Goal: Task Accomplishment & Management: Manage account settings

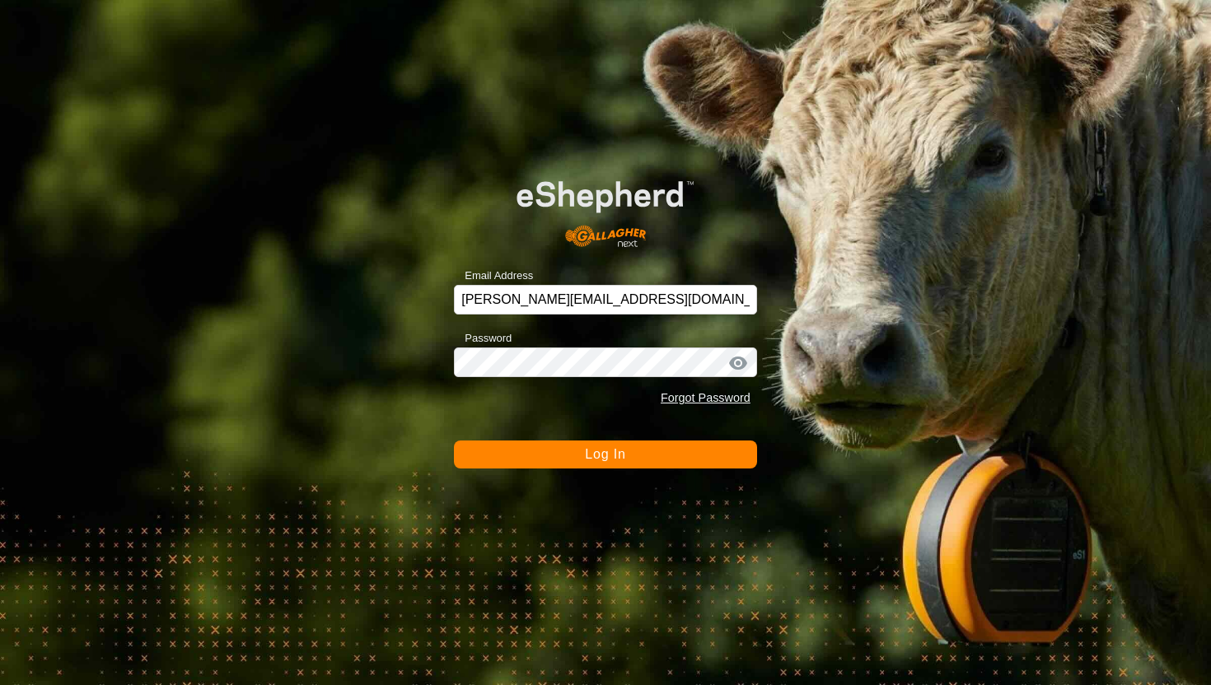
click at [657, 454] on button "Log In" at bounding box center [605, 455] width 303 height 28
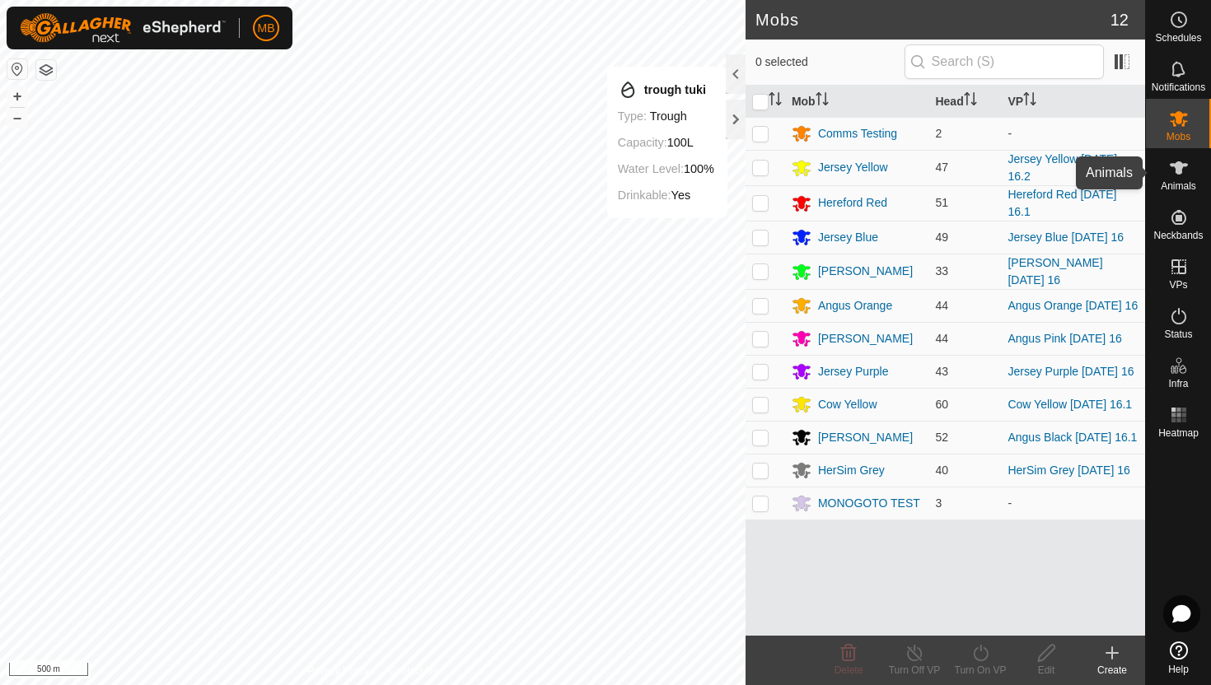
click at [1178, 178] on es-animals-svg-icon at bounding box center [1179, 168] width 30 height 26
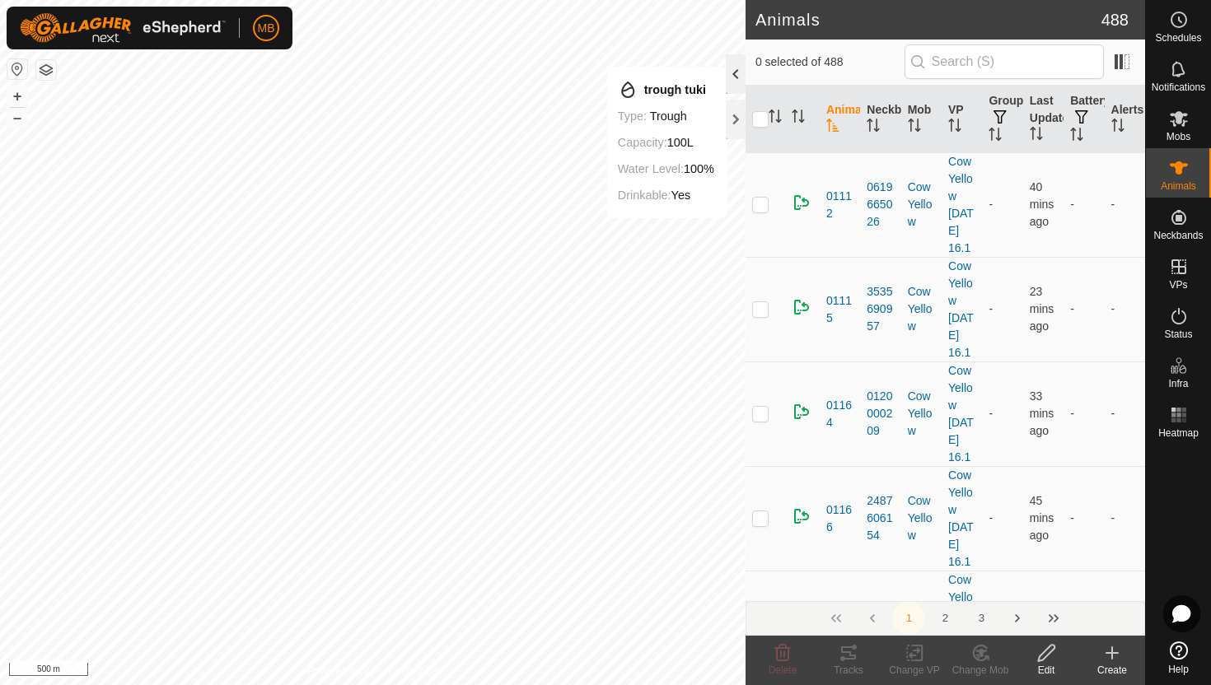
click at [736, 71] on div at bounding box center [736, 74] width 20 height 40
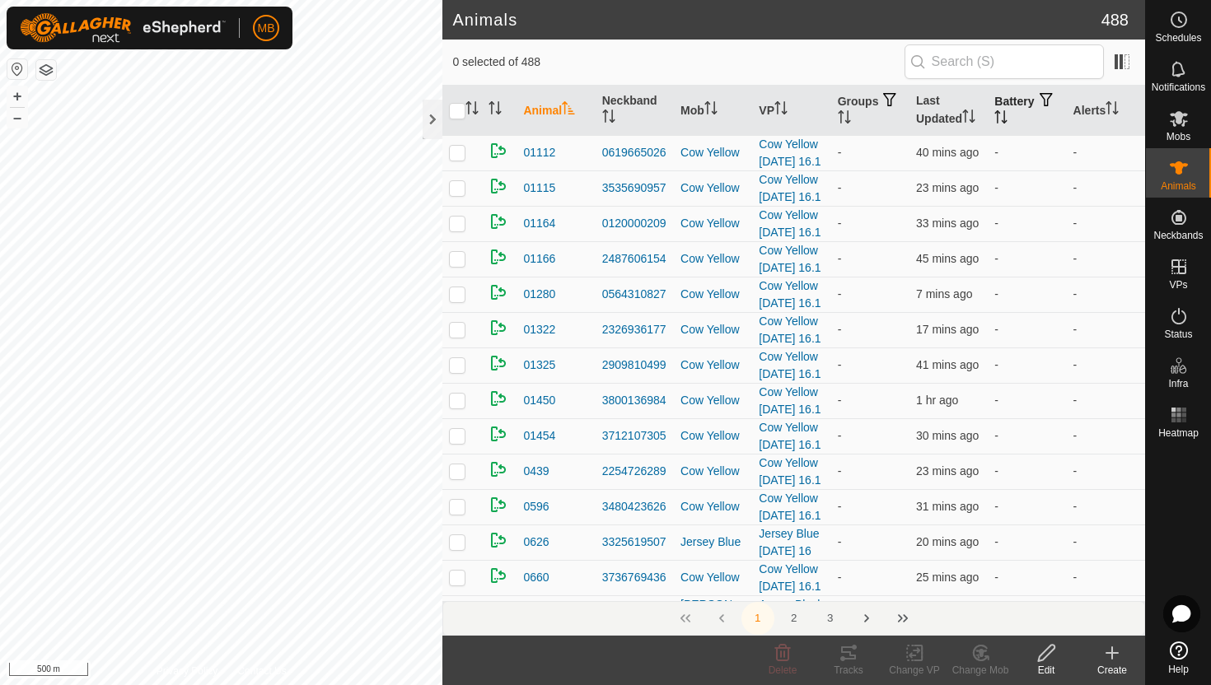
click at [1008, 116] on icon "Activate to sort" at bounding box center [1000, 116] width 13 height 13
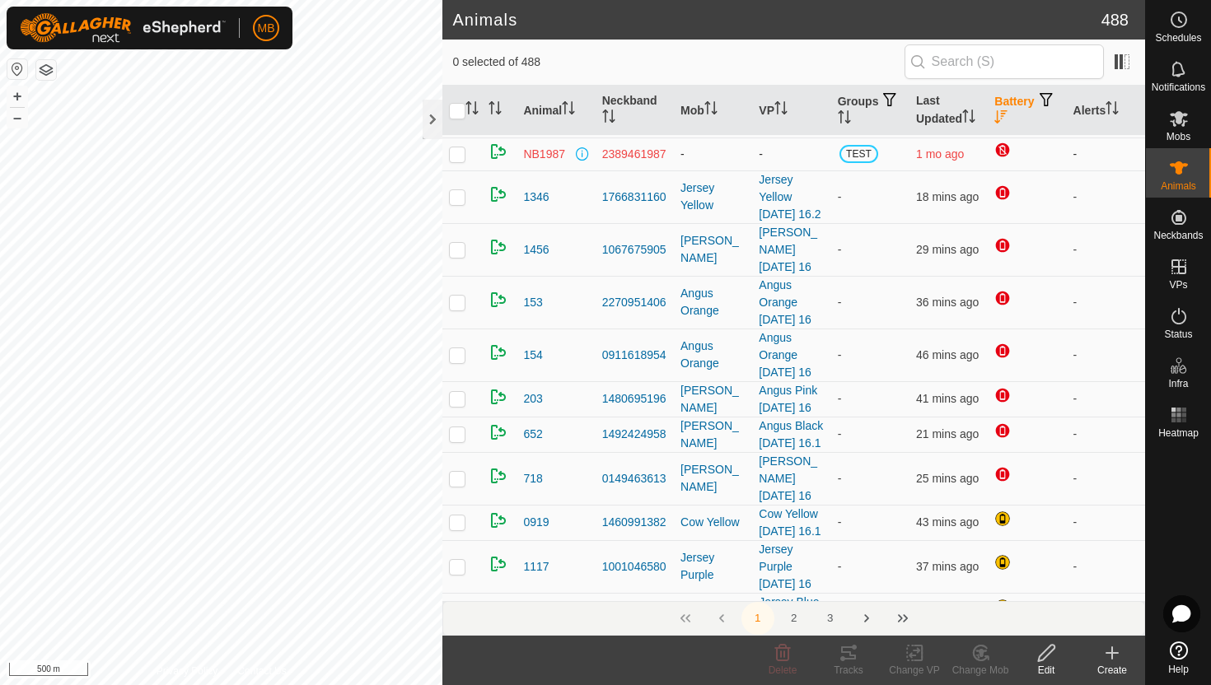
scroll to position [132, 0]
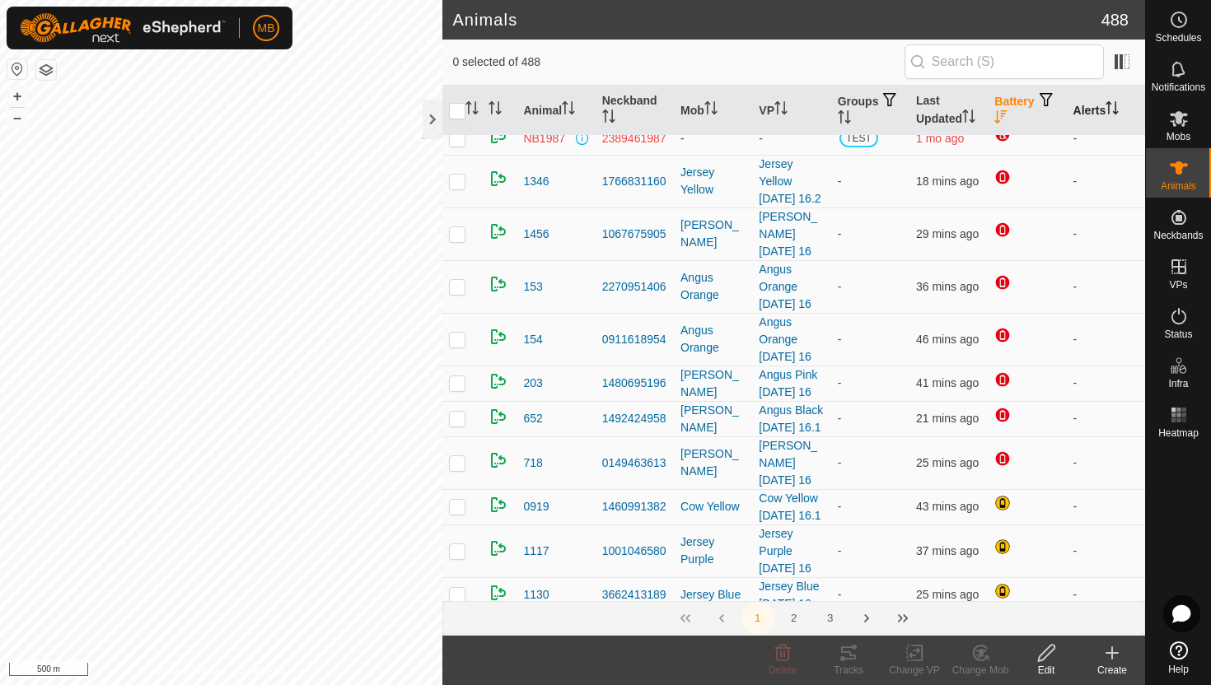
click at [1110, 105] on icon "Activate to sort" at bounding box center [1109, 107] width 2 height 13
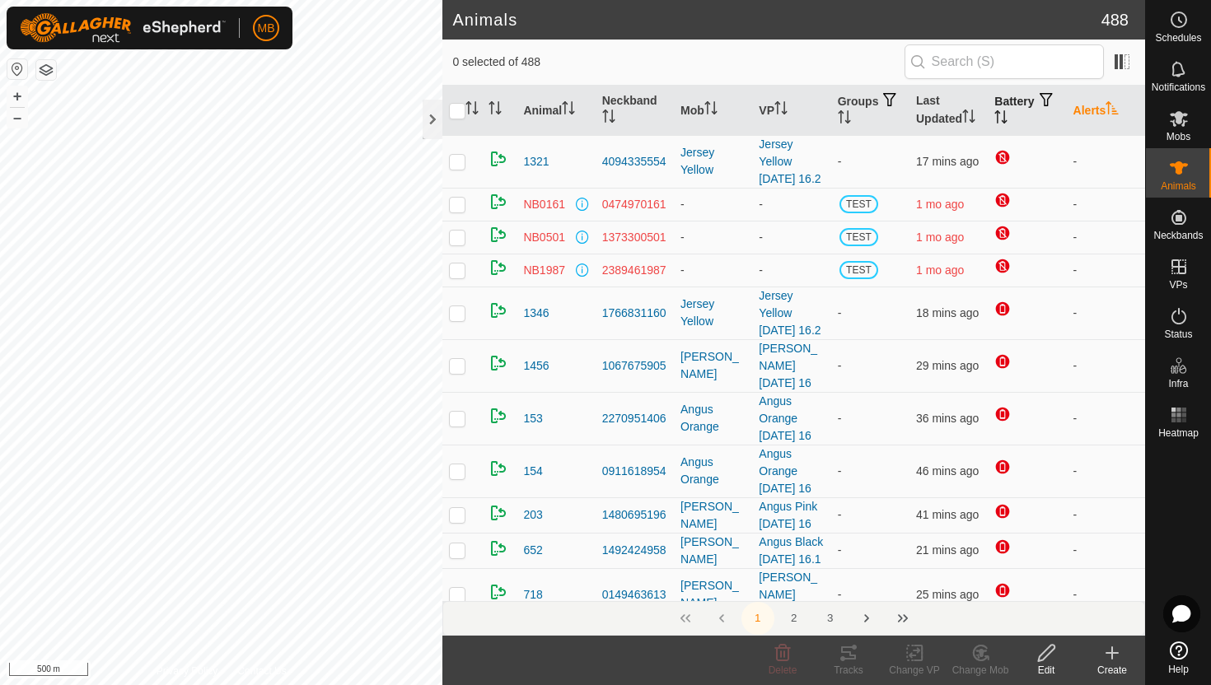
click at [1111, 105] on icon "Activate to sort" at bounding box center [1112, 107] width 12 height 13
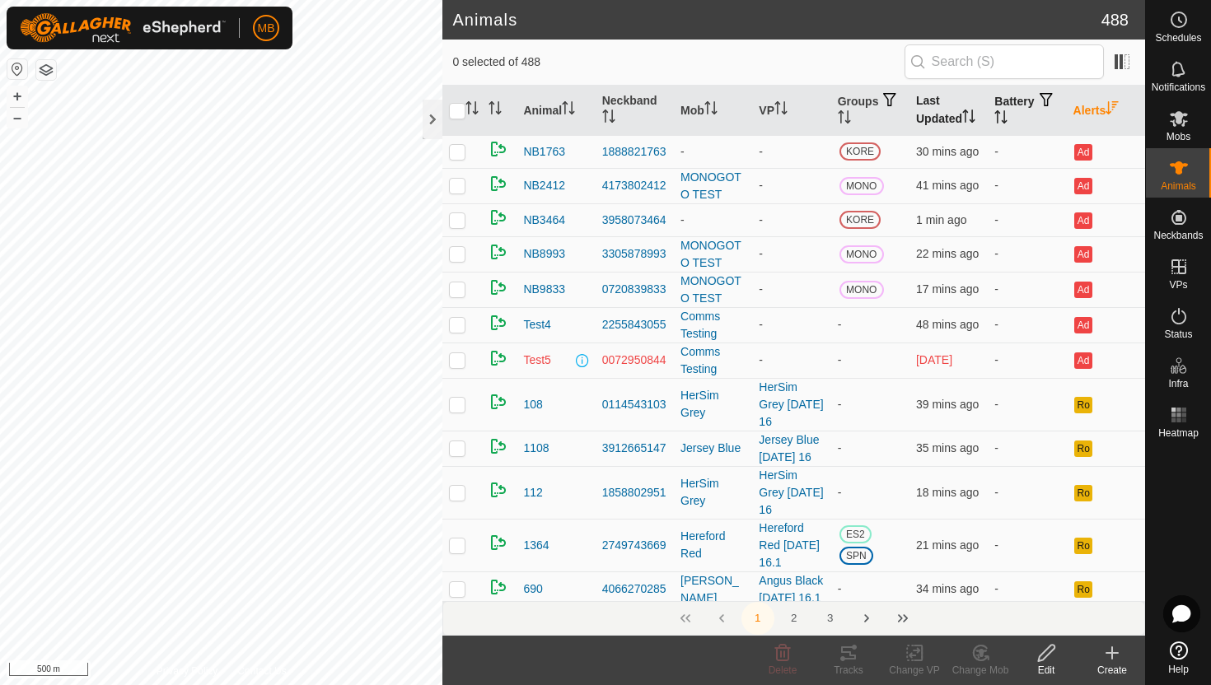
click at [970, 119] on icon "Activate to sort" at bounding box center [968, 116] width 13 height 13
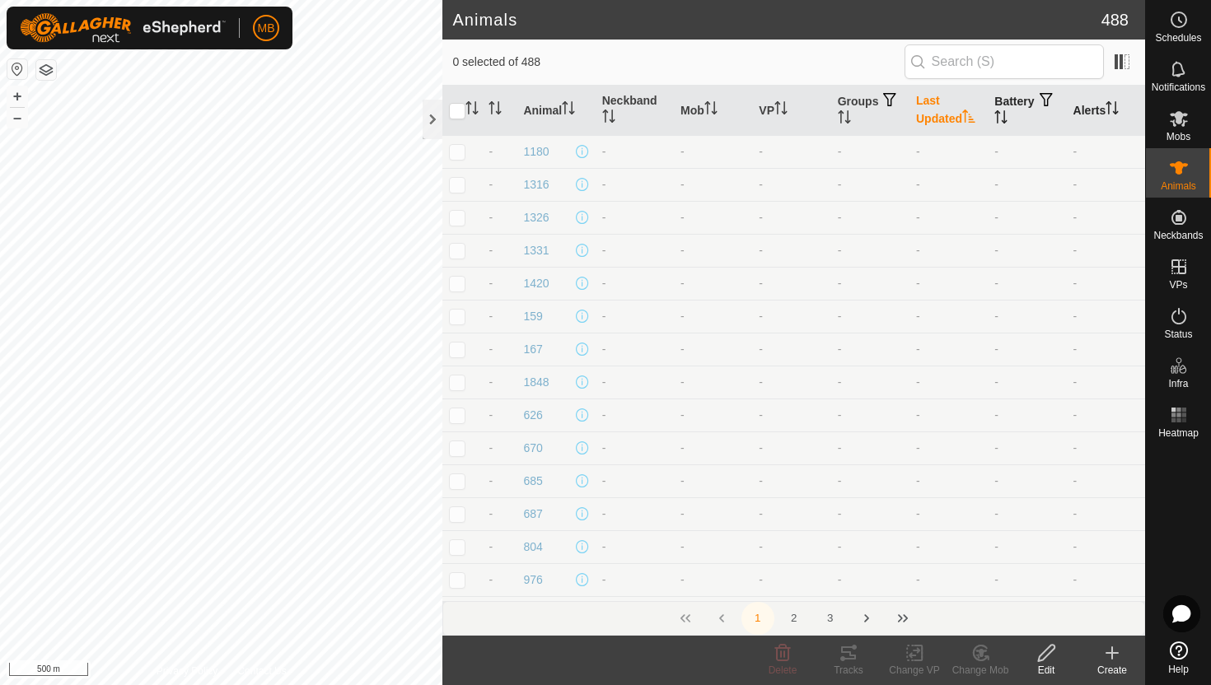
click at [970, 119] on icon "Activate to sort" at bounding box center [968, 116] width 13 height 13
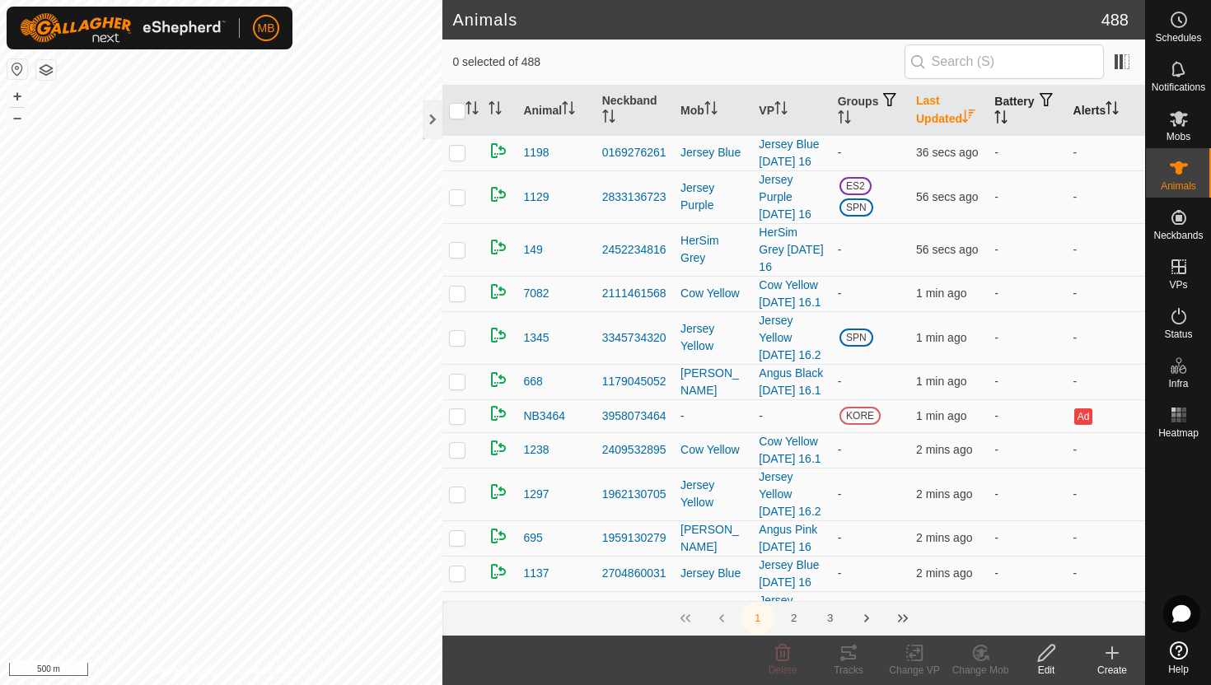
click at [970, 119] on icon "Activate to sort" at bounding box center [968, 116] width 12 height 13
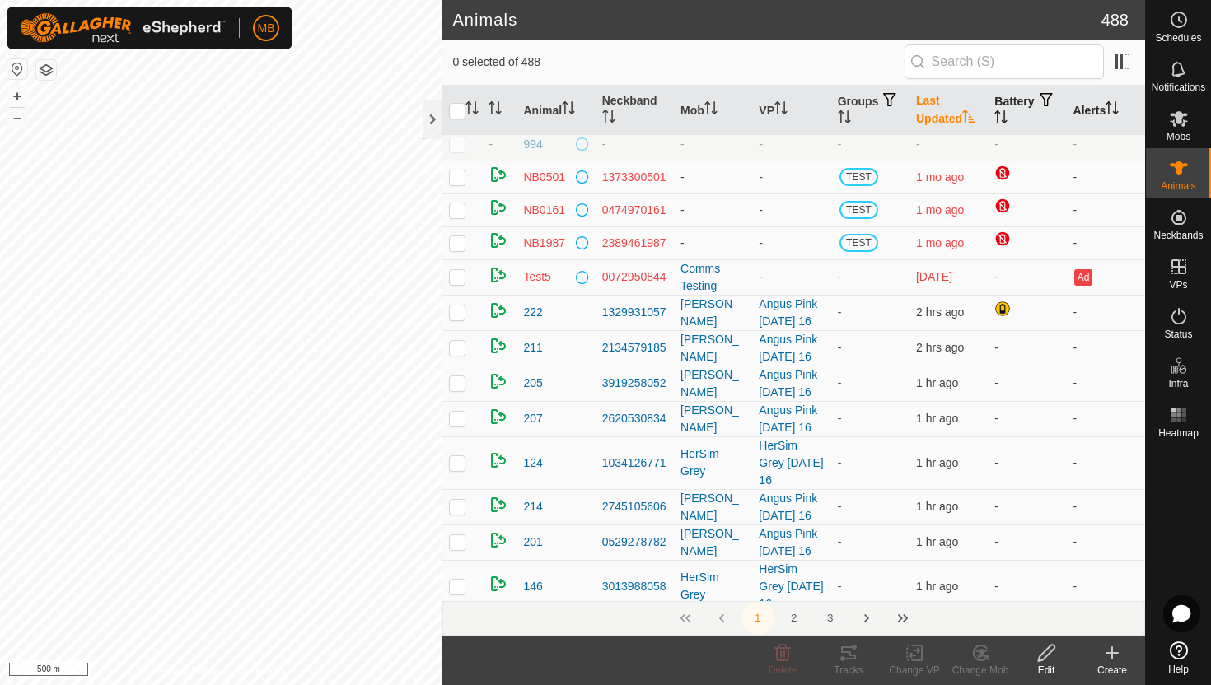
scroll to position [483, 0]
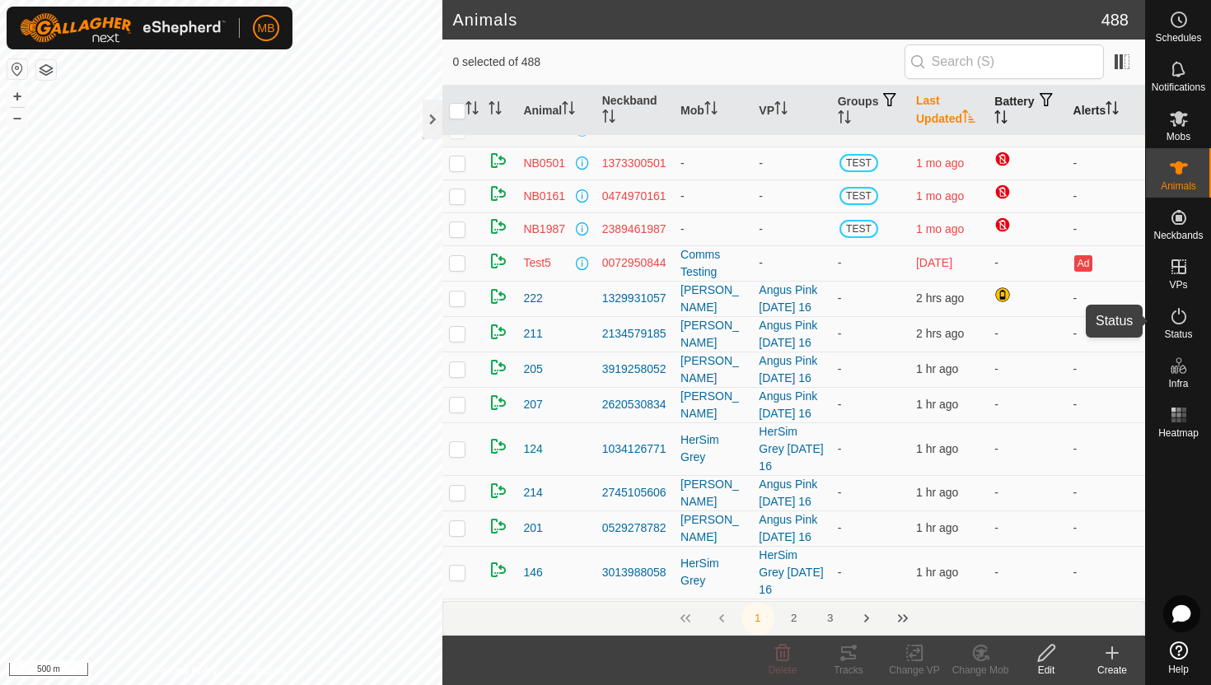
click at [1177, 315] on icon at bounding box center [1179, 316] width 20 height 20
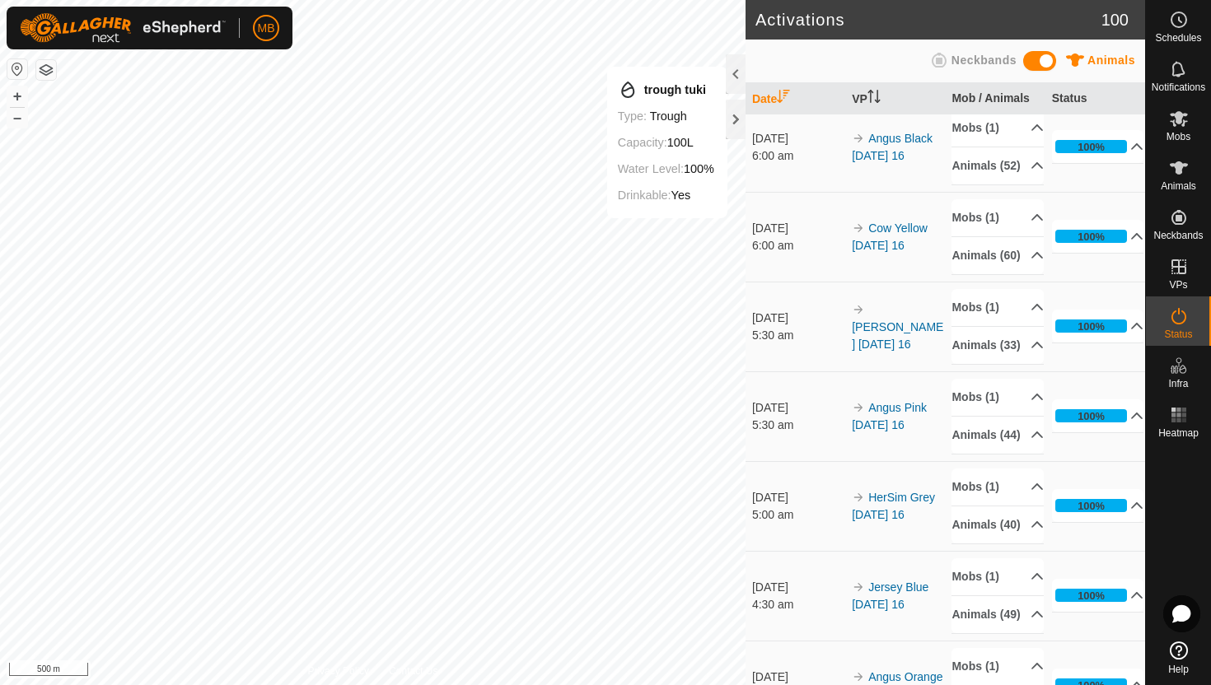
scroll to position [465, 0]
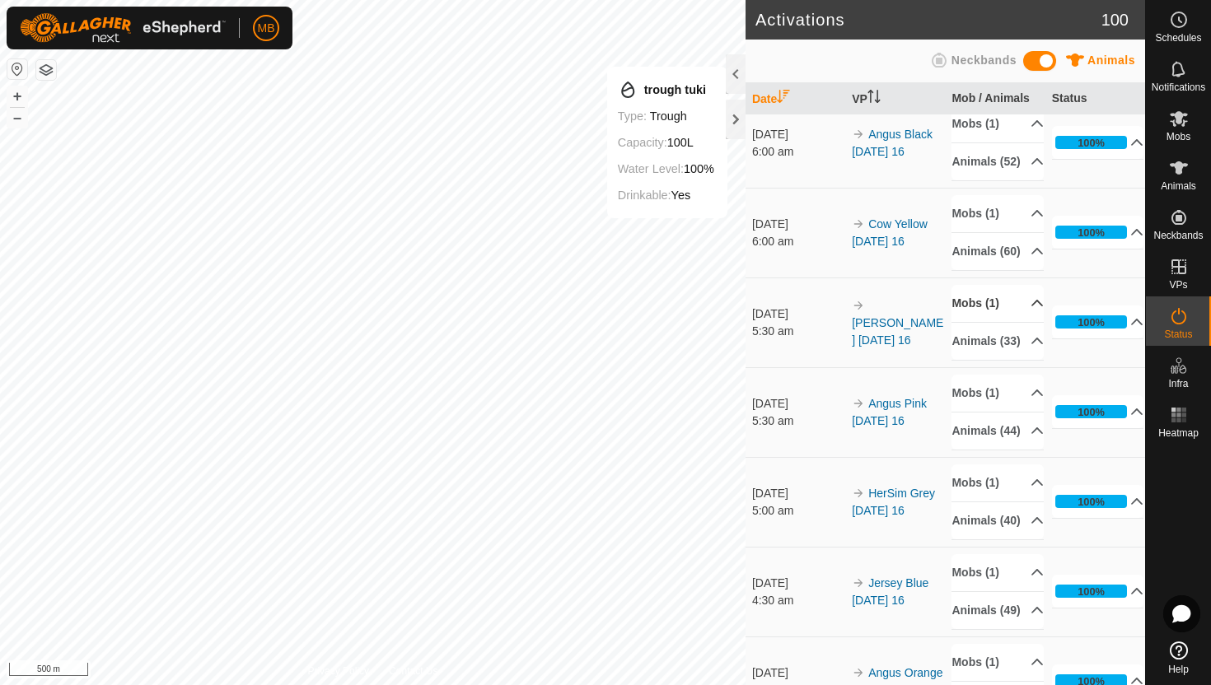
drag, startPoint x: 1049, startPoint y: 380, endPoint x: 1028, endPoint y: 411, distance: 37.5
click at [1049, 278] on td "100% In Progress Pending 0 Sent 0 Completed Confirmed 0 Overridden 60 Cancelled…" at bounding box center [1095, 233] width 100 height 90
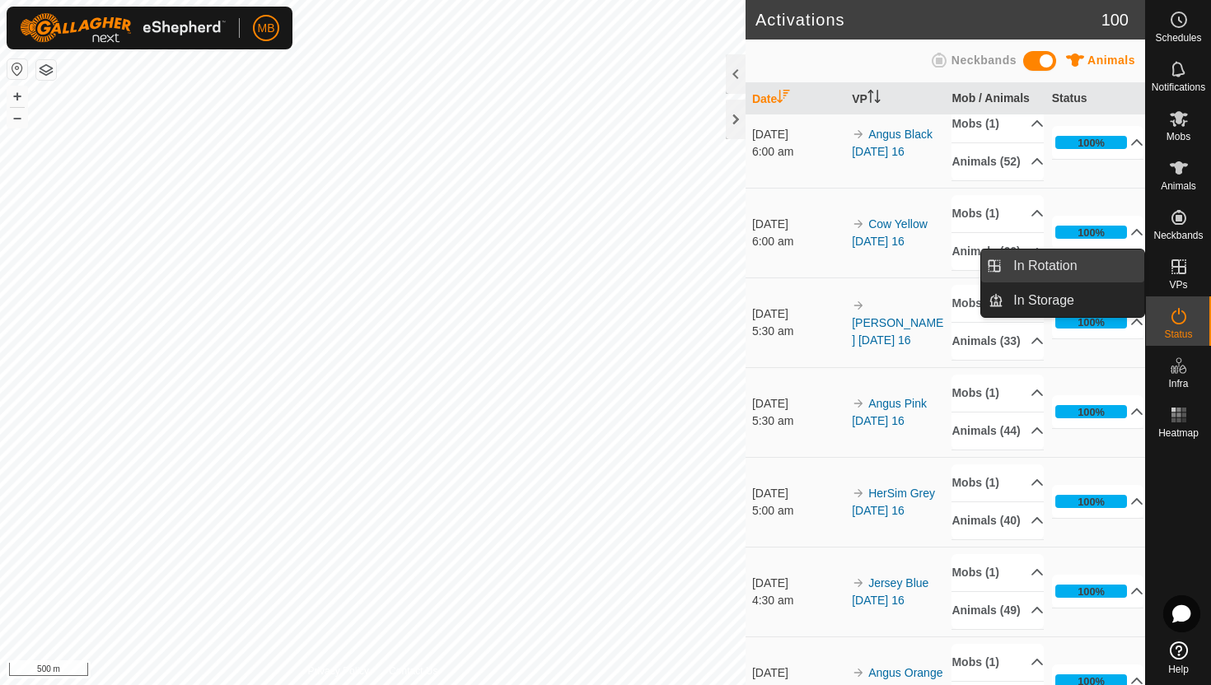
click at [1069, 265] on link "In Rotation" at bounding box center [1073, 266] width 141 height 33
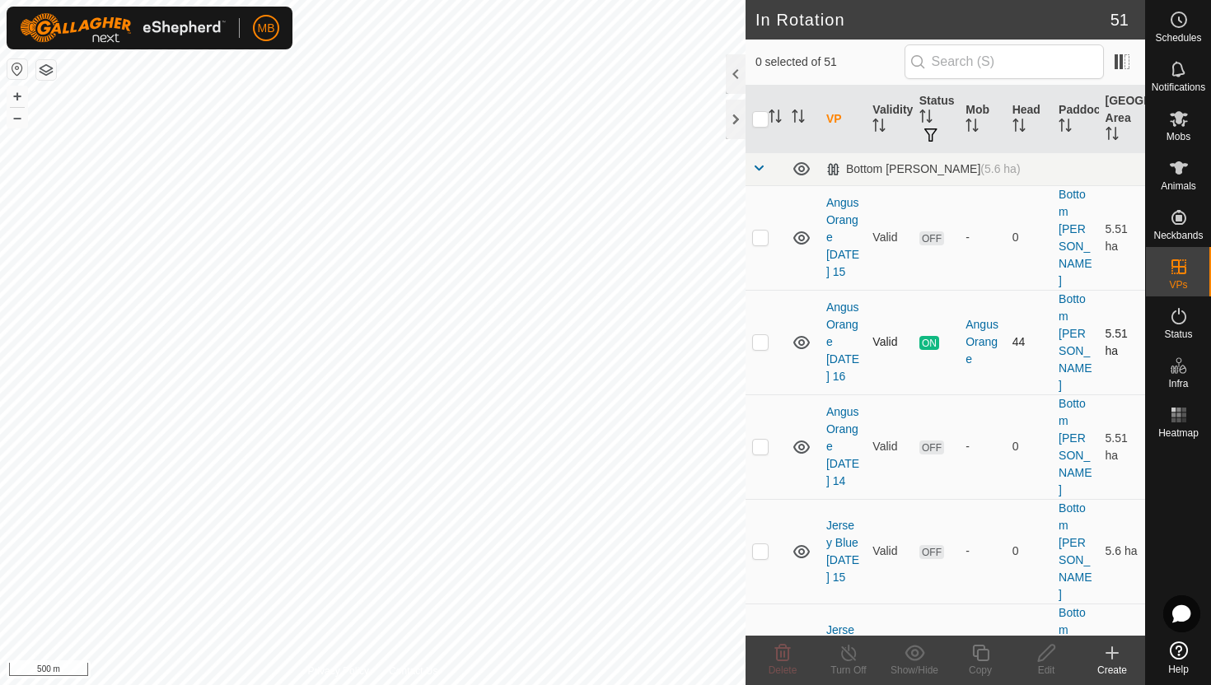
click at [761, 335] on p-checkbox at bounding box center [760, 341] width 16 height 13
checkbox input "true"
click at [982, 655] on icon at bounding box center [980, 653] width 21 height 20
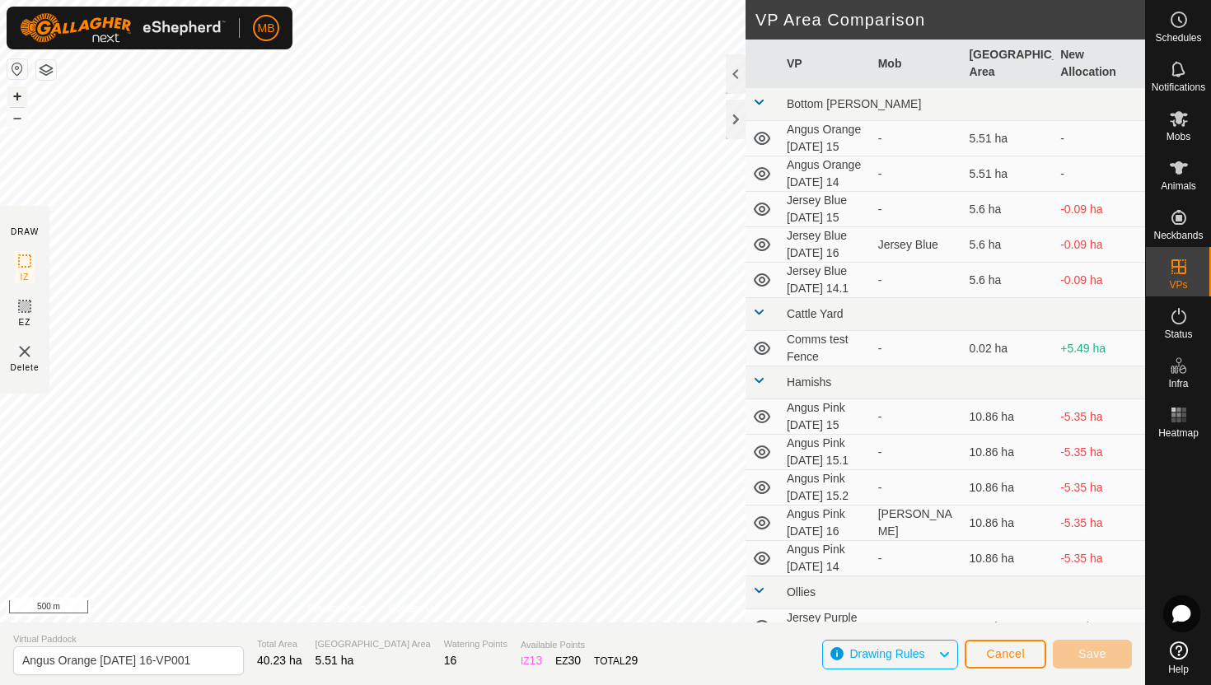
click at [13, 91] on button "+" at bounding box center [17, 96] width 20 height 20
click at [13, 98] on button "+" at bounding box center [17, 96] width 20 height 20
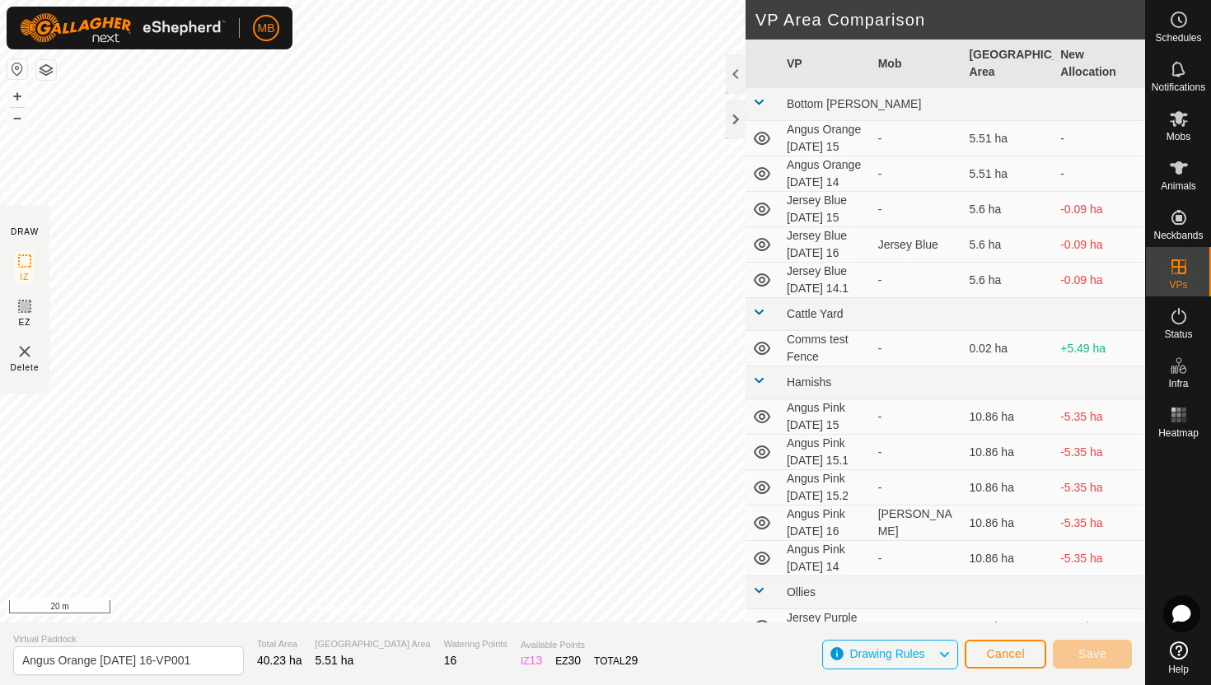
click at [35, 267] on div "DRAW IZ EZ Delete Privacy Policy Contact Us + – ⇧ i 20 m VP Area Comparison VP …" at bounding box center [572, 311] width 1145 height 623
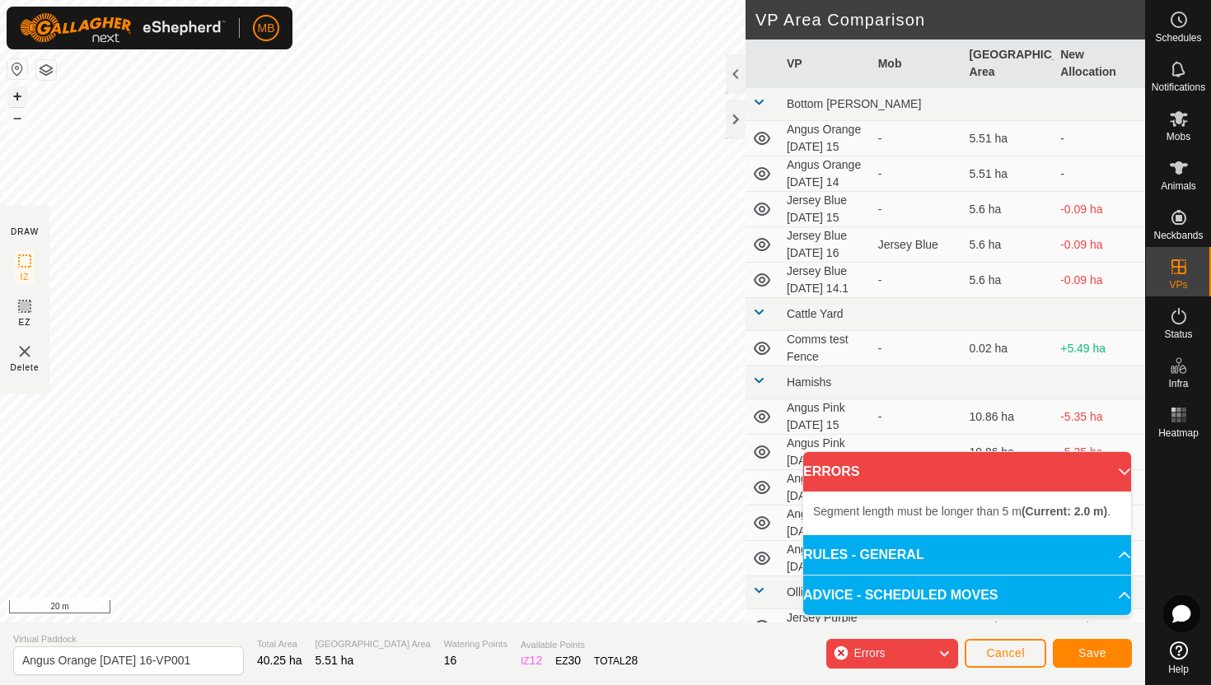
click at [23, 91] on button "+" at bounding box center [17, 96] width 20 height 20
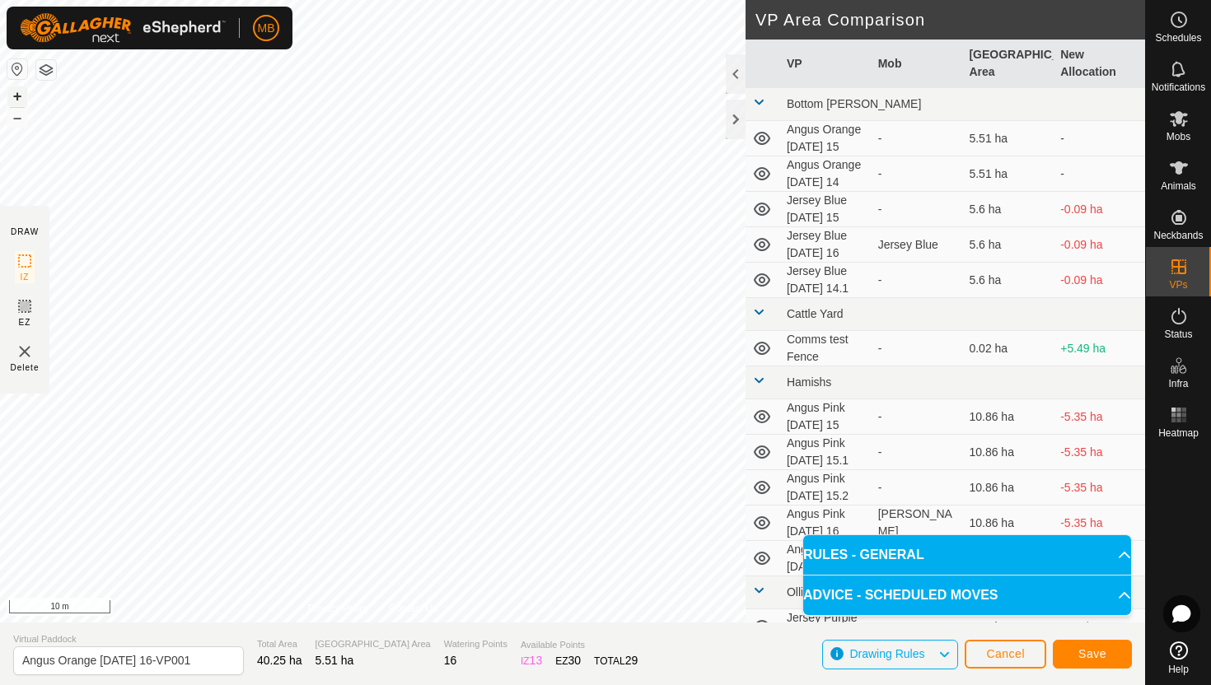
click at [16, 96] on button "+" at bounding box center [17, 96] width 20 height 20
click at [205, 661] on input "Angus Orange Saturday 16-VP001" at bounding box center [128, 661] width 231 height 29
type input "Angus Orange [DATE] 17"
click at [1092, 651] on span "Save" at bounding box center [1092, 654] width 28 height 13
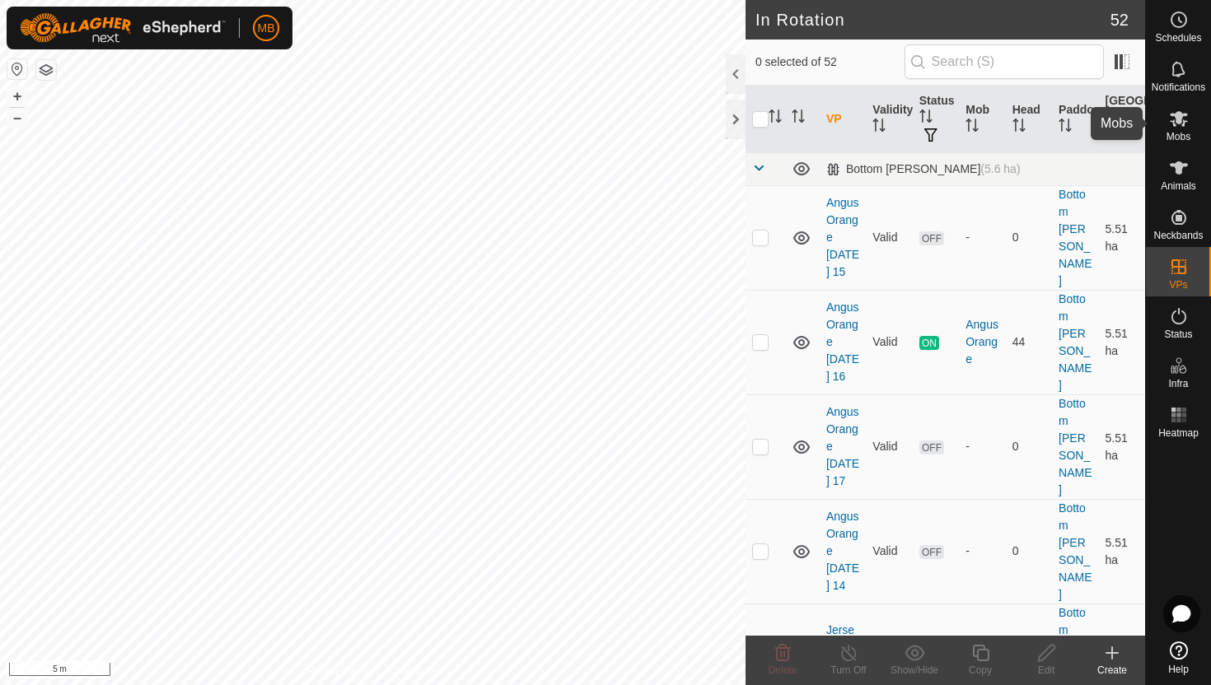
click at [1177, 128] on icon at bounding box center [1179, 119] width 20 height 20
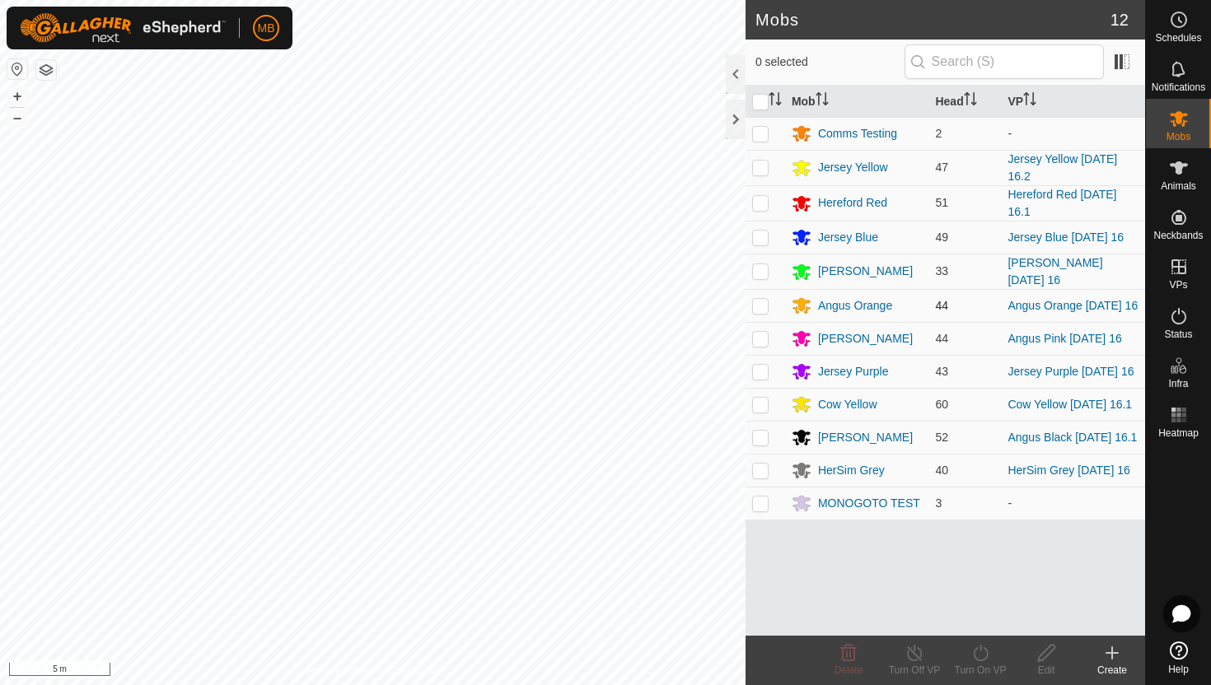
click at [761, 308] on p-checkbox at bounding box center [760, 305] width 16 height 13
checkbox input "true"
click at [984, 649] on icon at bounding box center [980, 653] width 21 height 20
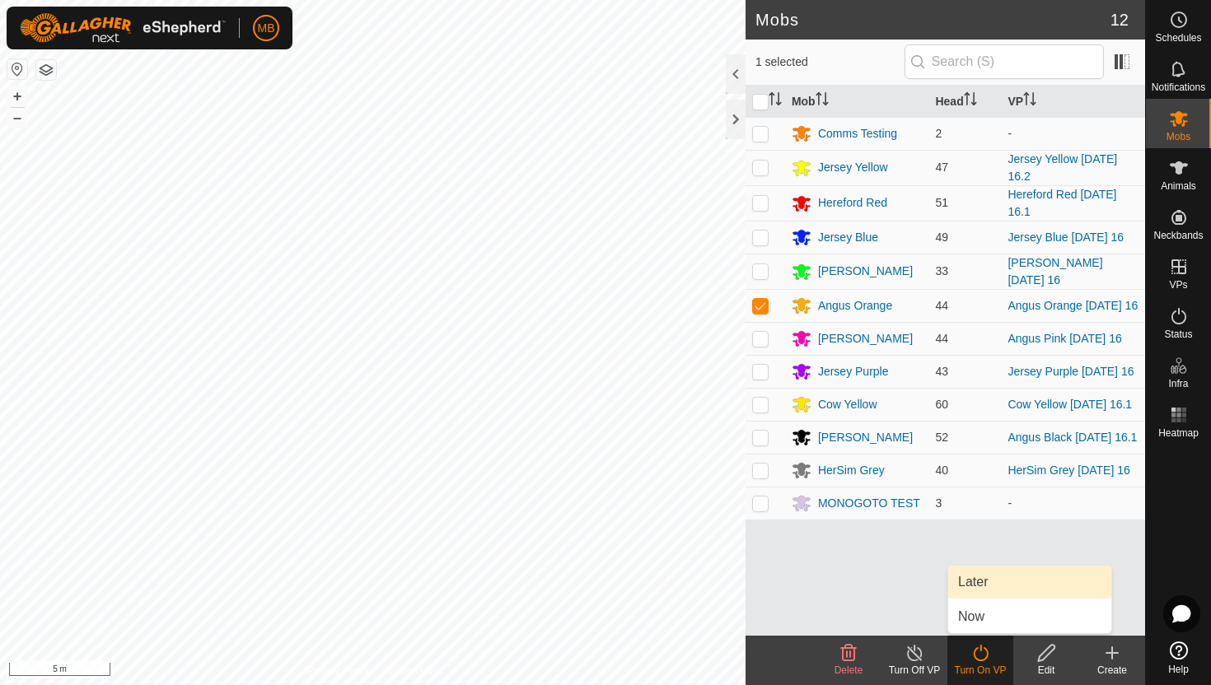
click at [1013, 582] on link "Later" at bounding box center [1029, 582] width 163 height 33
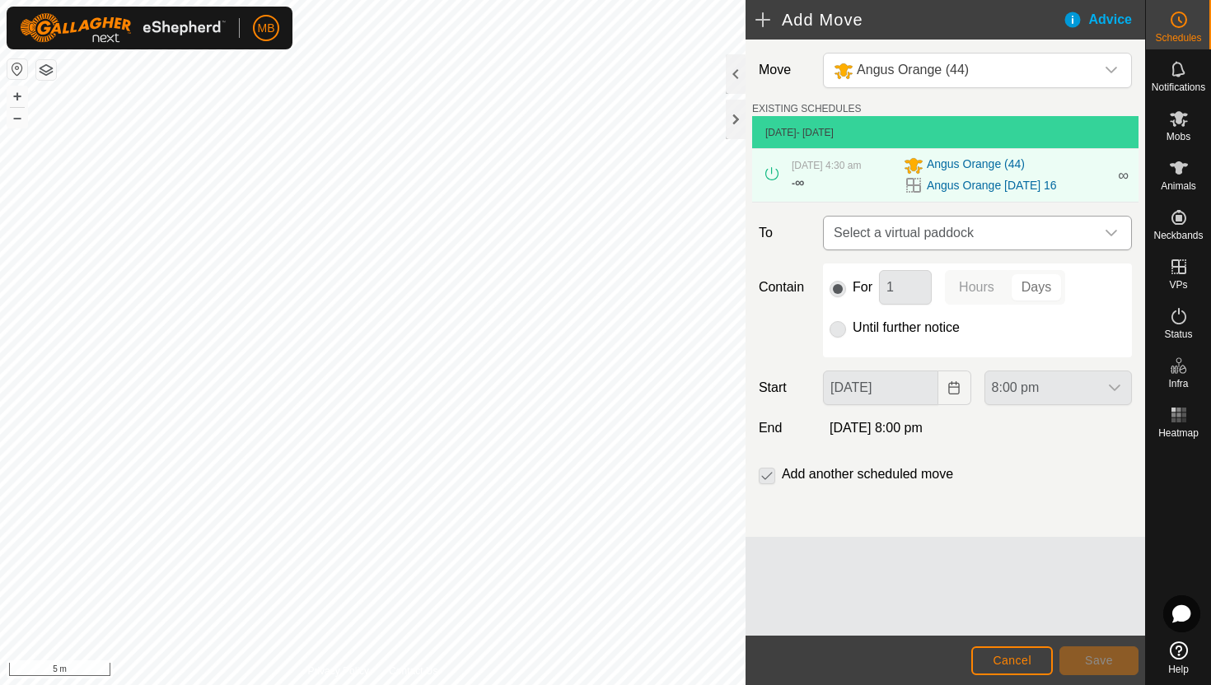
click at [1079, 233] on span "Select a virtual paddock" at bounding box center [961, 233] width 268 height 33
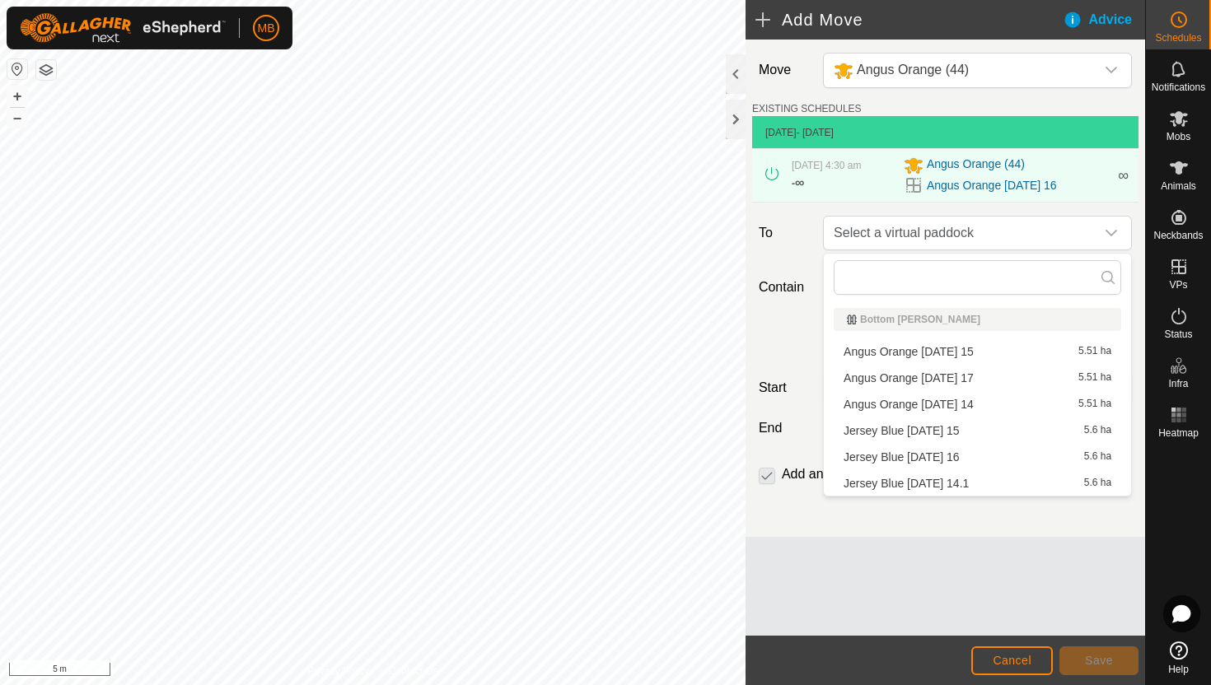
click at [960, 376] on li "Angus Orange Sunday 17 5.51 ha" at bounding box center [978, 378] width 288 height 25
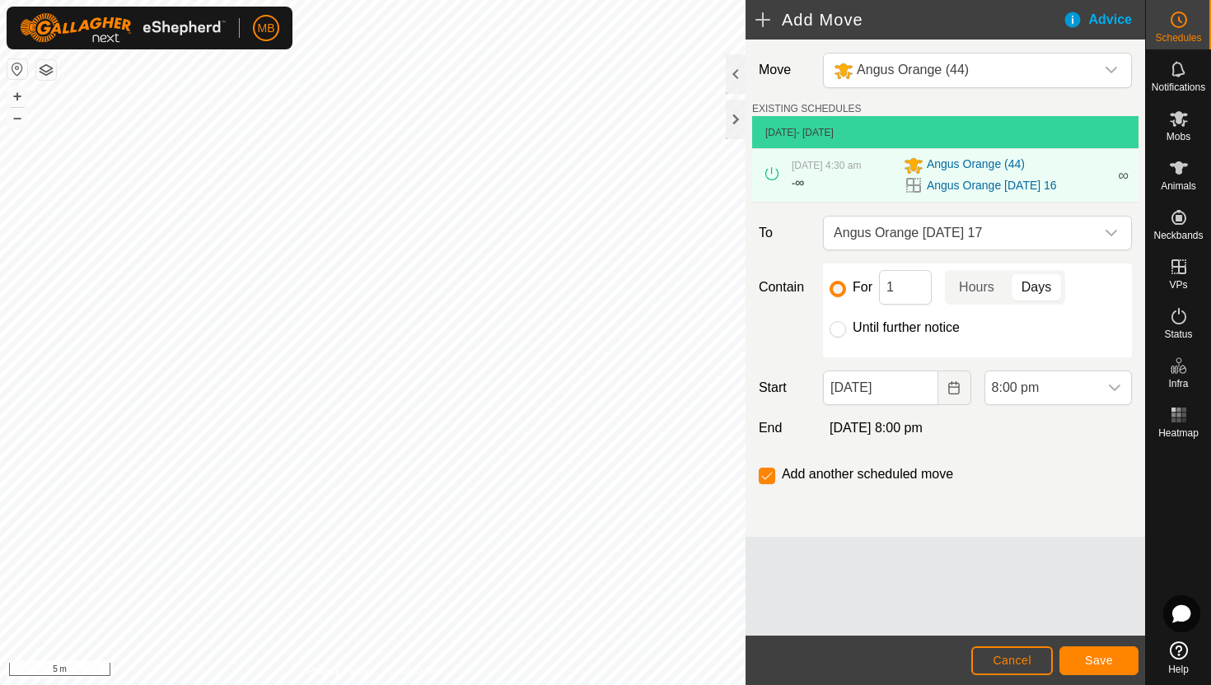
click at [928, 325] on label "Until further notice" at bounding box center [906, 327] width 107 height 13
click at [846, 325] on input "Until further notice" at bounding box center [838, 329] width 16 height 16
radio input "true"
checkbox input "false"
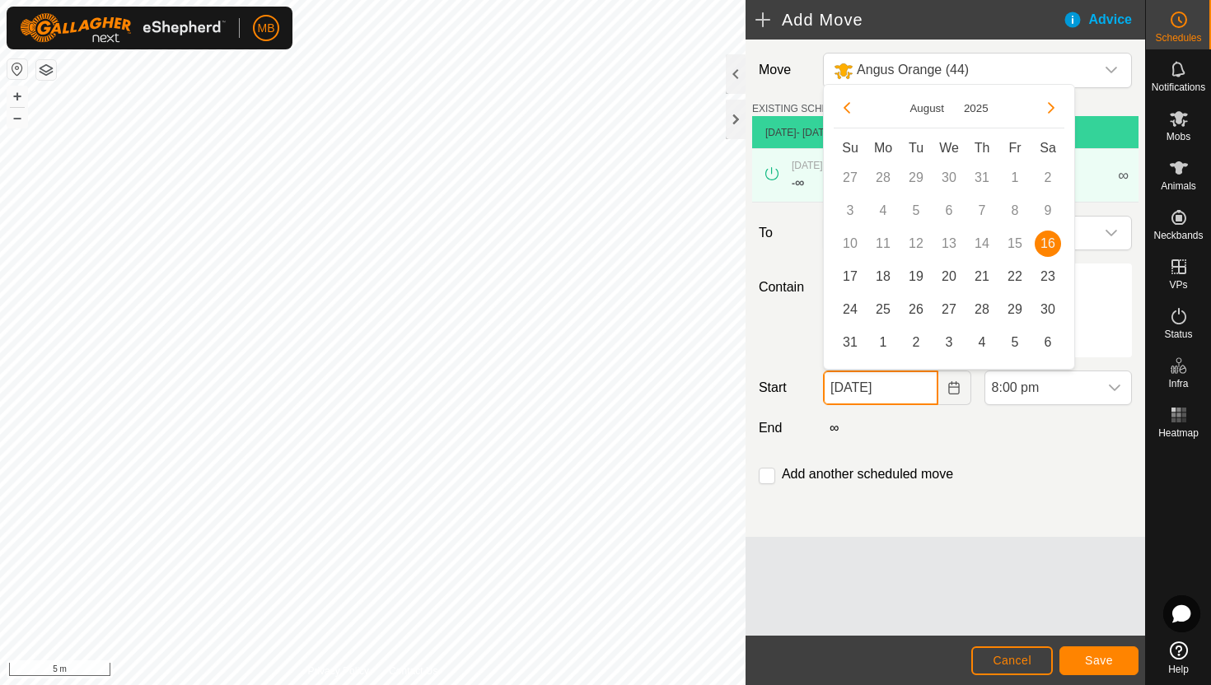
click at [921, 390] on input "16 Aug, 2025" at bounding box center [880, 388] width 115 height 35
click at [841, 274] on span "17" at bounding box center [850, 277] width 26 height 26
type input "17 Aug, 2025"
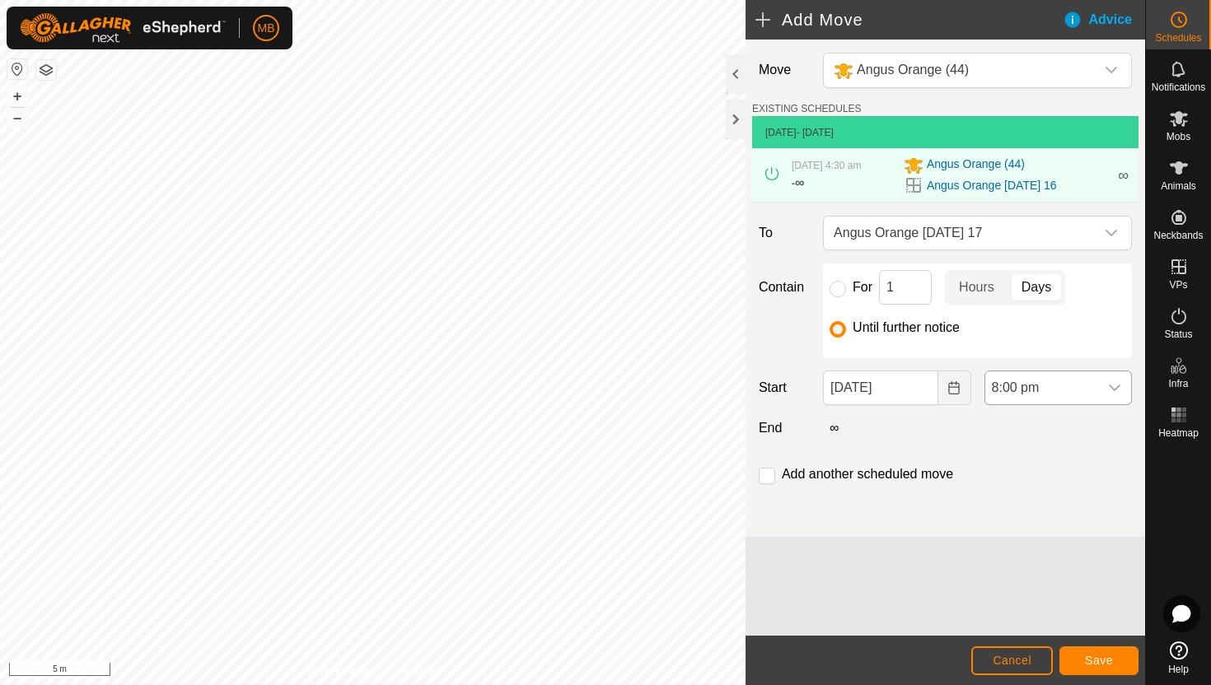
click at [1081, 388] on span "8:00 pm" at bounding box center [1041, 388] width 113 height 33
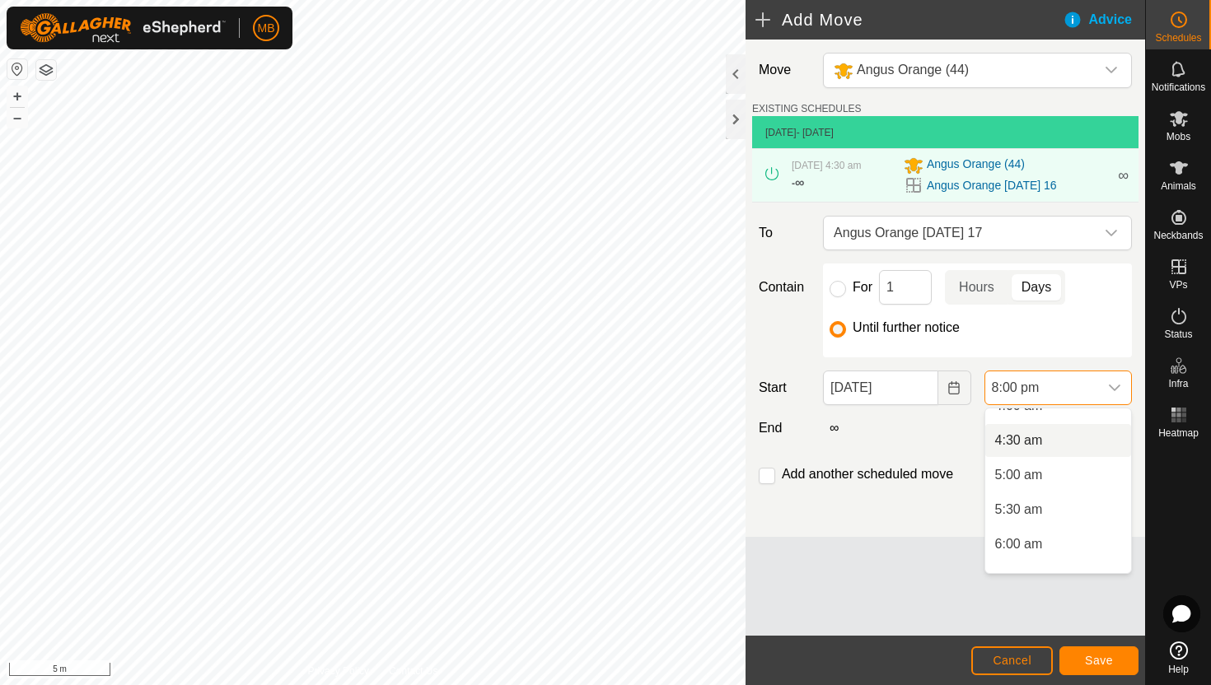
click at [1073, 438] on li "4:30 am" at bounding box center [1058, 440] width 146 height 33
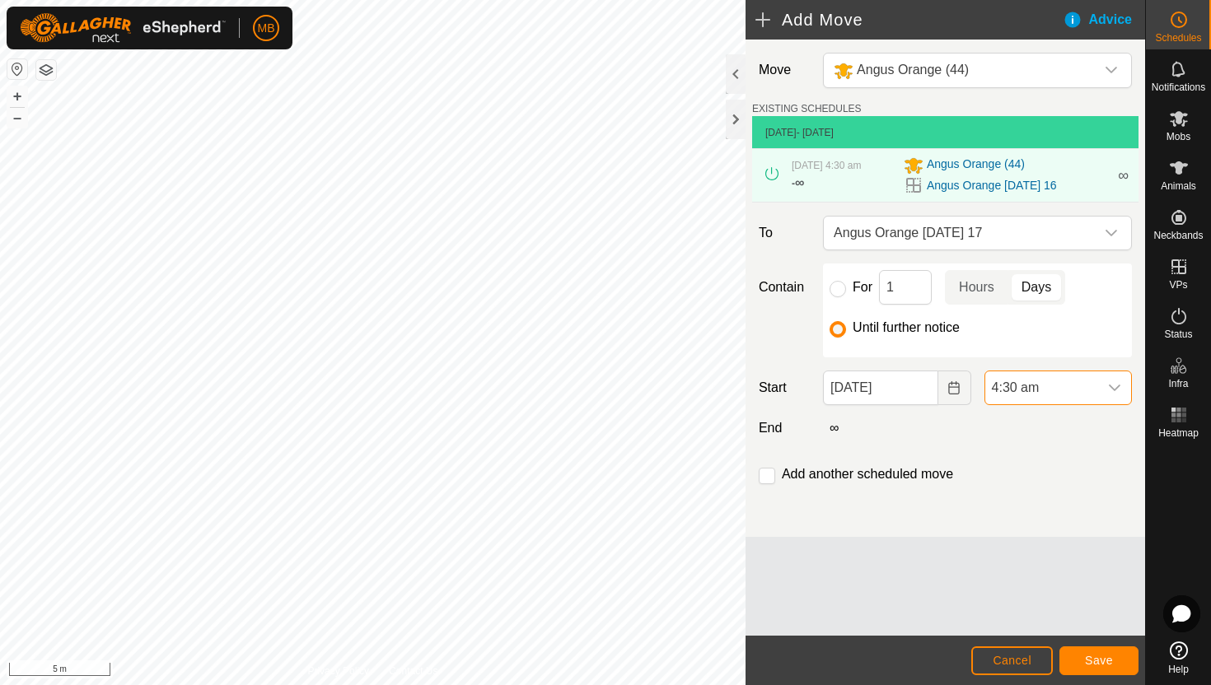
scroll to position [1252, 0]
click at [1096, 658] on span "Save" at bounding box center [1099, 660] width 28 height 13
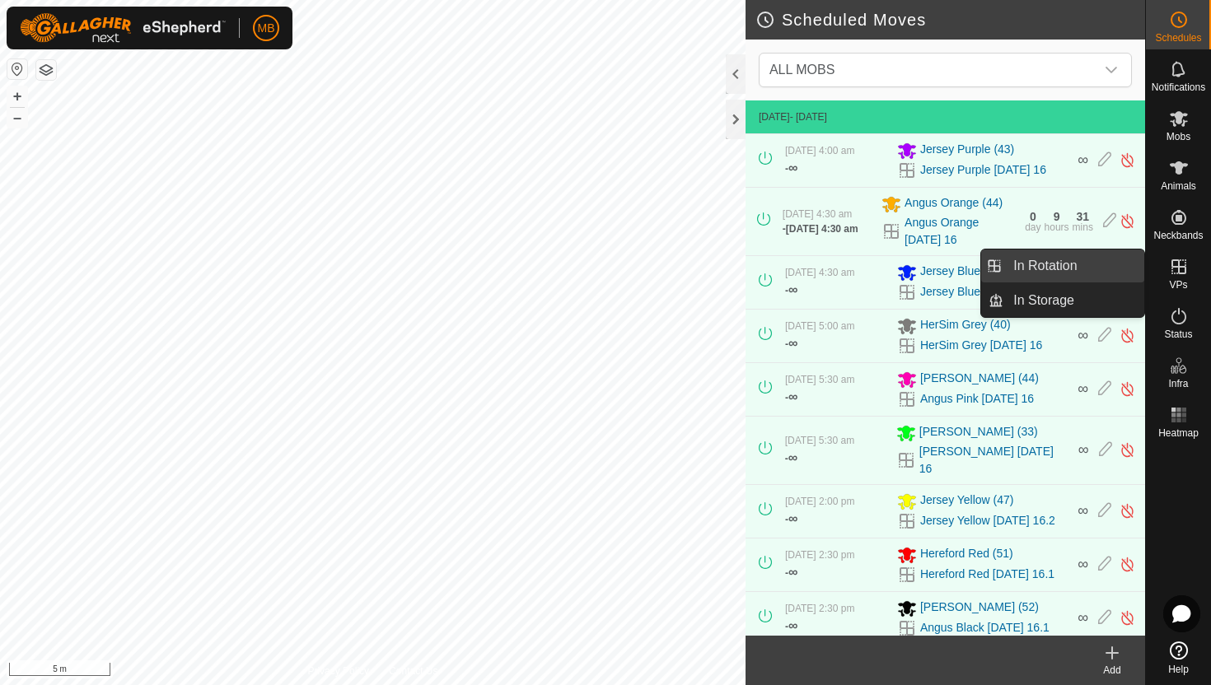
click at [1092, 263] on link "In Rotation" at bounding box center [1073, 266] width 141 height 33
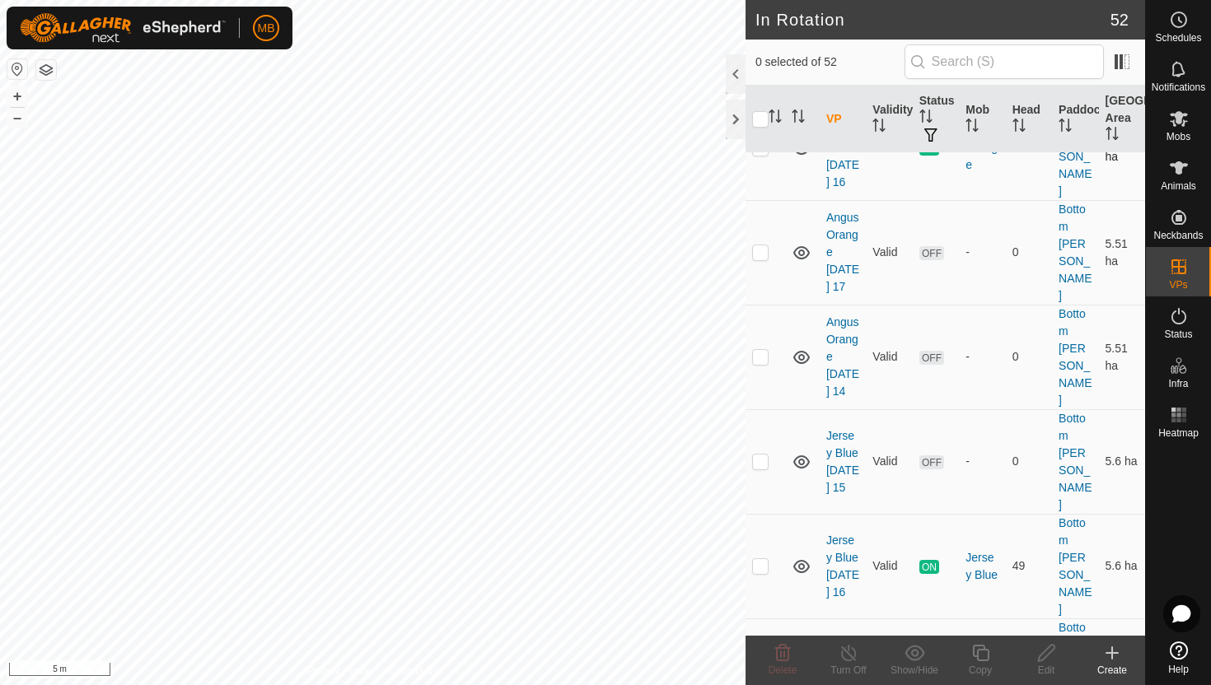
scroll to position [200, 0]
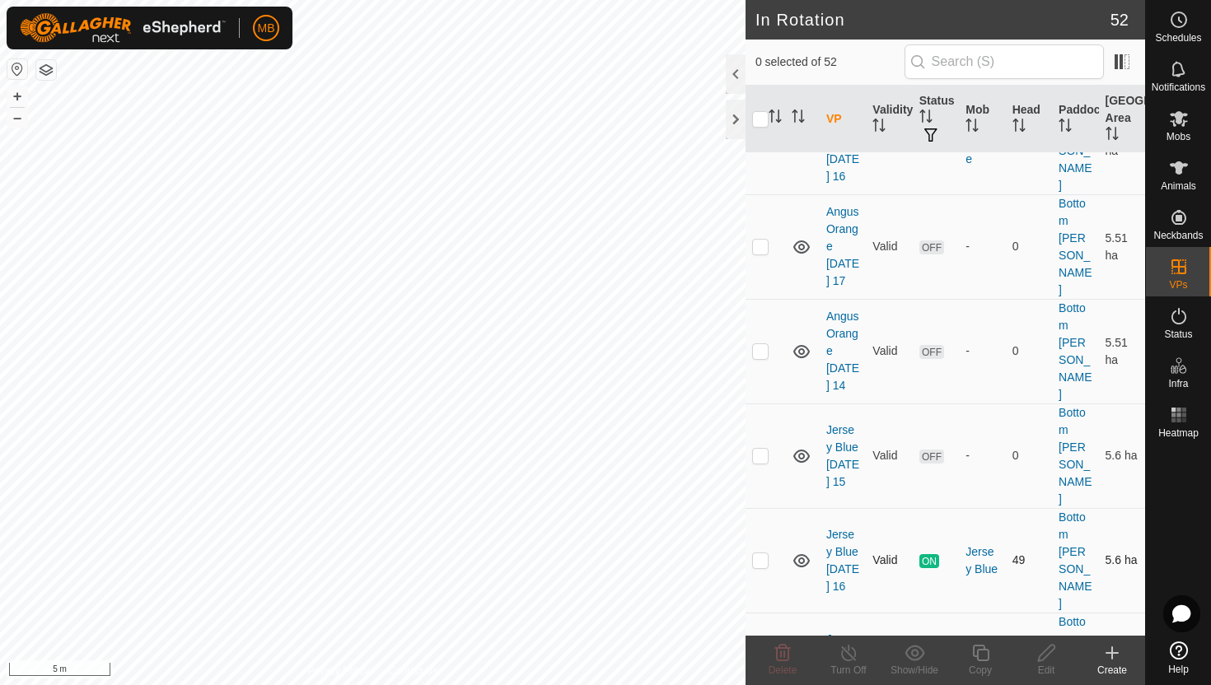
click at [757, 554] on p-checkbox at bounding box center [760, 560] width 16 height 13
checkbox input "true"
click at [982, 656] on icon at bounding box center [980, 653] width 21 height 20
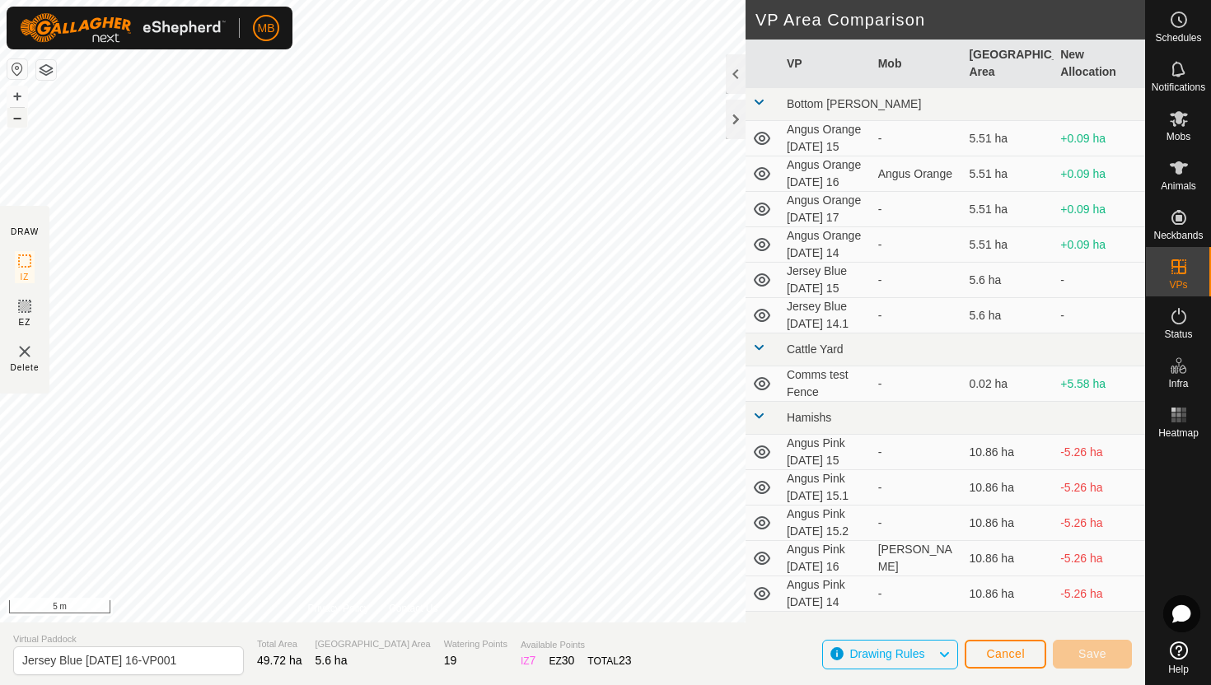
click at [12, 118] on button "–" at bounding box center [17, 118] width 20 height 20
click at [17, 95] on button "+" at bounding box center [17, 96] width 20 height 20
click at [94, 17] on div "MB Schedules Notifications Mobs Animals Neckbands VPs Status Infra Heatmap Help…" at bounding box center [605, 342] width 1211 height 685
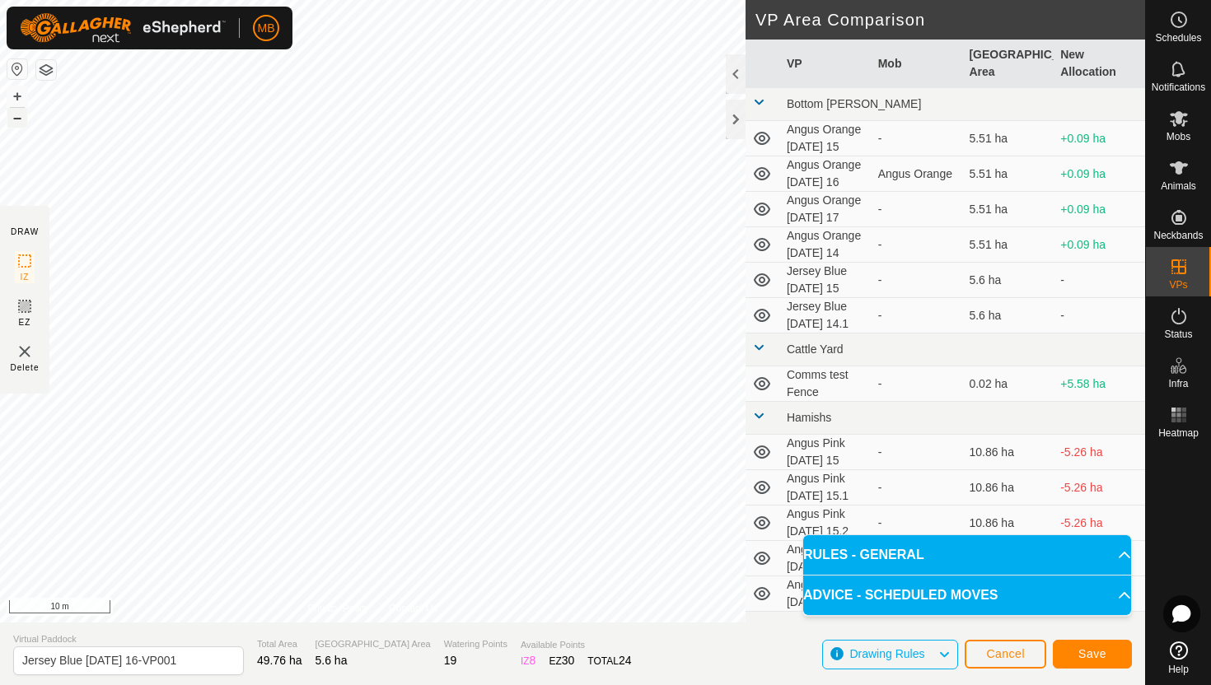
click at [19, 114] on button "–" at bounding box center [17, 118] width 20 height 20
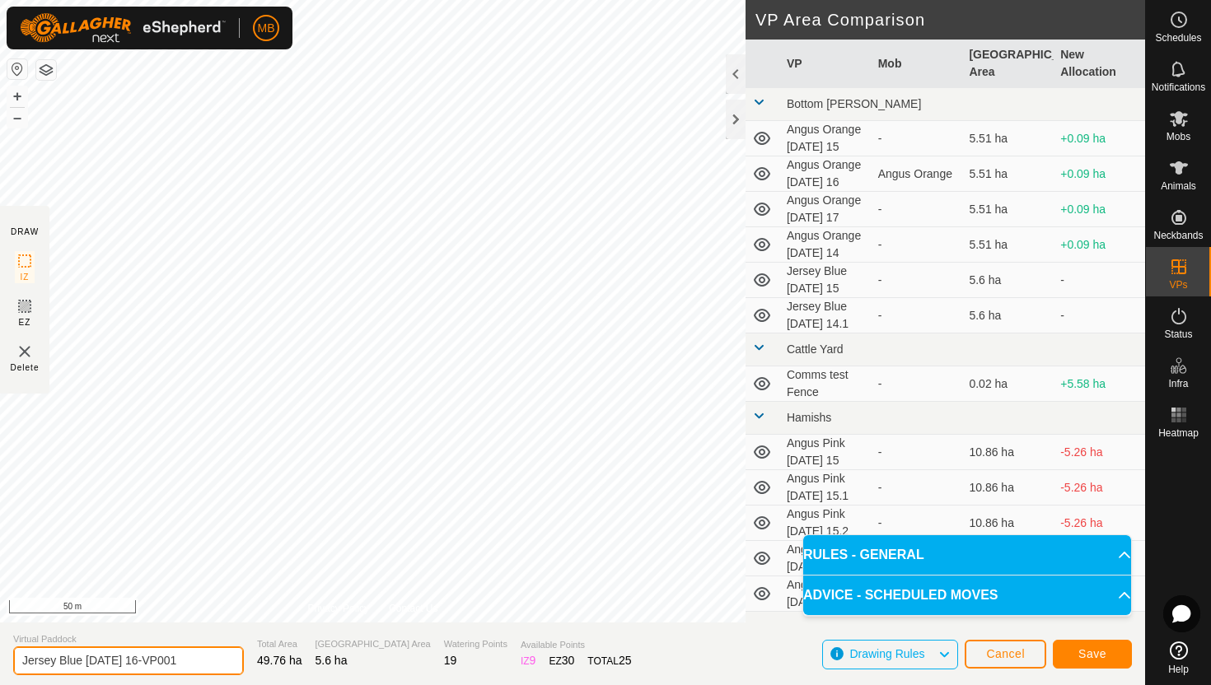
click at [203, 658] on input "Jersey Blue Saturday 16-VP001" at bounding box center [128, 661] width 231 height 29
type input "Jersey Blue [DATE] 17"
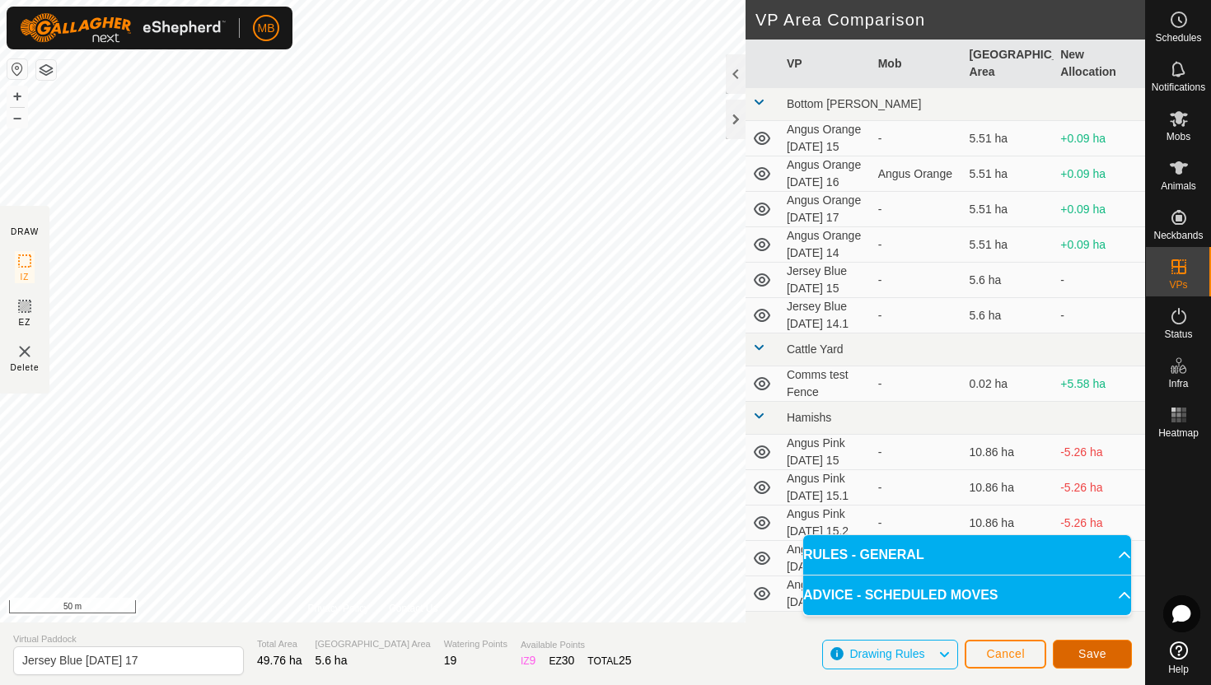
click at [1088, 650] on span "Save" at bounding box center [1092, 654] width 28 height 13
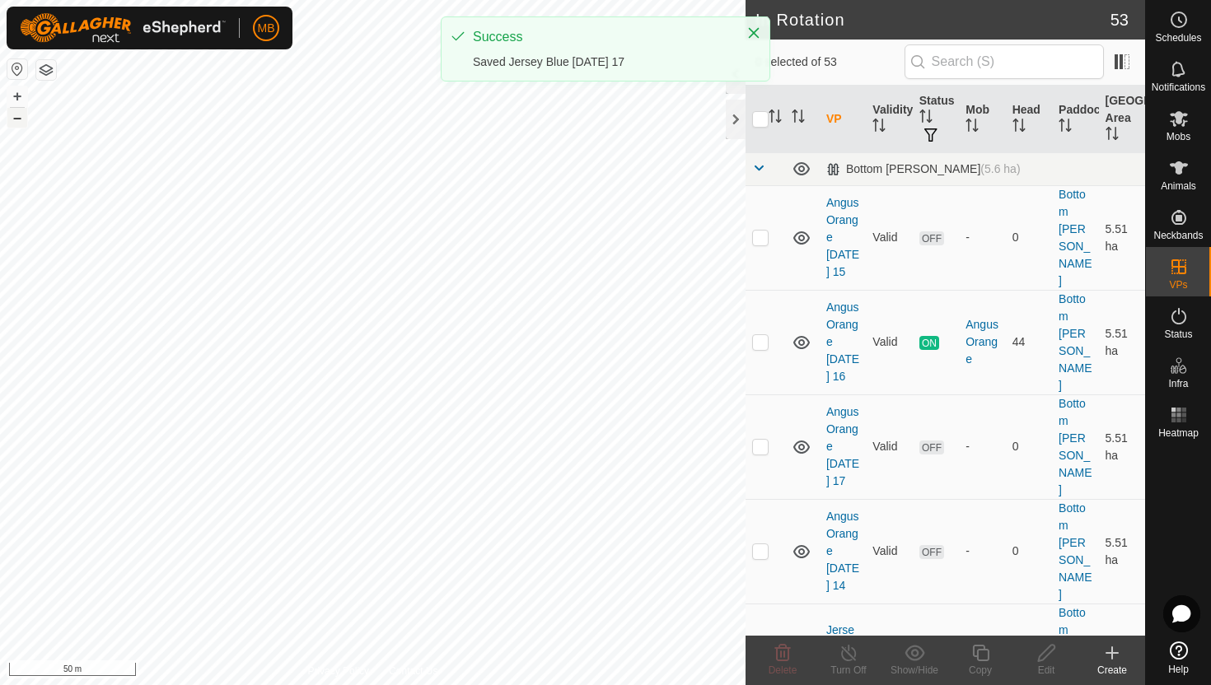
click at [13, 123] on button "–" at bounding box center [17, 118] width 20 height 20
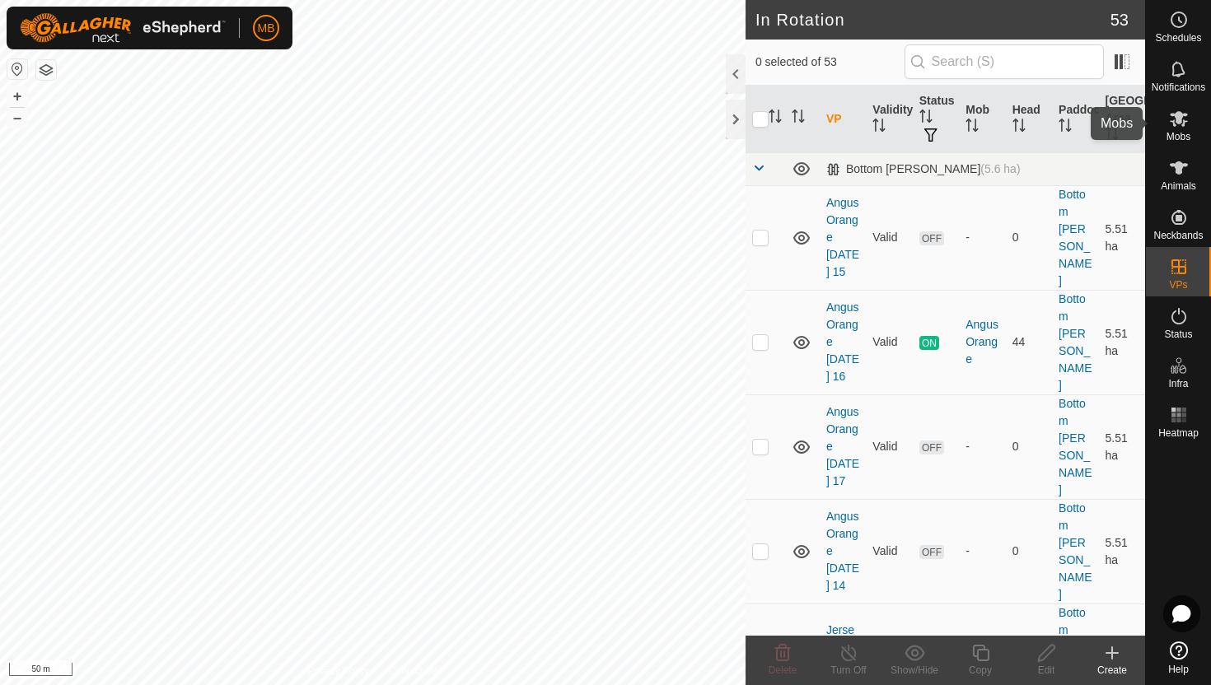
click at [1177, 122] on icon at bounding box center [1179, 119] width 18 height 16
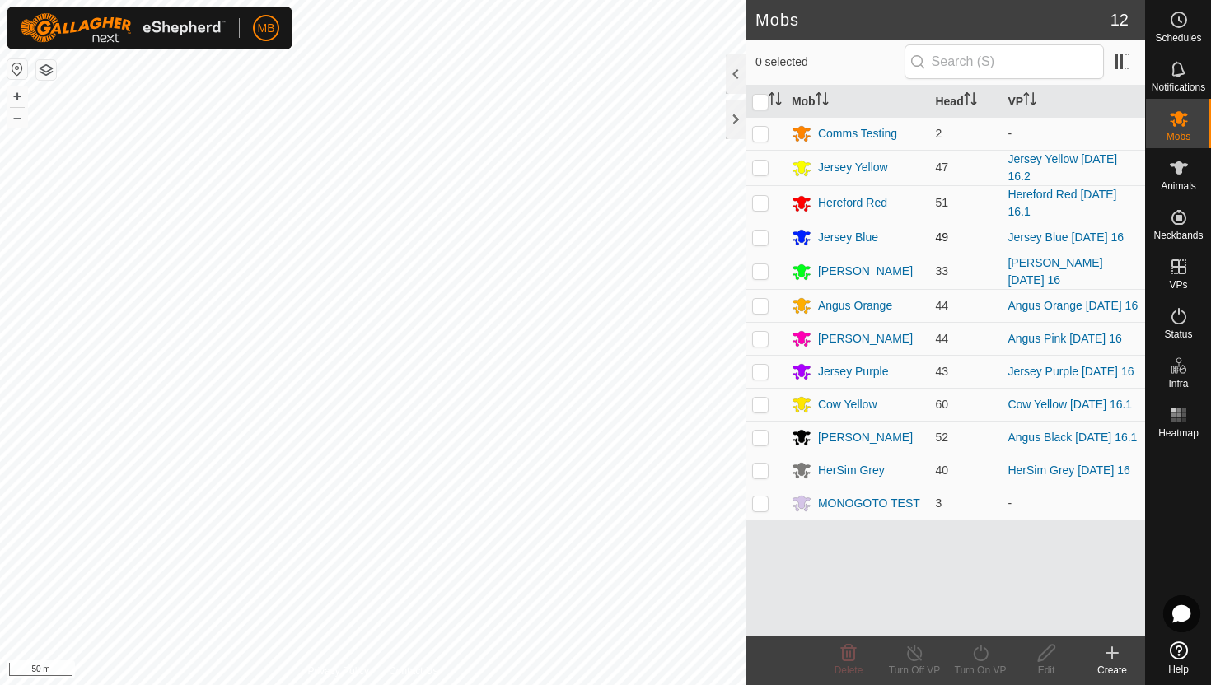
click at [758, 236] on p-checkbox at bounding box center [760, 237] width 16 height 13
checkbox input "true"
click at [973, 654] on icon at bounding box center [980, 653] width 21 height 20
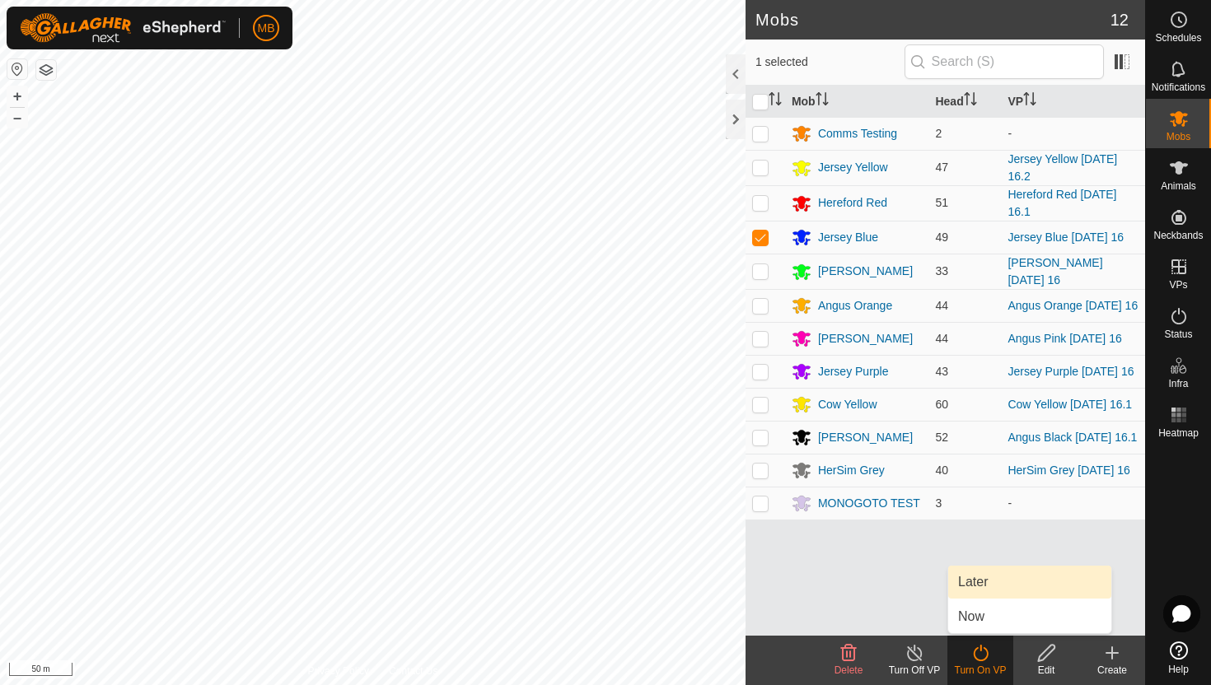
click at [980, 586] on link "Later" at bounding box center [1029, 582] width 163 height 33
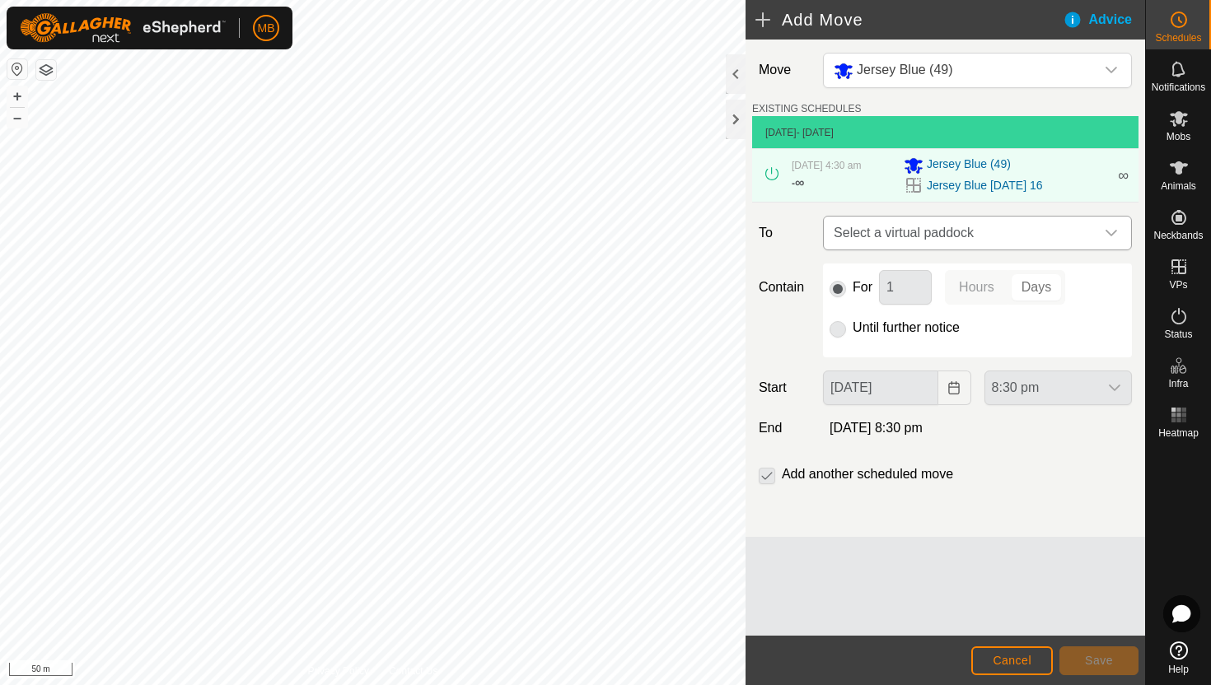
click at [1115, 236] on icon "dropdown trigger" at bounding box center [1111, 233] width 13 height 13
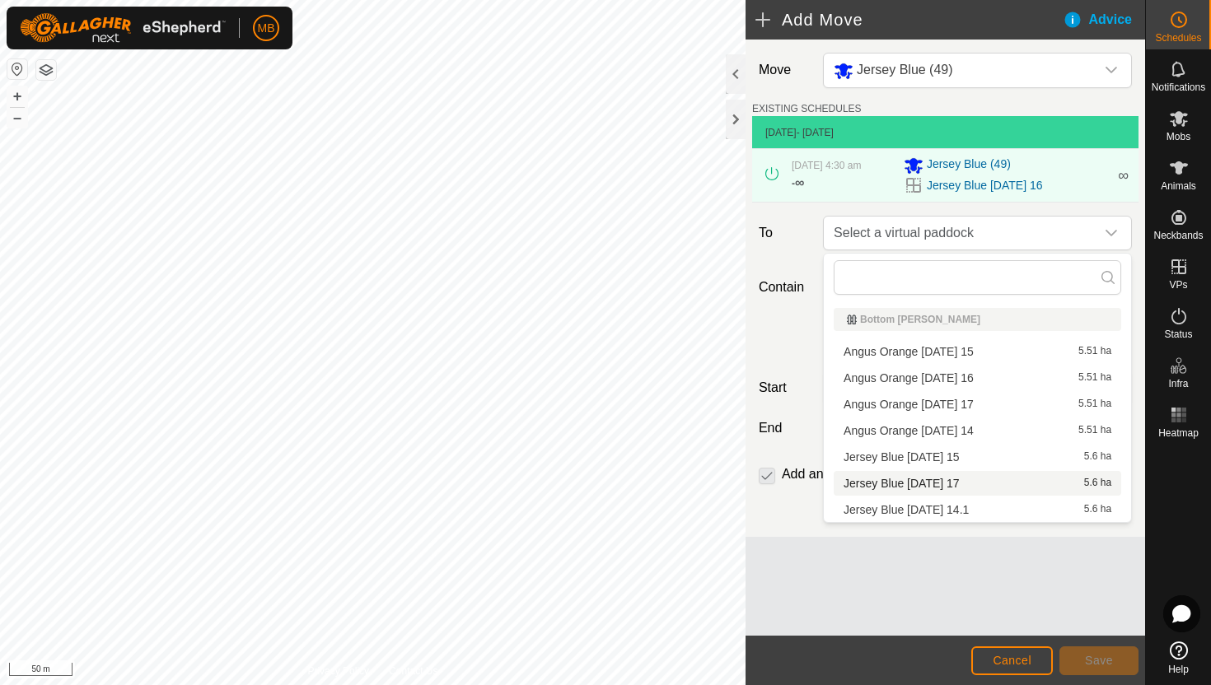
click at [951, 481] on li "Jersey Blue Sunday 17 5.6 ha" at bounding box center [978, 483] width 288 height 25
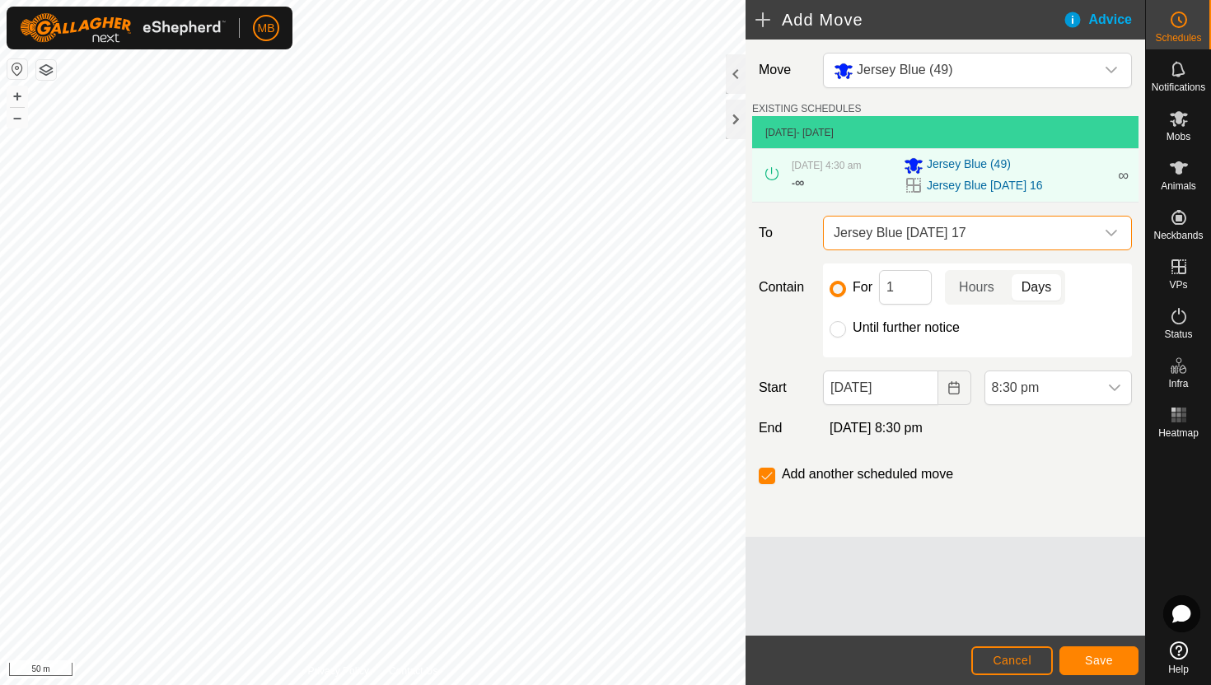
click at [925, 331] on label "Until further notice" at bounding box center [906, 327] width 107 height 13
click at [846, 331] on input "Until further notice" at bounding box center [838, 329] width 16 height 16
radio input "true"
checkbox input "false"
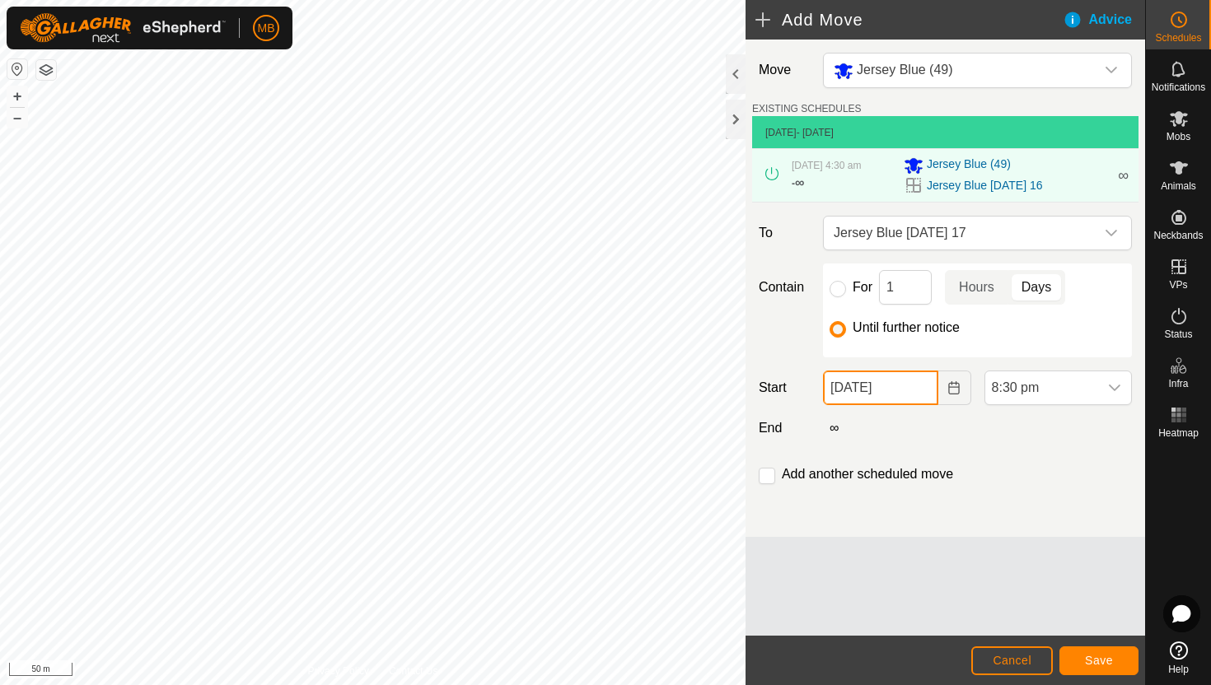
click at [919, 394] on input "16 Aug, 2025" at bounding box center [880, 388] width 115 height 35
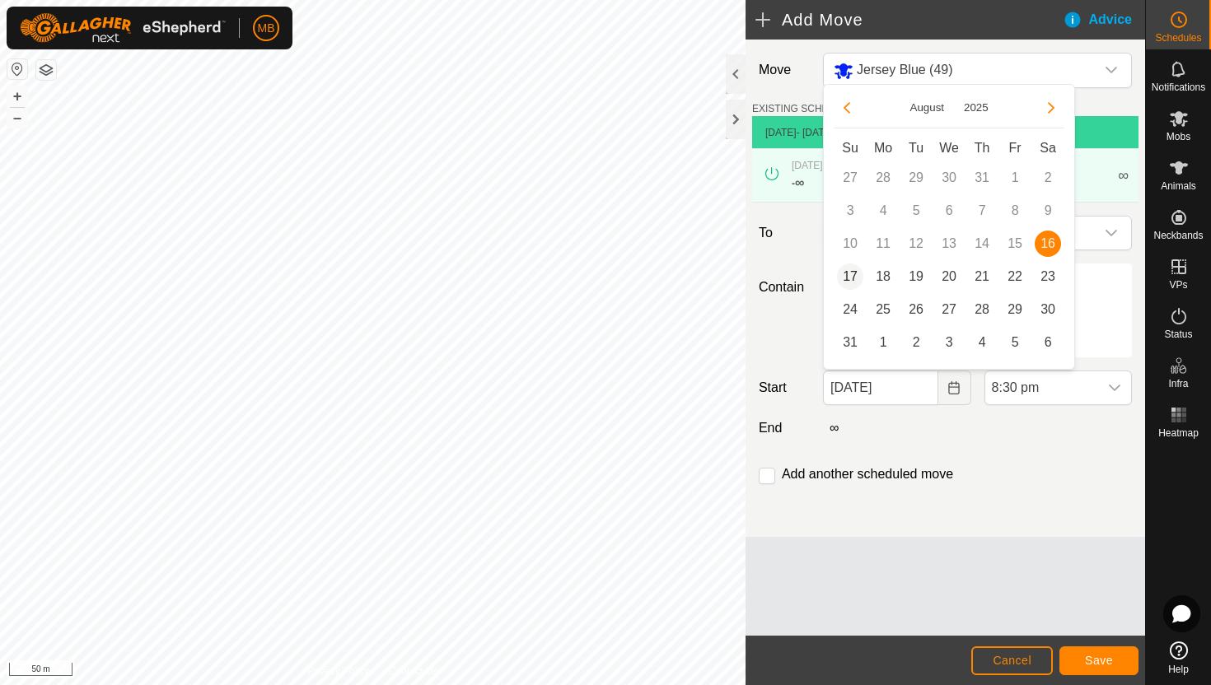
click at [853, 269] on span "17" at bounding box center [850, 277] width 26 height 26
type input "17 Aug, 2025"
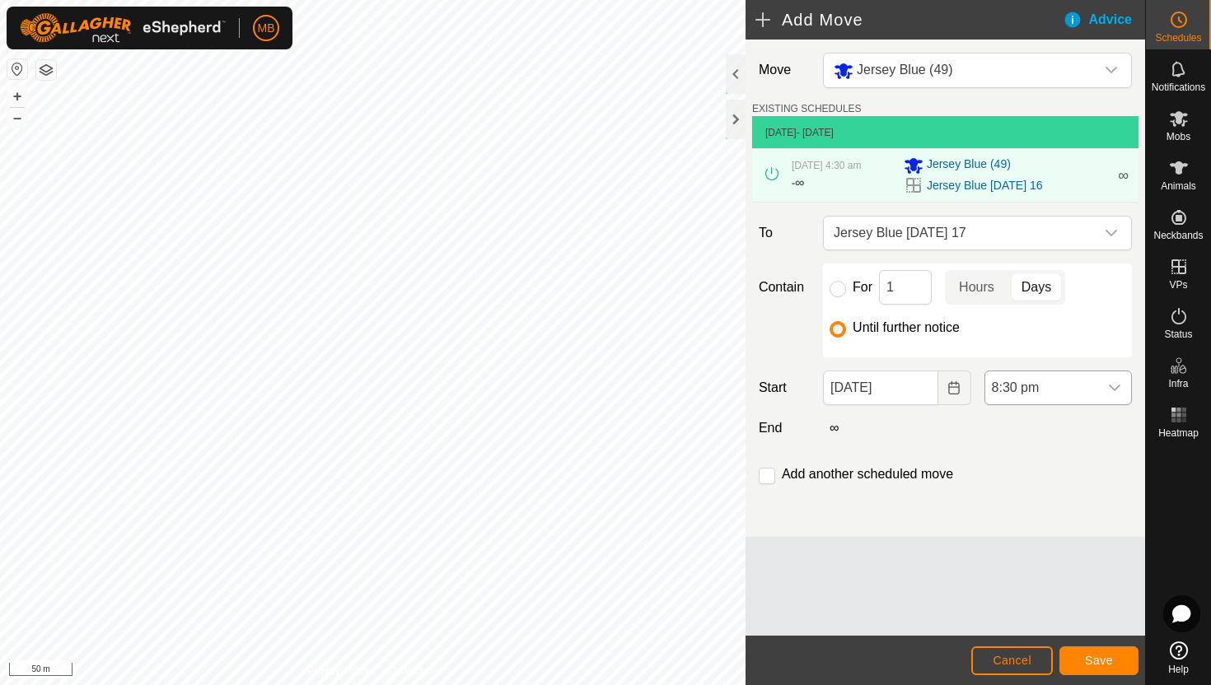
click at [1095, 389] on span "8:30 pm" at bounding box center [1041, 388] width 113 height 33
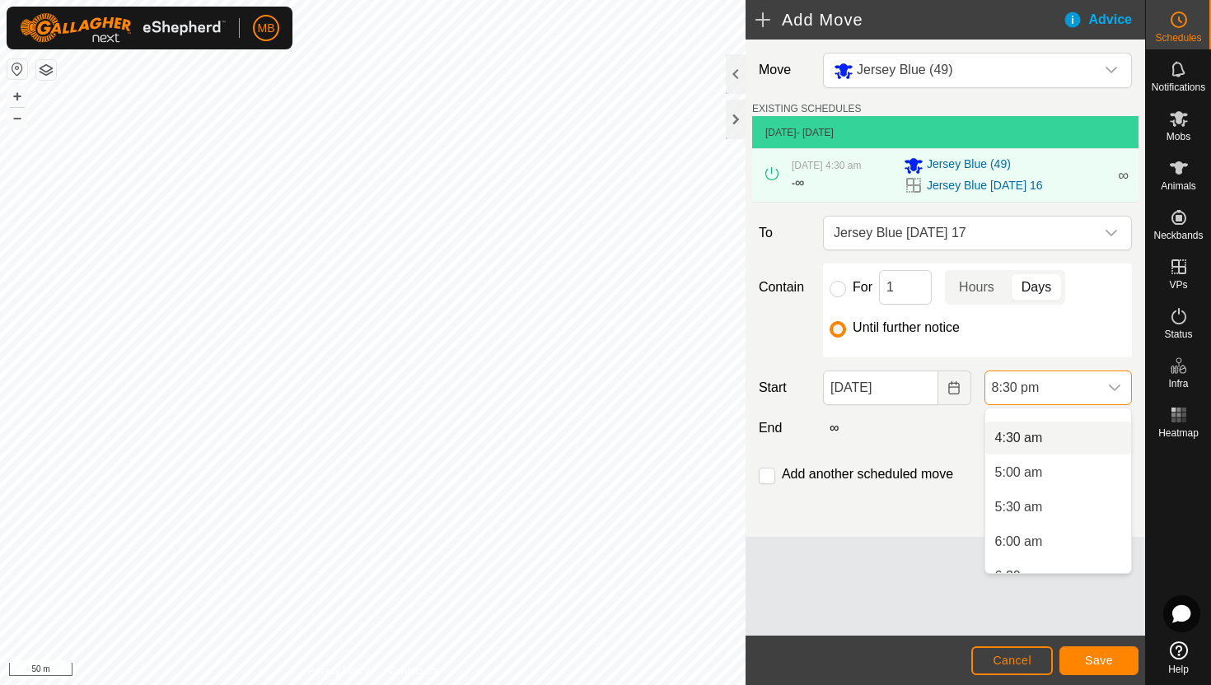
click at [1080, 442] on li "4:30 am" at bounding box center [1058, 438] width 146 height 33
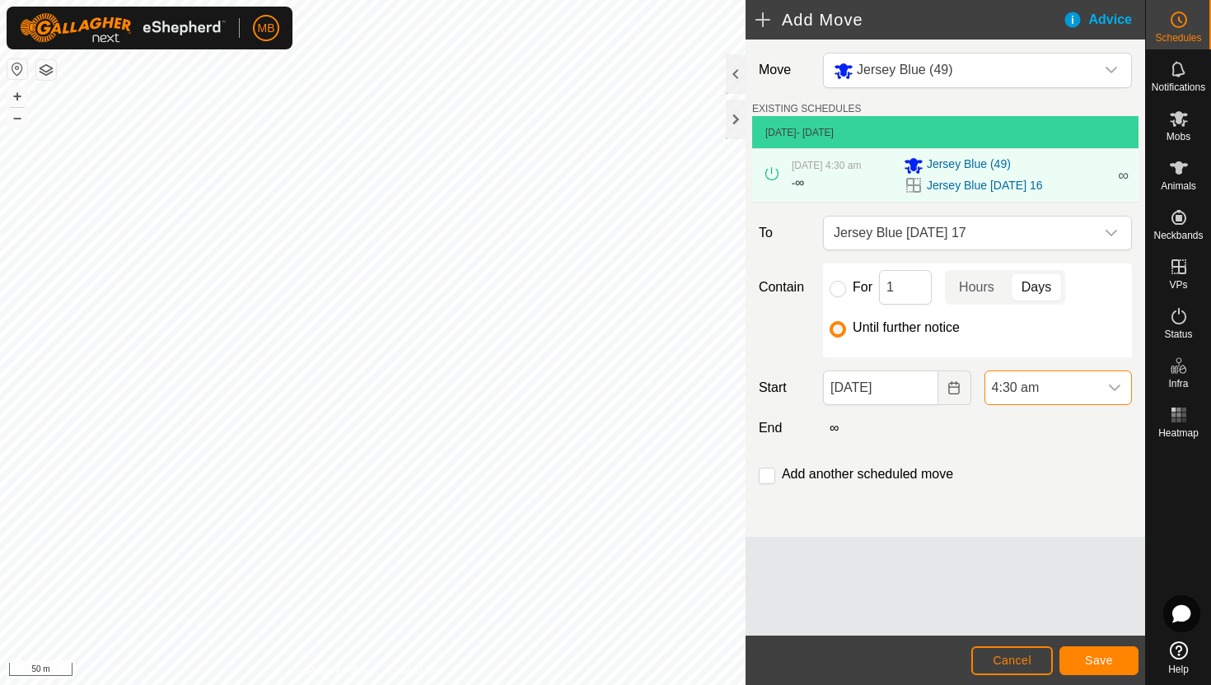
scroll to position [1287, 0]
click at [1098, 659] on span "Save" at bounding box center [1099, 660] width 28 height 13
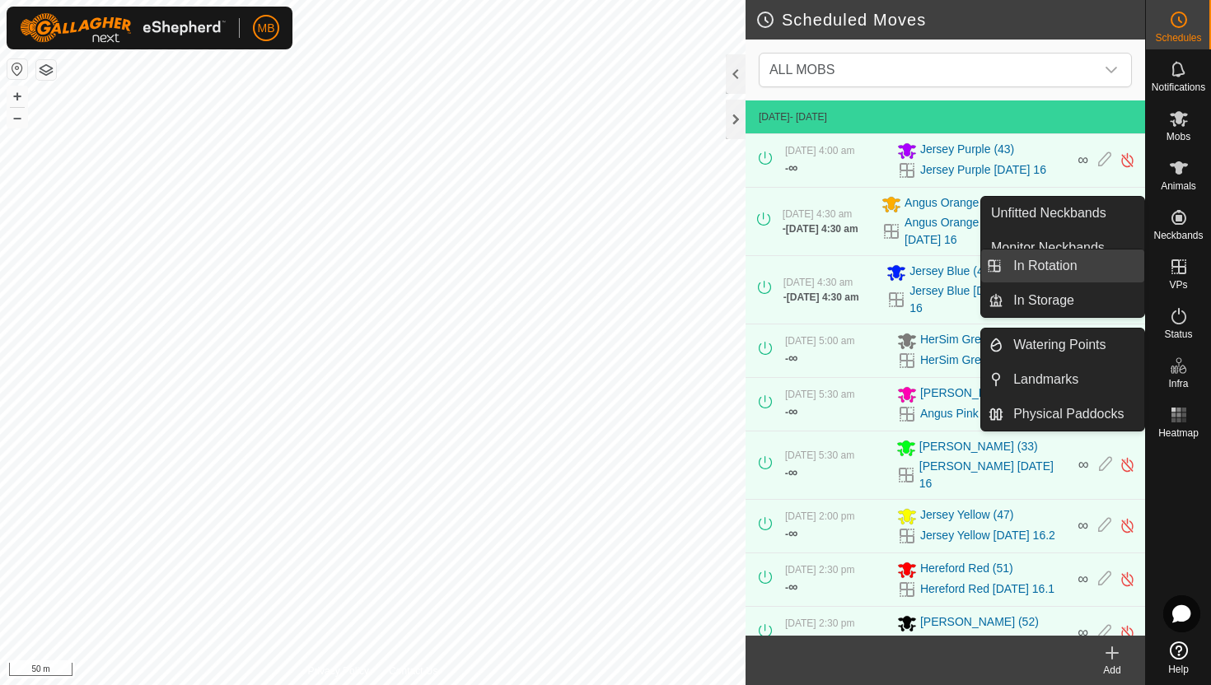
click at [1108, 275] on link "In Rotation" at bounding box center [1073, 266] width 141 height 33
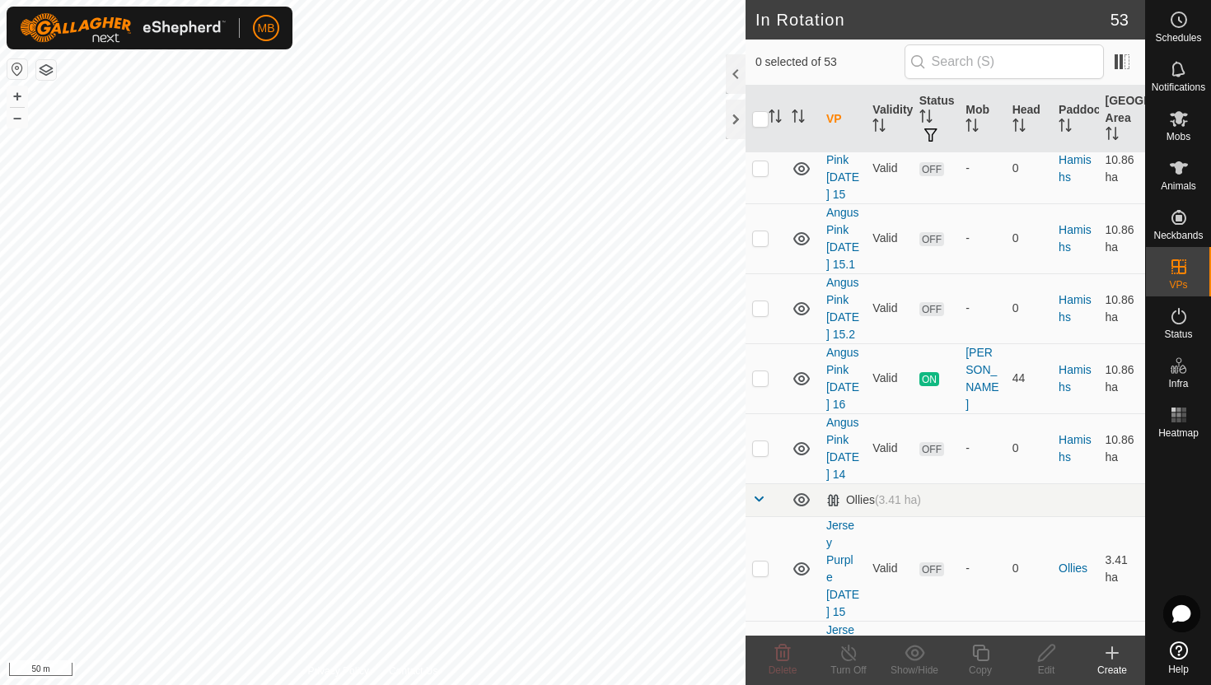
scroll to position [1030, 0]
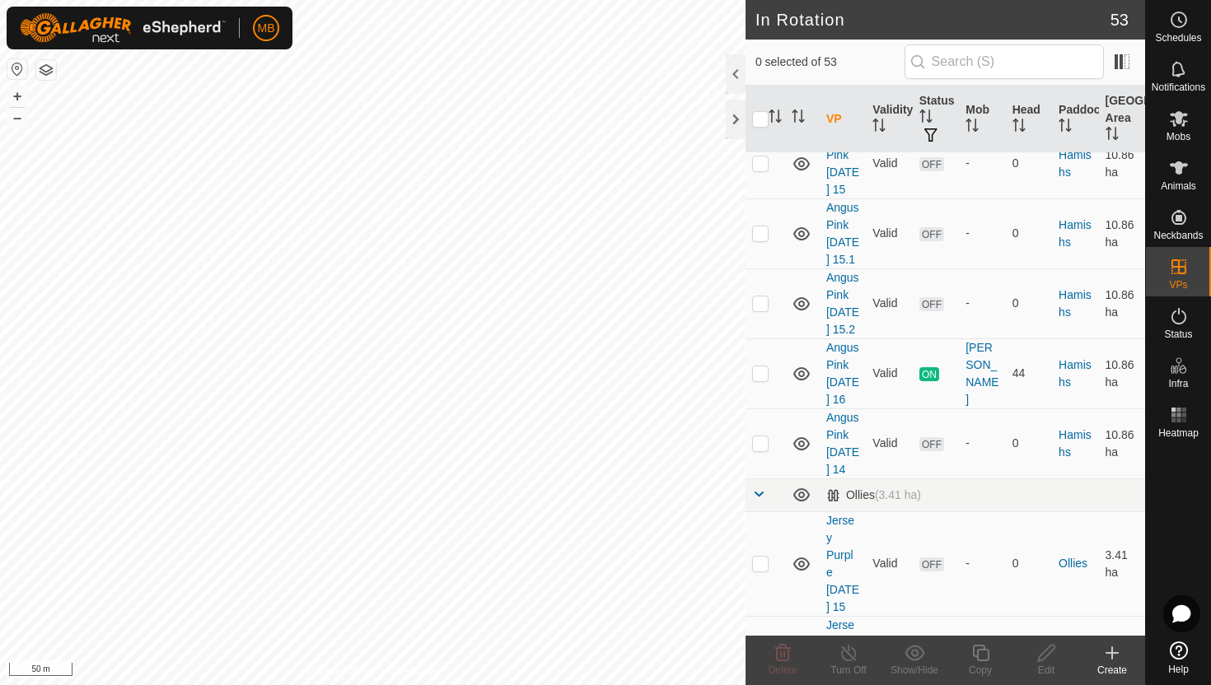
click at [760, 662] on p-checkbox at bounding box center [760, 668] width 16 height 13
checkbox input "true"
click at [984, 655] on icon at bounding box center [980, 653] width 21 height 20
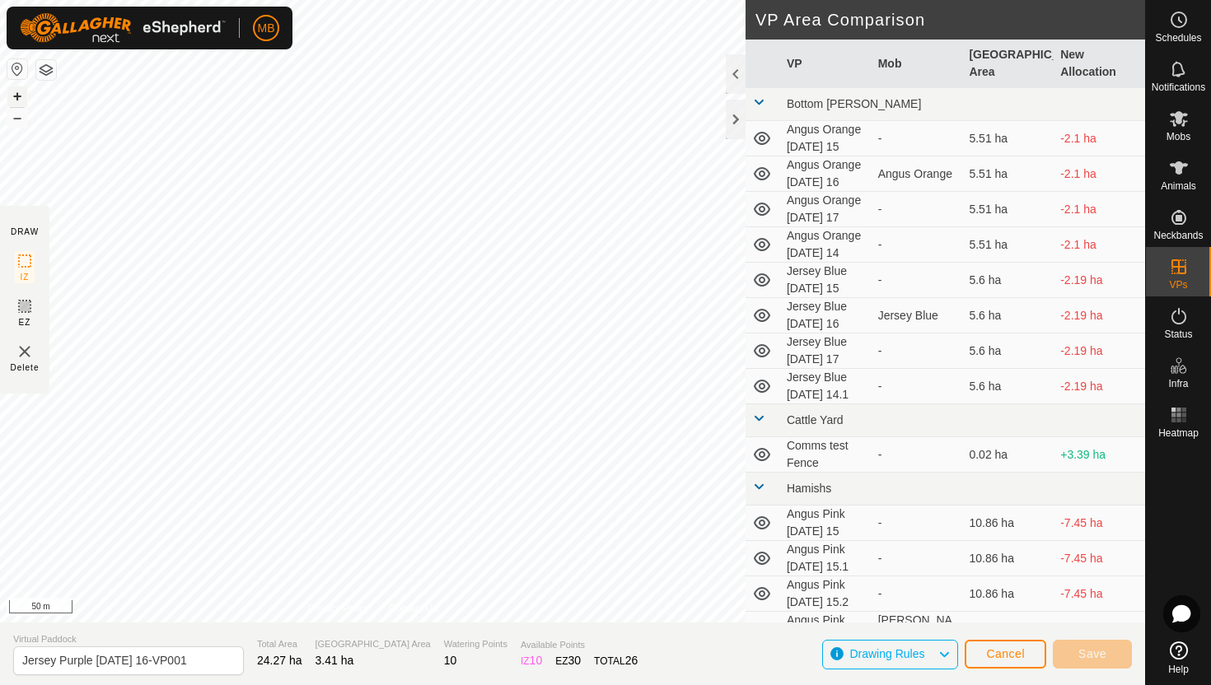
click at [17, 91] on button "+" at bounding box center [17, 96] width 20 height 20
click at [16, 93] on button "+" at bounding box center [17, 96] width 20 height 20
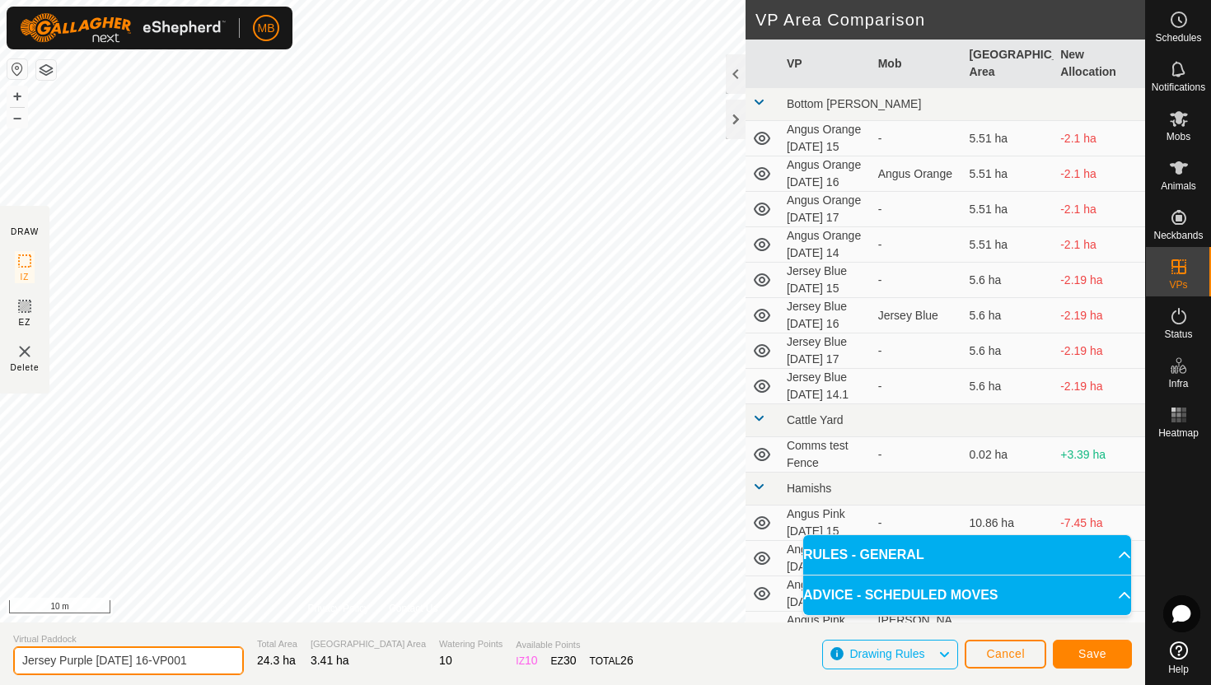
click at [200, 662] on input "Jersey Purple Saturday 16-VP001" at bounding box center [128, 661] width 231 height 29
type input "Jersey Purple [DATE] 17"
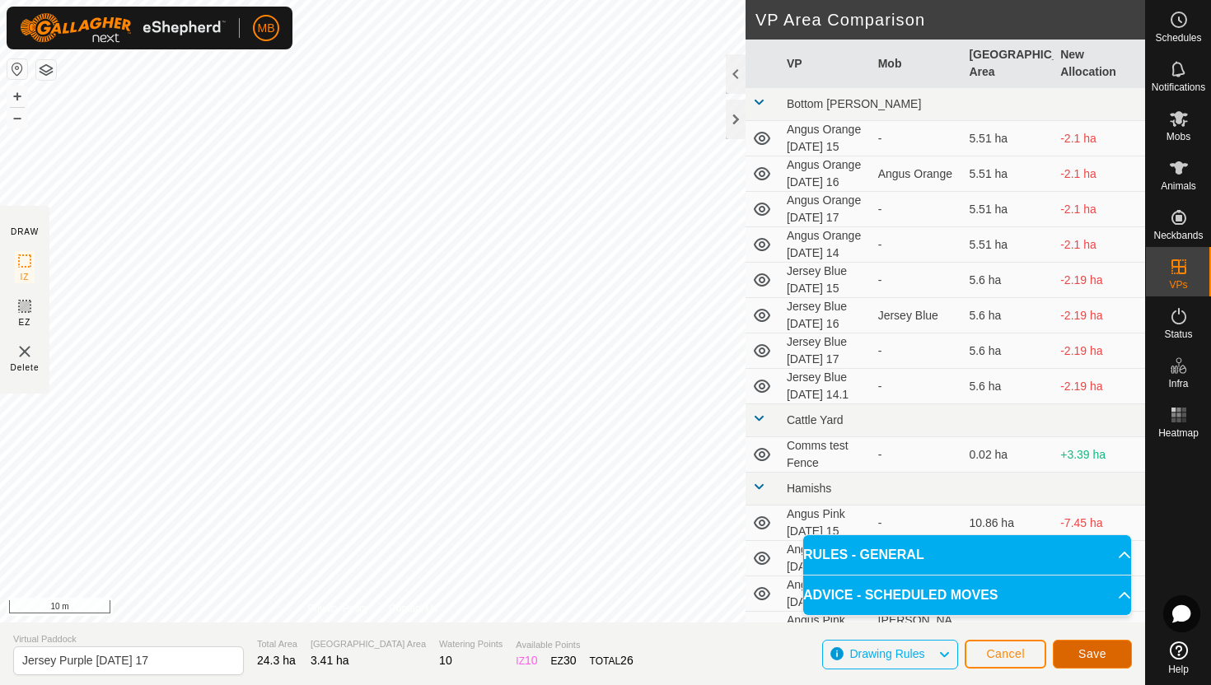
click at [1095, 656] on span "Save" at bounding box center [1092, 654] width 28 height 13
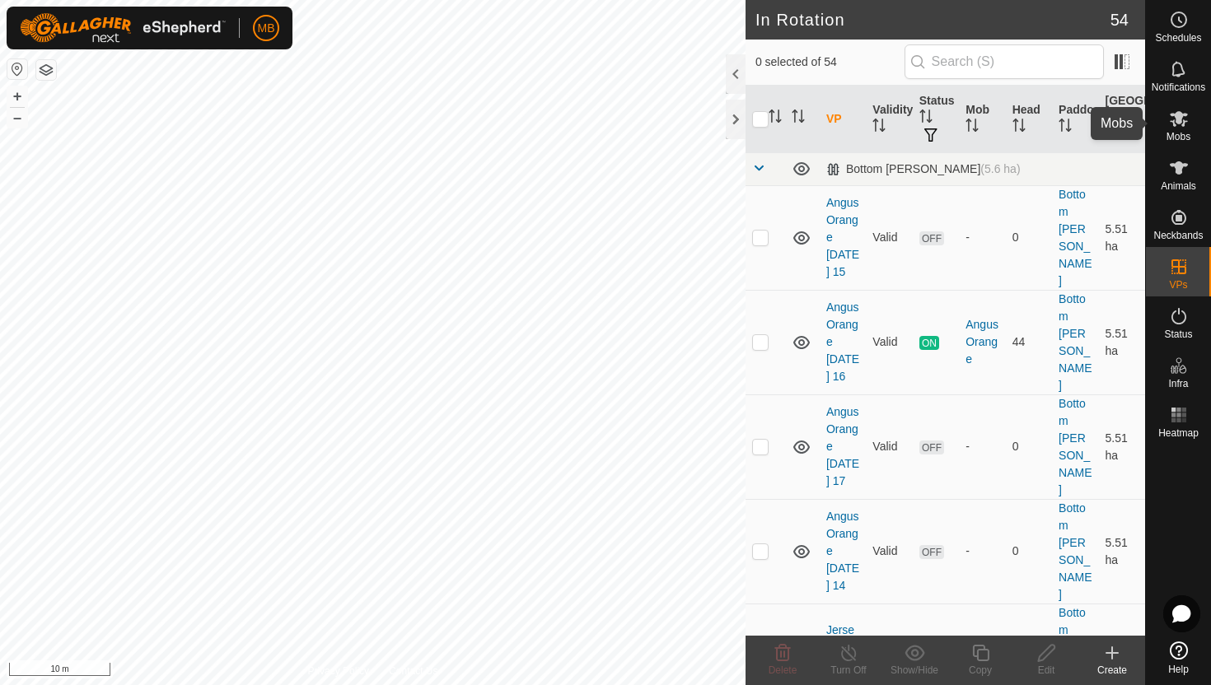
click at [1185, 122] on icon at bounding box center [1179, 119] width 20 height 20
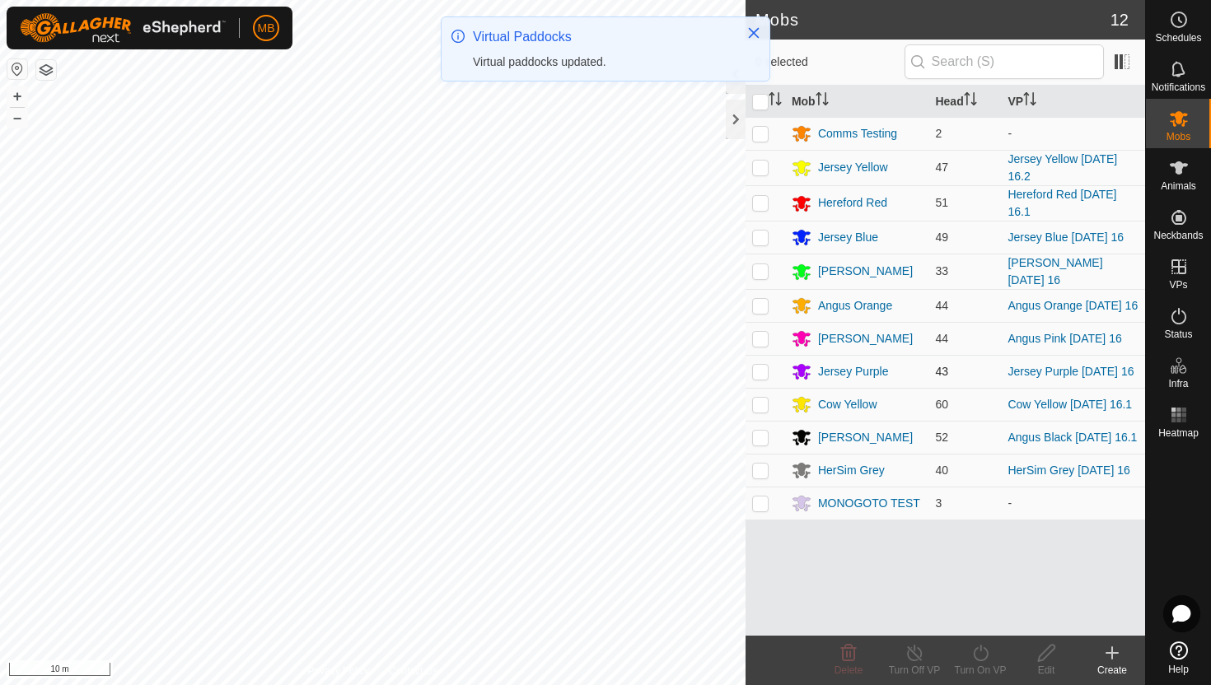
click at [763, 376] on p-checkbox at bounding box center [760, 371] width 16 height 13
checkbox input "true"
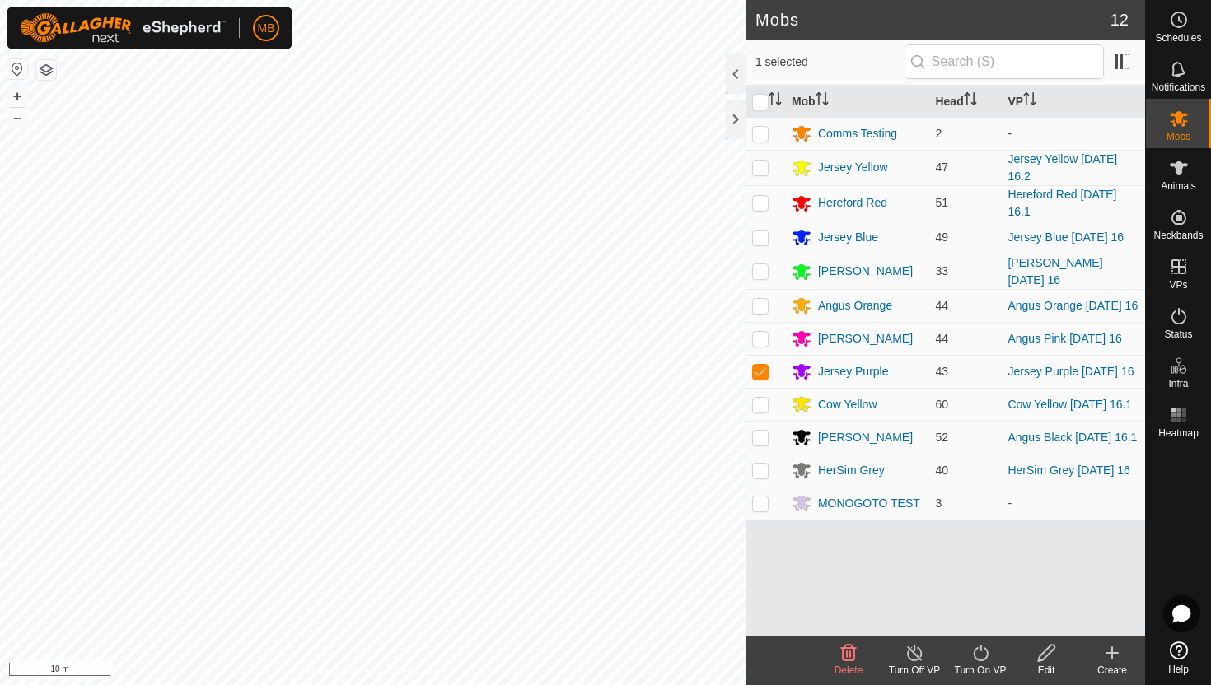
click at [981, 656] on icon at bounding box center [980, 653] width 21 height 20
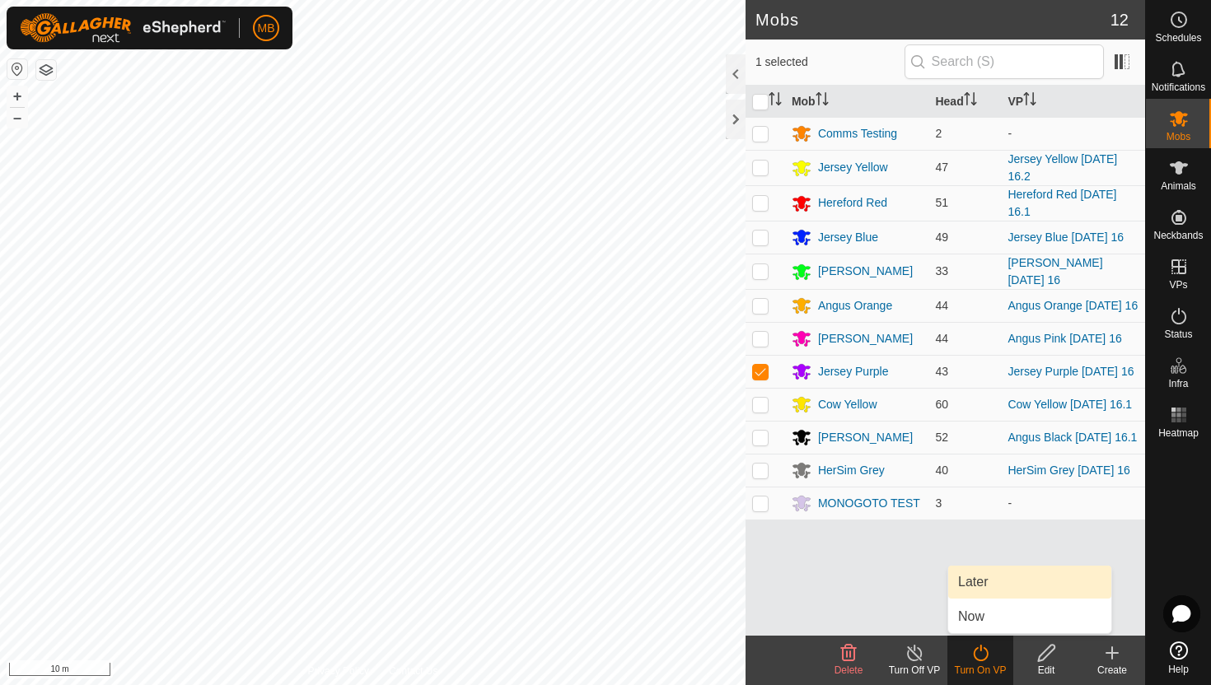
click at [981, 580] on link "Later" at bounding box center [1029, 582] width 163 height 33
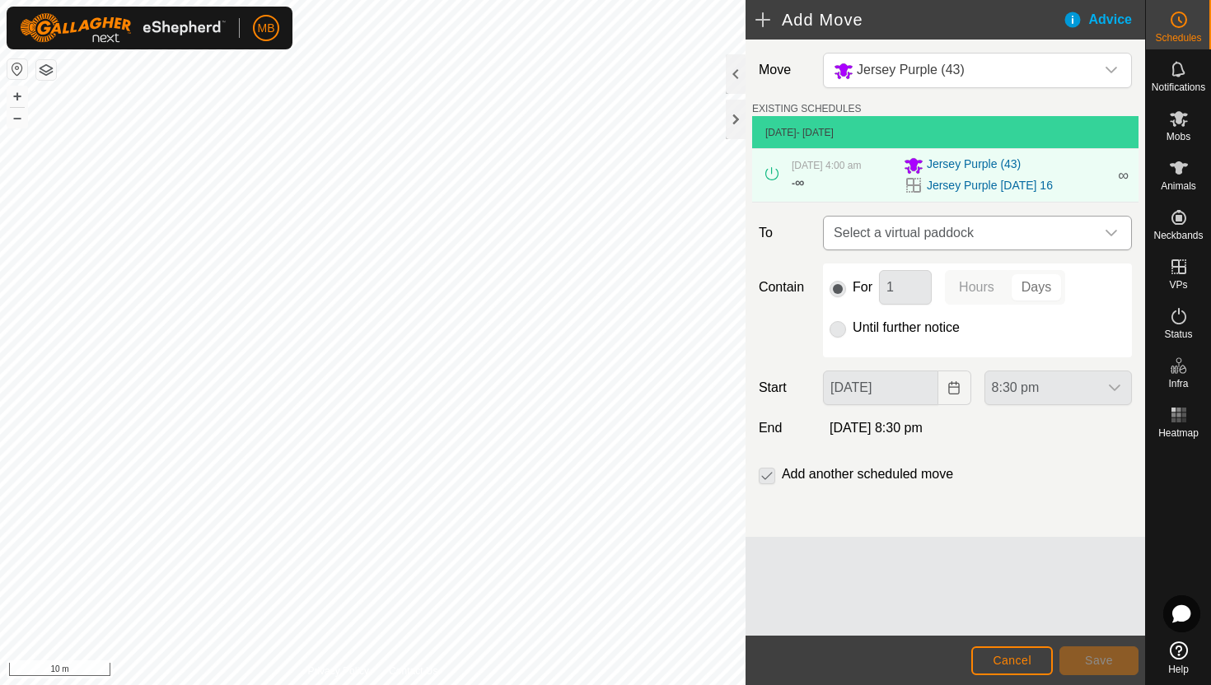
click at [1081, 236] on span "Select a virtual paddock" at bounding box center [961, 233] width 268 height 33
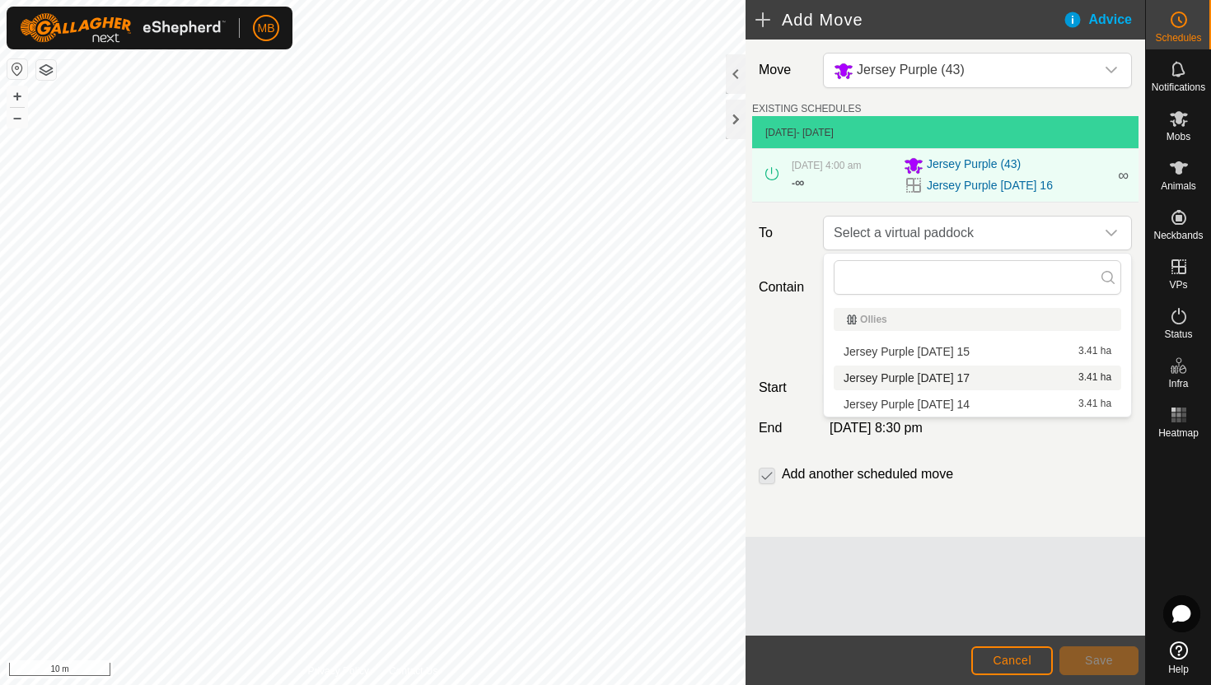
click at [971, 377] on li "Jersey Purple Sunday 17 3.41 ha" at bounding box center [978, 378] width 288 height 25
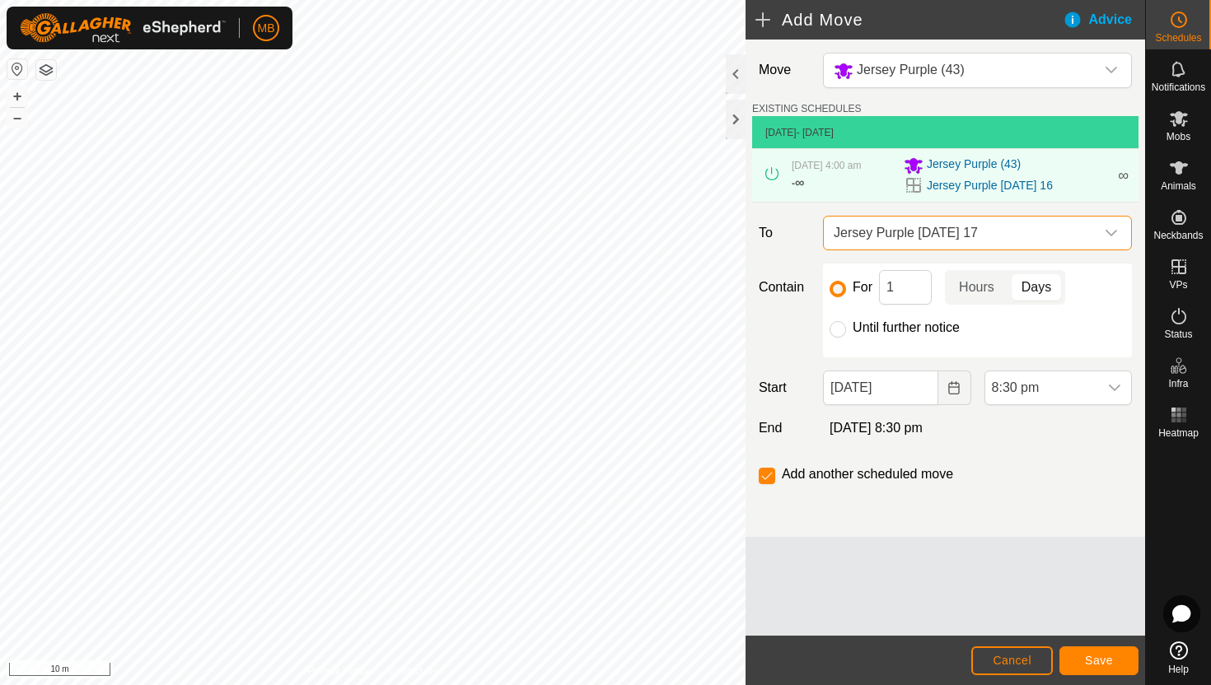
click at [924, 327] on label "Until further notice" at bounding box center [906, 327] width 107 height 13
click at [846, 327] on input "Until further notice" at bounding box center [838, 329] width 16 height 16
radio input "true"
checkbox input "false"
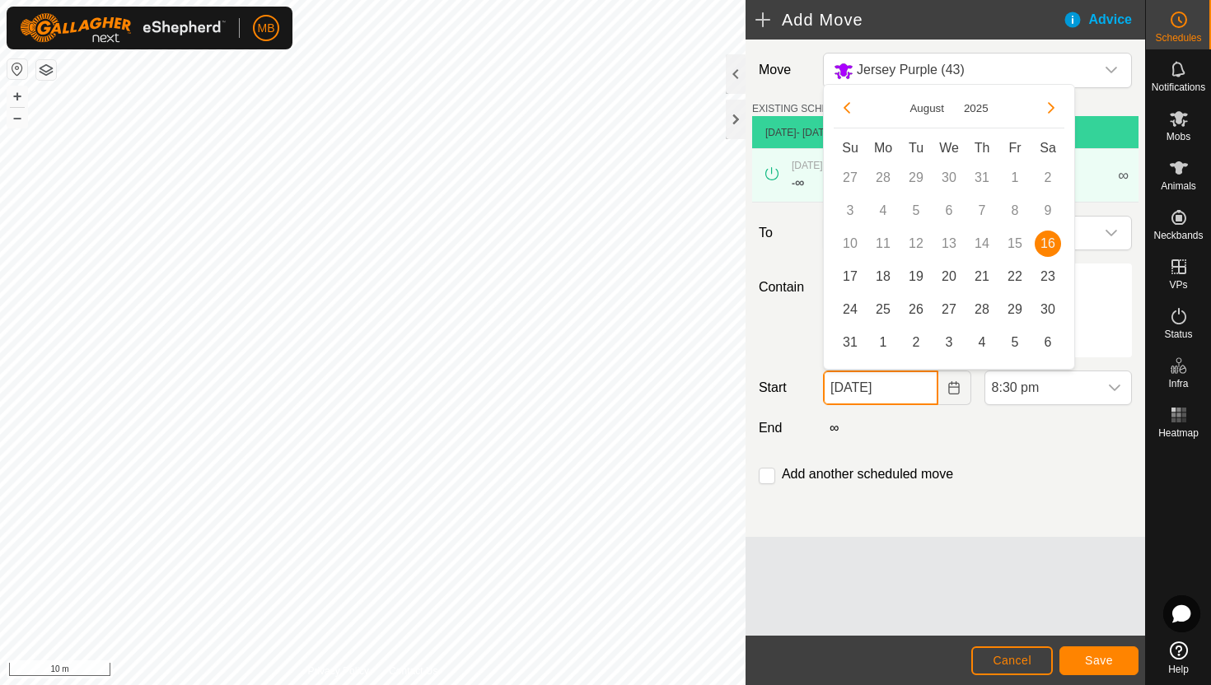
click at [923, 392] on input "16 Aug, 2025" at bounding box center [880, 388] width 115 height 35
click at [853, 277] on span "17" at bounding box center [850, 277] width 26 height 26
type input "17 Aug, 2025"
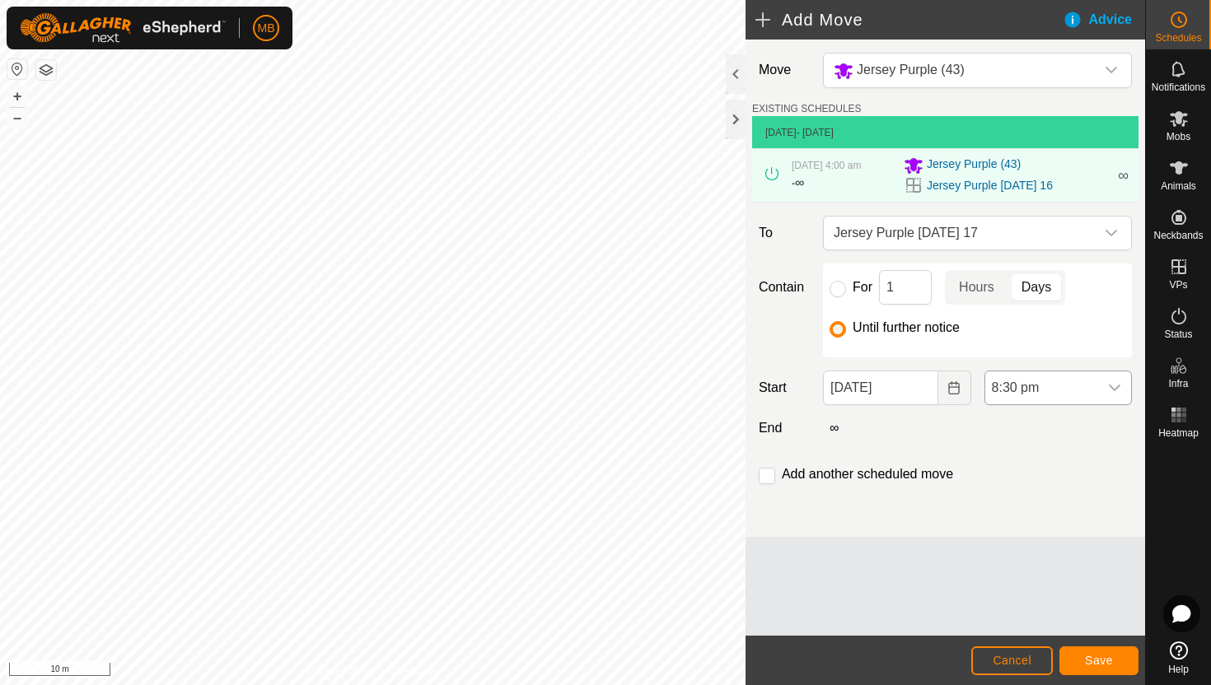
click at [1064, 382] on span "8:30 pm" at bounding box center [1041, 388] width 113 height 33
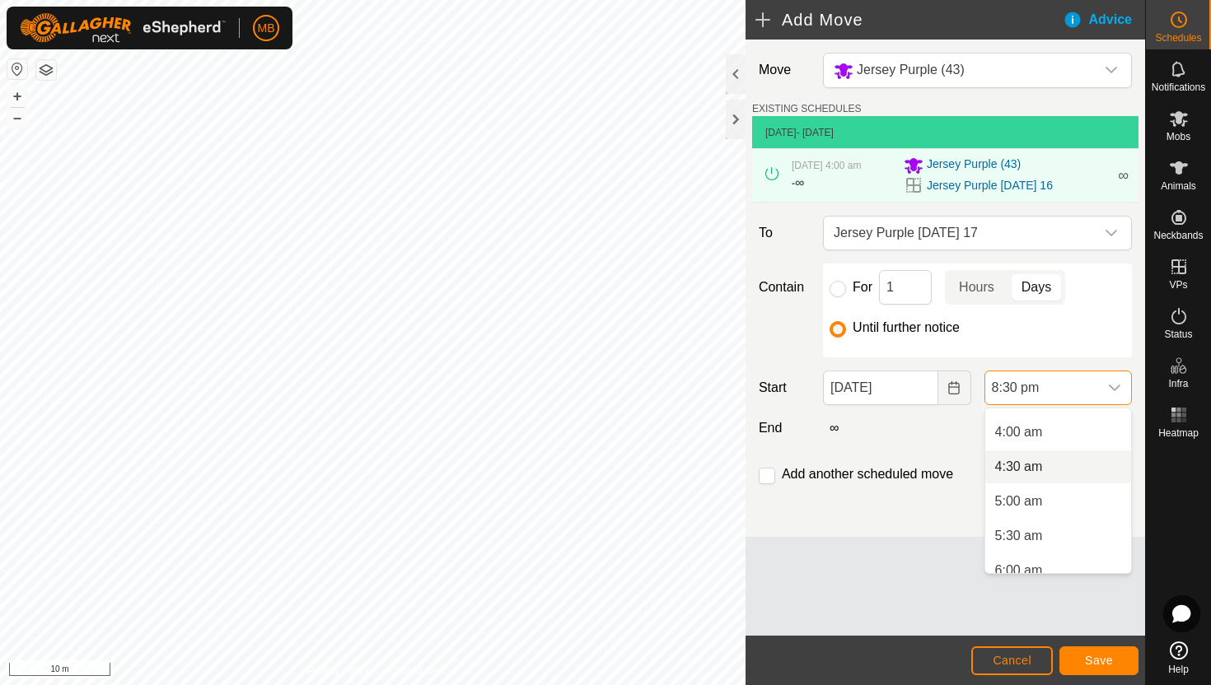
scroll to position [264, 0]
click at [1066, 437] on li "4:00 am" at bounding box center [1058, 438] width 146 height 33
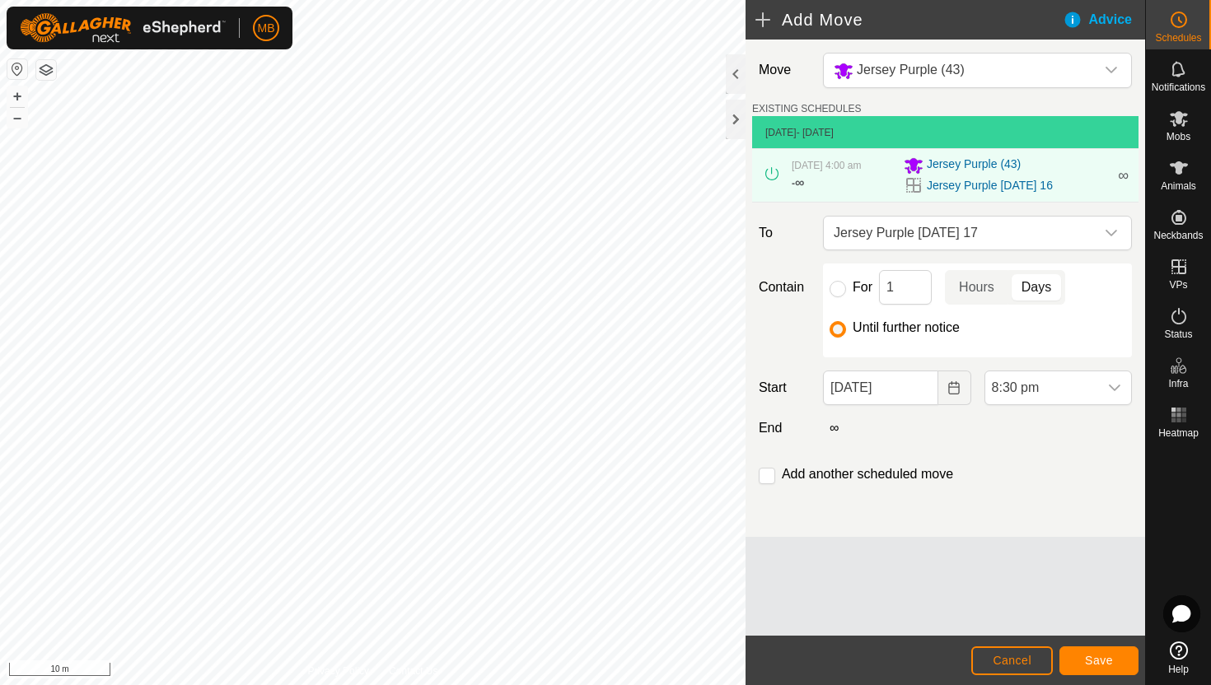
scroll to position [1287, 0]
click at [1096, 661] on span "Save" at bounding box center [1099, 660] width 28 height 13
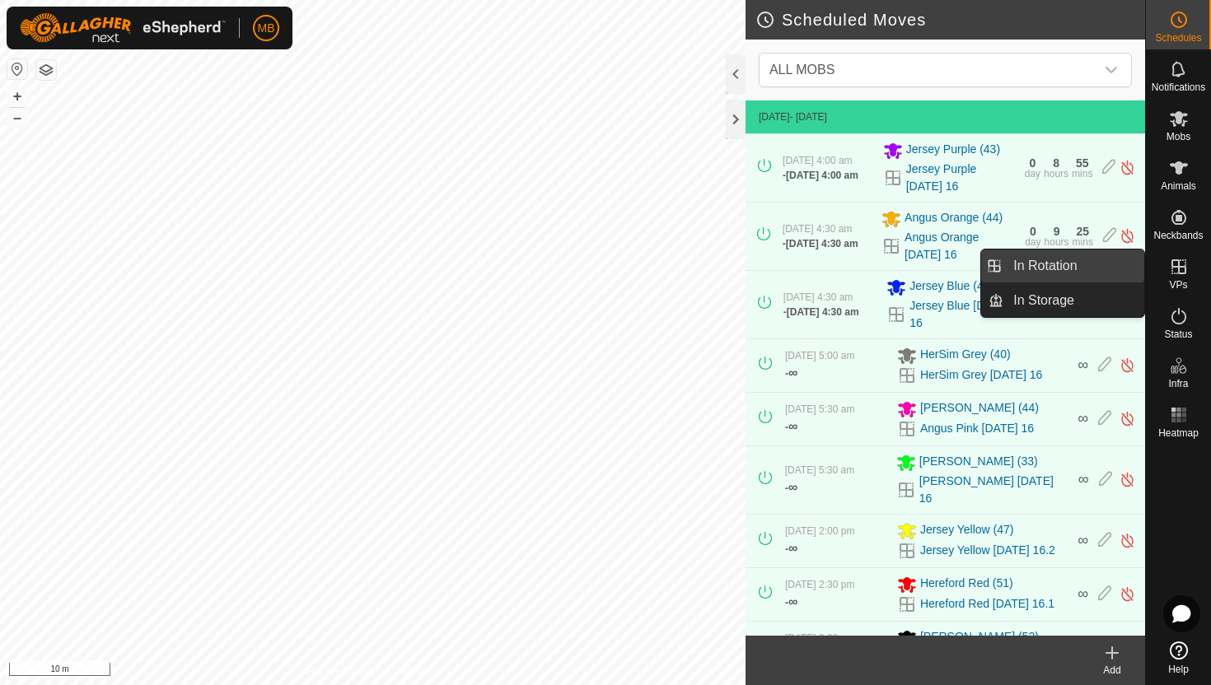
click at [1098, 274] on link "In Rotation" at bounding box center [1073, 266] width 141 height 33
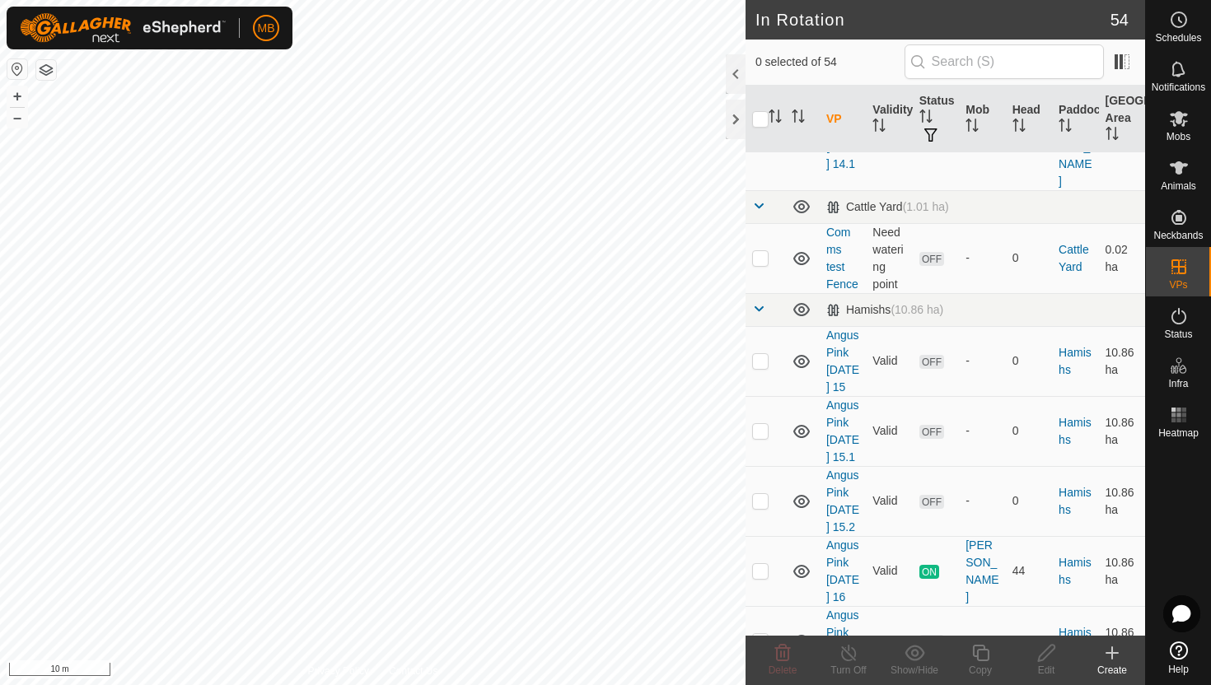
scroll to position [843, 0]
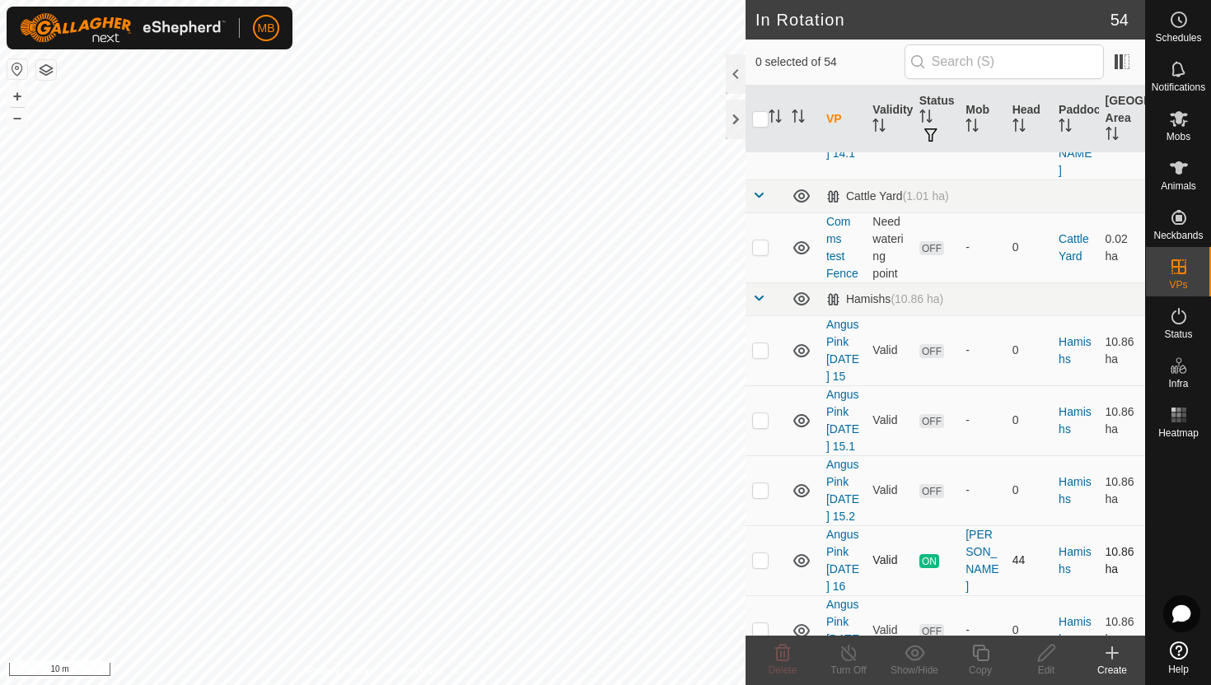
click at [760, 554] on p-checkbox at bounding box center [760, 560] width 16 height 13
checkbox input "true"
click at [981, 652] on icon at bounding box center [980, 653] width 21 height 20
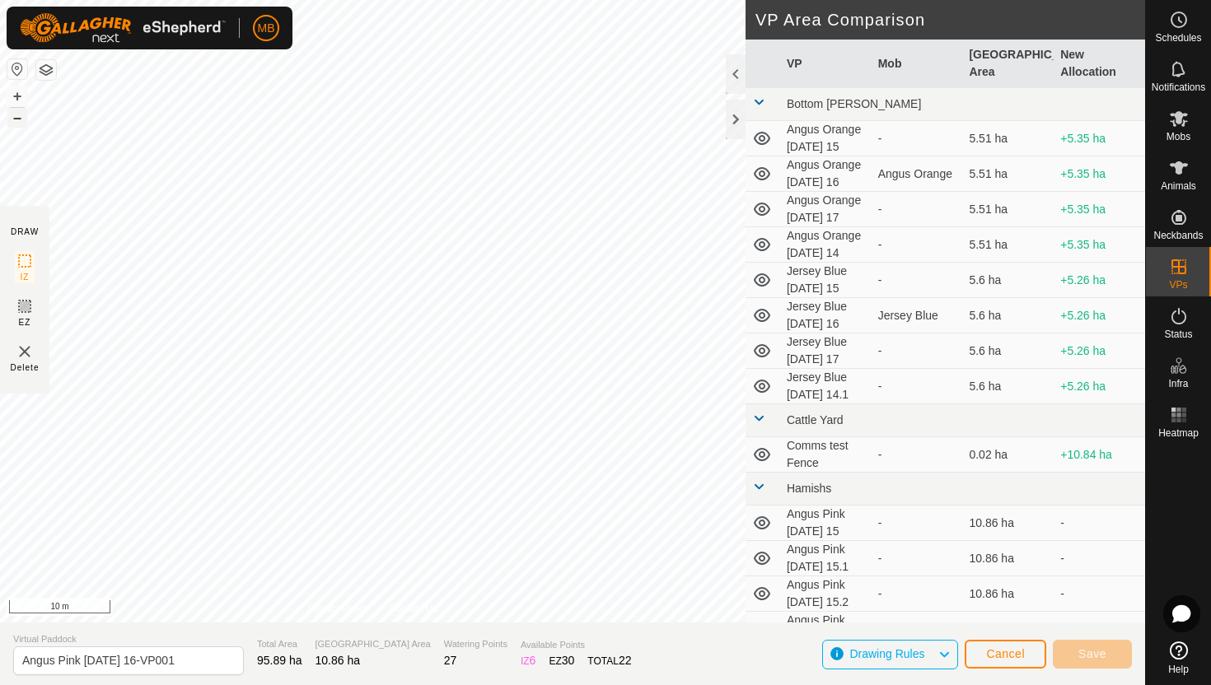
click at [12, 117] on button "–" at bounding box center [17, 118] width 20 height 20
click at [12, 121] on button "–" at bounding box center [17, 118] width 20 height 20
click at [19, 119] on button "–" at bounding box center [17, 118] width 20 height 20
click at [17, 98] on button "+" at bounding box center [17, 96] width 20 height 20
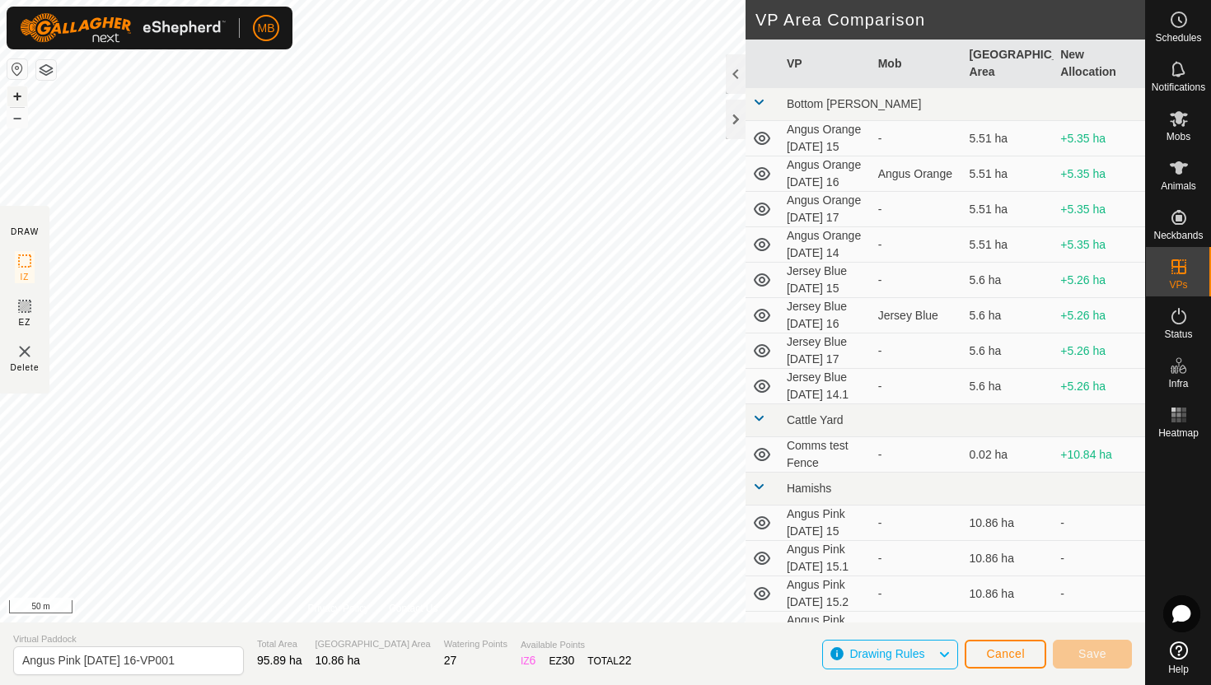
click at [17, 98] on button "+" at bounding box center [17, 96] width 20 height 20
click at [17, 93] on button "+" at bounding box center [17, 96] width 20 height 20
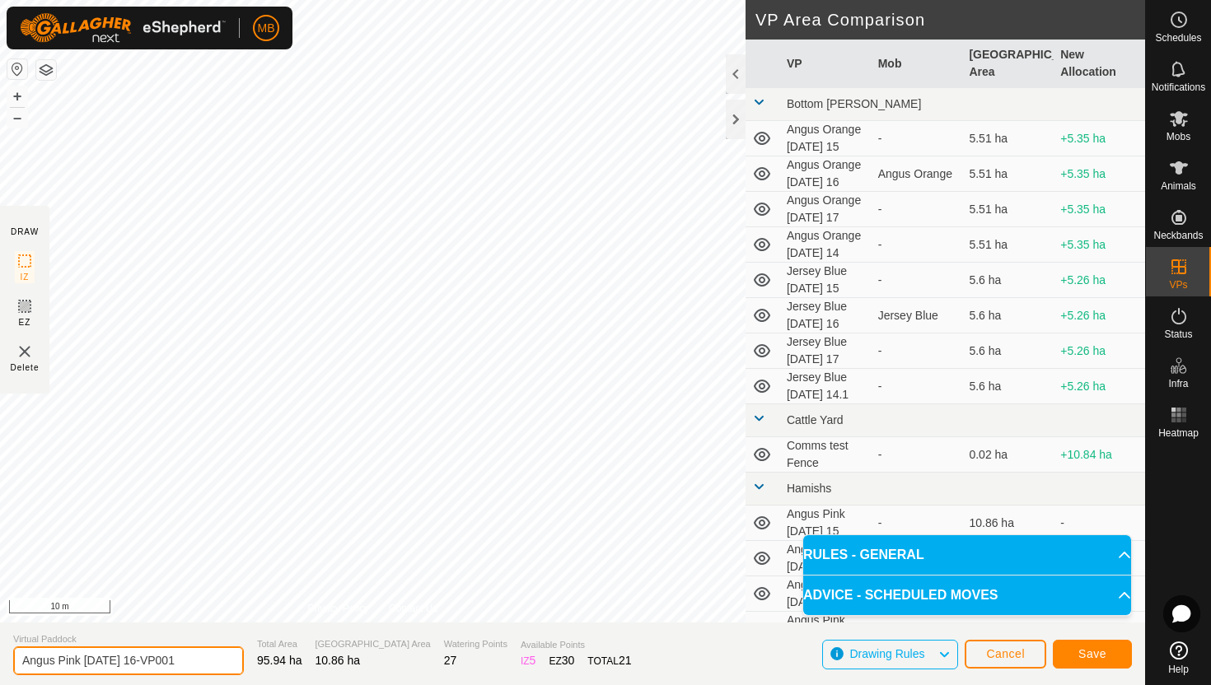
click at [198, 662] on input "Angus Pink Saturday 16-VP001" at bounding box center [128, 661] width 231 height 29
type input "Angus Pink [DATE] 17"
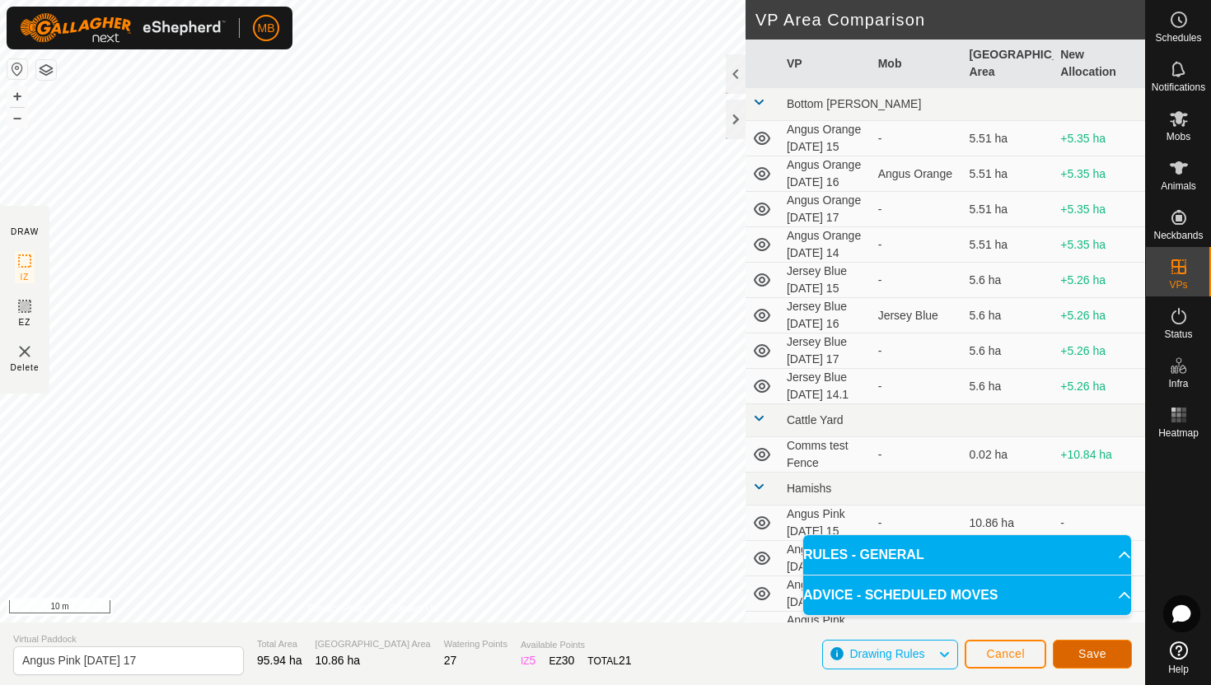
click at [1110, 652] on button "Save" at bounding box center [1092, 654] width 79 height 29
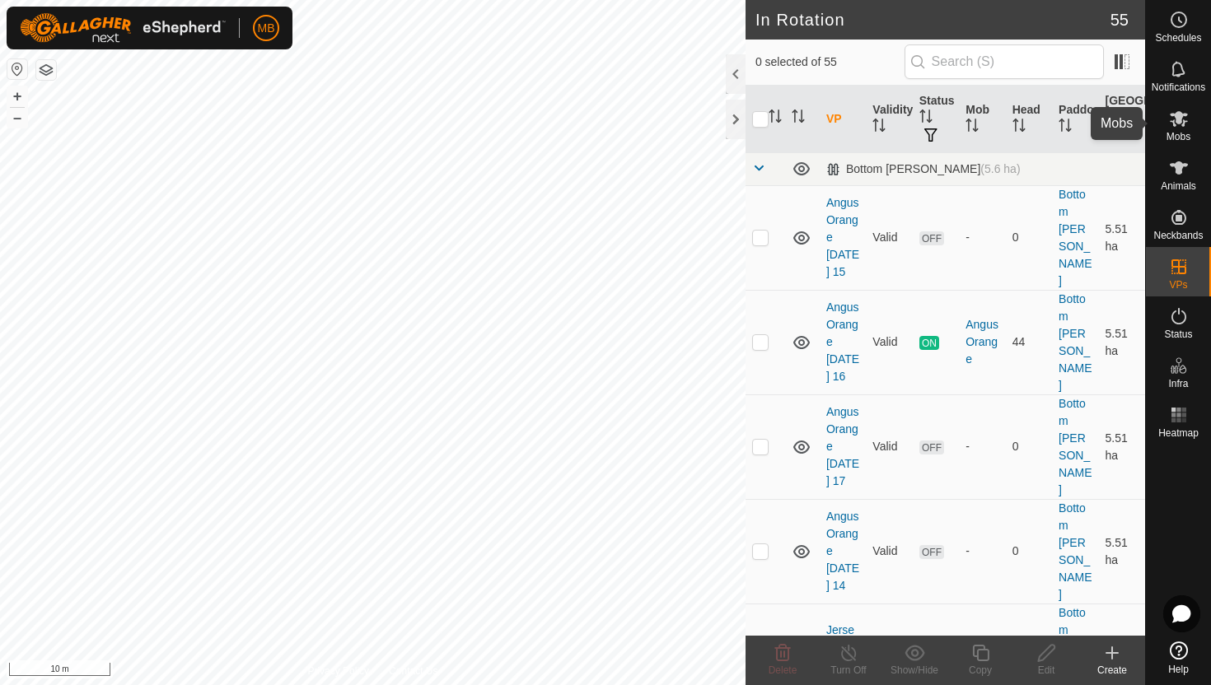
click at [1176, 127] on icon at bounding box center [1179, 119] width 20 height 20
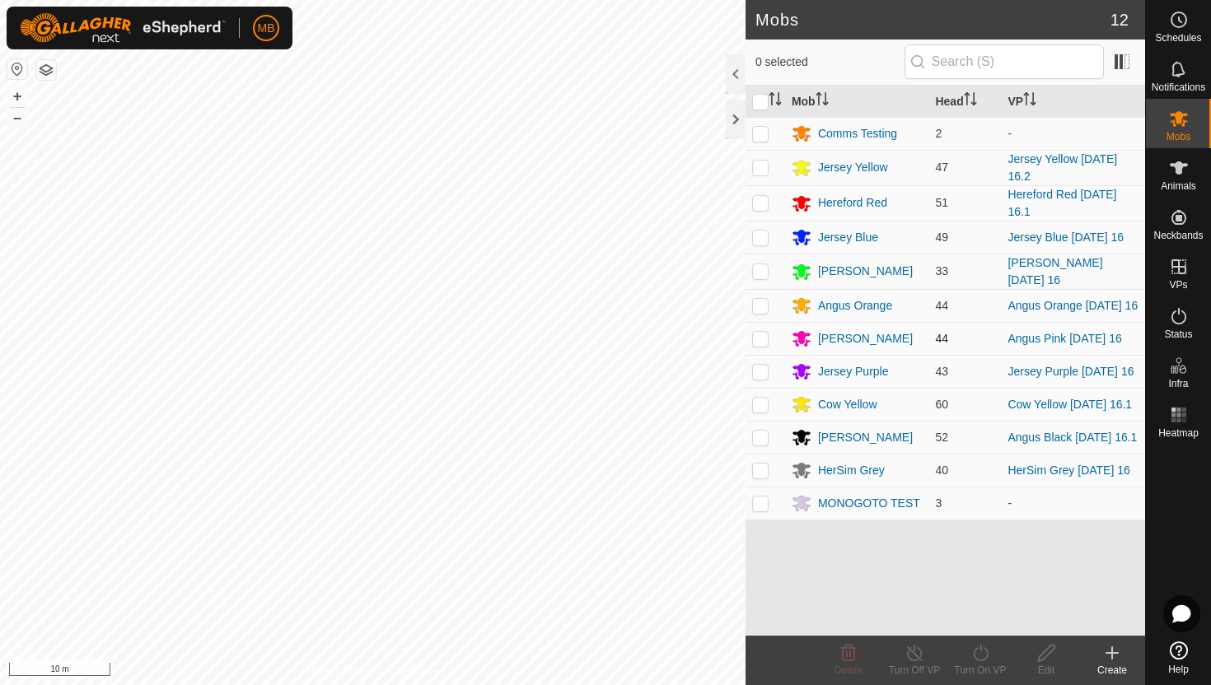
click at [758, 339] on p-checkbox at bounding box center [760, 338] width 16 height 13
checkbox input "true"
click at [980, 652] on icon at bounding box center [980, 653] width 21 height 20
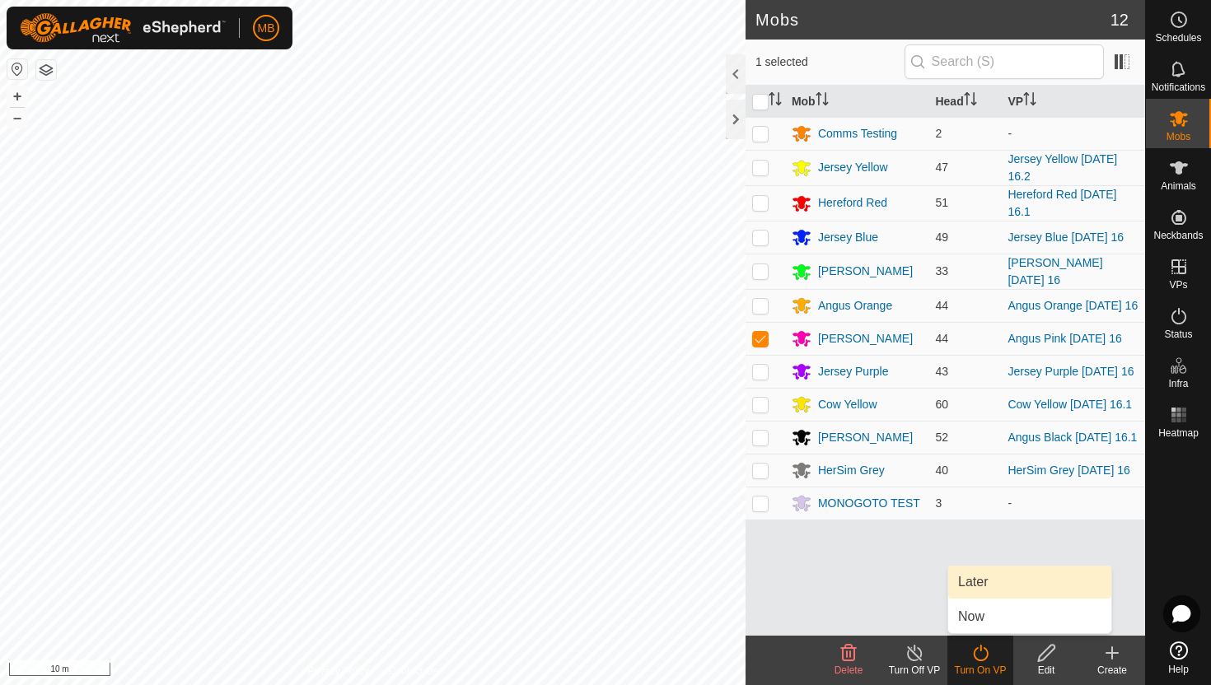
click at [989, 587] on link "Later" at bounding box center [1029, 582] width 163 height 33
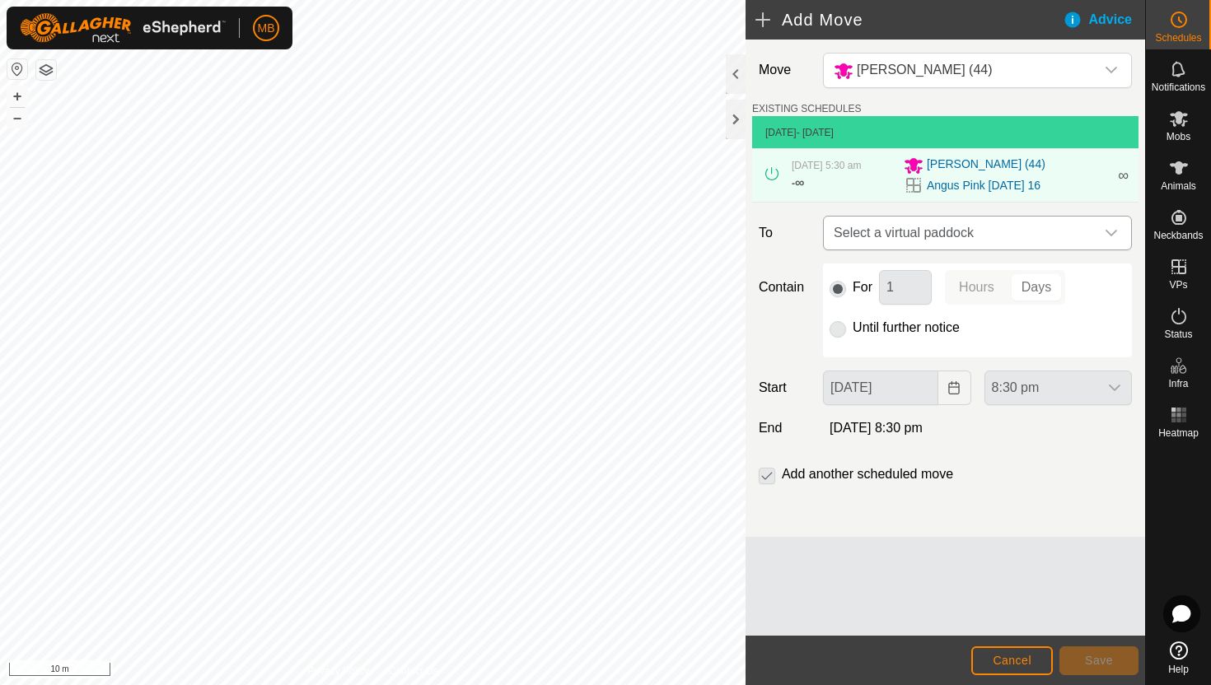
click at [1106, 236] on icon "dropdown trigger" at bounding box center [1111, 233] width 13 height 13
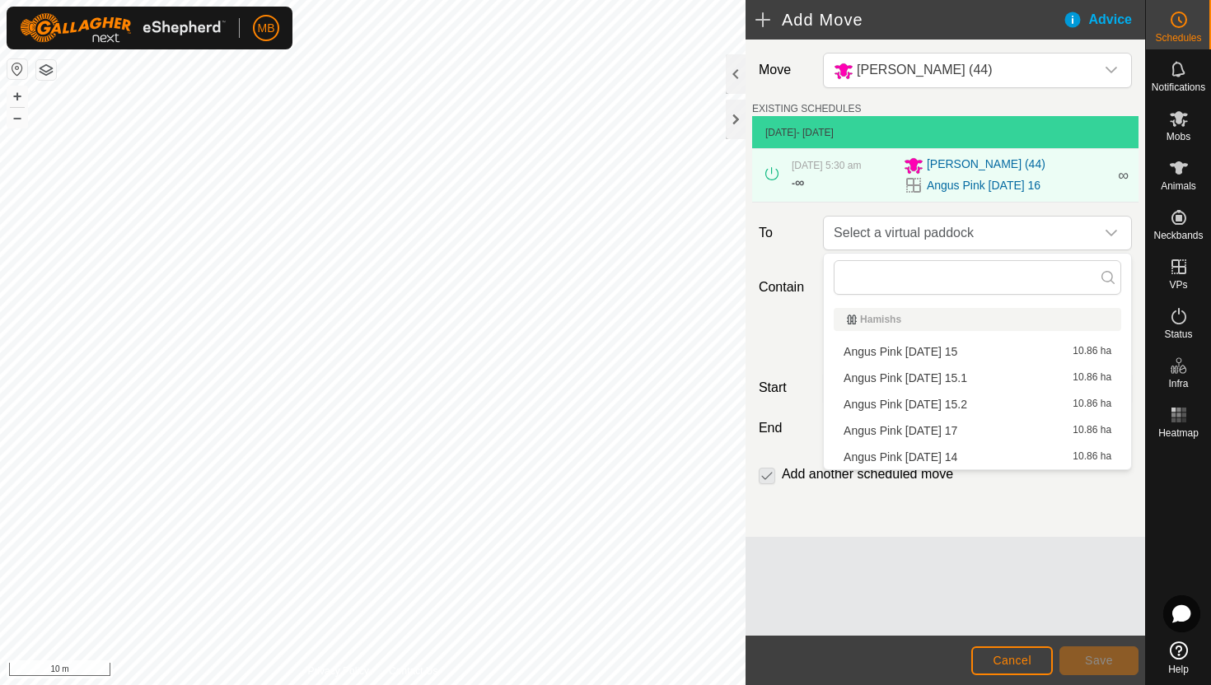
click at [940, 430] on li "Angus Pink Sunday 17 10.86 ha" at bounding box center [978, 430] width 288 height 25
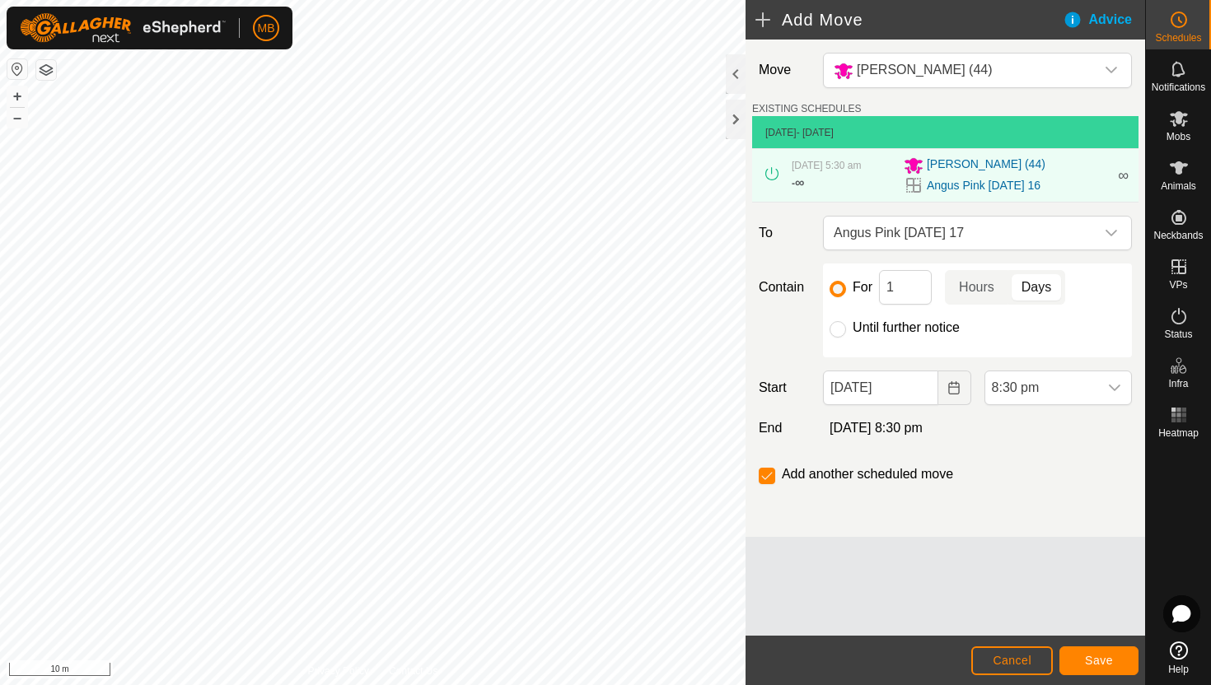
click at [910, 327] on label "Until further notice" at bounding box center [906, 327] width 107 height 13
click at [846, 327] on input "Until further notice" at bounding box center [838, 329] width 16 height 16
radio input "true"
checkbox input "false"
click at [912, 395] on input "16 Aug, 2025" at bounding box center [880, 388] width 115 height 35
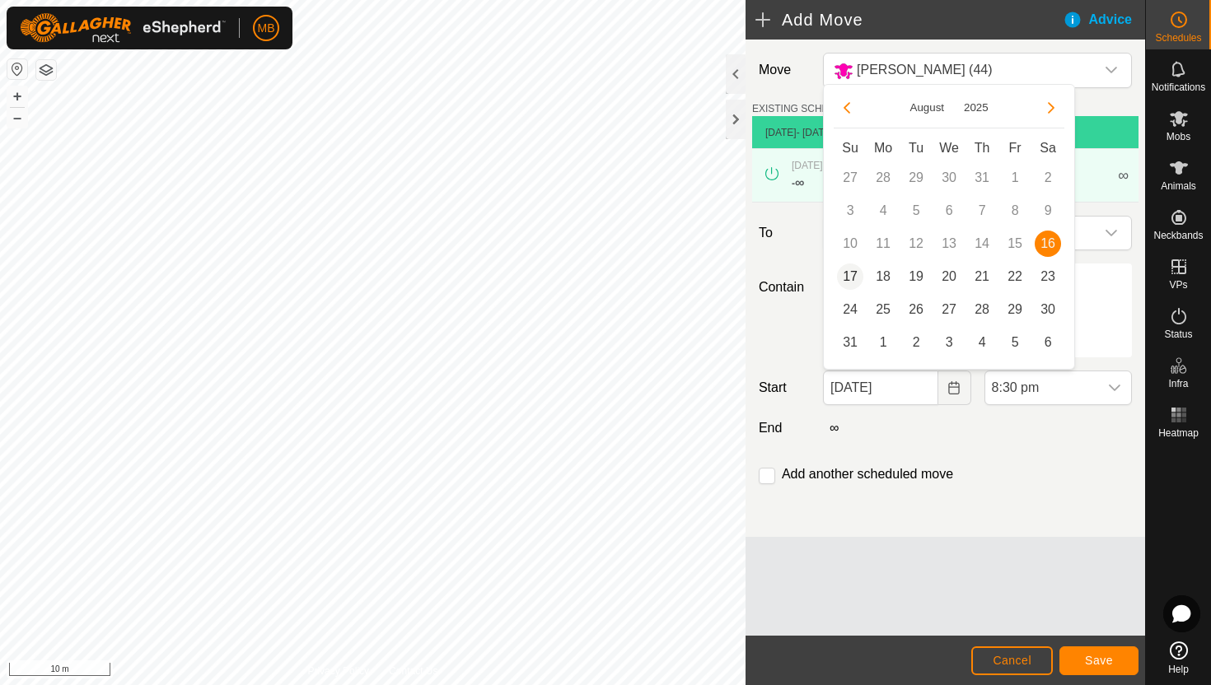
click at [849, 276] on span "17" at bounding box center [850, 277] width 26 height 26
type input "17 Aug, 2025"
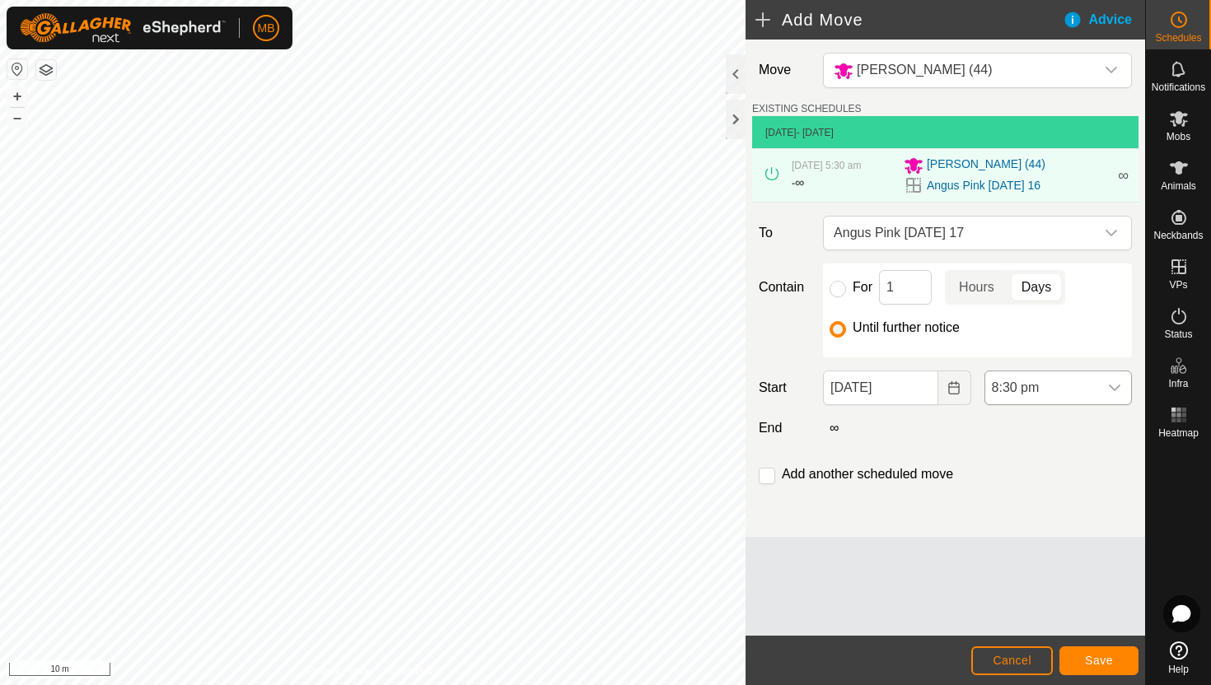
click at [1080, 392] on span "8:30 pm" at bounding box center [1041, 388] width 113 height 33
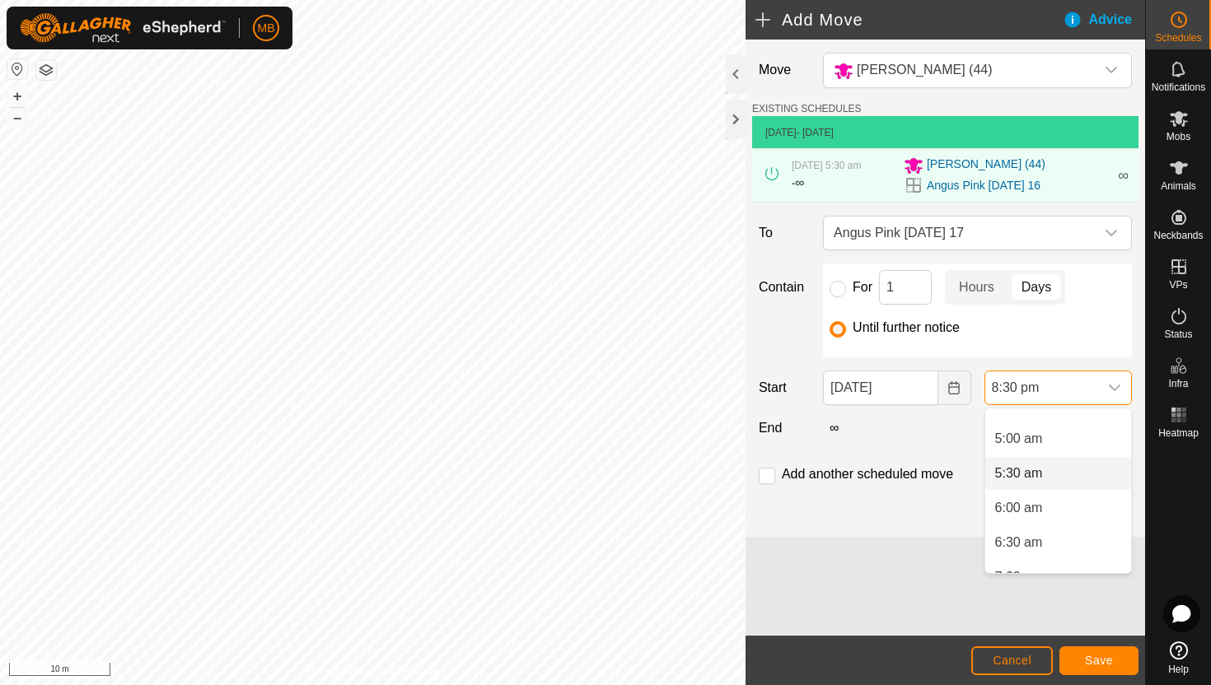
scroll to position [330, 0]
click at [1078, 475] on li "5:30 am" at bounding box center [1058, 475] width 146 height 33
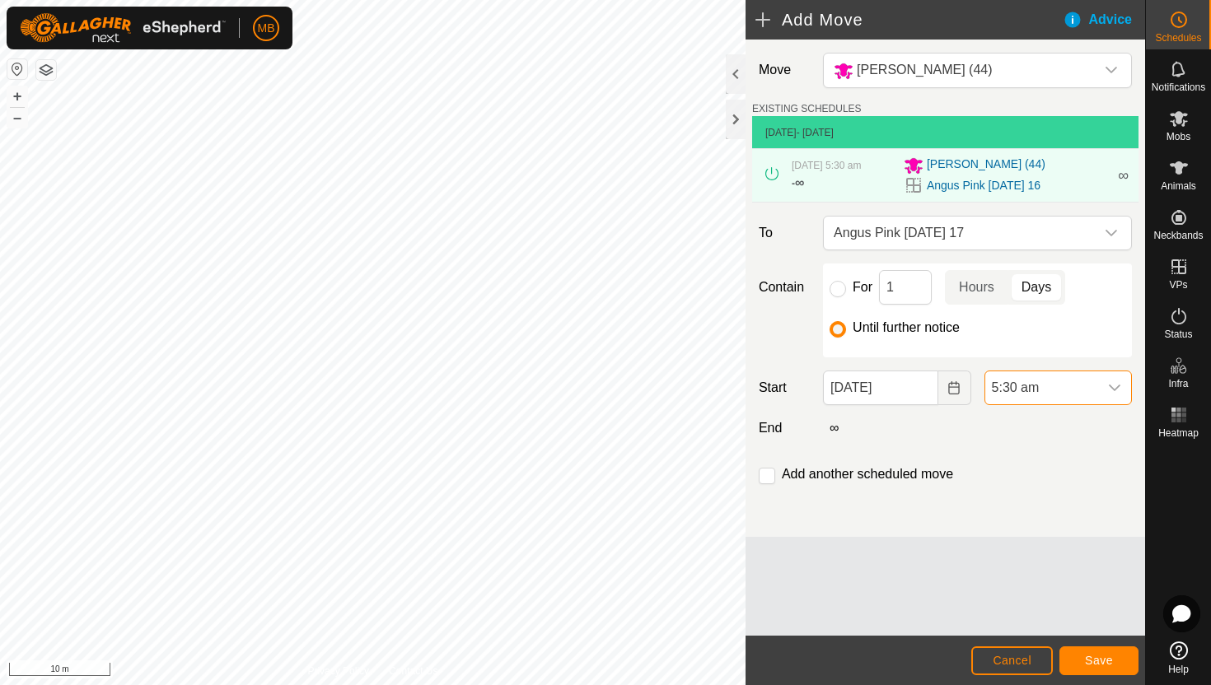
scroll to position [1287, 0]
click at [1112, 659] on span "Save" at bounding box center [1099, 660] width 28 height 13
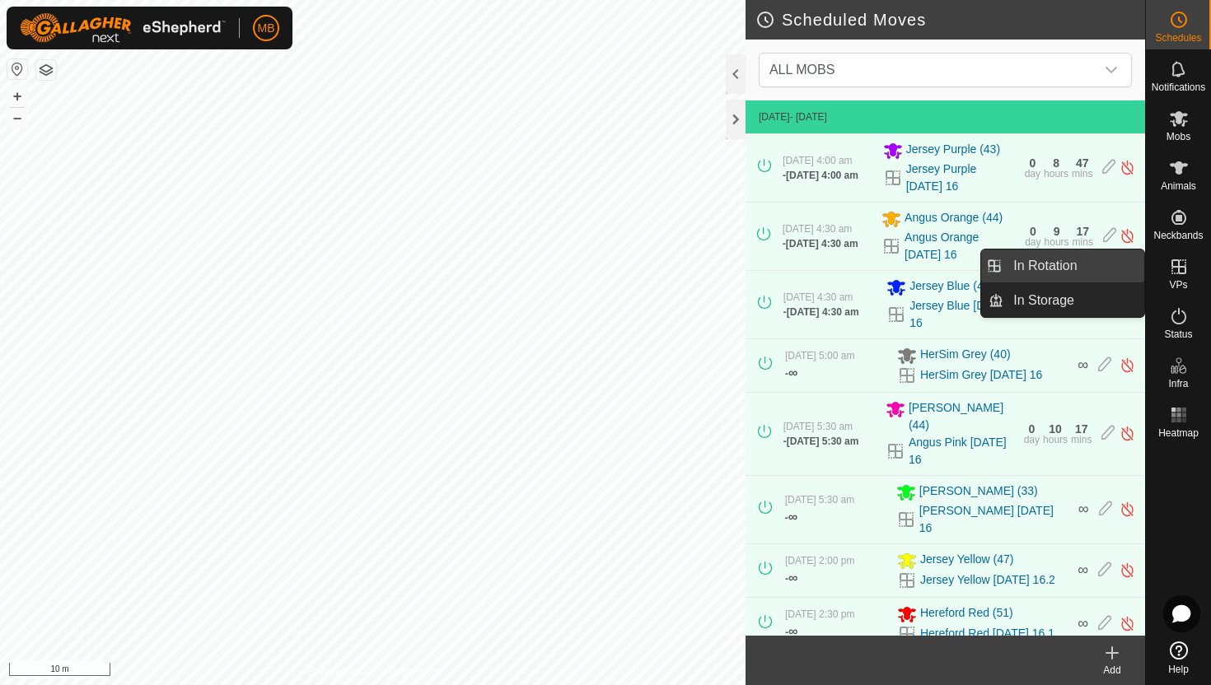
click at [1092, 267] on link "In Rotation" at bounding box center [1073, 266] width 141 height 33
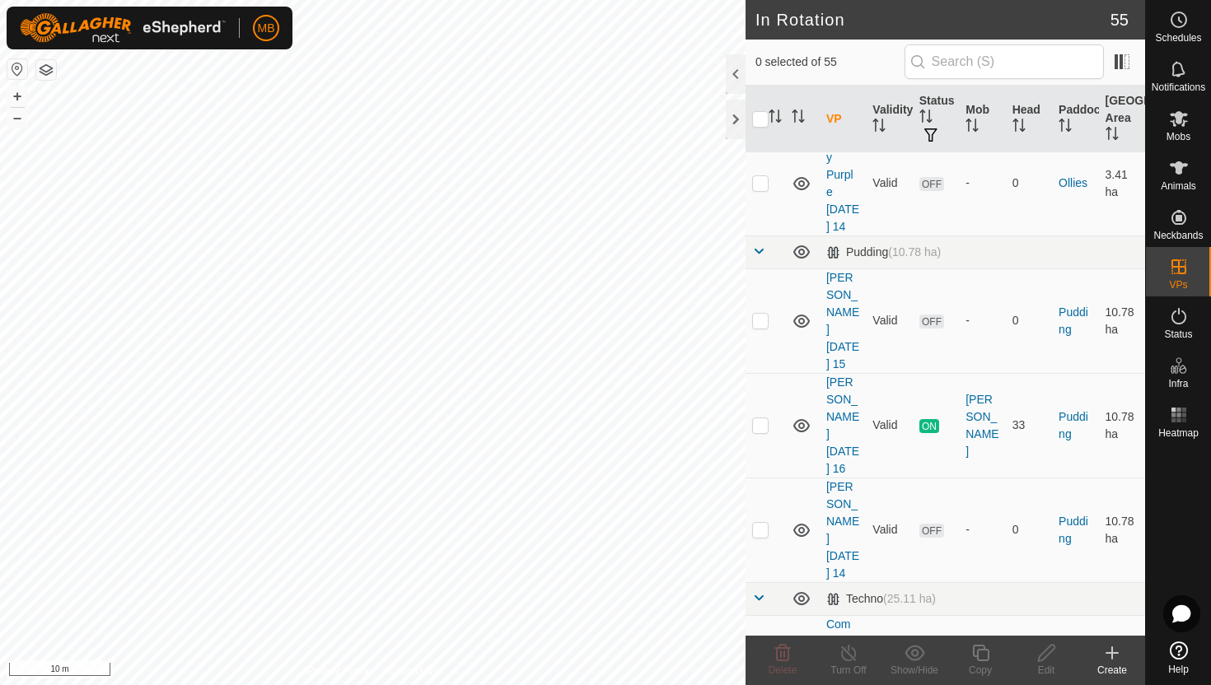
scroll to position [1798, 0]
click at [760, 415] on p-checkbox at bounding box center [760, 421] width 16 height 13
checkbox input "true"
click at [977, 650] on icon at bounding box center [980, 653] width 16 height 16
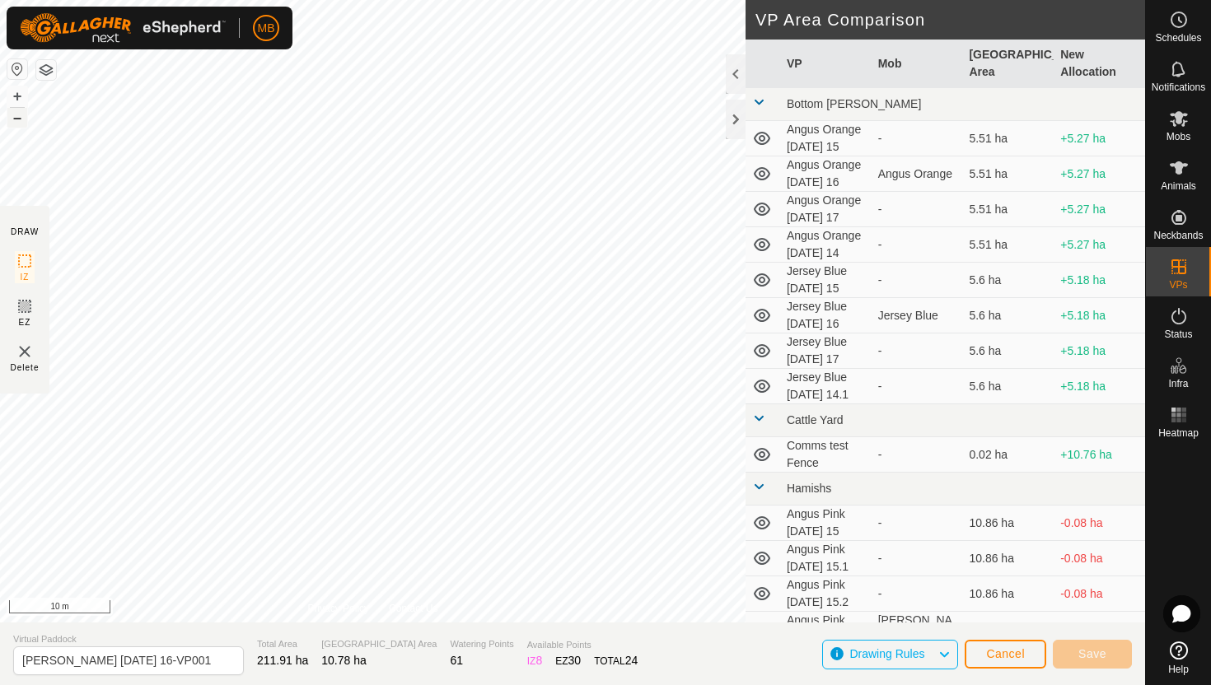
click at [18, 118] on button "–" at bounding box center [17, 118] width 20 height 20
click at [22, 118] on button "–" at bounding box center [17, 118] width 20 height 20
click at [203, 0] on html "MB Schedules Notifications Mobs Animals Neckbands VPs Status Infra Heatmap Help…" at bounding box center [605, 342] width 1211 height 685
click at [297, 0] on html "MB Schedules Notifications Mobs Animals Neckbands VPs Status Infra Heatmap Help…" at bounding box center [605, 342] width 1211 height 685
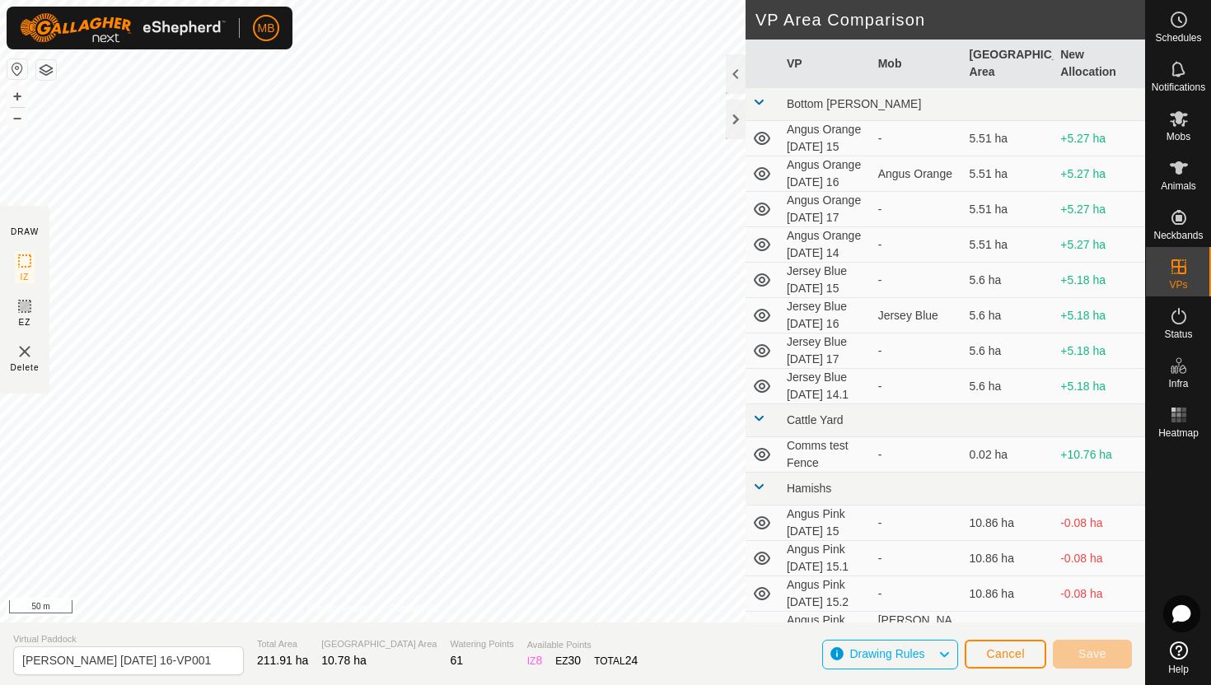
click at [320, 0] on html "MB Schedules Notifications Mobs Animals Neckbands VPs Status Infra Heatmap Help…" at bounding box center [605, 342] width 1211 height 685
click at [316, 0] on html "MB Schedules Notifications Mobs Animals Neckbands VPs Status Infra Heatmap Help…" at bounding box center [605, 342] width 1211 height 685
click at [21, 119] on button "–" at bounding box center [17, 118] width 20 height 20
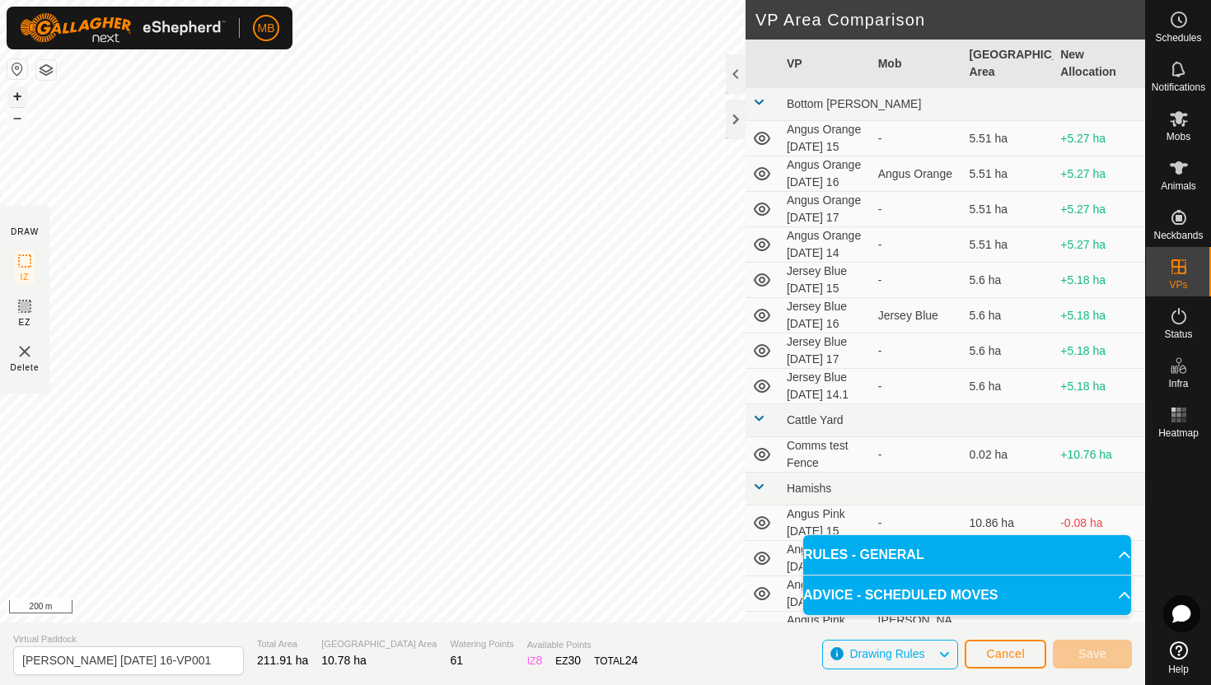
click at [17, 96] on button "+" at bounding box center [17, 96] width 20 height 20
click at [23, 94] on button "+" at bounding box center [17, 96] width 20 height 20
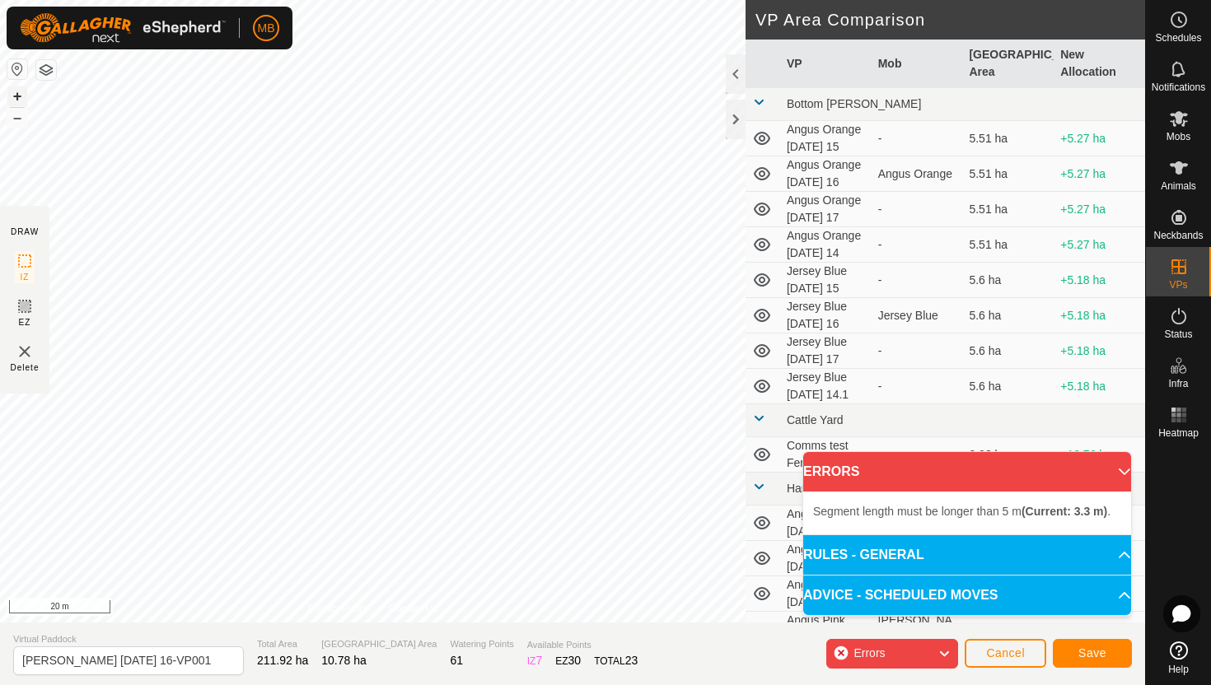
click at [17, 90] on button "+" at bounding box center [17, 96] width 20 height 20
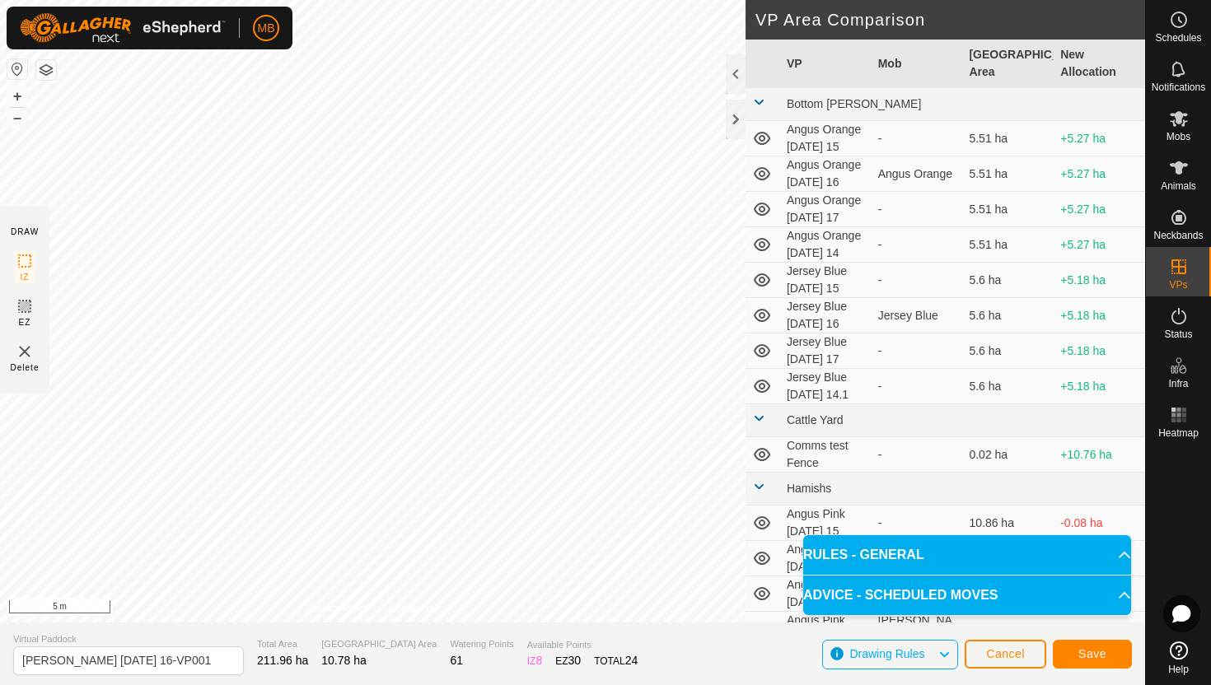
click at [586, 0] on html "MB Schedules Notifications Mobs Animals Neckbands VPs Status Infra Heatmap Help…" at bounding box center [605, 342] width 1211 height 685
click at [522, 0] on html "MB Schedules Notifications Mobs Animals Neckbands VPs Status Infra Heatmap Help…" at bounding box center [605, 342] width 1211 height 685
click at [393, 0] on html "MB Schedules Notifications Mobs Animals Neckbands VPs Status Infra Heatmap Help…" at bounding box center [605, 342] width 1211 height 685
click at [199, 662] on input "Angus Green Saturday 16-VP001" at bounding box center [128, 661] width 231 height 29
type input "[PERSON_NAME] [DATE] 17"
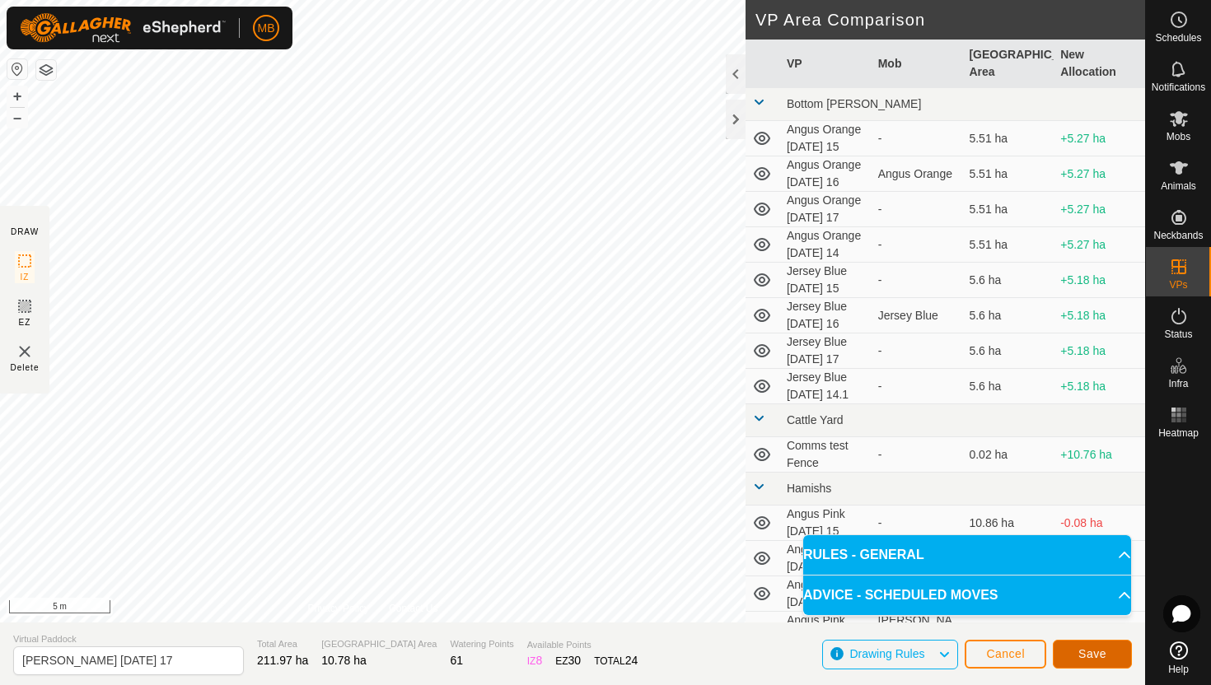
click at [1076, 648] on button "Save" at bounding box center [1092, 654] width 79 height 29
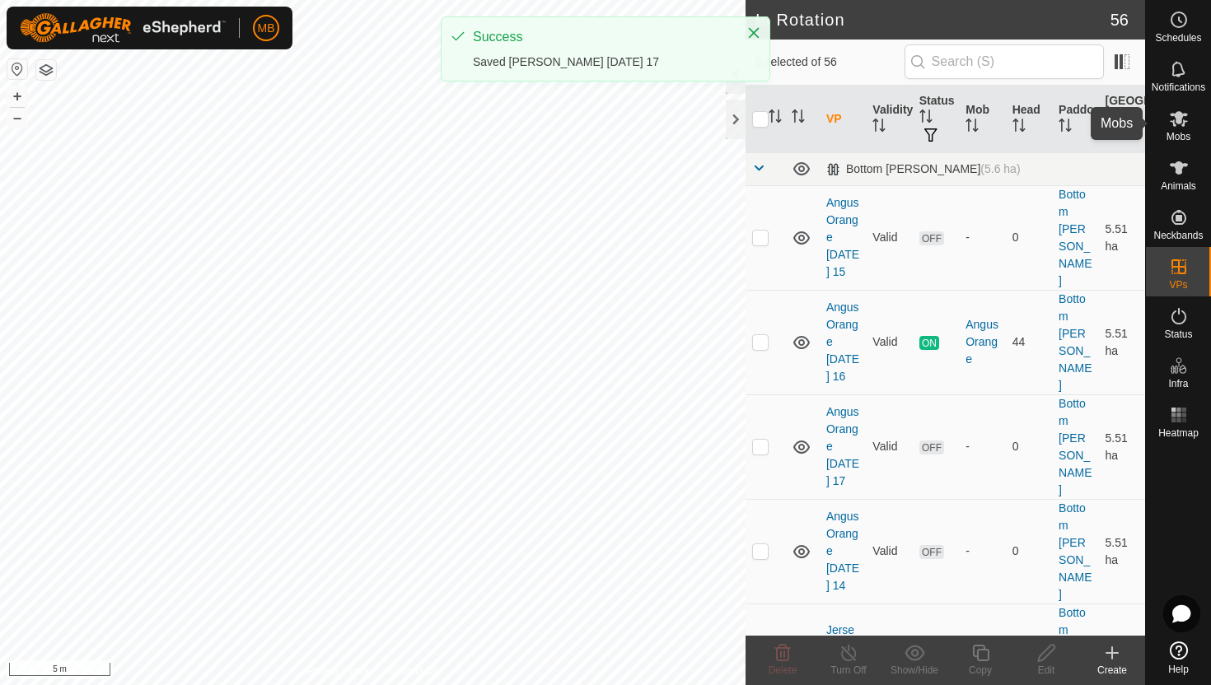
click at [1181, 119] on icon at bounding box center [1179, 119] width 18 height 16
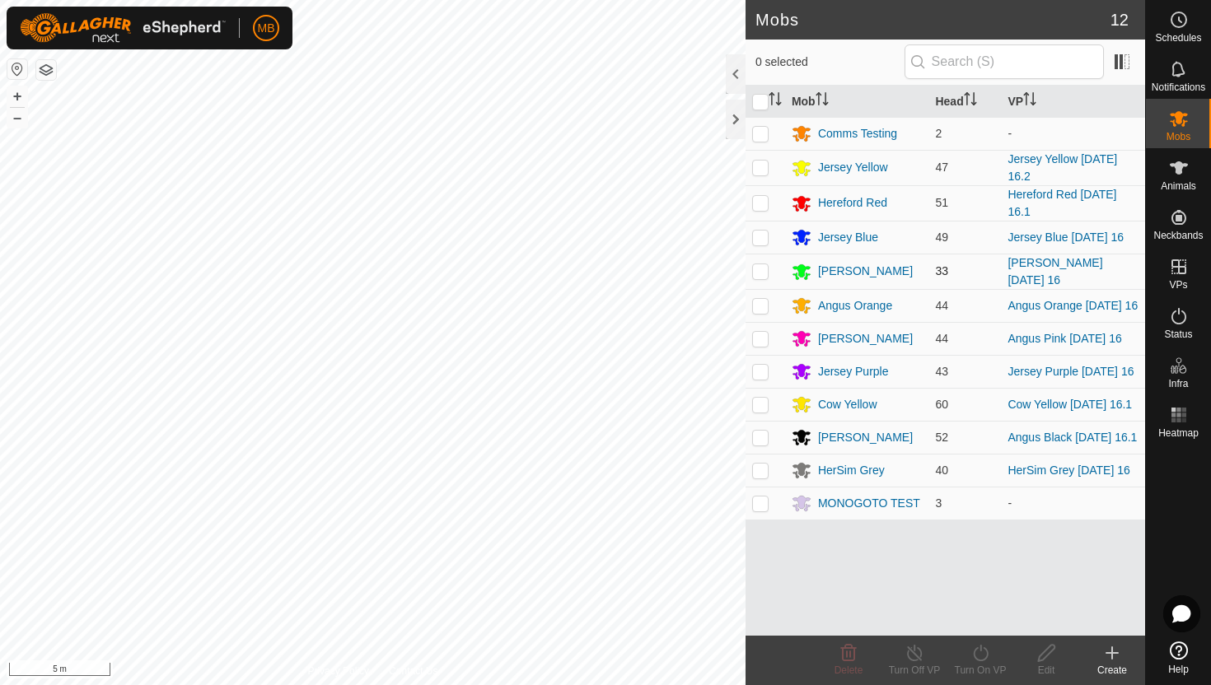
click at [756, 274] on p-checkbox at bounding box center [760, 270] width 16 height 13
checkbox input "true"
click at [980, 658] on icon at bounding box center [980, 653] width 21 height 20
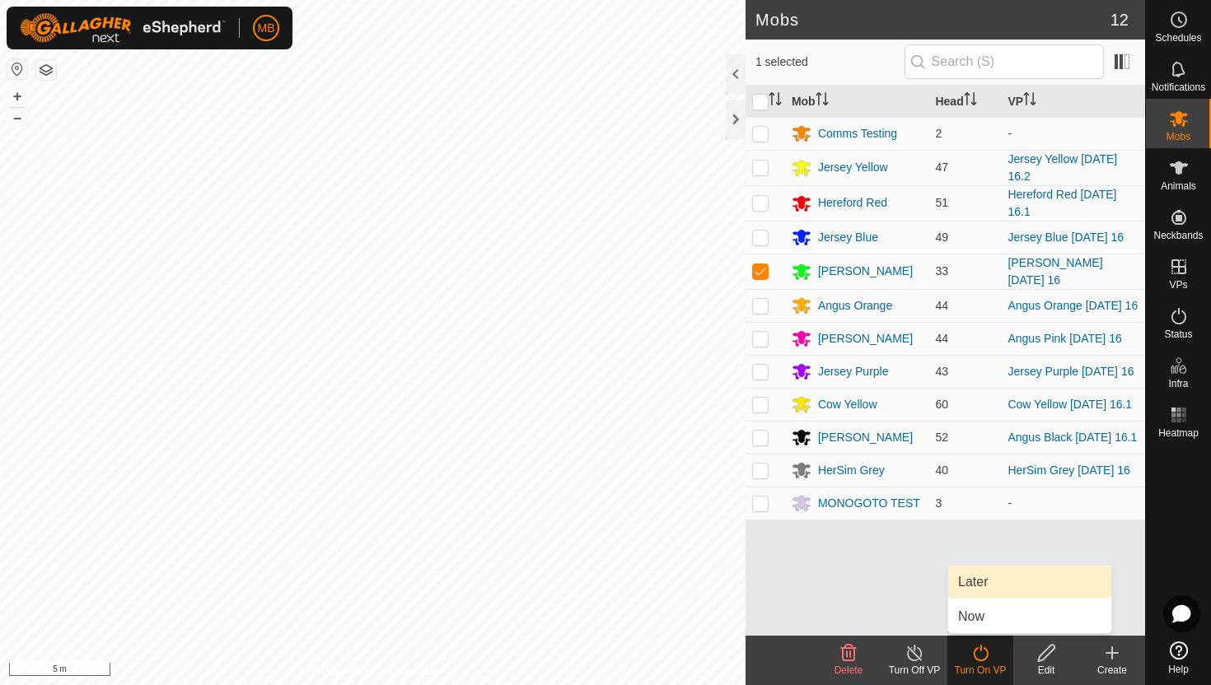
click at [984, 578] on link "Later" at bounding box center [1029, 582] width 163 height 33
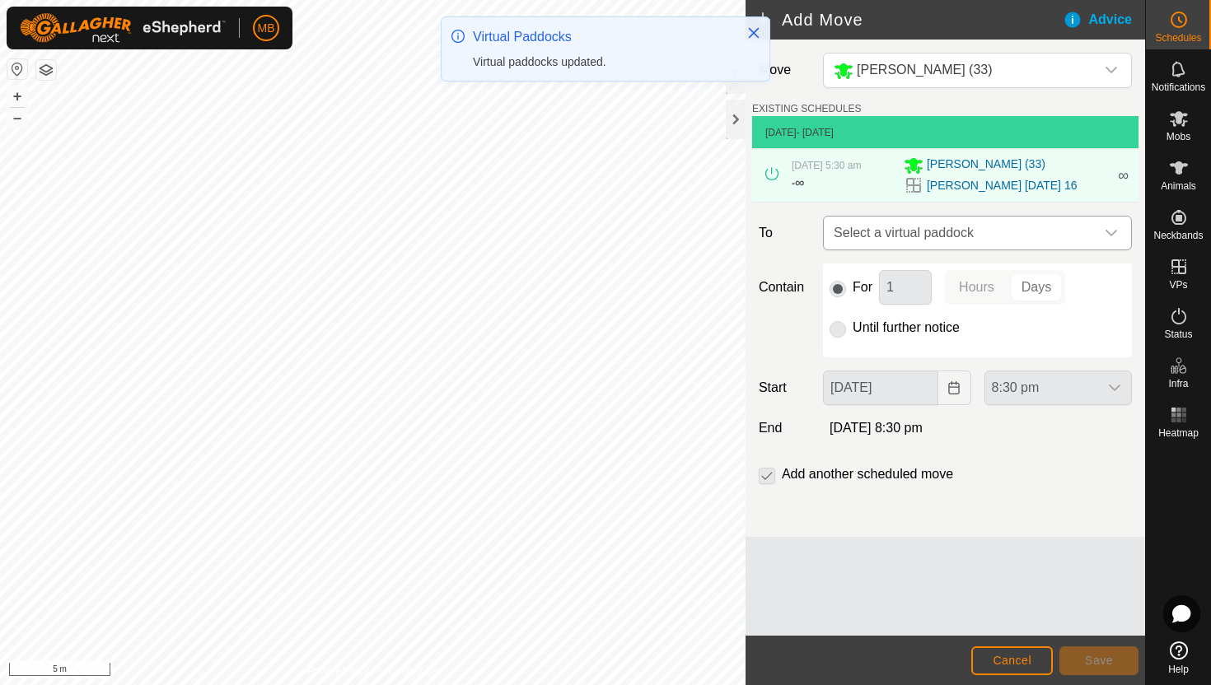
click at [1106, 227] on icon "dropdown trigger" at bounding box center [1111, 233] width 13 height 13
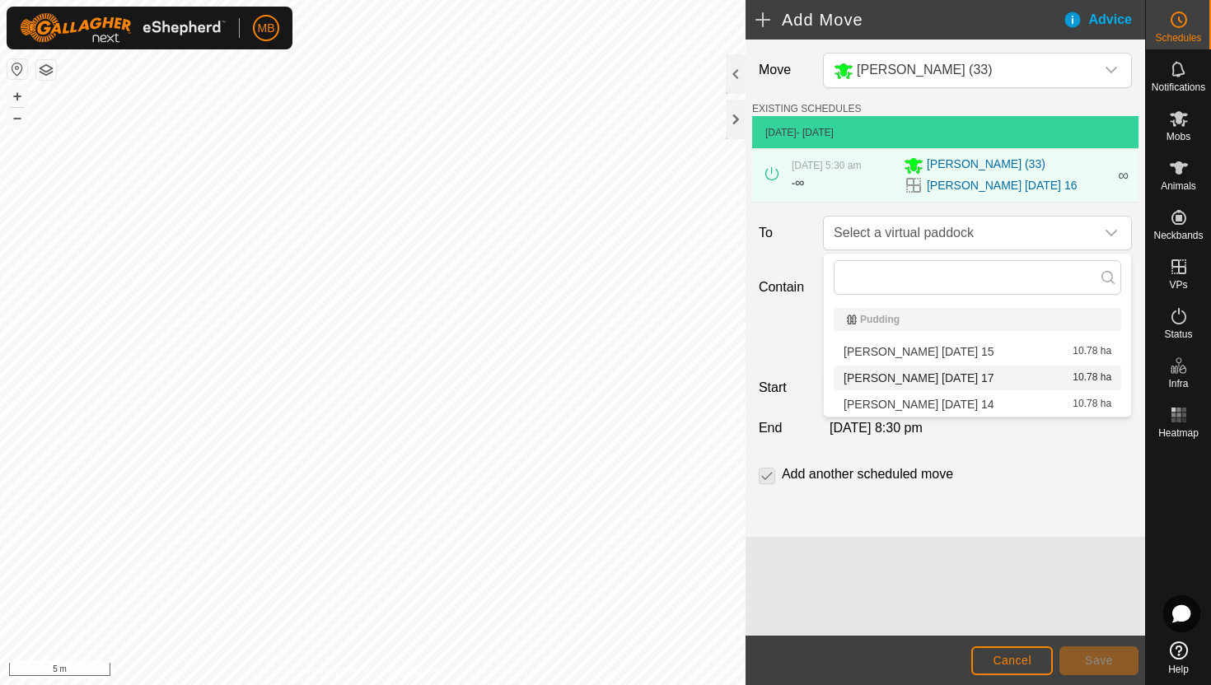
click at [980, 372] on li "Angus Green Sunday 17 10.78 ha" at bounding box center [978, 378] width 288 height 25
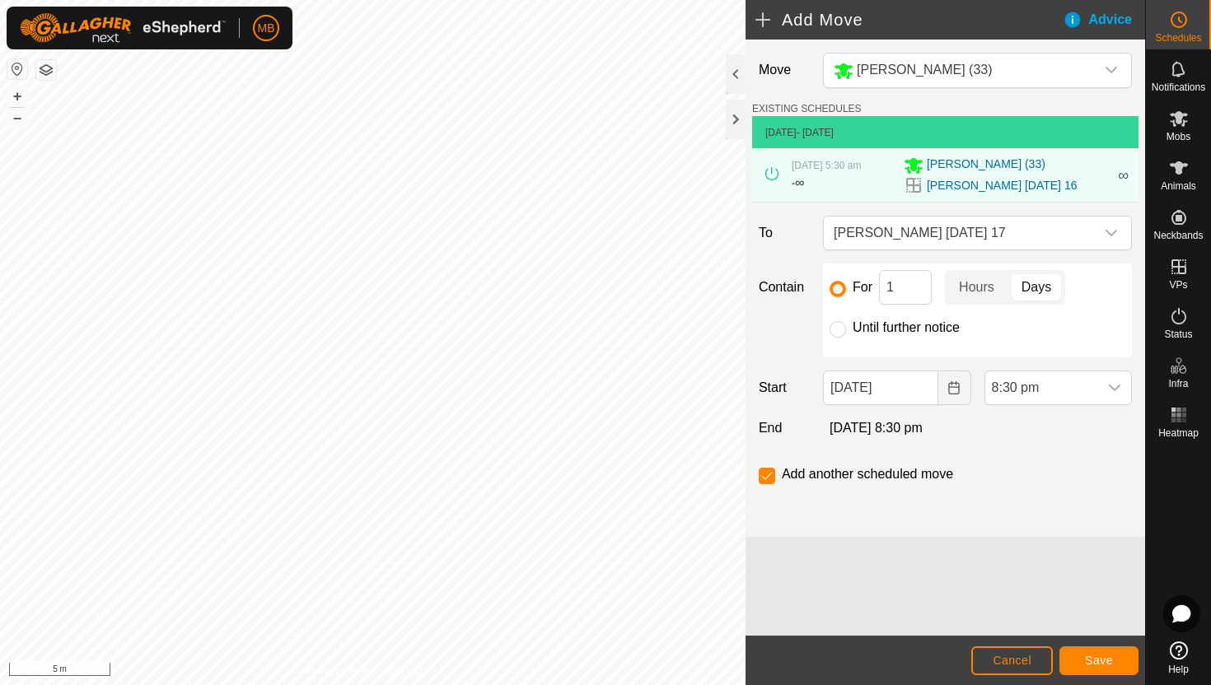
click at [932, 325] on label "Until further notice" at bounding box center [906, 327] width 107 height 13
click at [846, 325] on input "Until further notice" at bounding box center [838, 329] width 16 height 16
radio input "true"
checkbox input "false"
click at [926, 384] on input "16 Aug, 2025" at bounding box center [880, 388] width 115 height 35
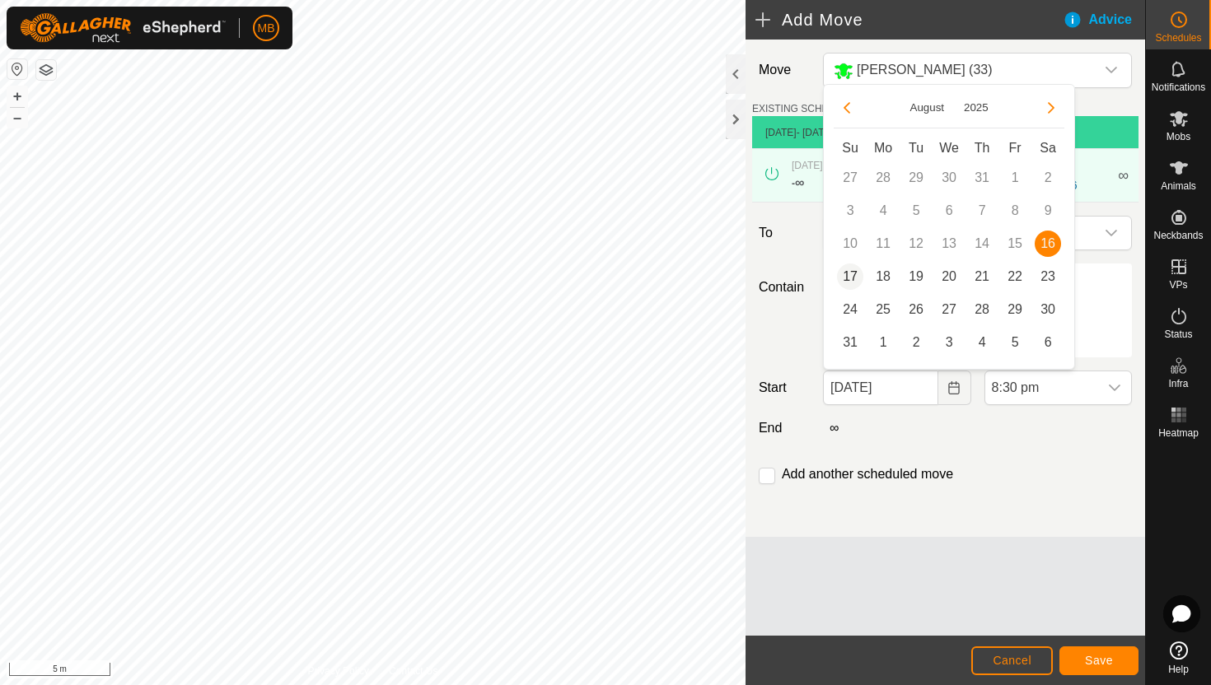
click at [853, 277] on span "17" at bounding box center [850, 277] width 26 height 26
type input "17 Aug, 2025"
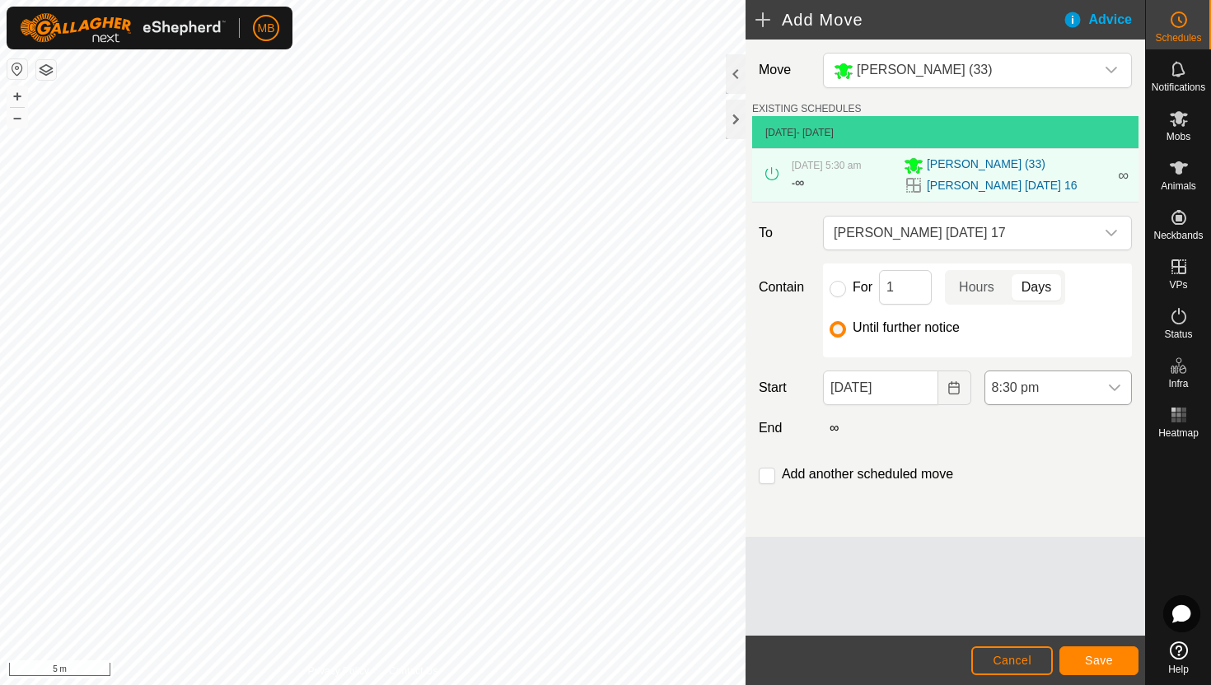
click at [1064, 390] on span "8:30 pm" at bounding box center [1041, 388] width 113 height 33
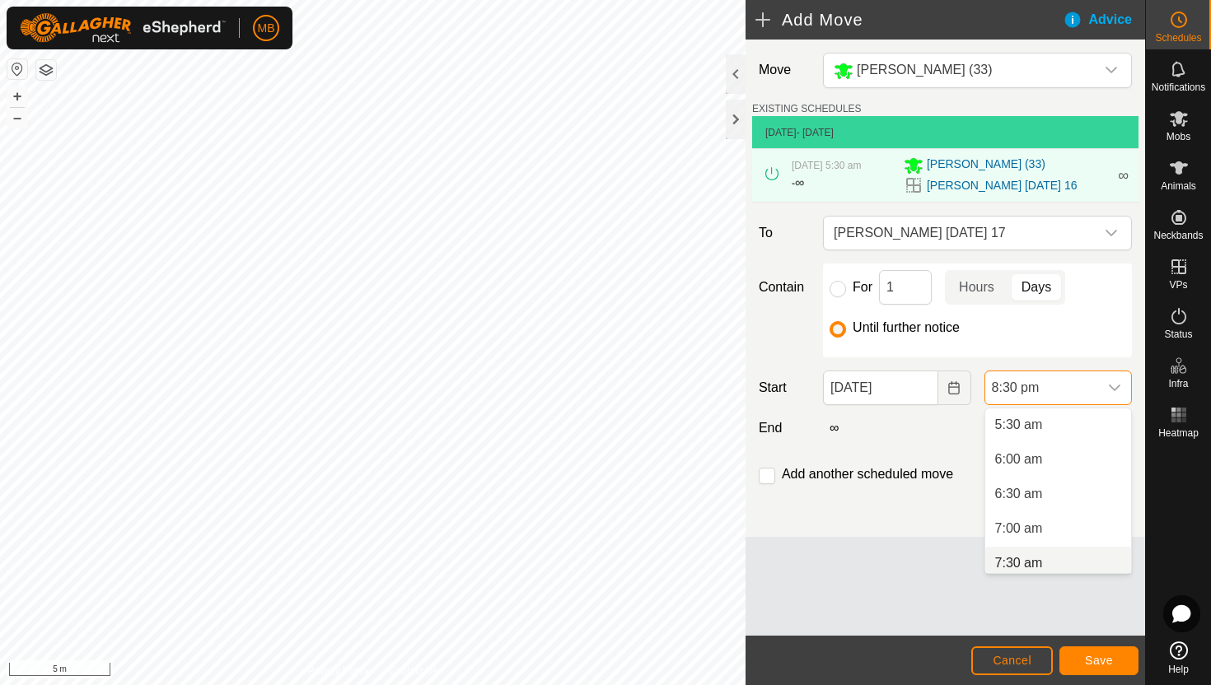
scroll to position [366, 0]
click at [1066, 444] on li "5:30 am" at bounding box center [1058, 439] width 146 height 33
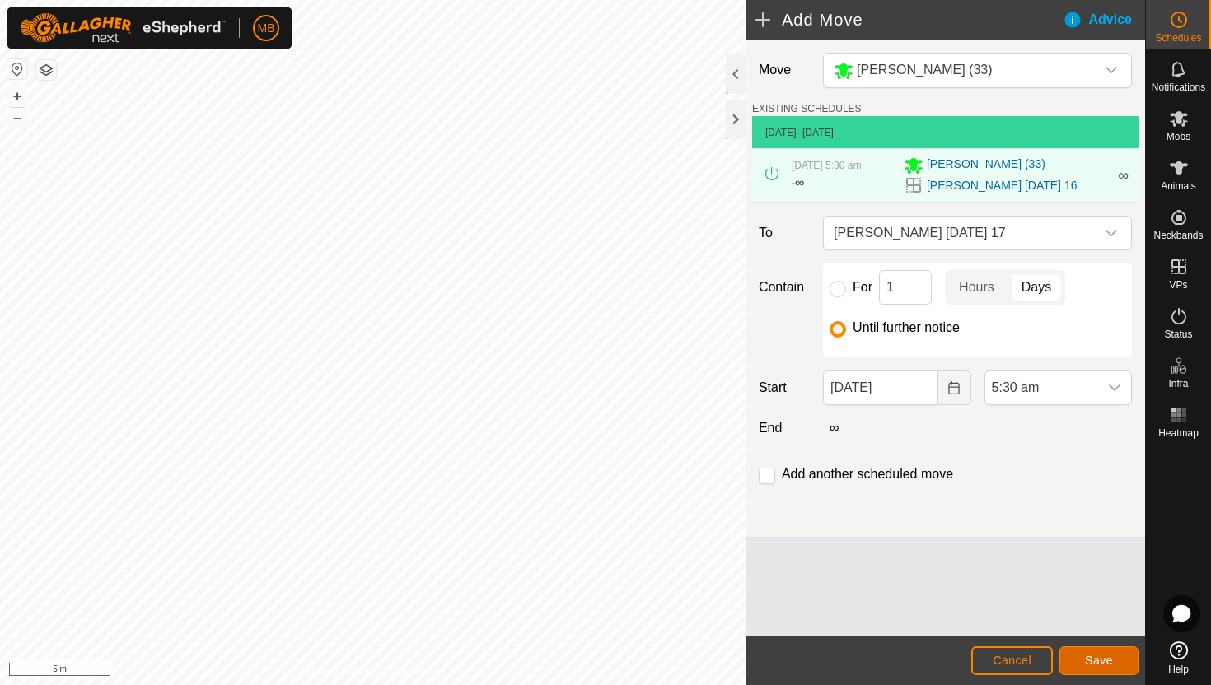
click at [1096, 655] on span "Save" at bounding box center [1099, 660] width 28 height 13
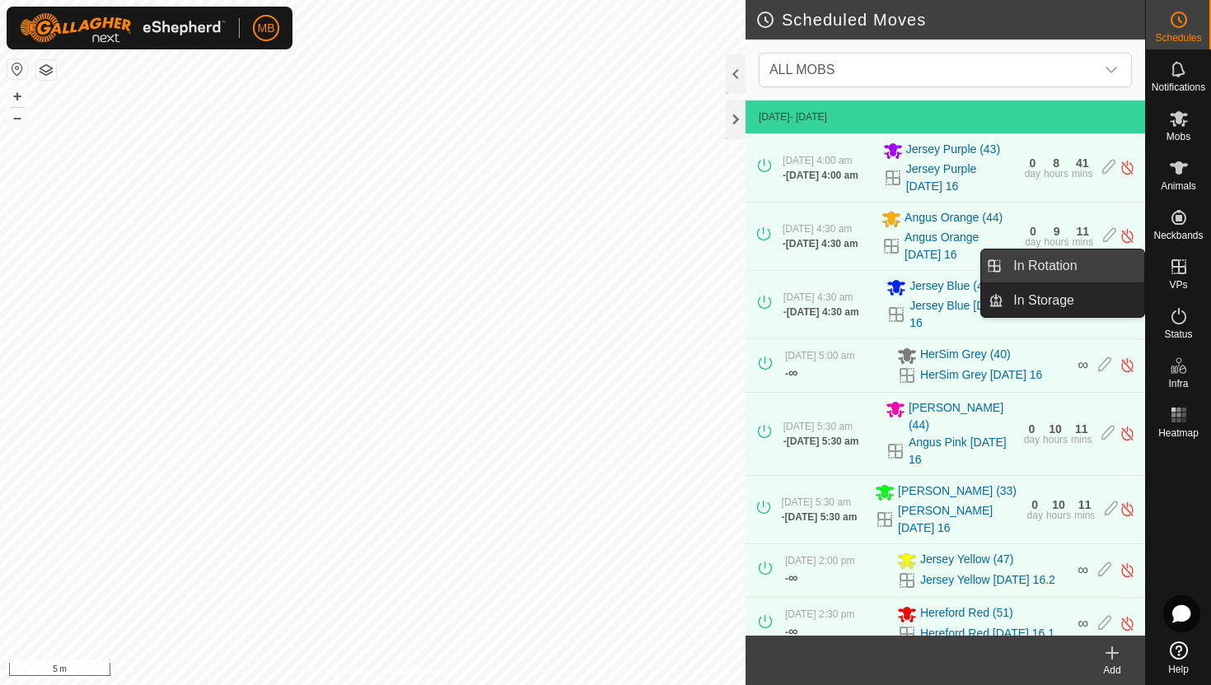
click at [1055, 271] on link "In Rotation" at bounding box center [1073, 266] width 141 height 33
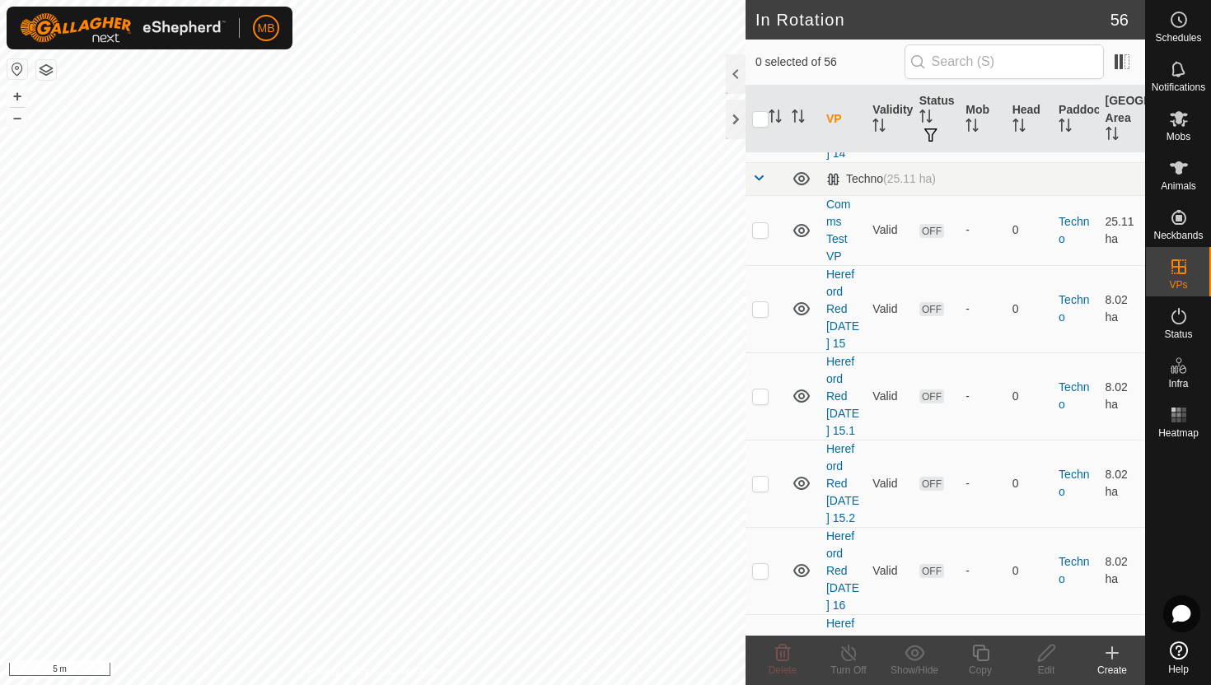
scroll to position [2321, 0]
click at [762, 650] on p-checkbox at bounding box center [760, 656] width 16 height 13
checkbox input "true"
click at [984, 648] on icon at bounding box center [980, 653] width 21 height 20
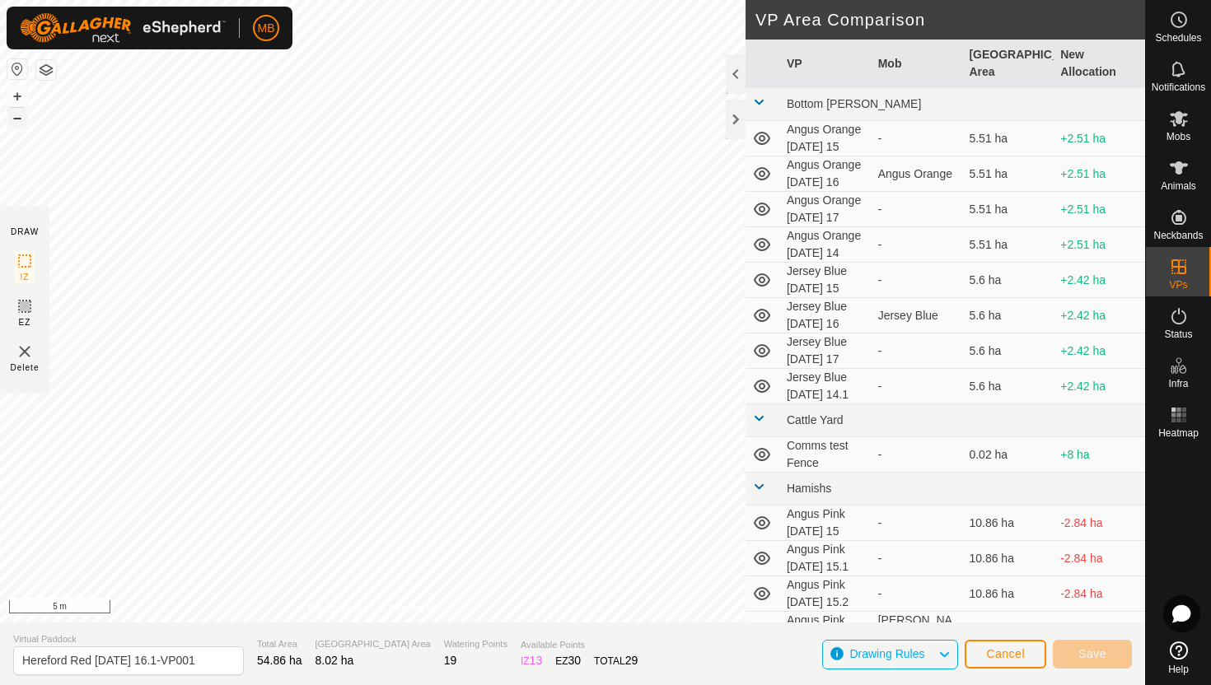
click at [20, 116] on button "–" at bounding box center [17, 118] width 20 height 20
click at [21, 118] on button "–" at bounding box center [17, 118] width 20 height 20
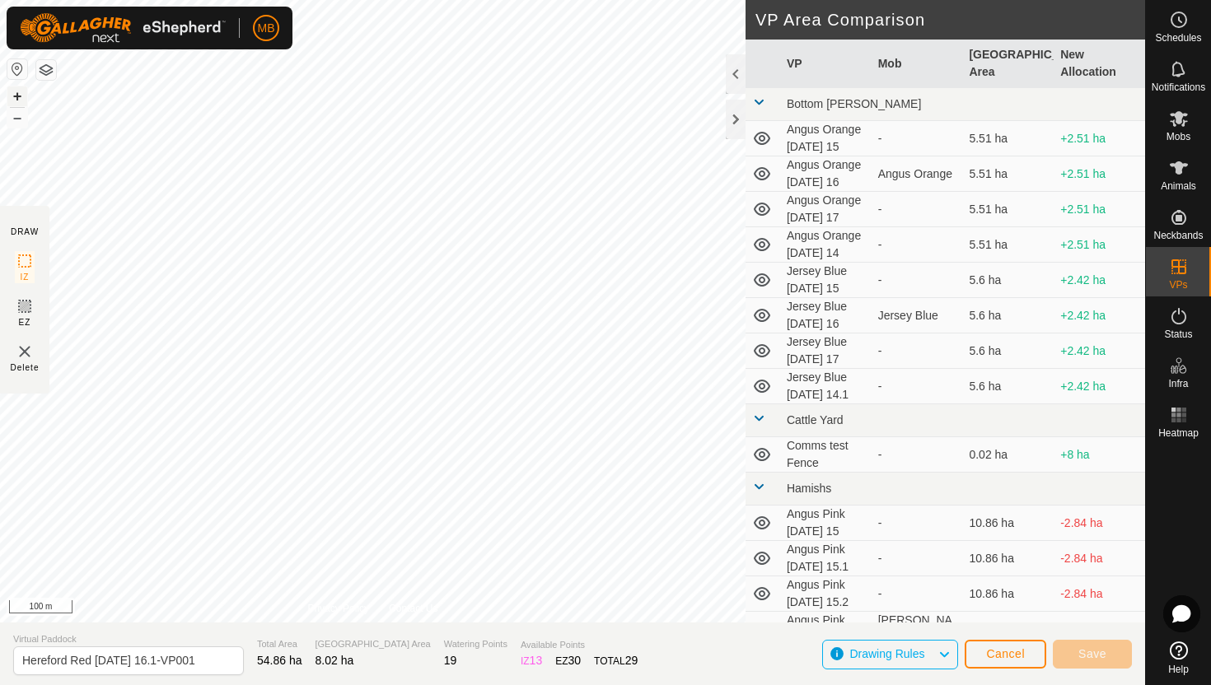
click at [10, 96] on button "+" at bounding box center [17, 96] width 20 height 20
click at [20, 93] on button "+" at bounding box center [17, 96] width 20 height 20
click at [1019, 653] on span "Cancel" at bounding box center [1005, 654] width 39 height 13
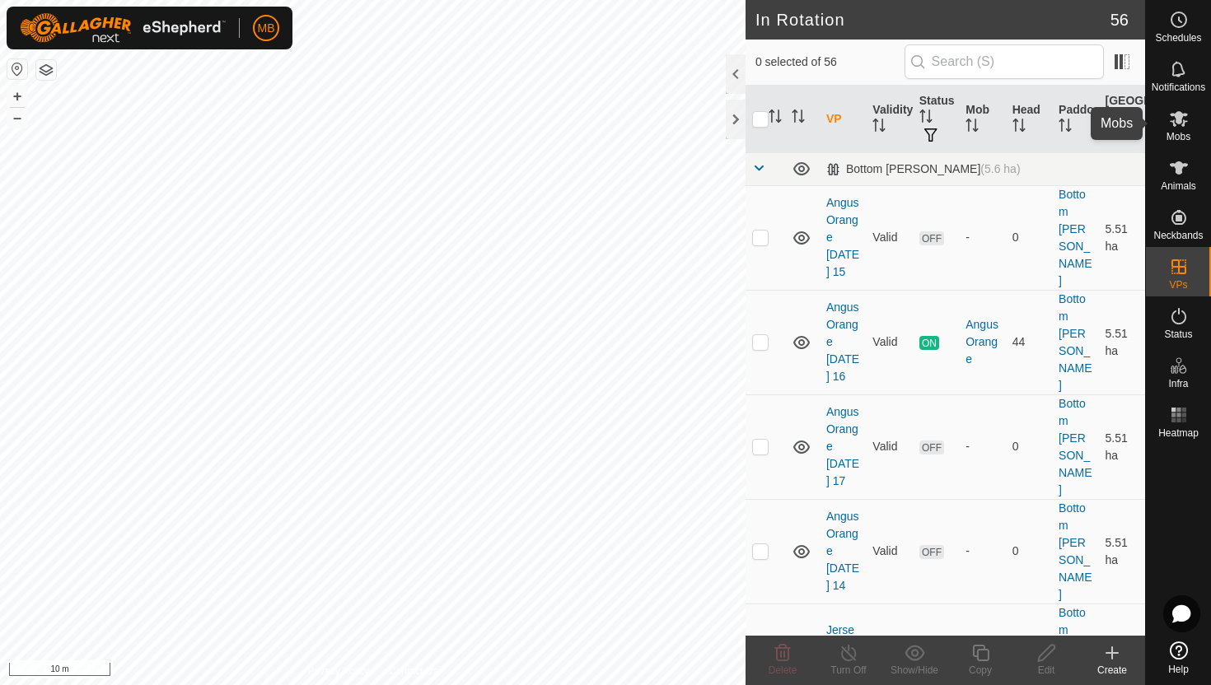
click at [1179, 124] on icon at bounding box center [1179, 119] width 20 height 20
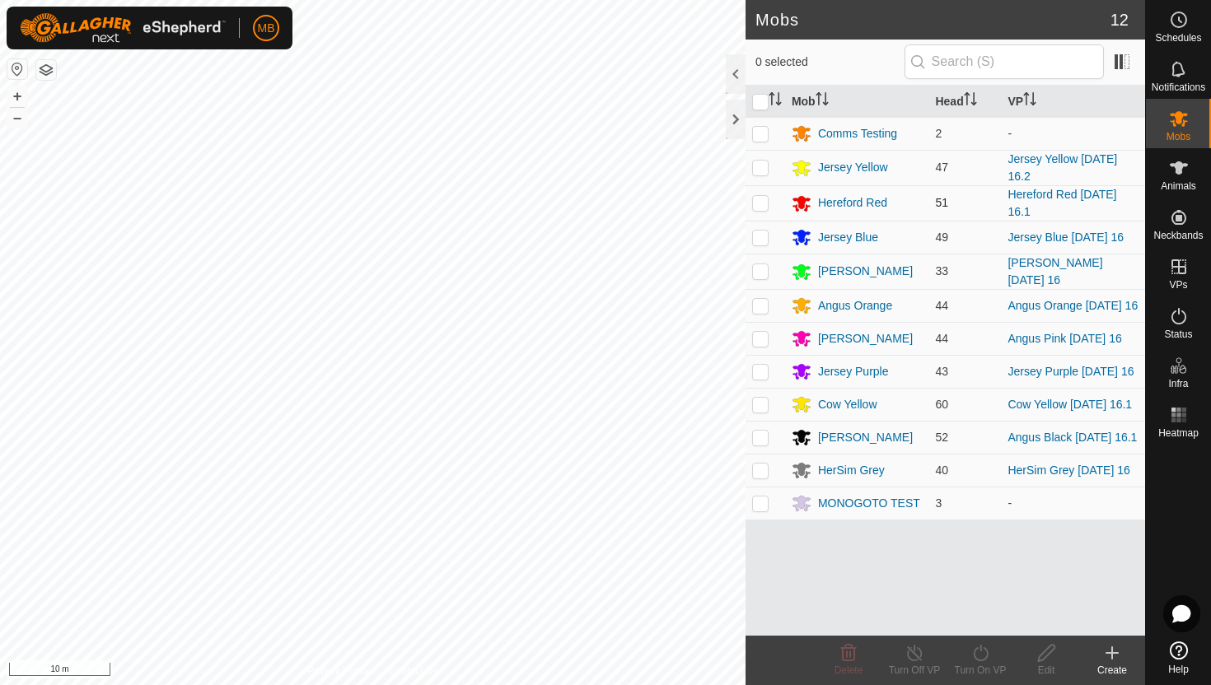
click at [763, 200] on p-checkbox at bounding box center [760, 202] width 16 height 13
checkbox input "true"
click at [979, 654] on icon at bounding box center [980, 653] width 21 height 20
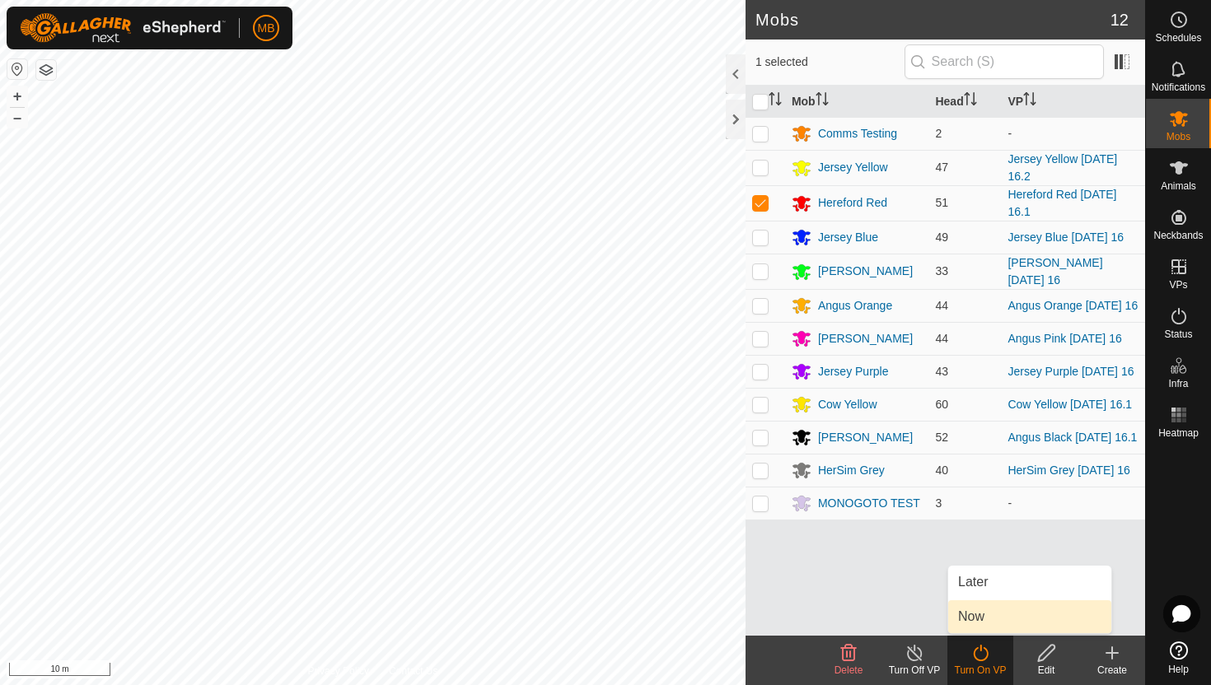
click at [989, 617] on link "Now" at bounding box center [1029, 617] width 163 height 33
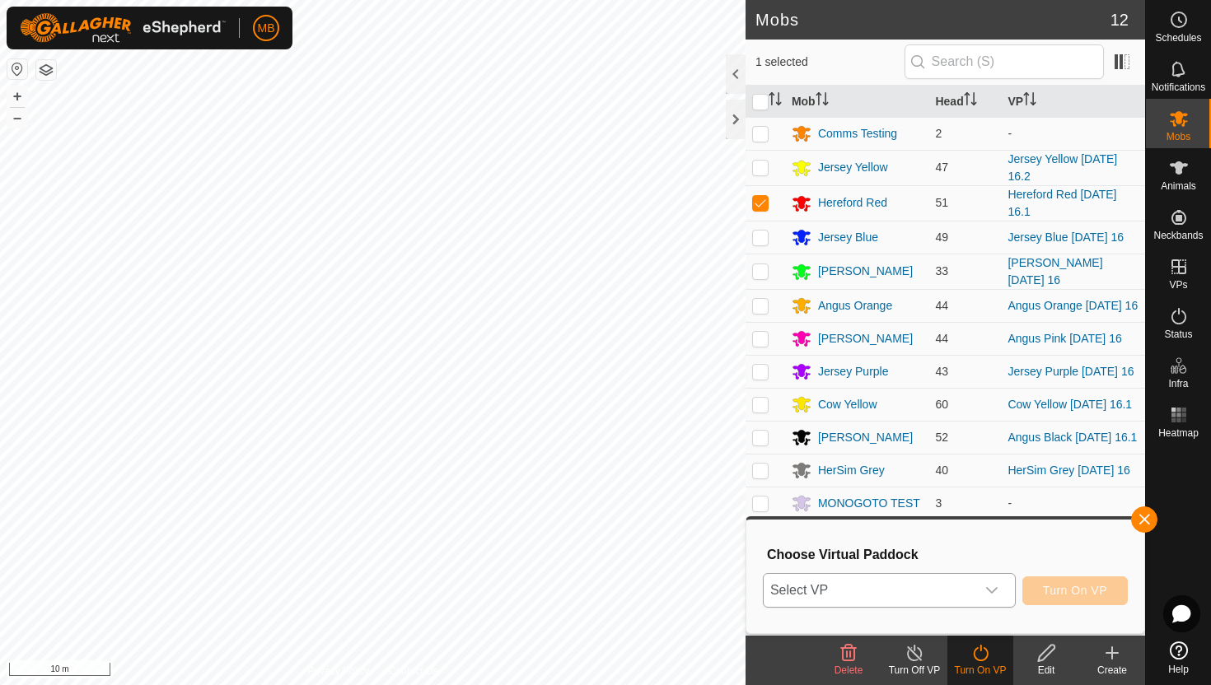
click at [994, 590] on icon "dropdown trigger" at bounding box center [991, 590] width 13 height 13
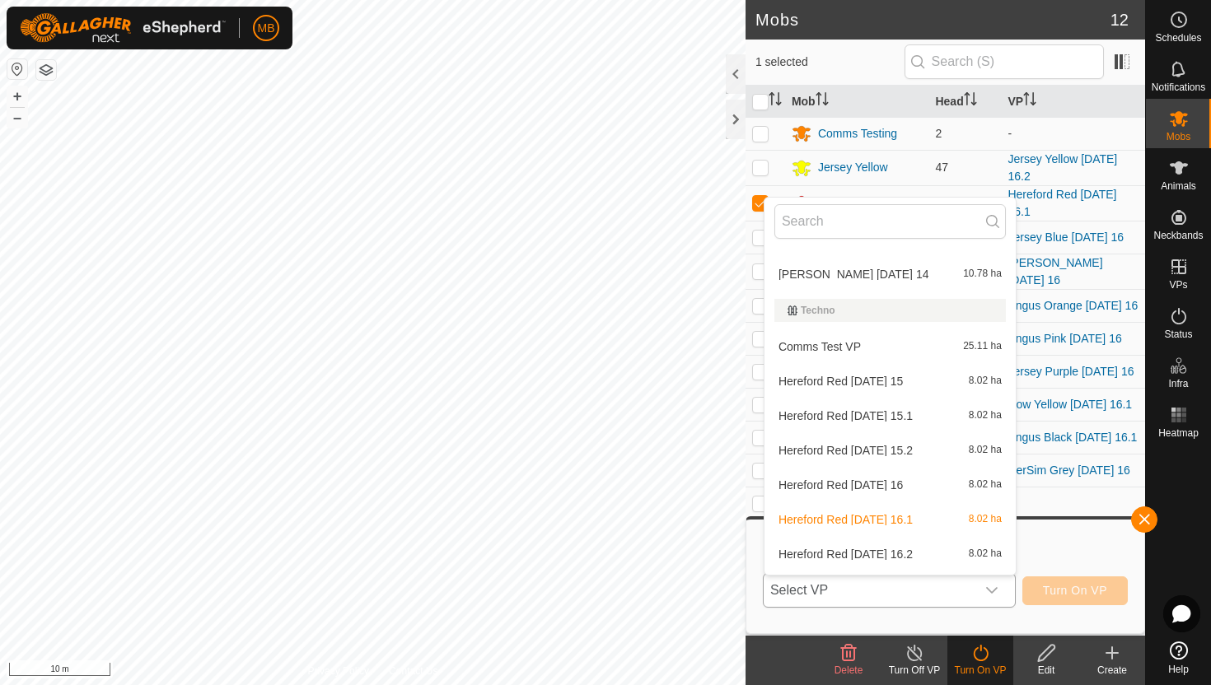
scroll to position [942, 0]
click at [874, 548] on li "Hereford Red Saturday 16.2 8.02 ha" at bounding box center [889, 551] width 251 height 33
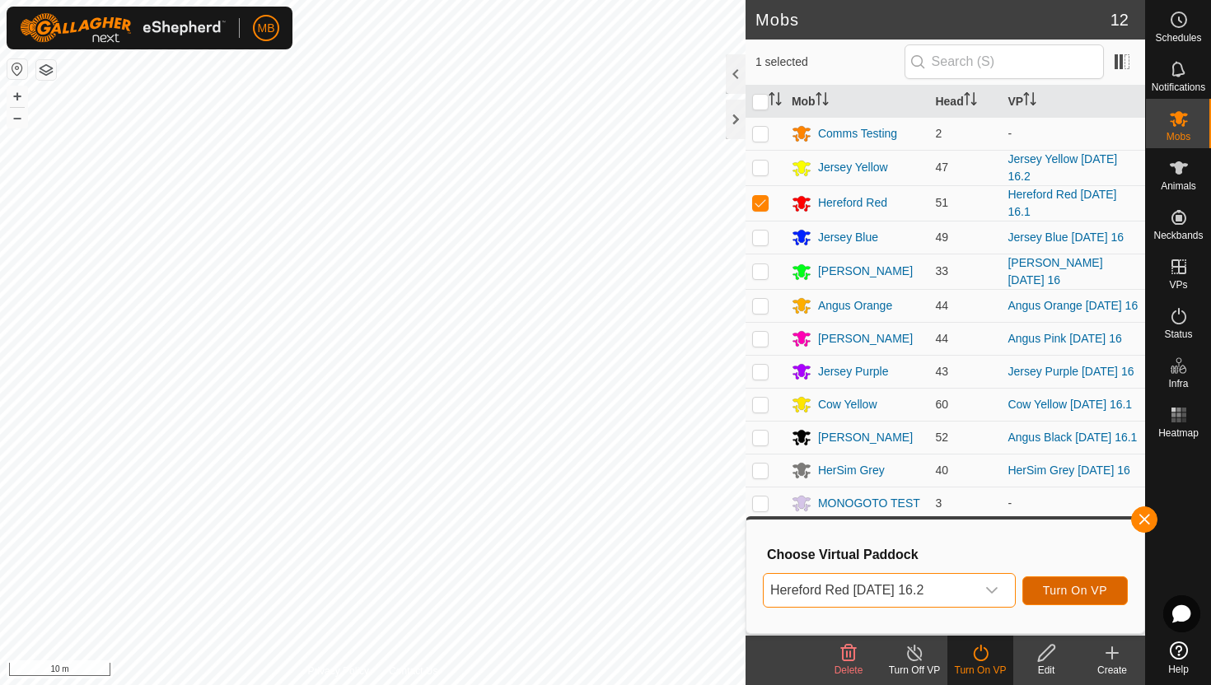
click at [1086, 588] on span "Turn On VP" at bounding box center [1075, 590] width 64 height 13
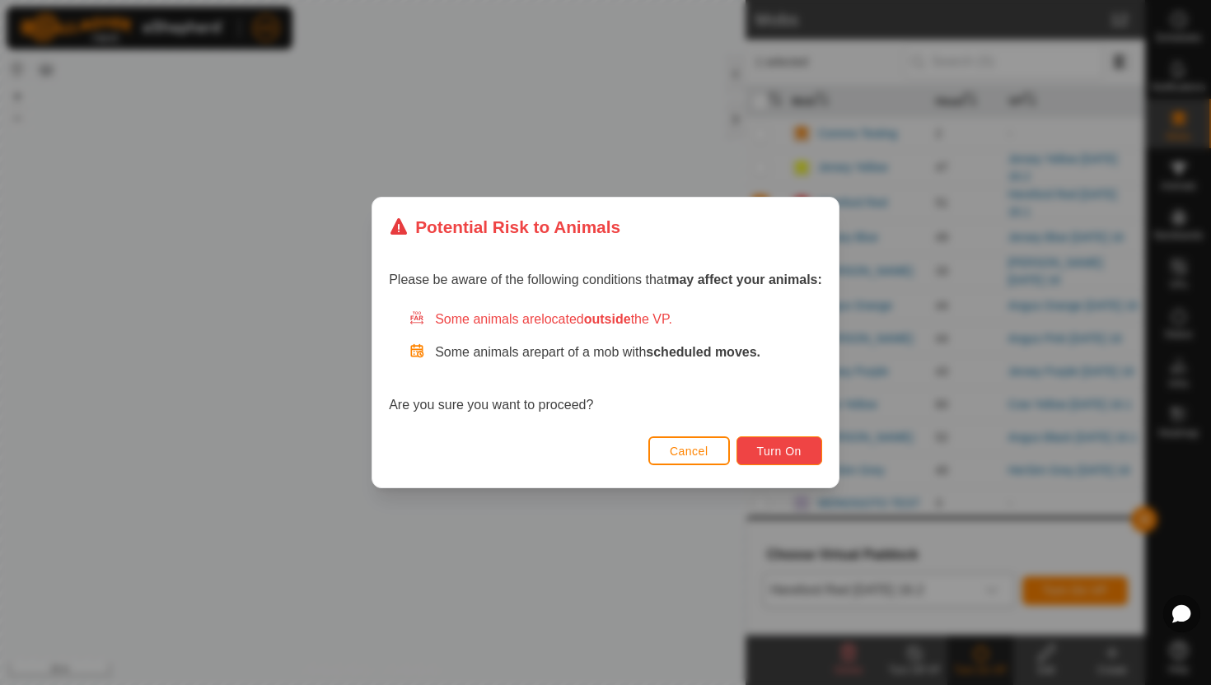
click at [793, 452] on span "Turn On" at bounding box center [779, 451] width 44 height 13
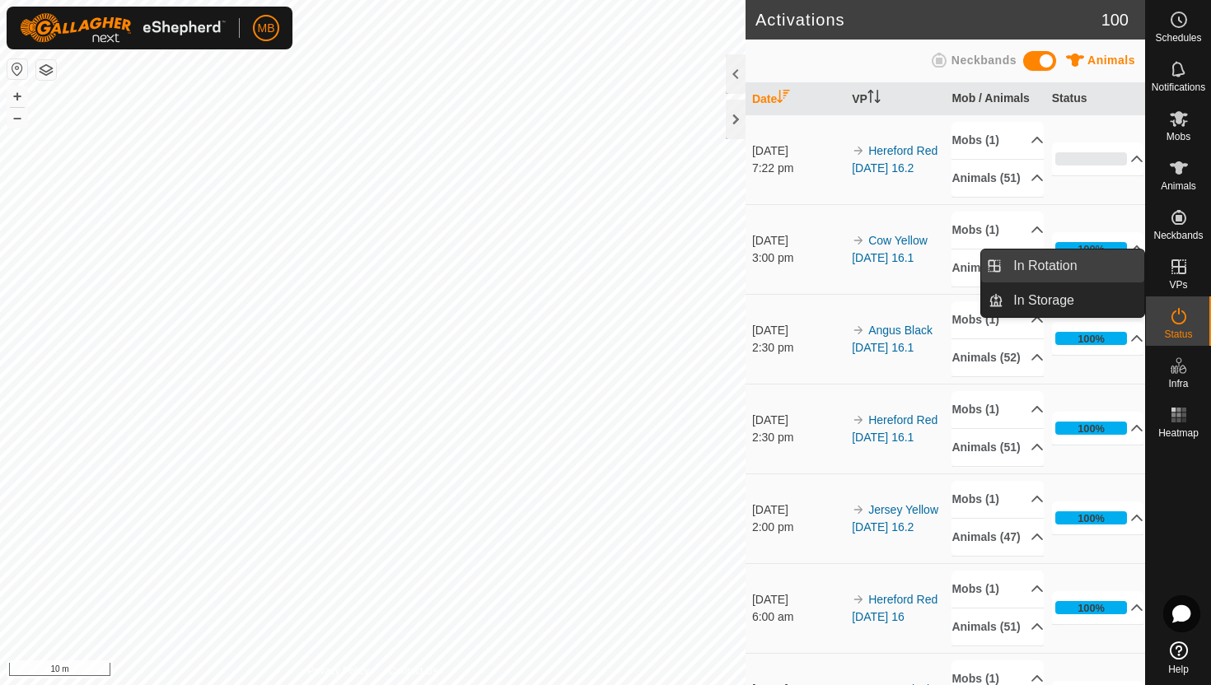
click at [1063, 270] on link "In Rotation" at bounding box center [1073, 266] width 141 height 33
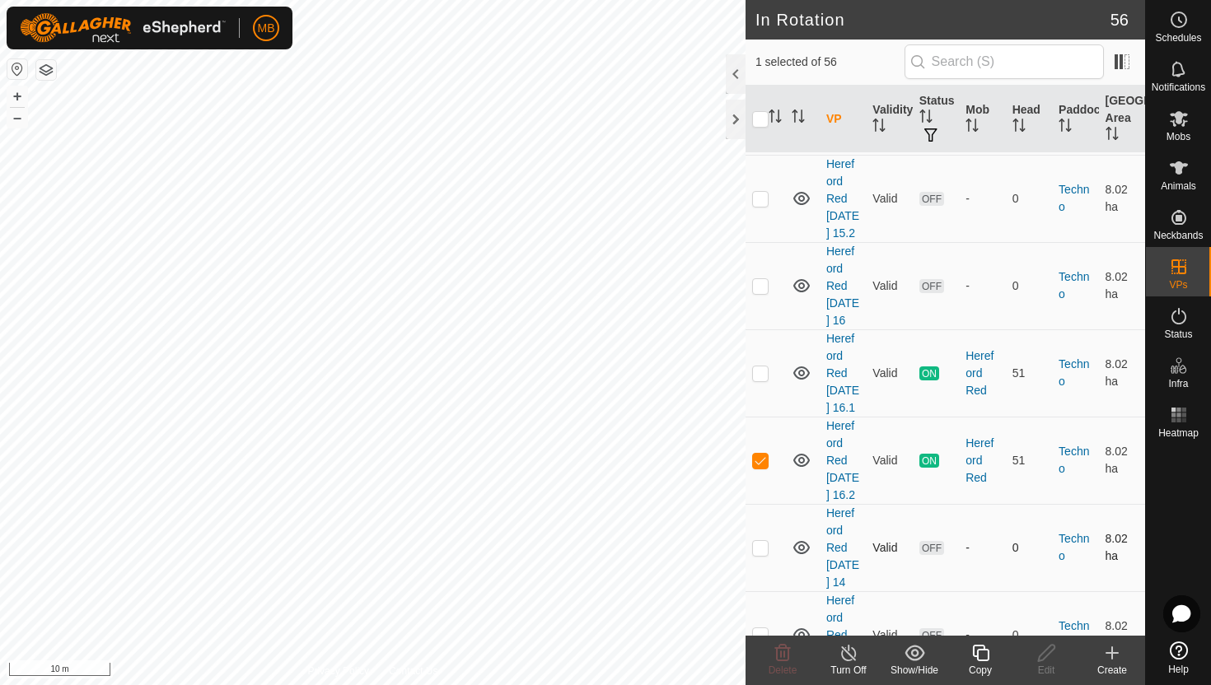
scroll to position [2602, 0]
click at [760, 456] on p-checkbox at bounding box center [760, 462] width 16 height 13
click at [759, 456] on p-checkbox at bounding box center [760, 462] width 16 height 13
checkbox input "true"
click at [983, 651] on icon at bounding box center [980, 653] width 21 height 20
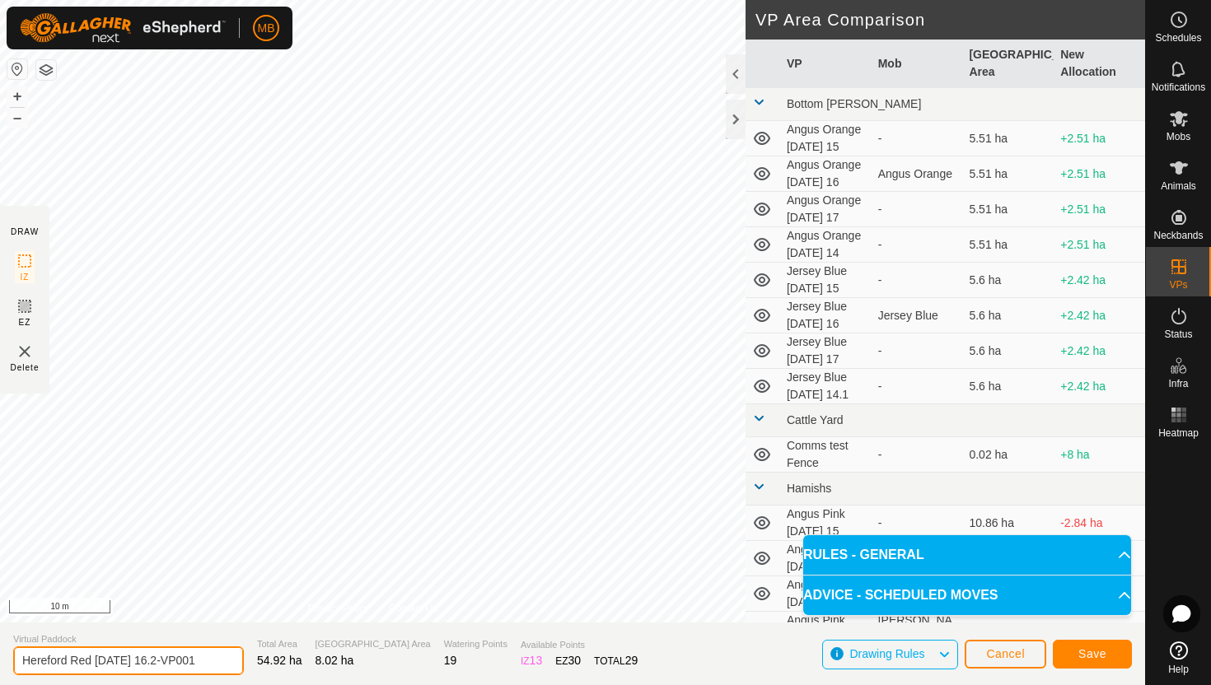
click at [205, 661] on input "Hereford Red Saturday 16.2-VP001" at bounding box center [128, 661] width 231 height 29
type input "Hereford Red [DATE] 17"
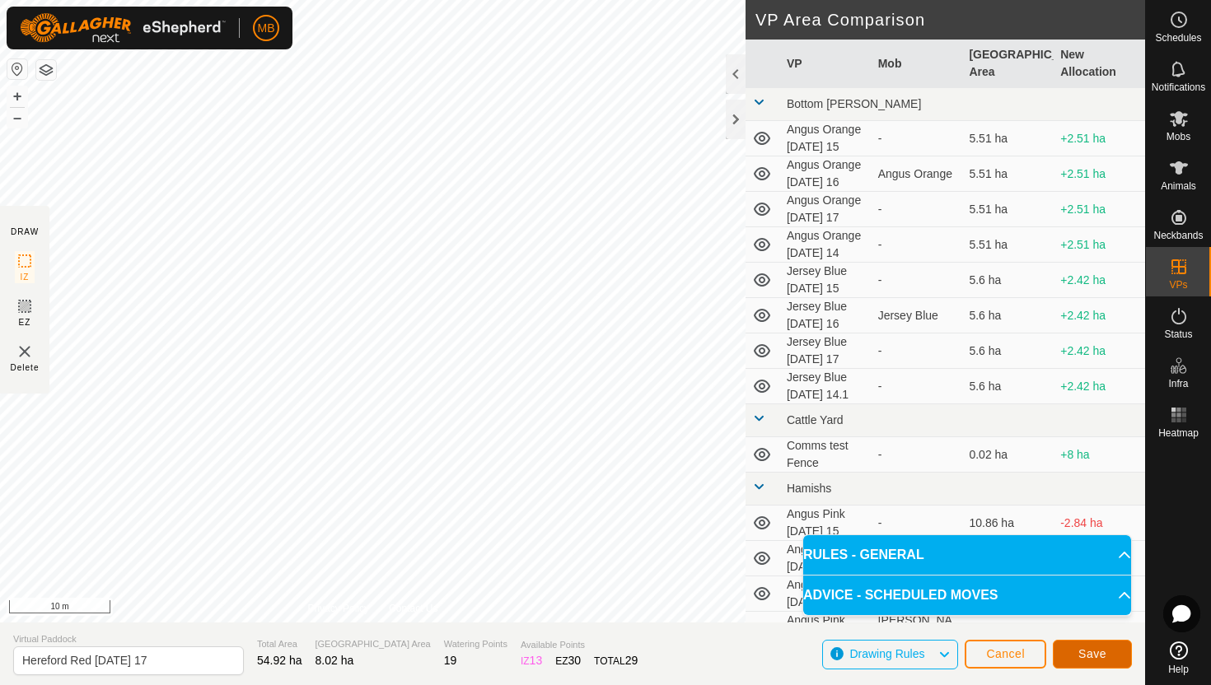
click at [1087, 653] on span "Save" at bounding box center [1092, 654] width 28 height 13
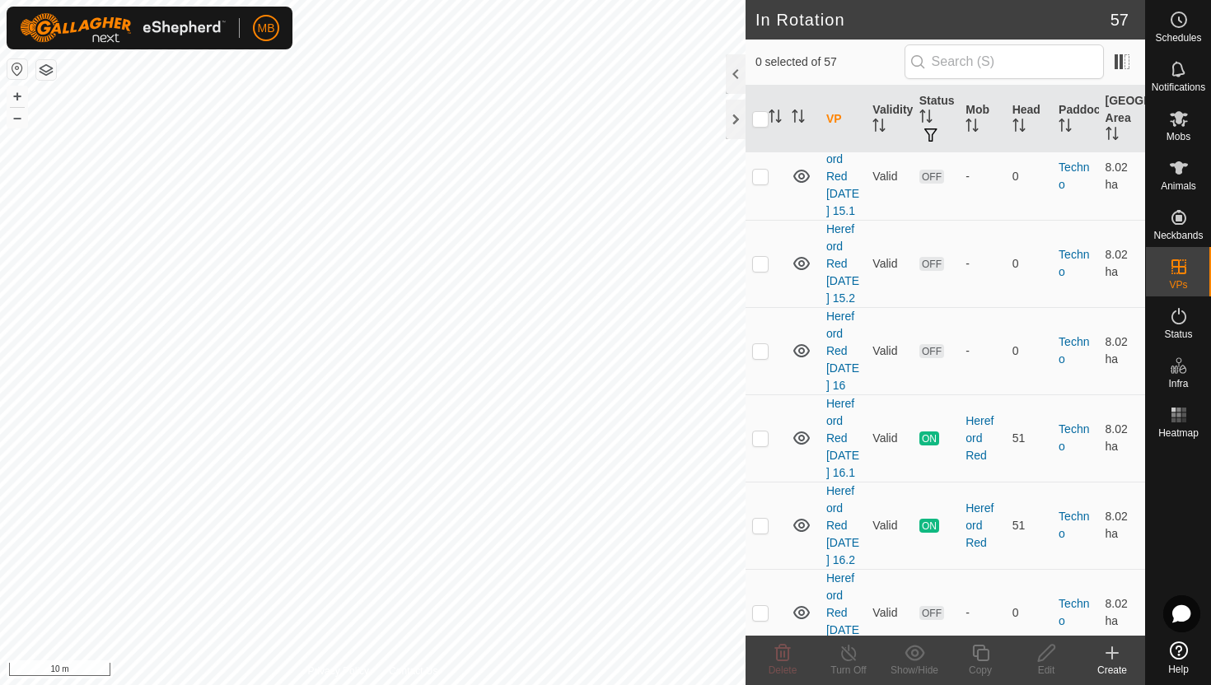
scroll to position [2544, 0]
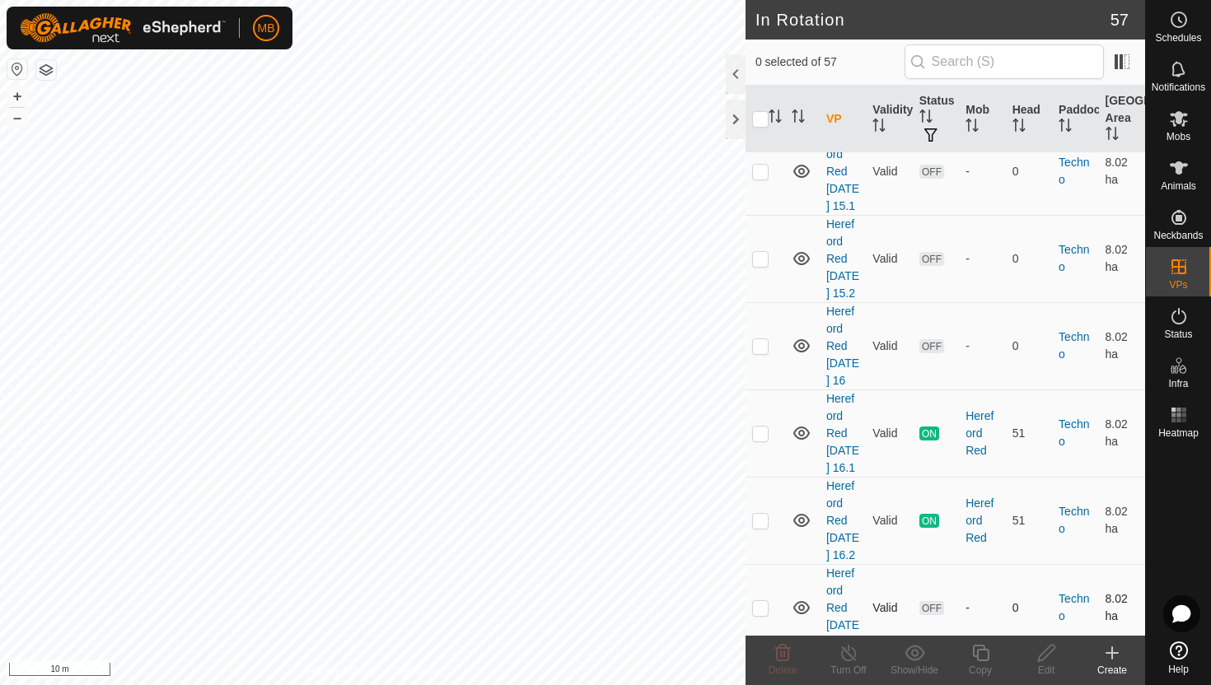
click at [759, 601] on p-checkbox at bounding box center [760, 607] width 16 height 13
checkbox input "true"
click at [983, 655] on icon at bounding box center [980, 653] width 21 height 20
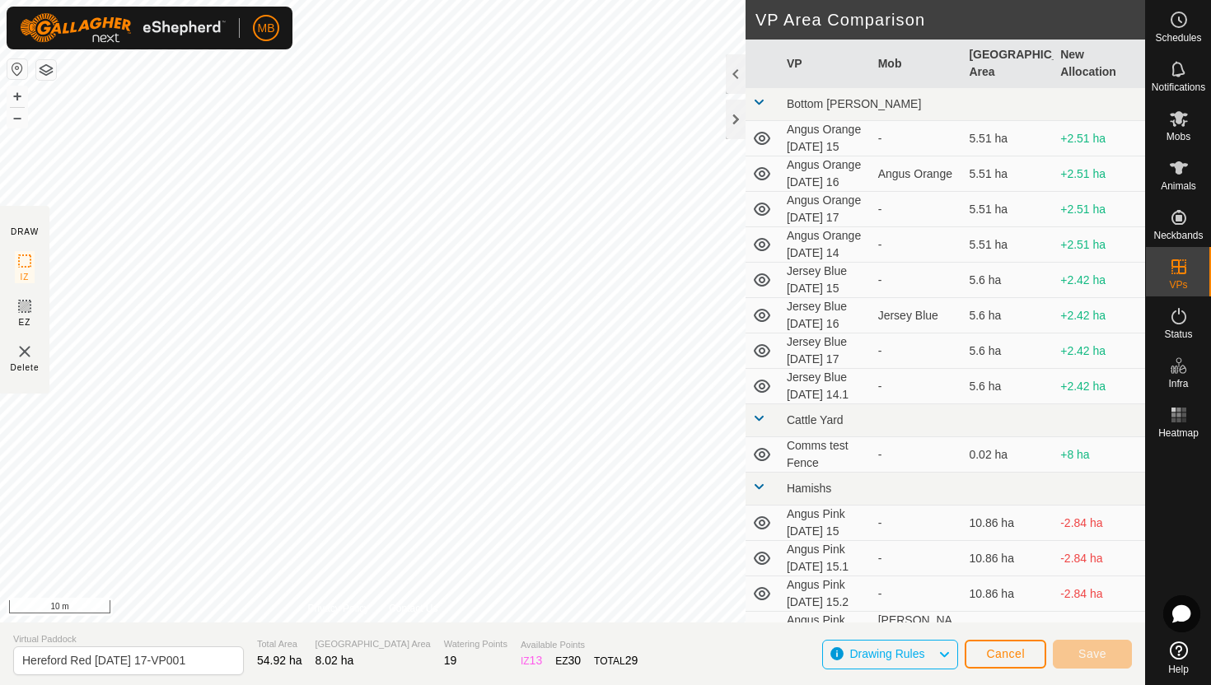
click at [792, 481] on div "DRAW IZ EZ Delete Privacy Policy Contact Us + – ⇧ i 10 m VP Area Comparison VP …" at bounding box center [572, 311] width 1145 height 623
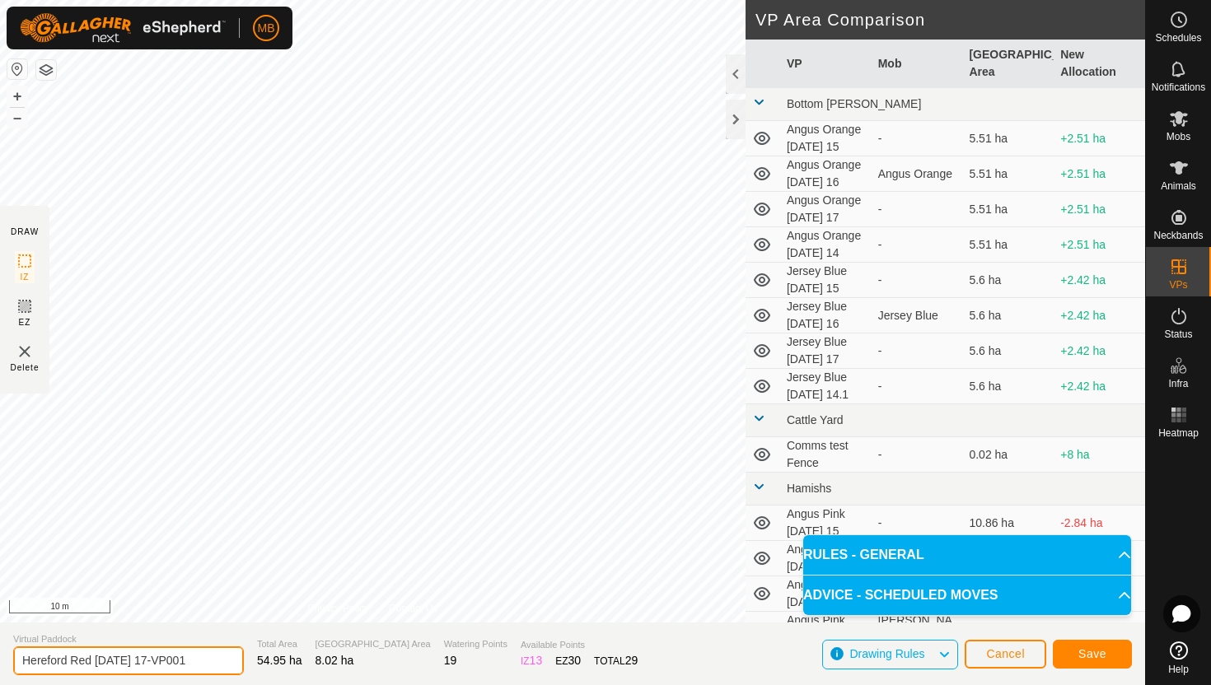
click at [197, 663] on input "Hereford Red Sunday 17-VP001" at bounding box center [128, 661] width 231 height 29
type input "Hereford Red [DATE] 17.1"
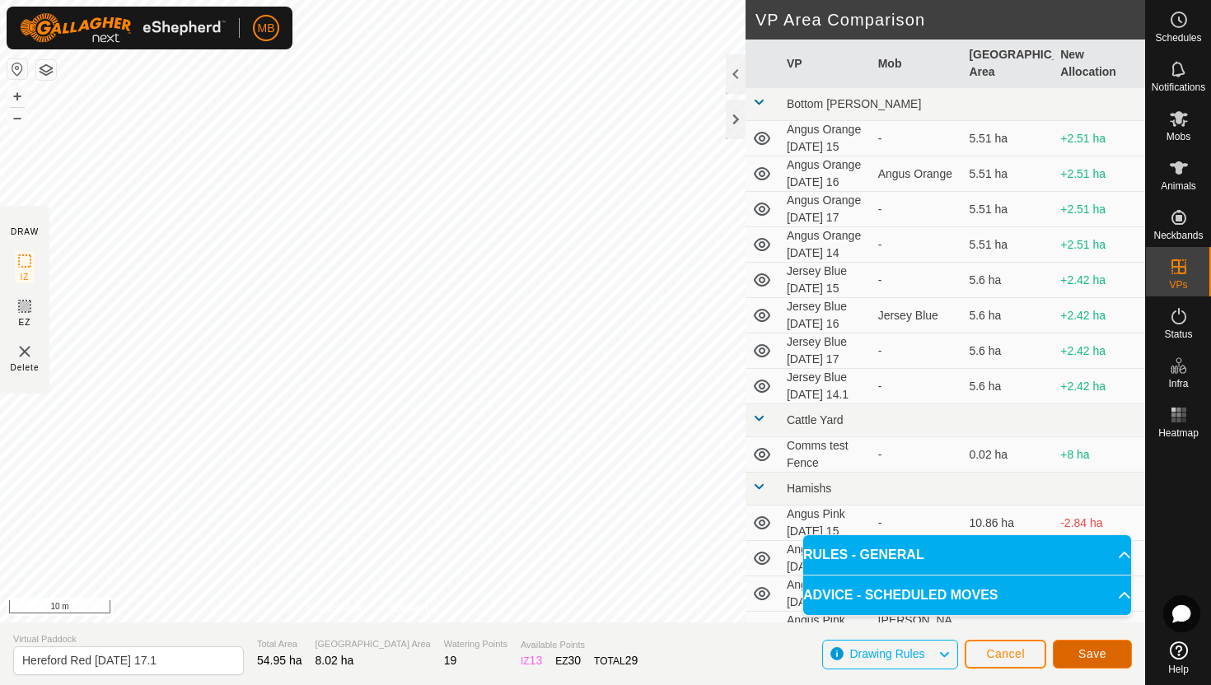
click at [1096, 648] on span "Save" at bounding box center [1092, 654] width 28 height 13
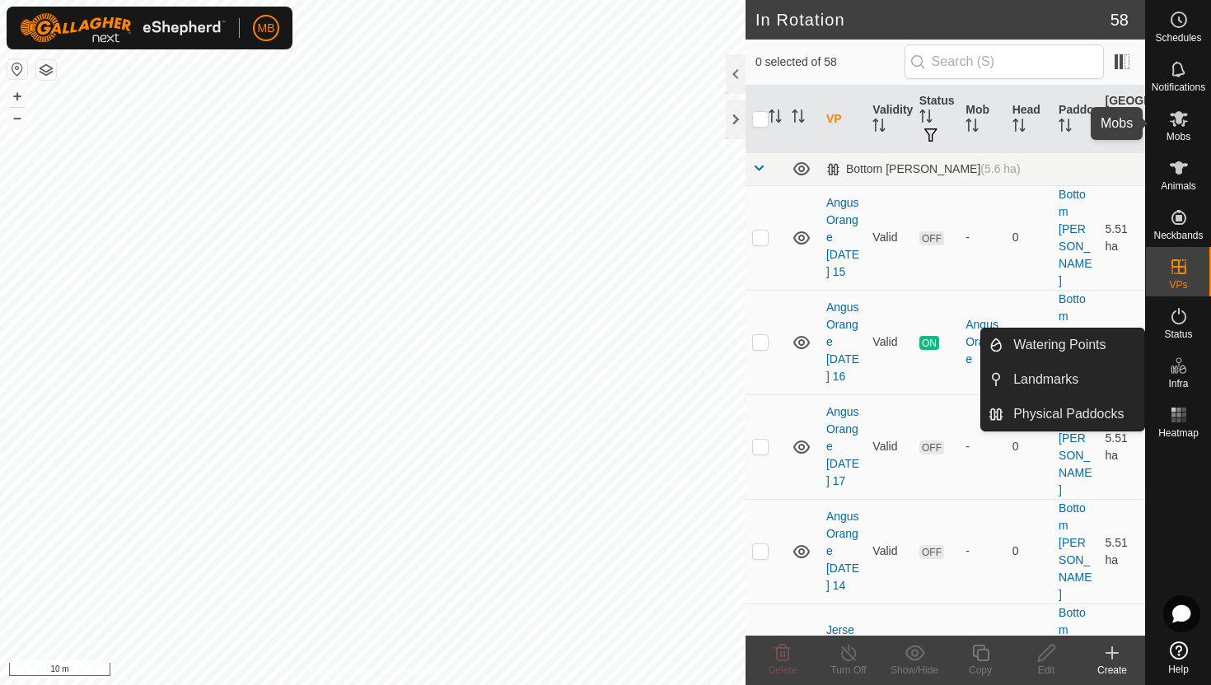
click at [1178, 127] on icon at bounding box center [1179, 119] width 20 height 20
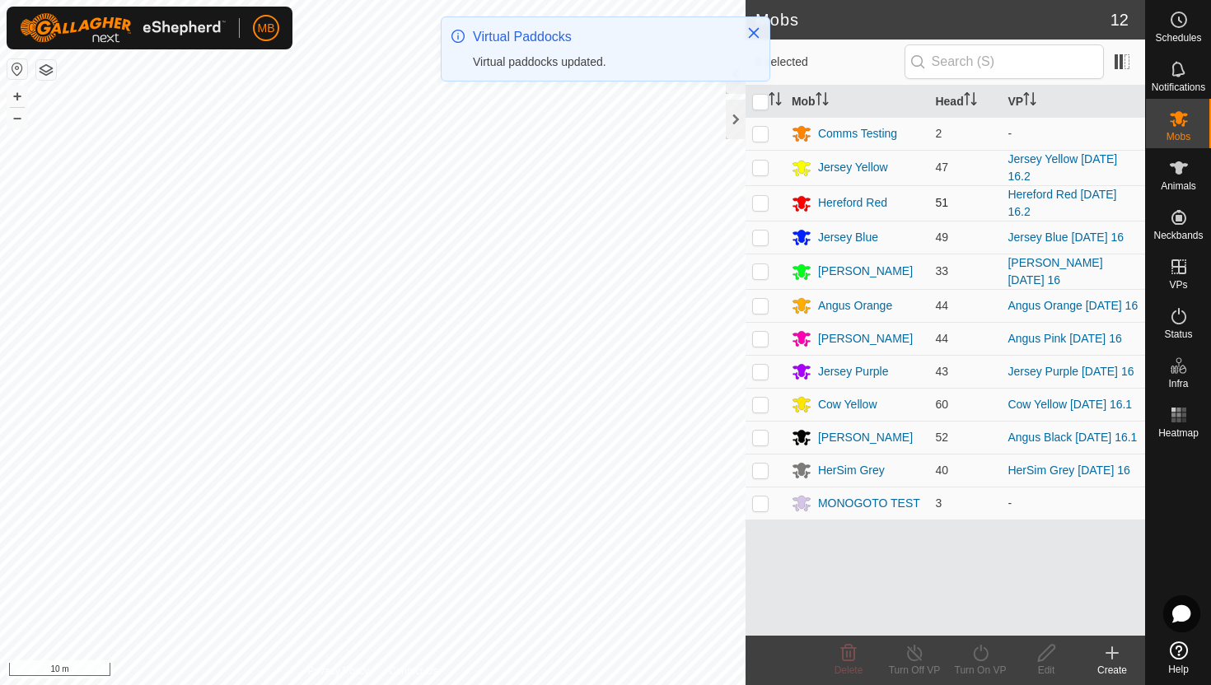
click at [764, 199] on p-checkbox at bounding box center [760, 202] width 16 height 13
checkbox input "true"
click at [978, 652] on icon at bounding box center [980, 653] width 21 height 20
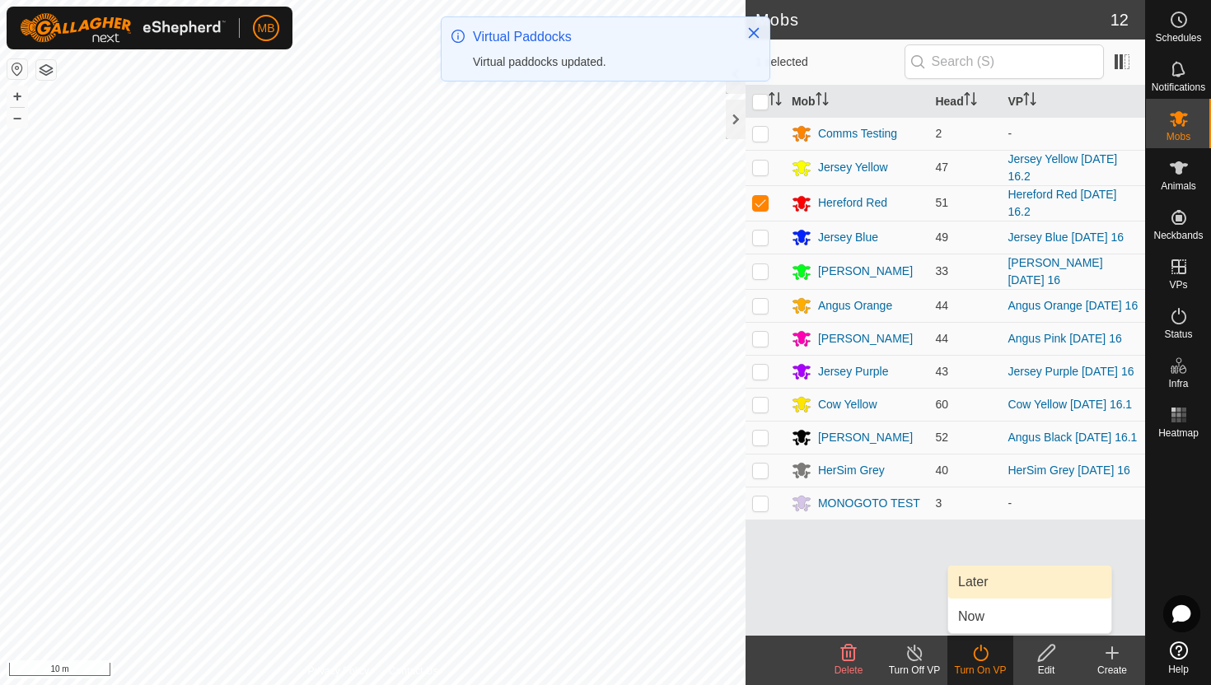
click at [978, 579] on link "Later" at bounding box center [1029, 582] width 163 height 33
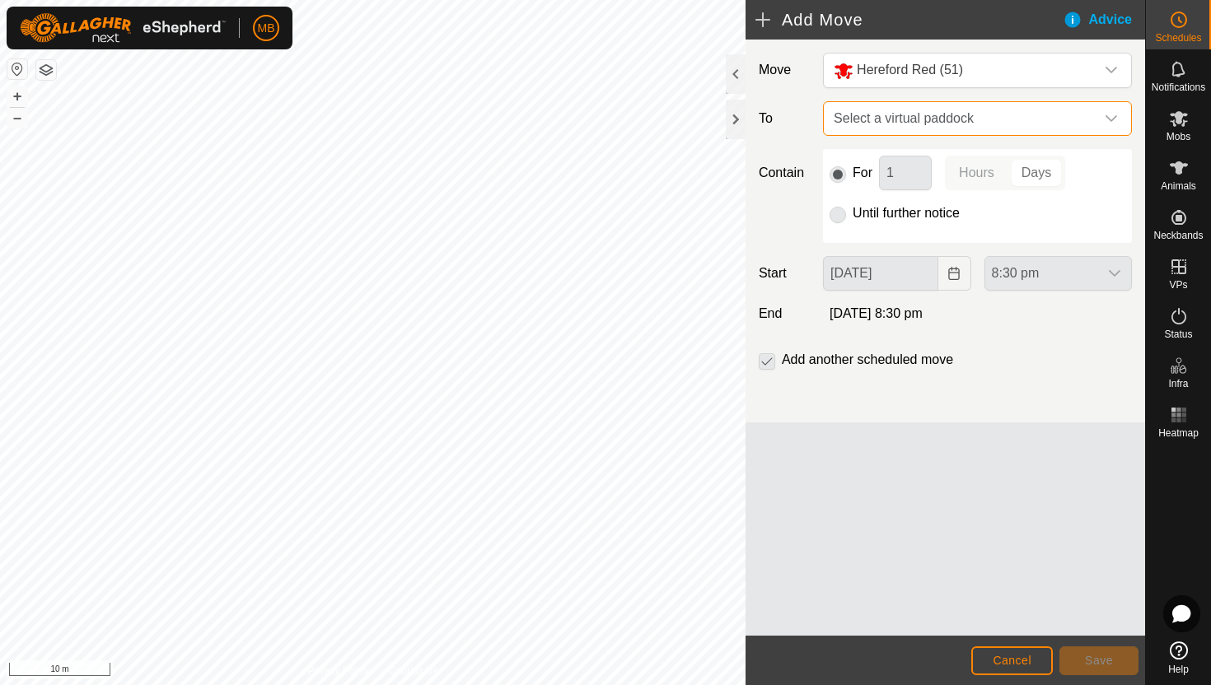
click at [1069, 125] on span "Select a virtual paddock" at bounding box center [961, 118] width 268 height 33
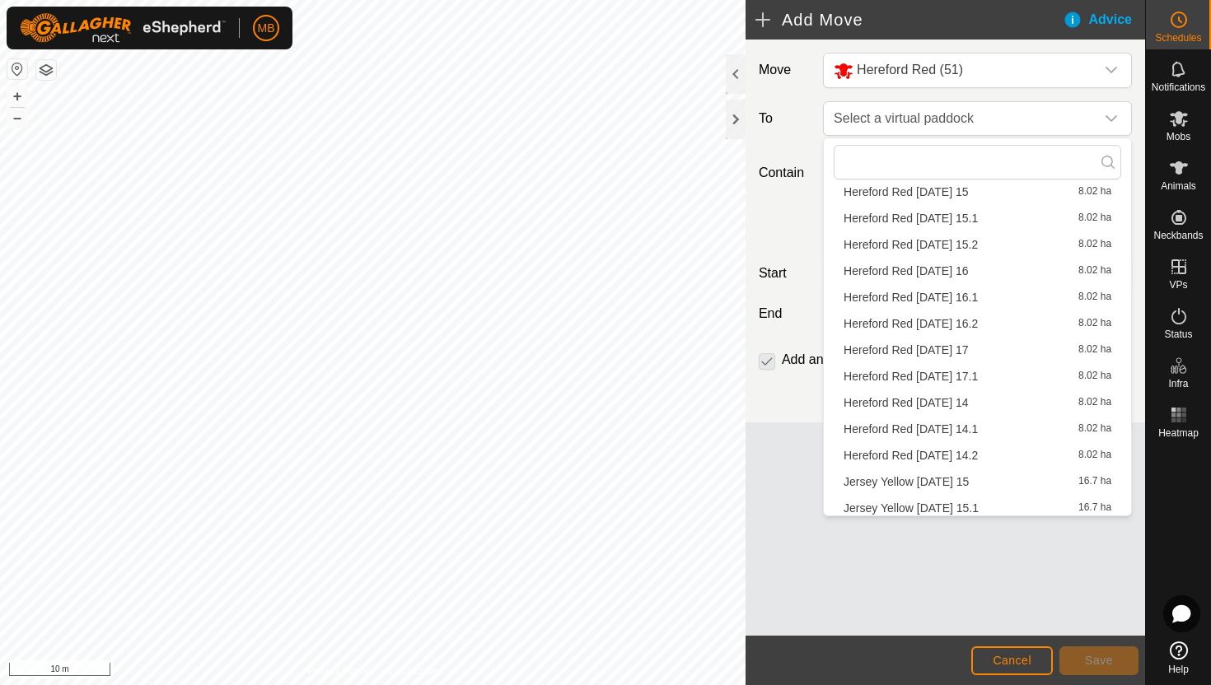
scroll to position [867, 0]
click at [950, 348] on li "Hereford Red Sunday 17 8.02 ha" at bounding box center [978, 349] width 288 height 25
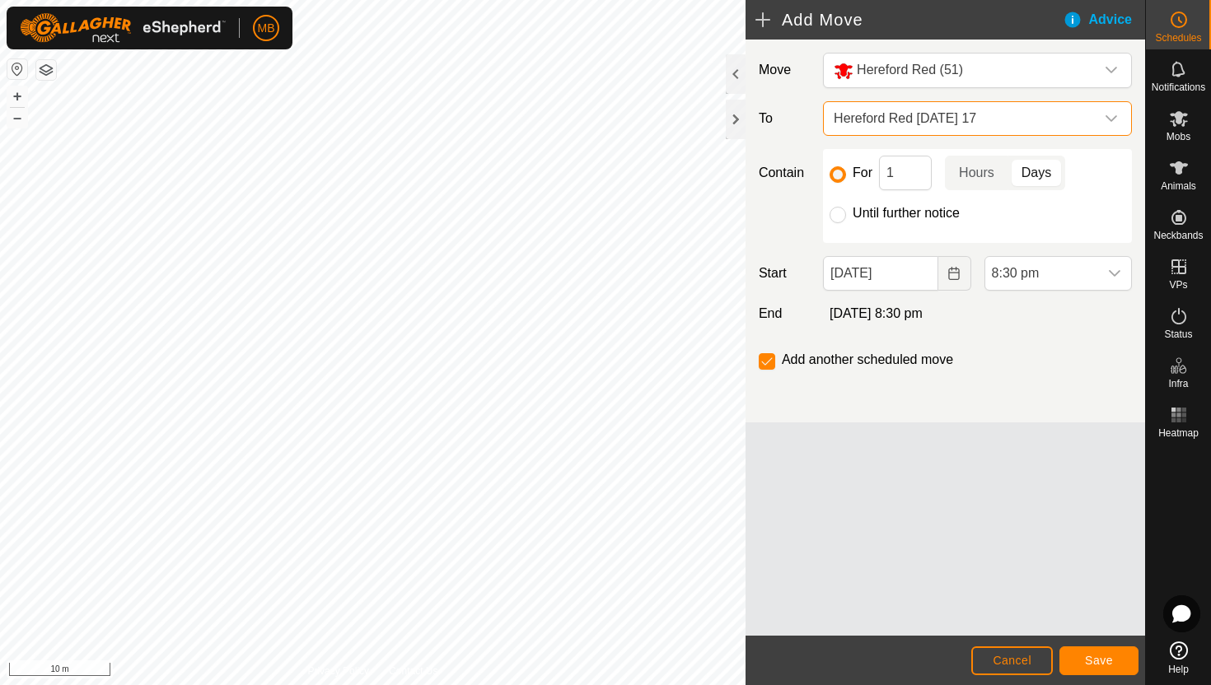
click at [910, 211] on label "Until further notice" at bounding box center [906, 213] width 107 height 13
click at [846, 211] on input "Until further notice" at bounding box center [838, 215] width 16 height 16
radio input "true"
checkbox input "false"
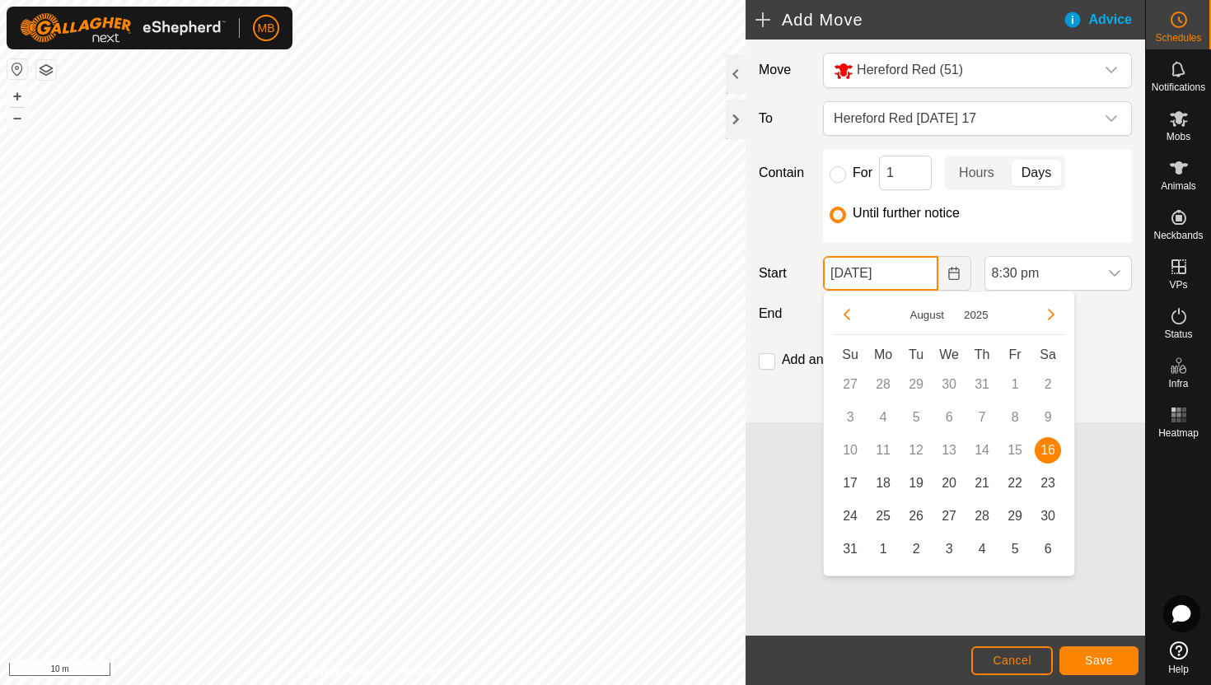
click at [915, 286] on input "16 Aug, 2025" at bounding box center [880, 273] width 115 height 35
click at [854, 484] on span "17" at bounding box center [850, 483] width 26 height 26
type input "17 Aug, 2025"
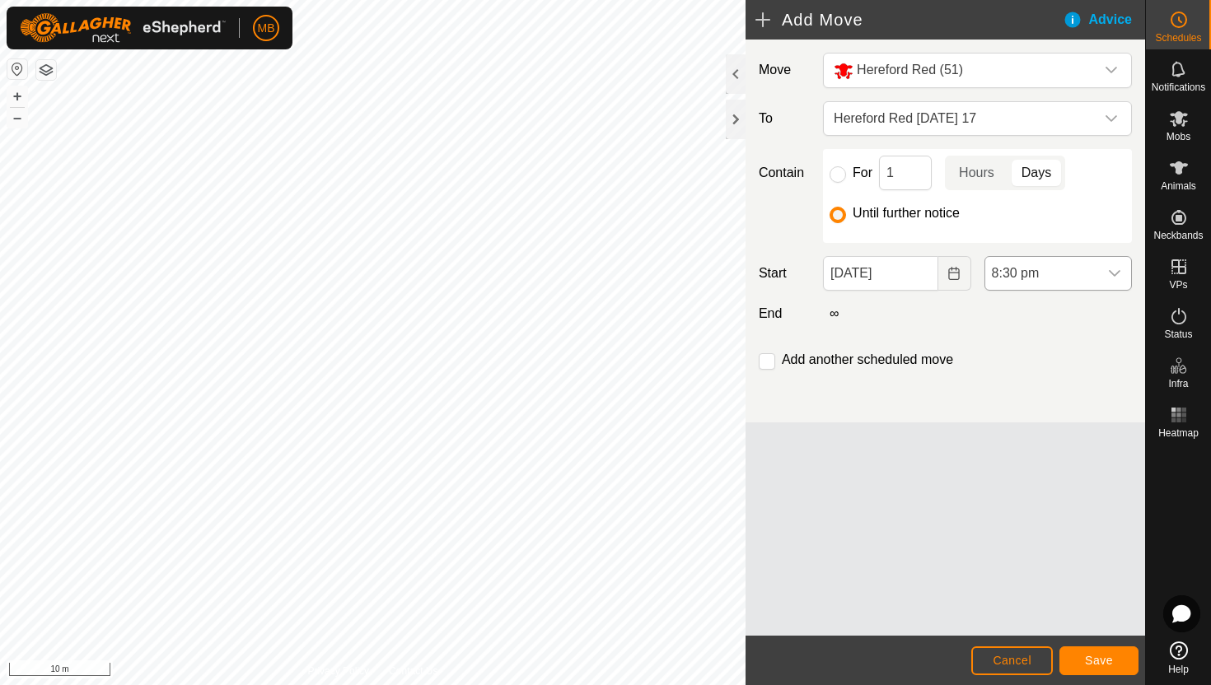
click at [1089, 269] on span "8:30 pm" at bounding box center [1041, 273] width 113 height 33
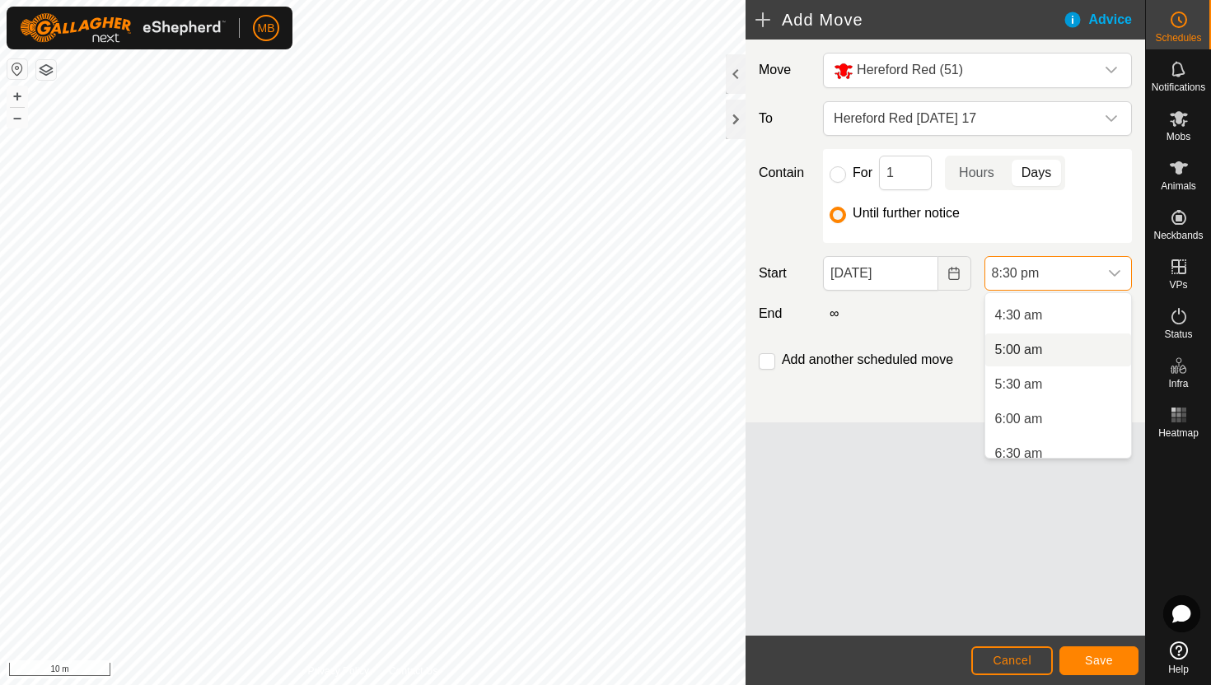
scroll to position [305, 0]
click at [1055, 420] on li "6:00 am" at bounding box center [1058, 420] width 146 height 33
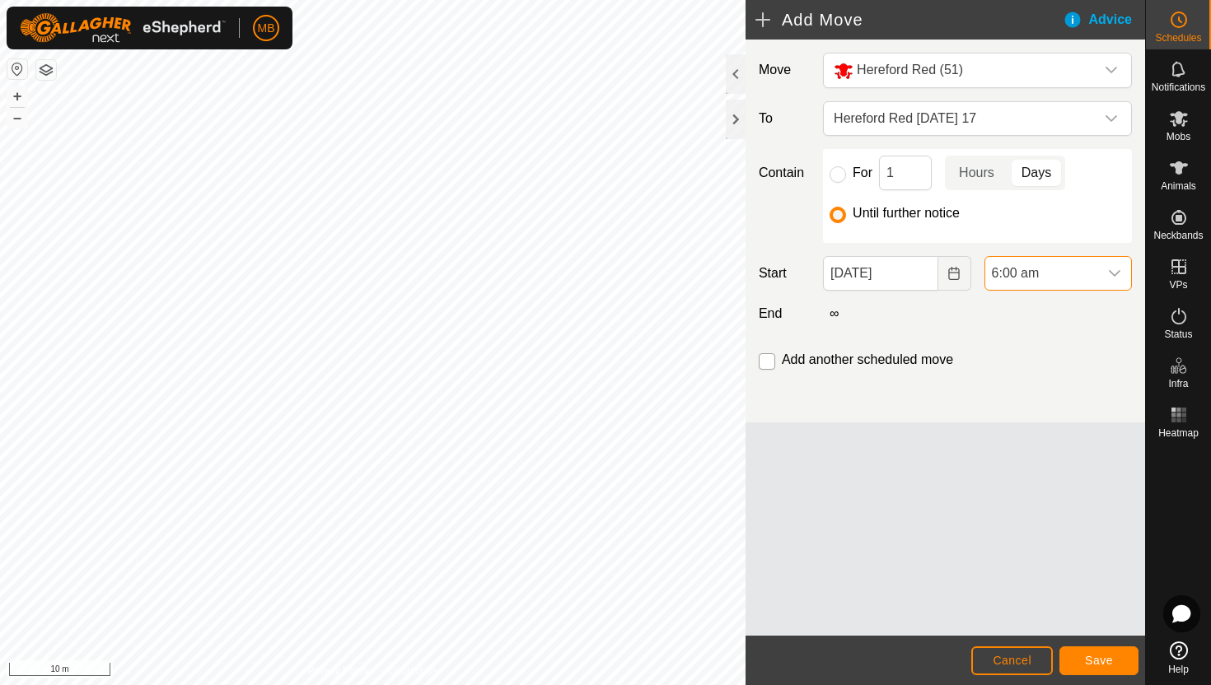
click at [768, 363] on input "checkbox" at bounding box center [767, 361] width 16 height 16
click at [1096, 658] on span "Save" at bounding box center [1099, 660] width 28 height 13
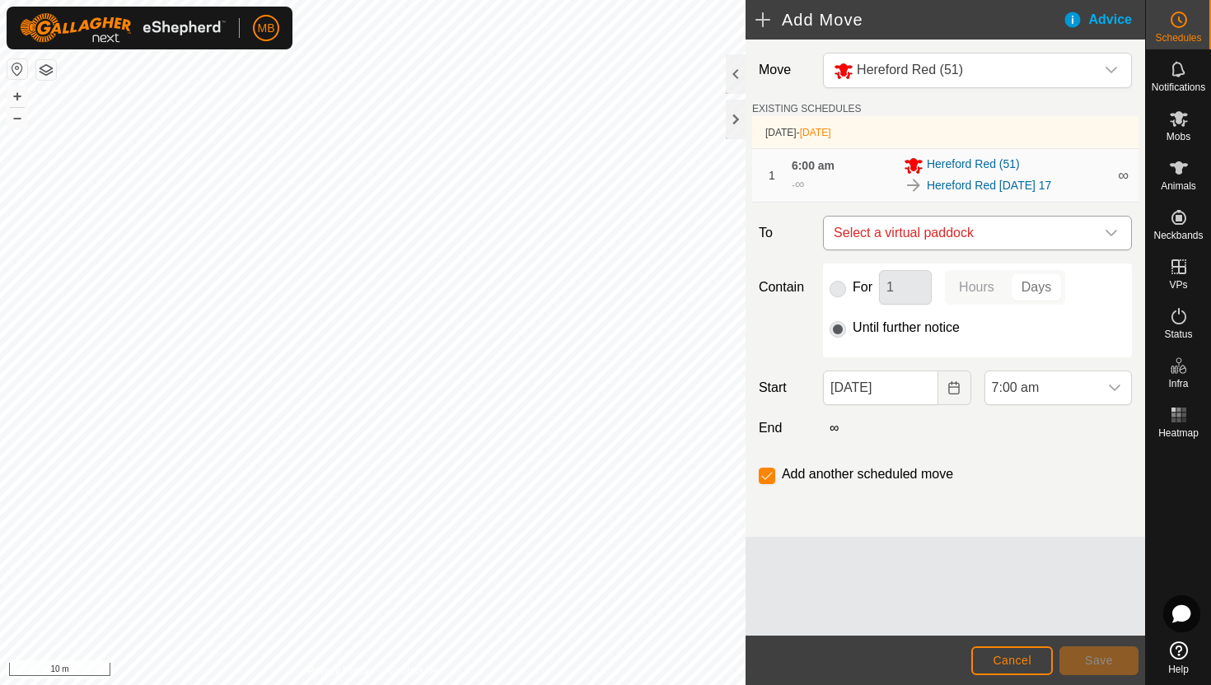
click at [1114, 237] on icon "dropdown trigger" at bounding box center [1111, 233] width 13 height 13
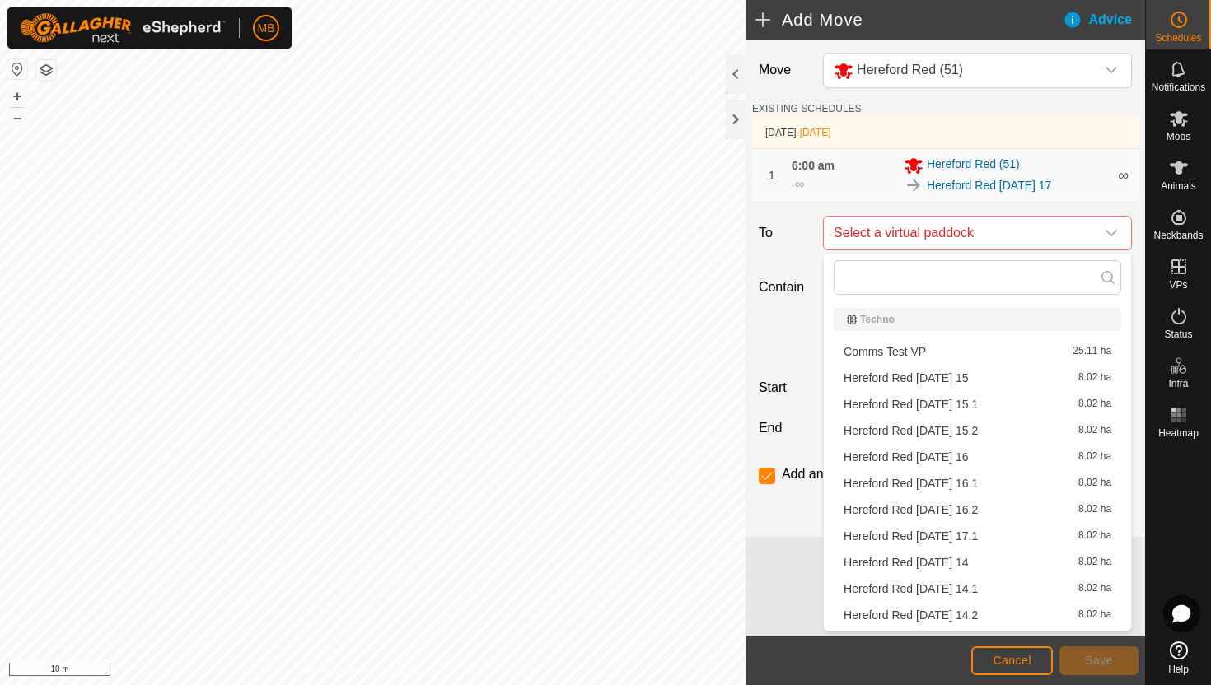
click at [949, 536] on li "Hereford Red Sunday 17.1 8.02 ha" at bounding box center [978, 536] width 288 height 25
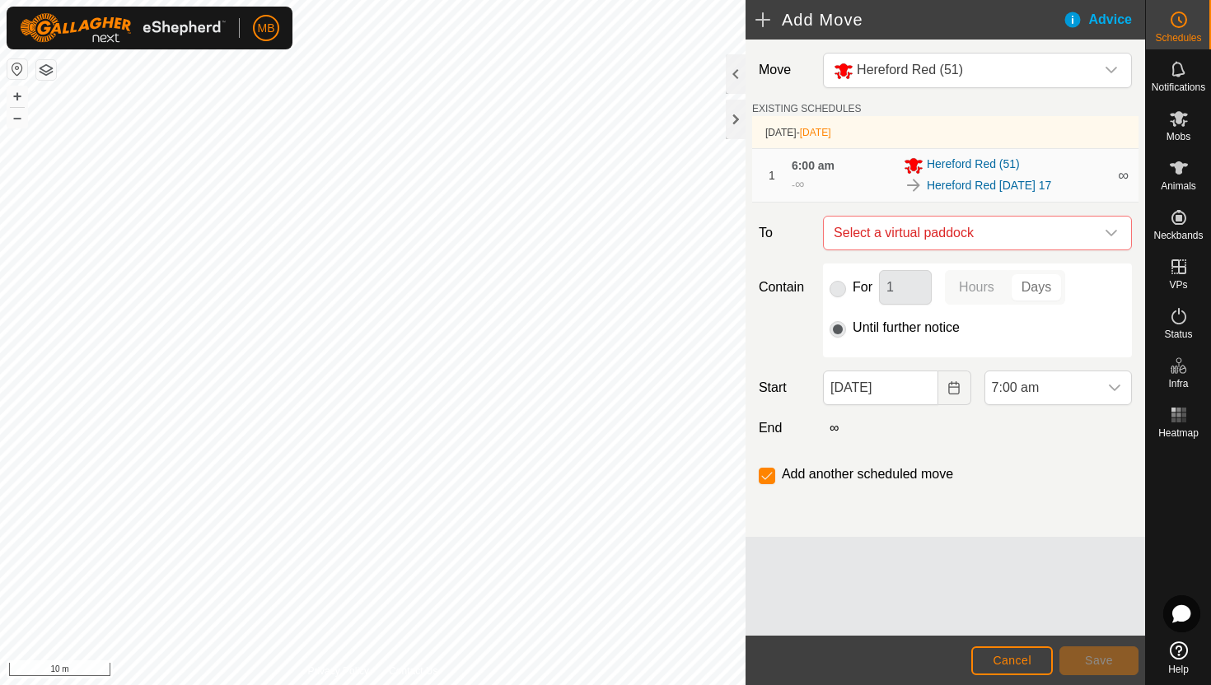
checkbox input "false"
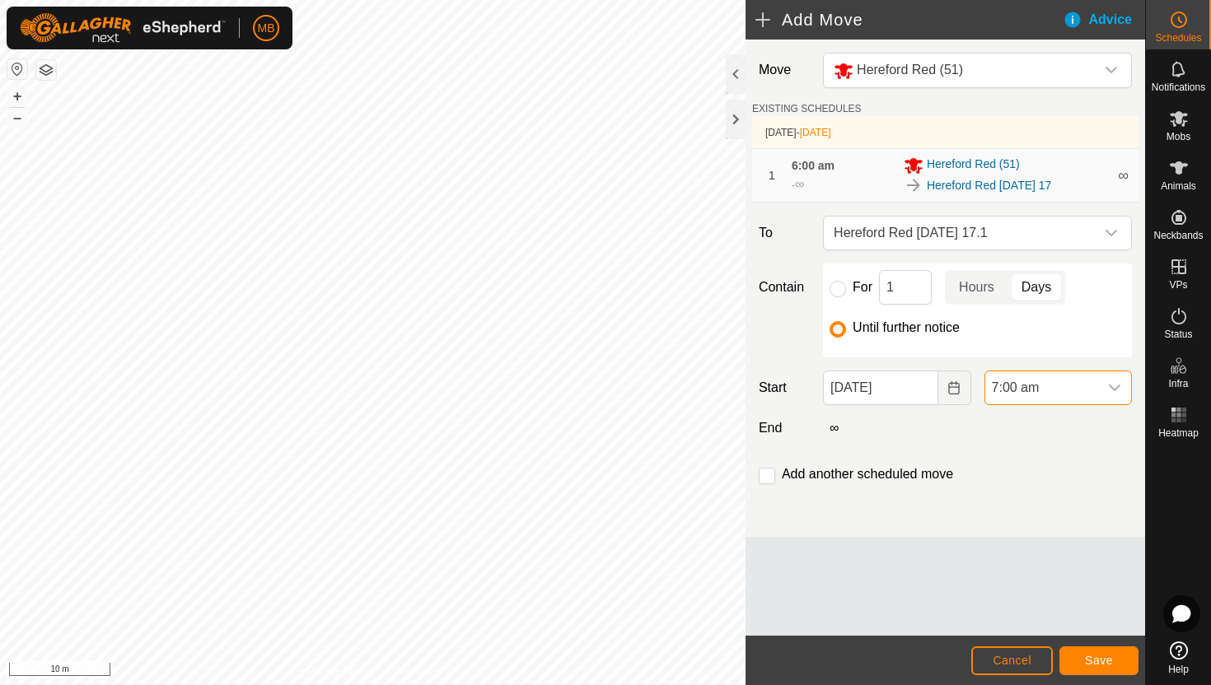
click at [1076, 393] on span "7:00 am" at bounding box center [1041, 388] width 113 height 33
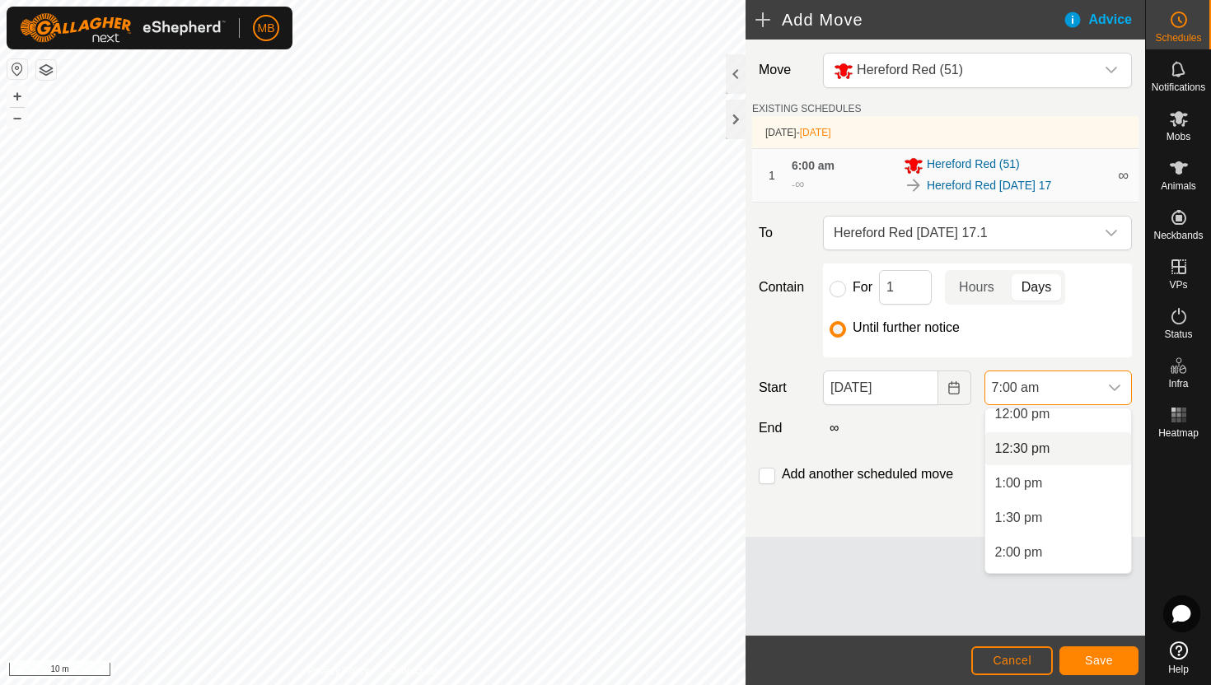
scroll to position [875, 0]
click at [1054, 555] on li "2:30 pm" at bounding box center [1058, 553] width 146 height 33
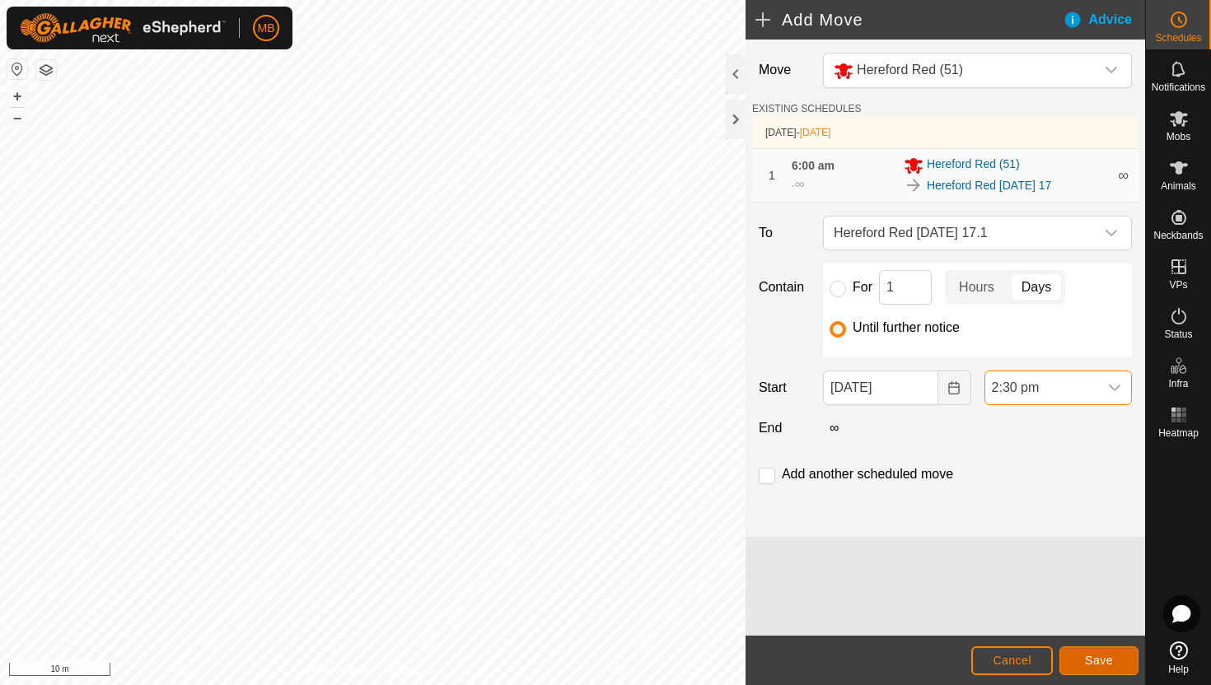
click at [1094, 655] on span "Save" at bounding box center [1099, 660] width 28 height 13
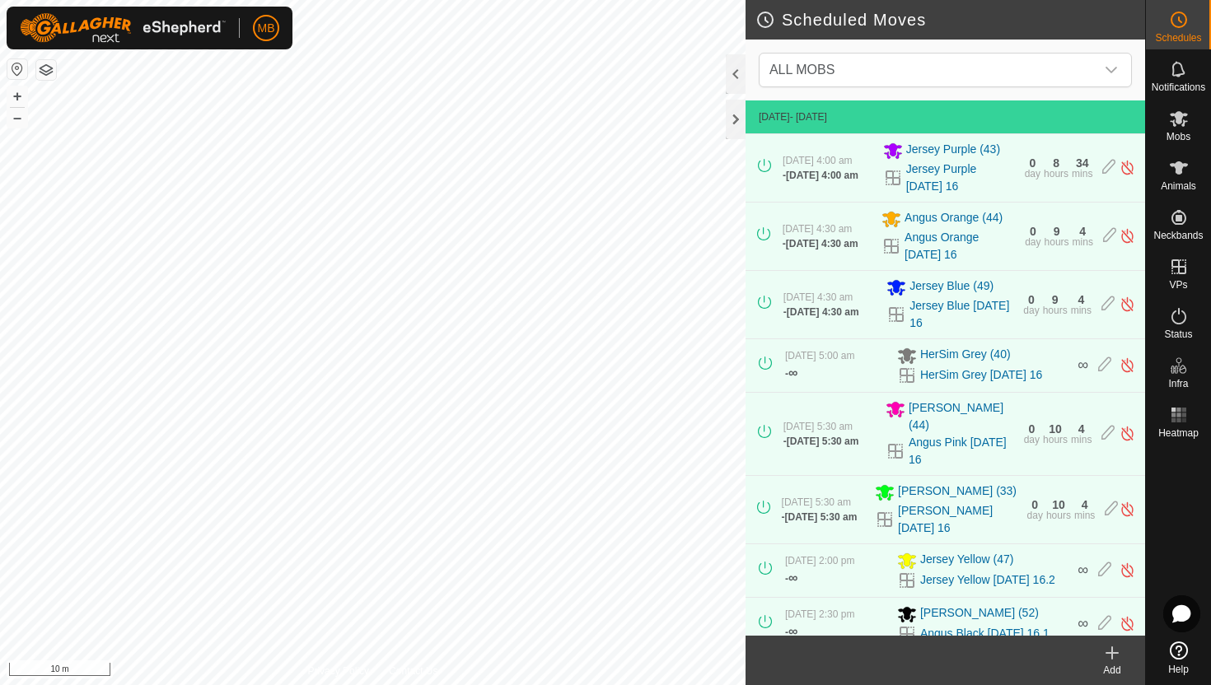
drag, startPoint x: 1094, startPoint y: 655, endPoint x: 1094, endPoint y: 664, distance: 9.1
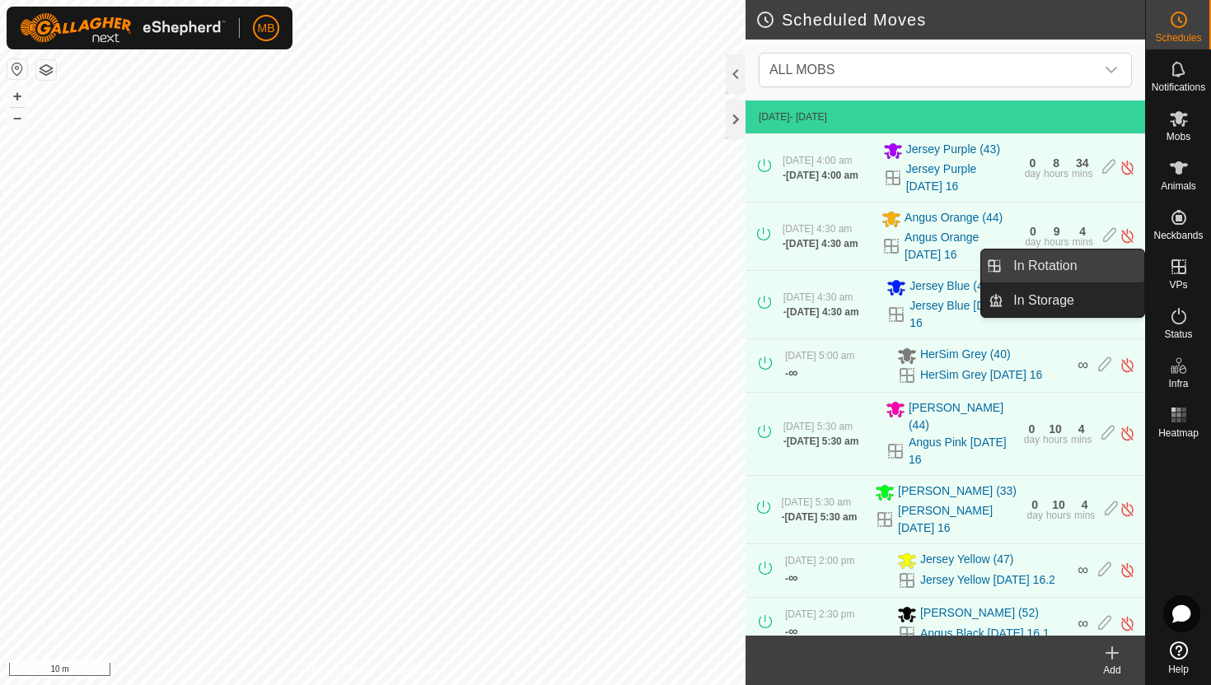
click at [1103, 262] on link "In Rotation" at bounding box center [1073, 266] width 141 height 33
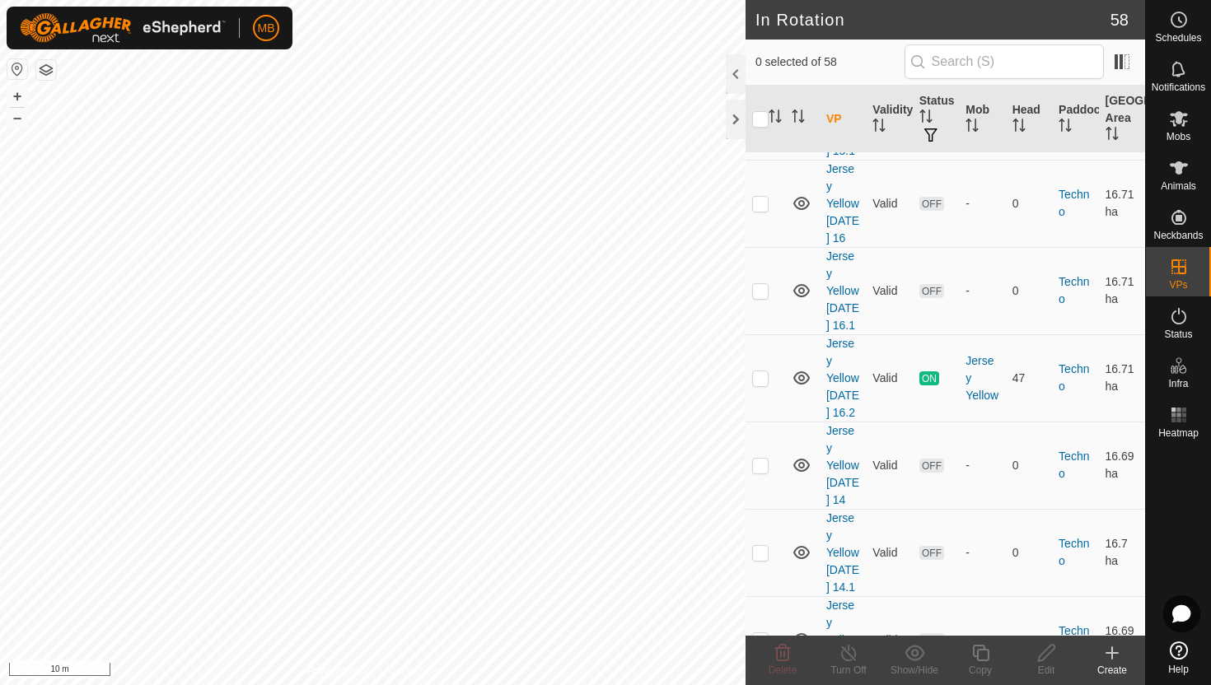
scroll to position [3568, 0]
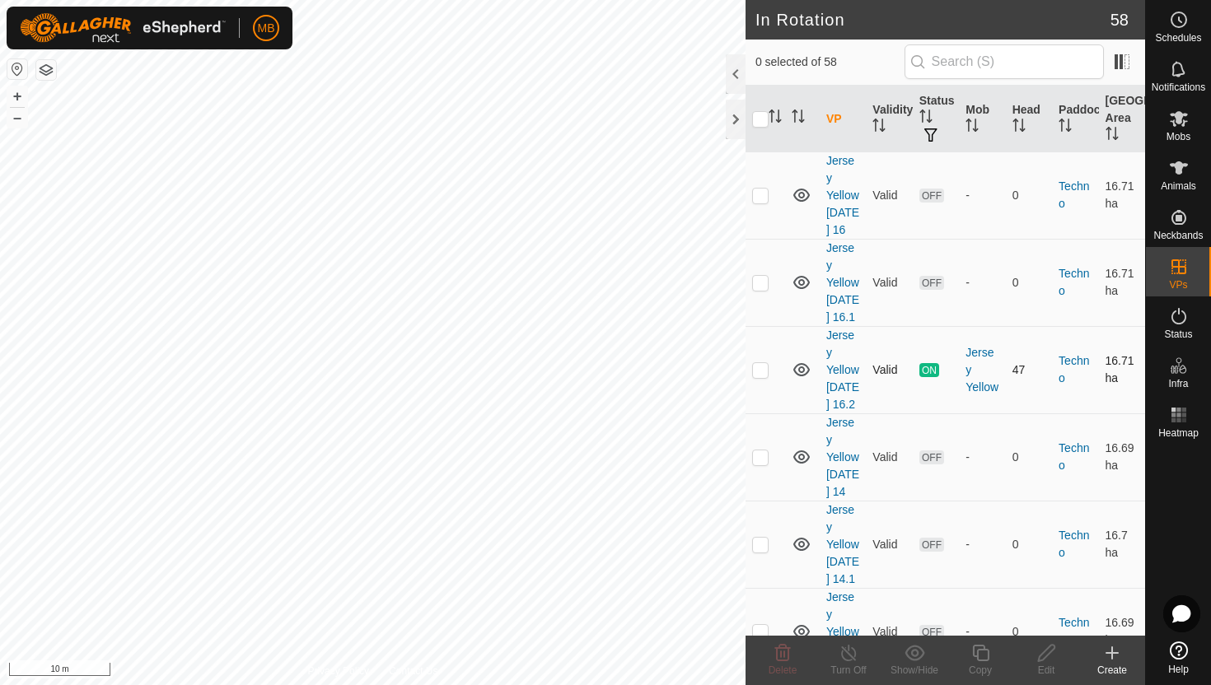
click at [760, 363] on p-checkbox at bounding box center [760, 369] width 16 height 13
checkbox input "true"
click at [978, 655] on icon at bounding box center [980, 653] width 16 height 16
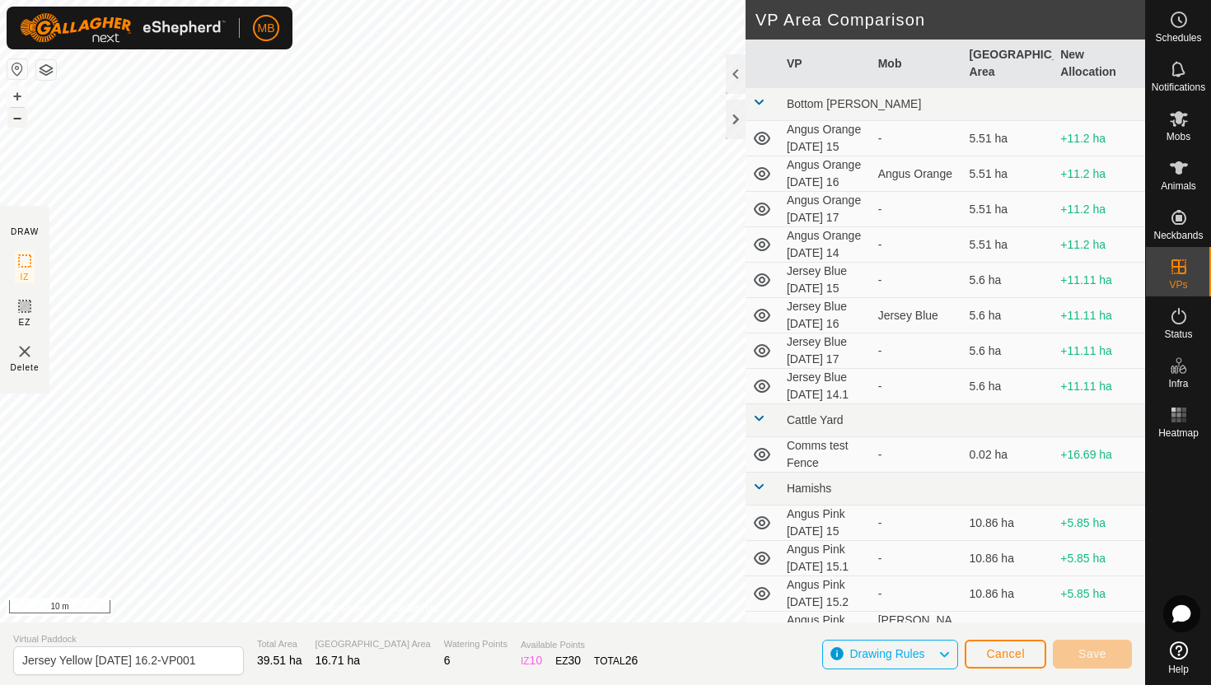
click at [20, 119] on button "–" at bounding box center [17, 118] width 20 height 20
click at [18, 90] on button "+" at bounding box center [17, 96] width 20 height 20
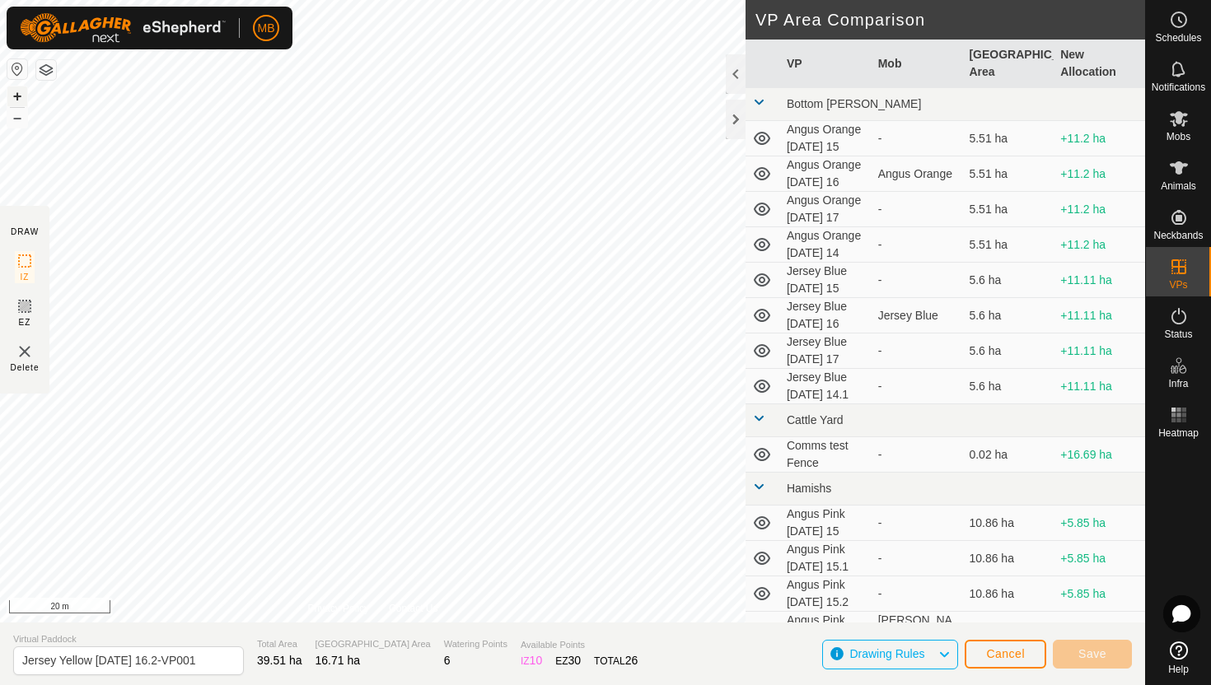
click at [16, 94] on button "+" at bounding box center [17, 96] width 20 height 20
click at [278, 44] on div "MB Schedules Notifications Mobs Animals Neckbands VPs Status Infra Heatmap Help…" at bounding box center [605, 342] width 1211 height 685
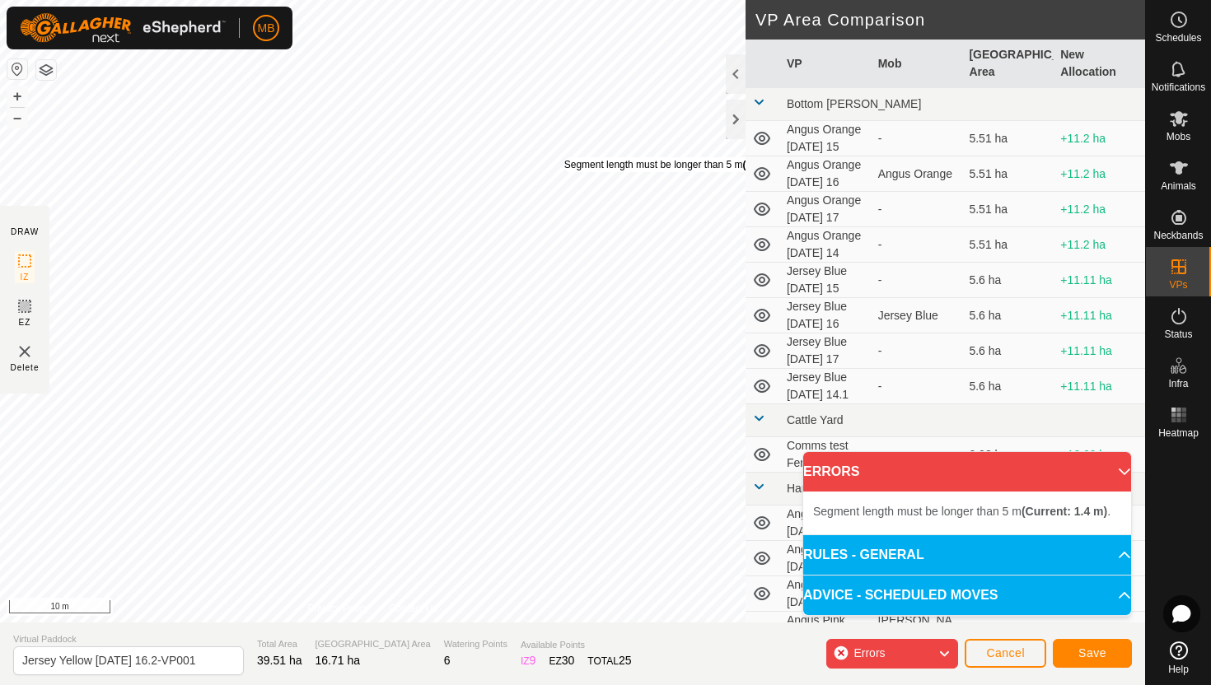
click at [564, 157] on div "Segment length must be longer than 5 m (Current: 1.4 m) ." at bounding box center [691, 164] width 255 height 15
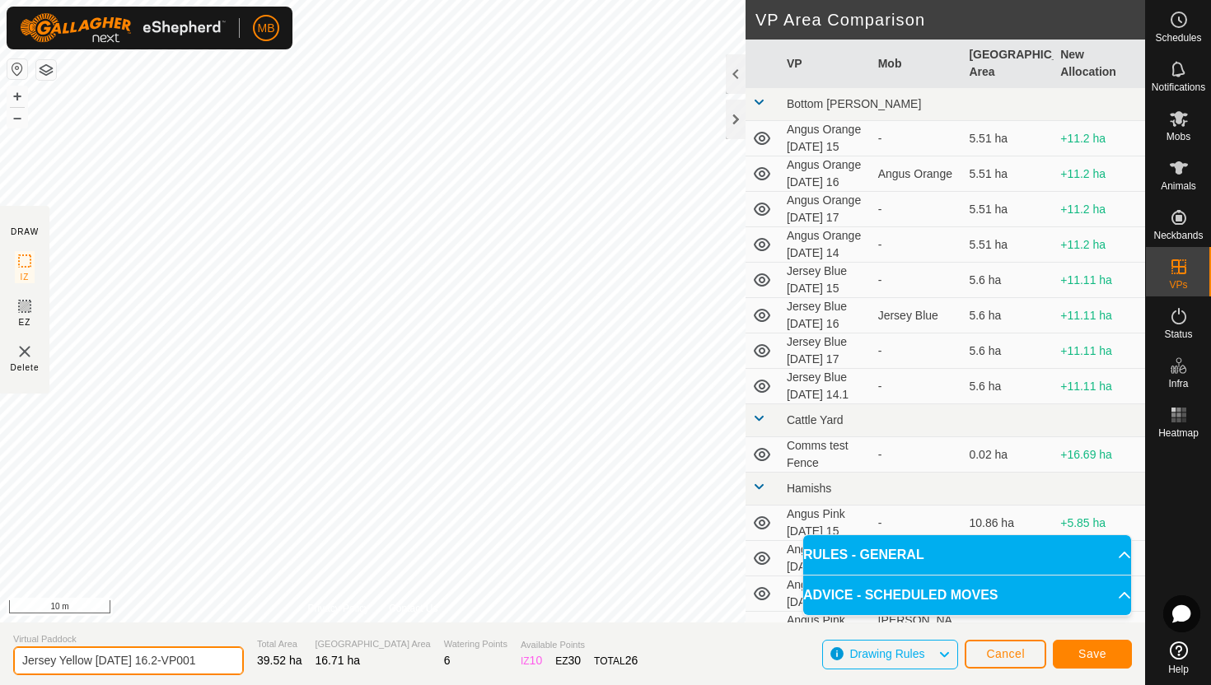
click at [206, 662] on input "Jersey Yellow Saturday 16.2-VP001" at bounding box center [128, 661] width 231 height 29
type input "Jersey Yellow [DATE] 17"
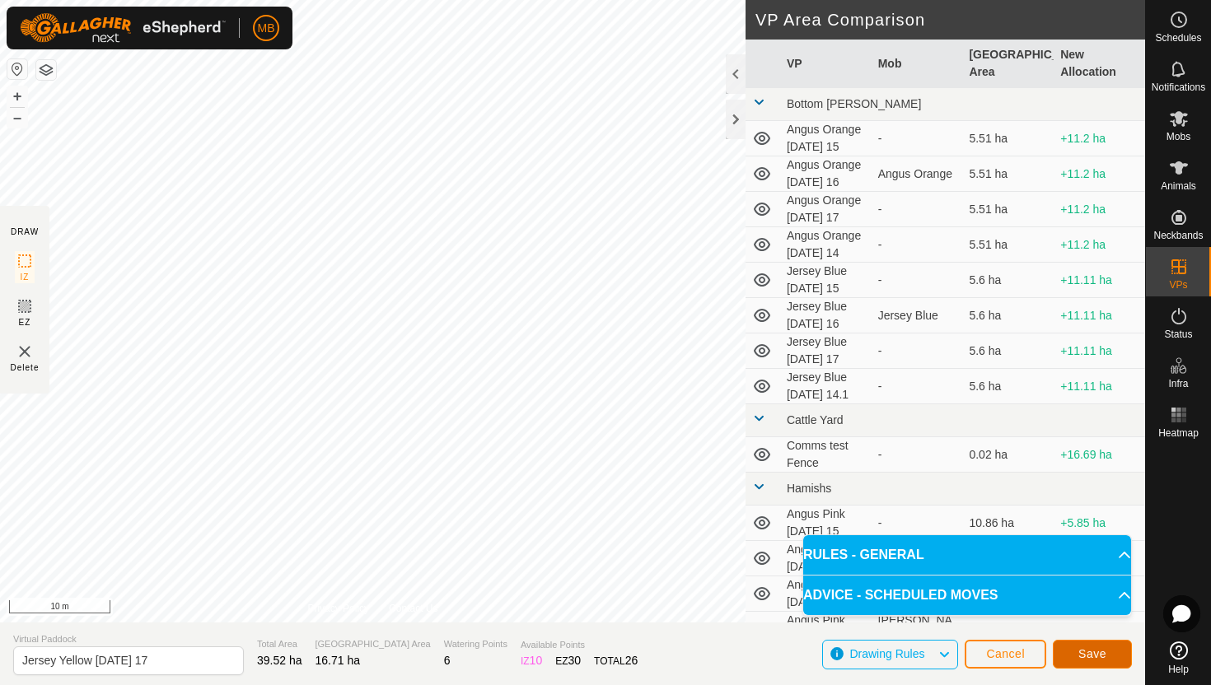
click at [1079, 657] on span "Save" at bounding box center [1092, 654] width 28 height 13
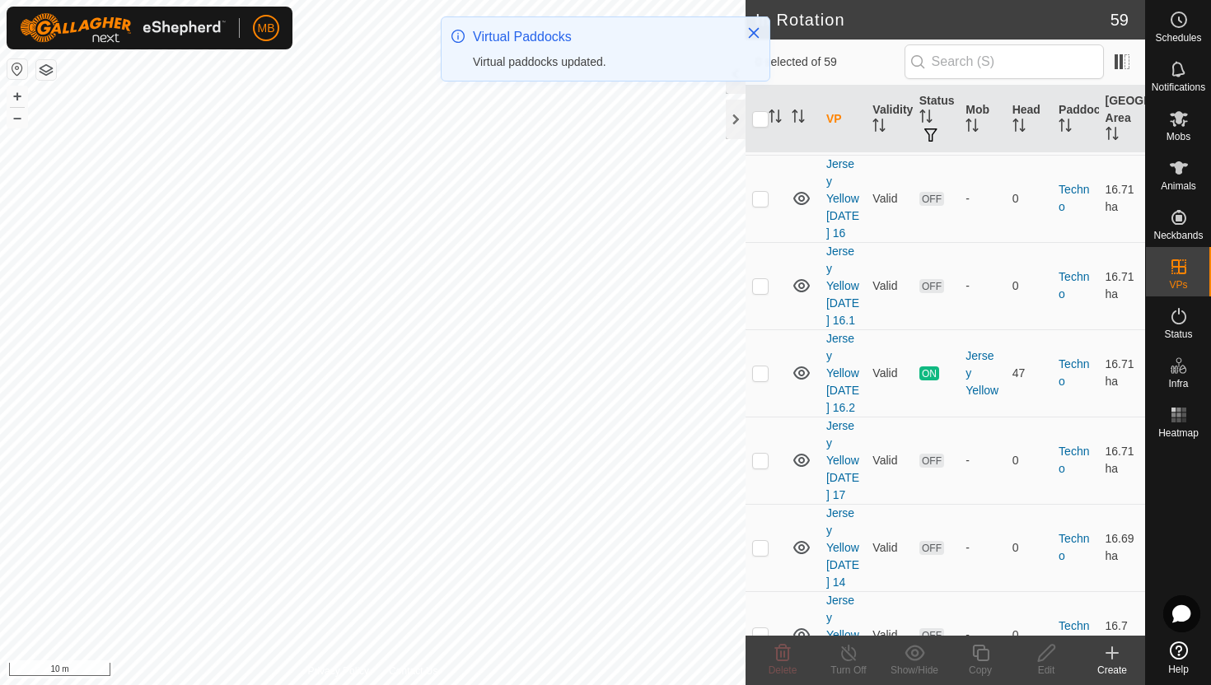
scroll to position [3569, 0]
click at [761, 461] on p-checkbox at bounding box center [760, 456] width 16 height 13
checkbox input "true"
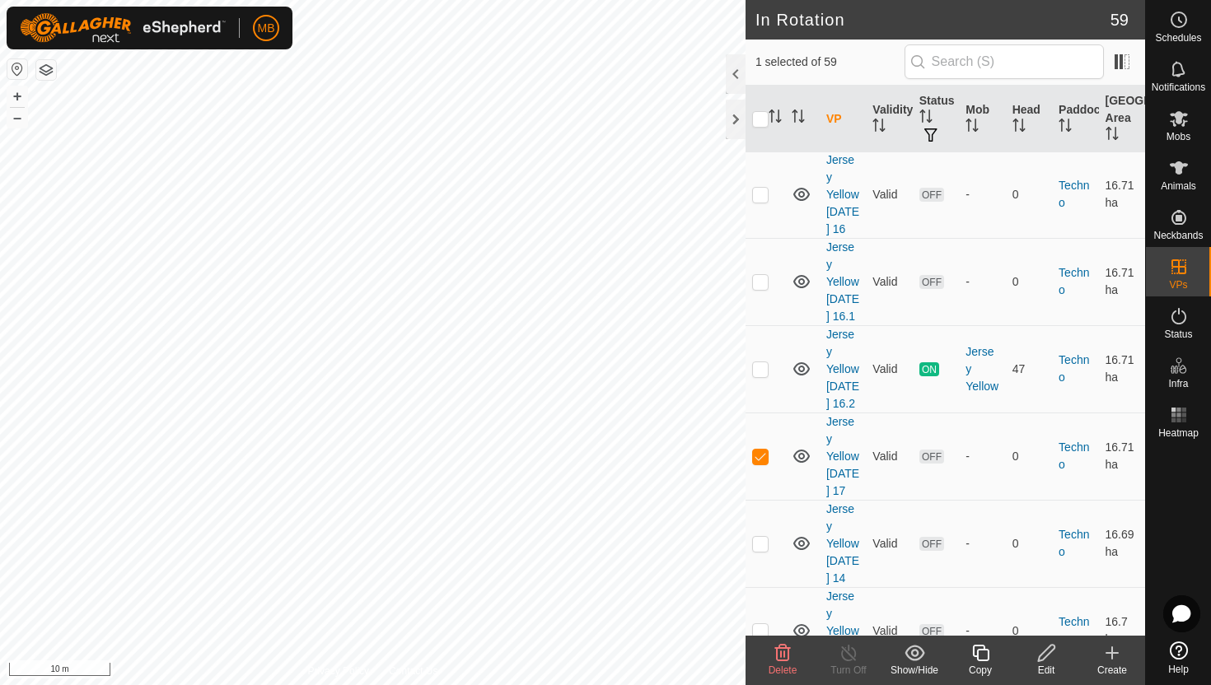
click at [985, 655] on icon at bounding box center [980, 653] width 21 height 20
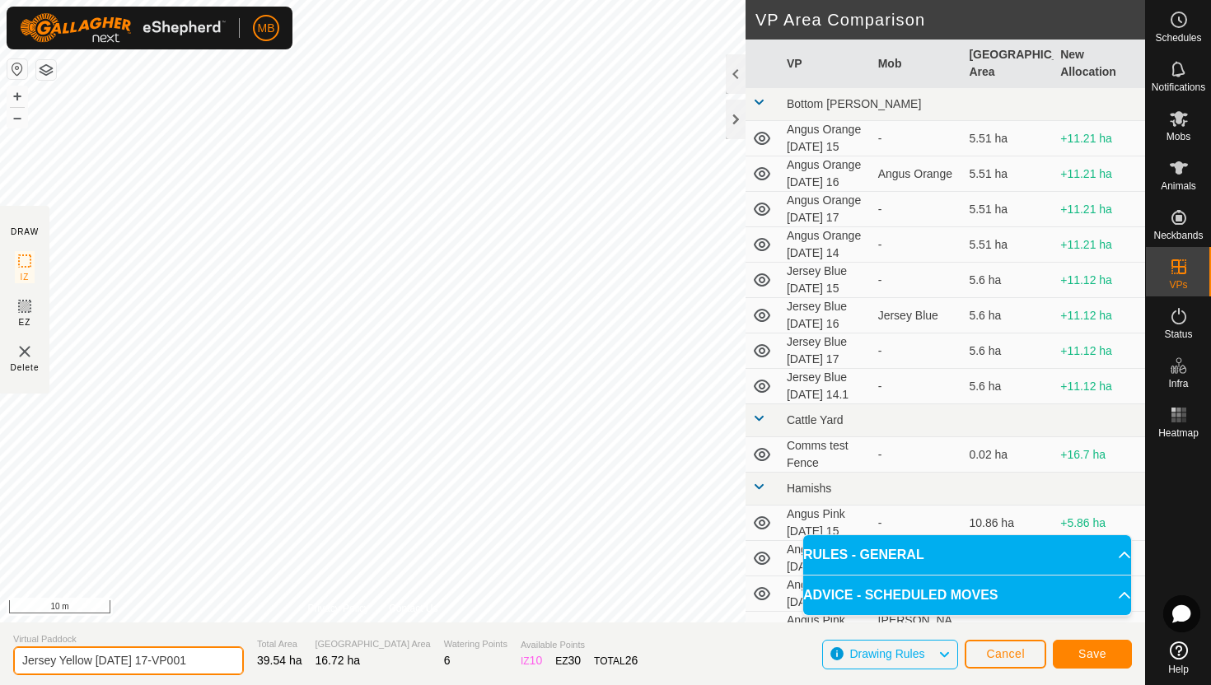
click at [197, 660] on input "Jersey Yellow Sunday 17-VP001" at bounding box center [128, 661] width 231 height 29
type input "Jersey Yellow [DATE] 17.1"
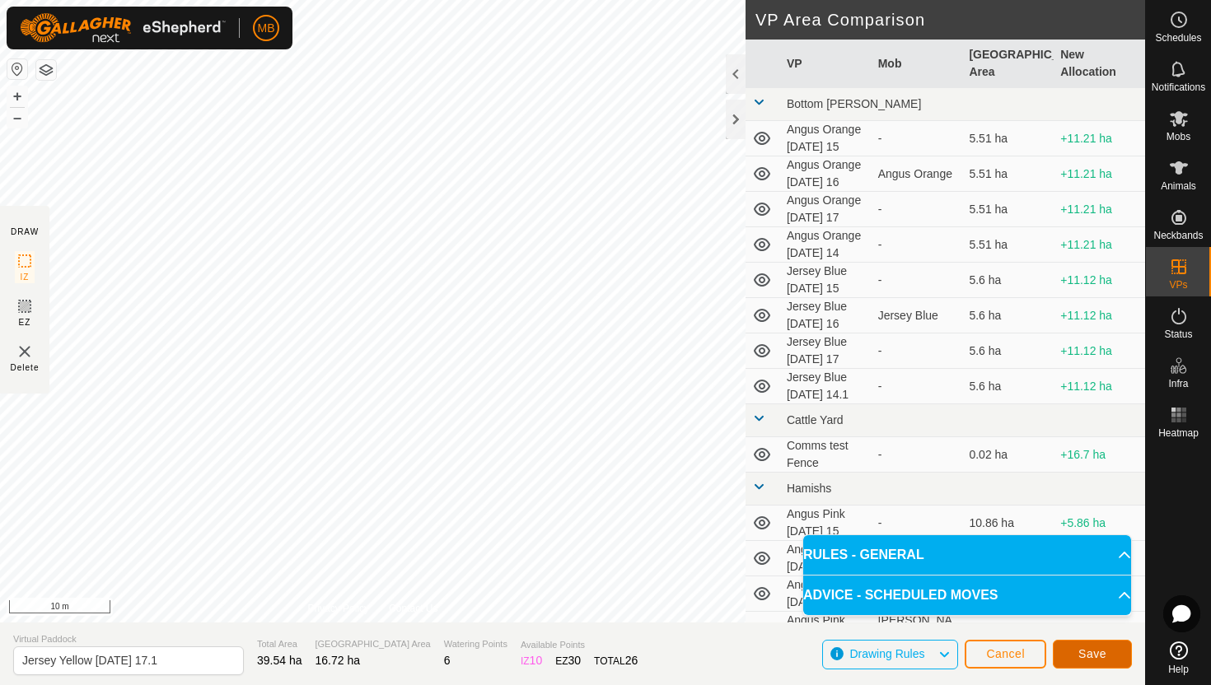
click at [1096, 648] on span "Save" at bounding box center [1092, 654] width 28 height 13
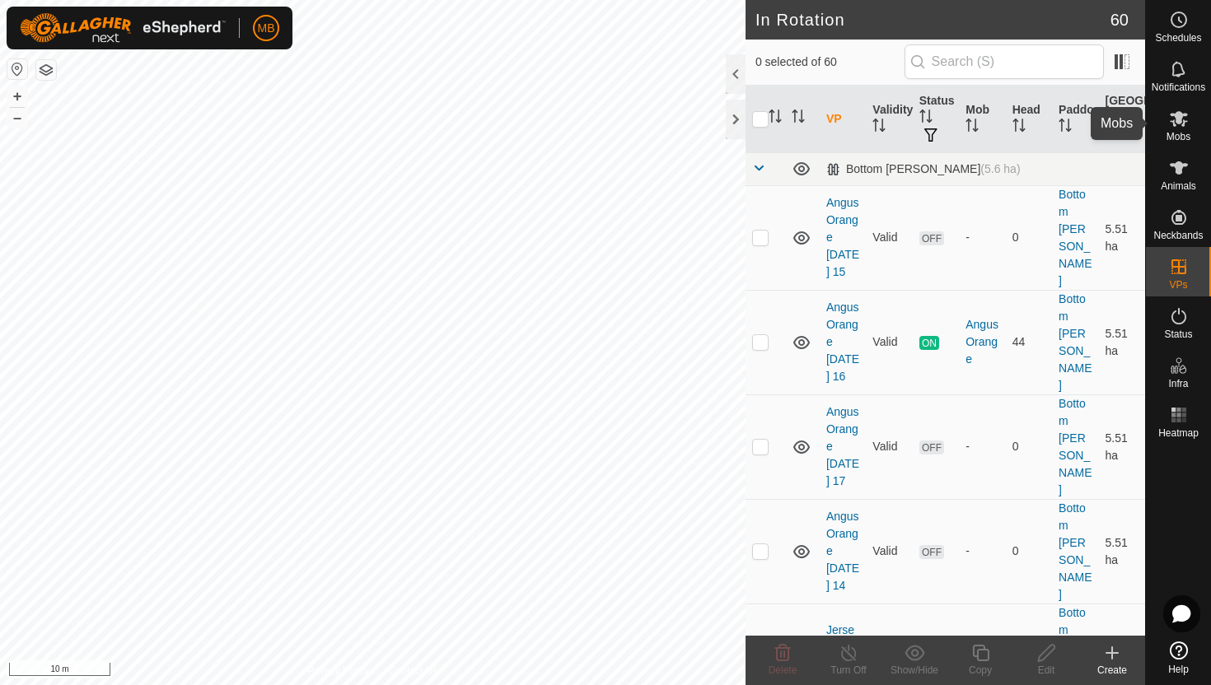
click at [1178, 113] on icon at bounding box center [1179, 119] width 18 height 16
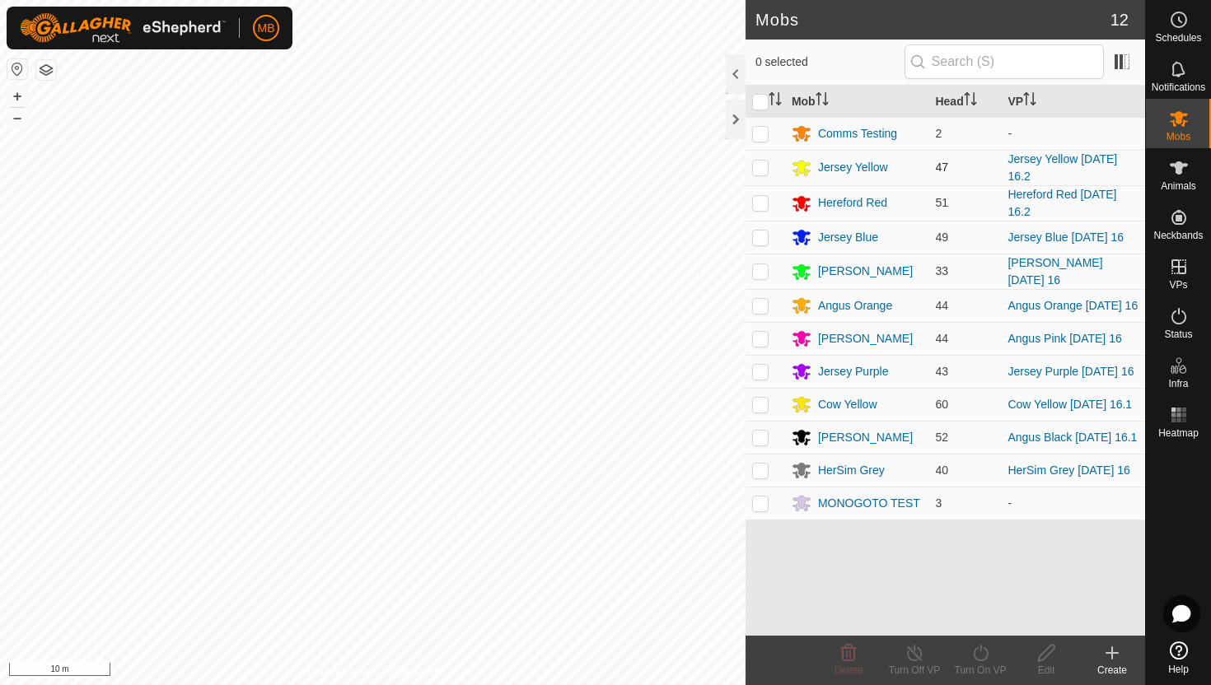
click at [758, 166] on p-checkbox at bounding box center [760, 167] width 16 height 13
checkbox input "true"
click at [977, 657] on icon at bounding box center [980, 653] width 21 height 20
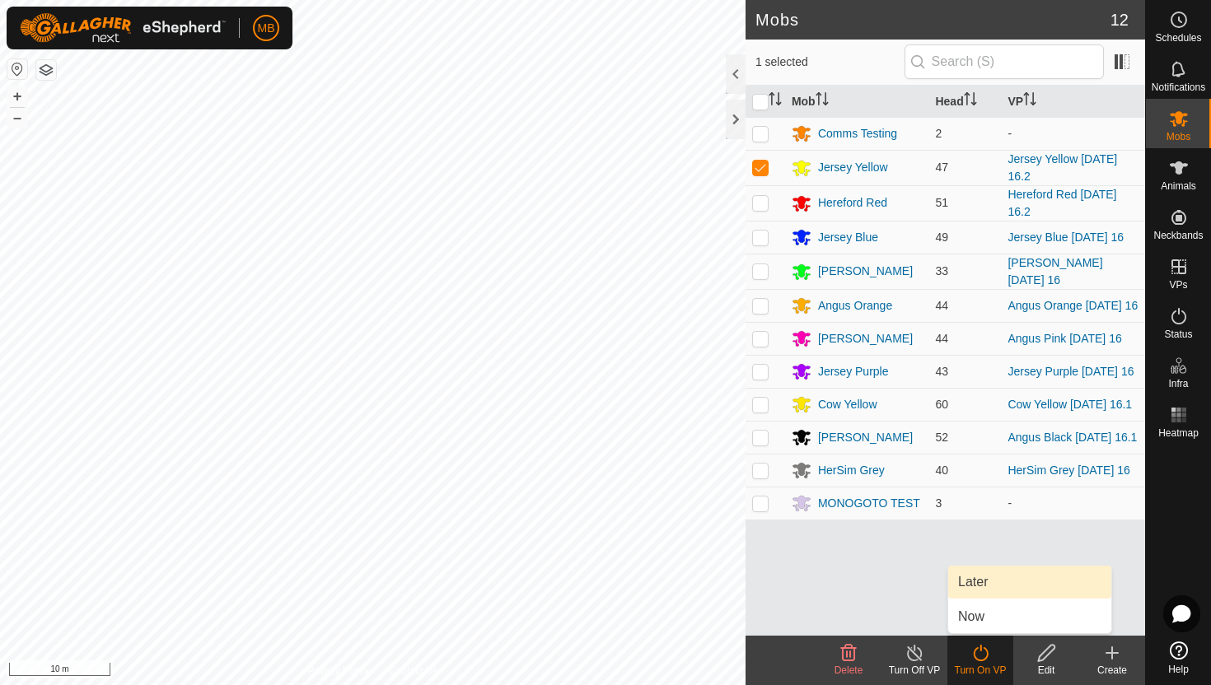
click at [968, 587] on link "Later" at bounding box center [1029, 582] width 163 height 33
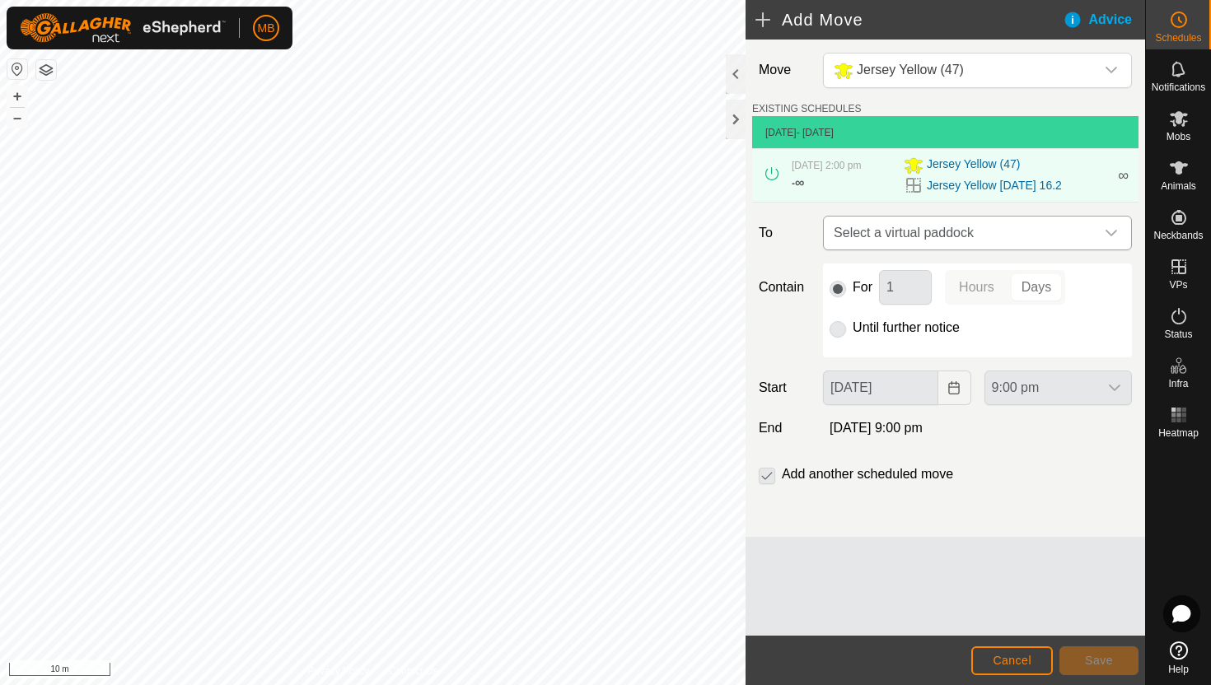
click at [1110, 236] on icon "dropdown trigger" at bounding box center [1112, 233] width 12 height 7
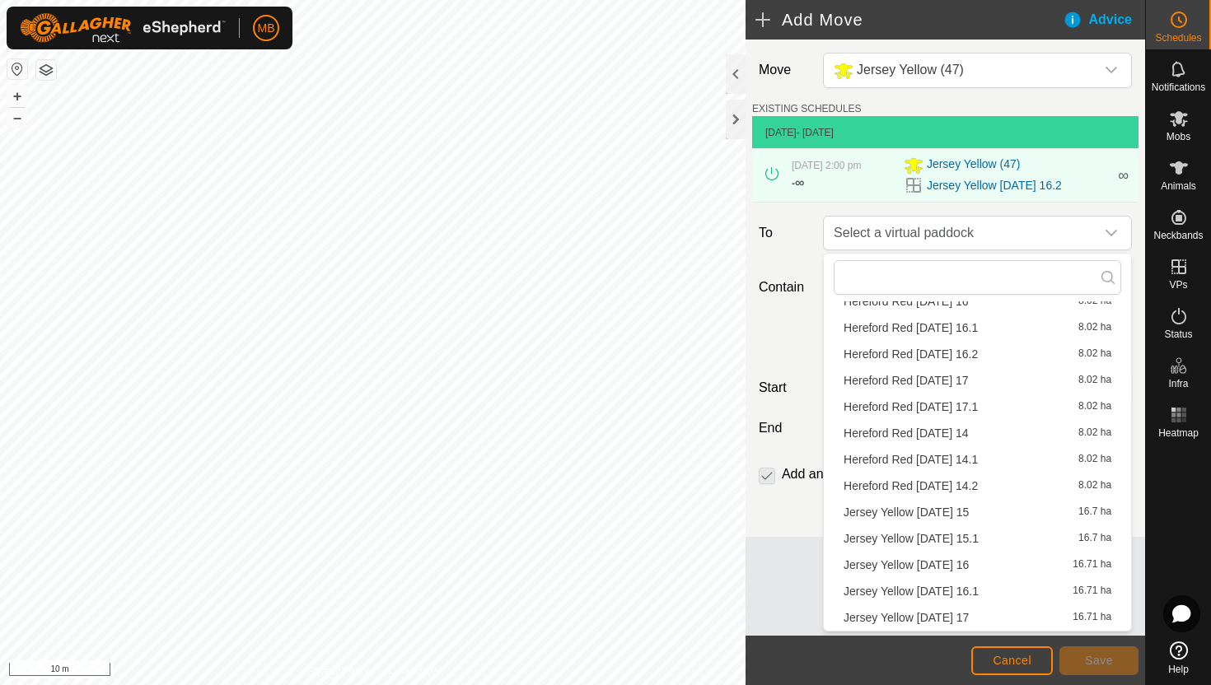
scroll to position [260, 0]
click at [947, 512] on li "Jersey Yellow Sunday 17 16.71 ha" at bounding box center [978, 513] width 288 height 25
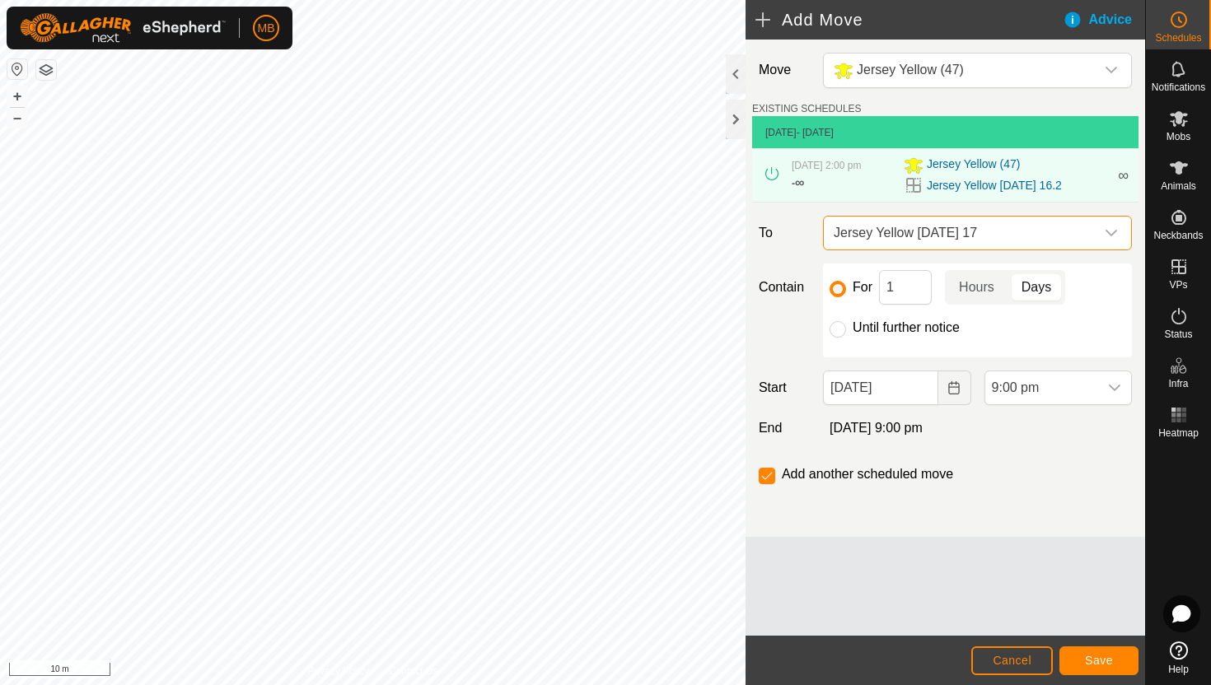
click at [912, 330] on label "Until further notice" at bounding box center [906, 327] width 107 height 13
click at [846, 330] on input "Until further notice" at bounding box center [838, 329] width 16 height 16
radio input "true"
checkbox input "false"
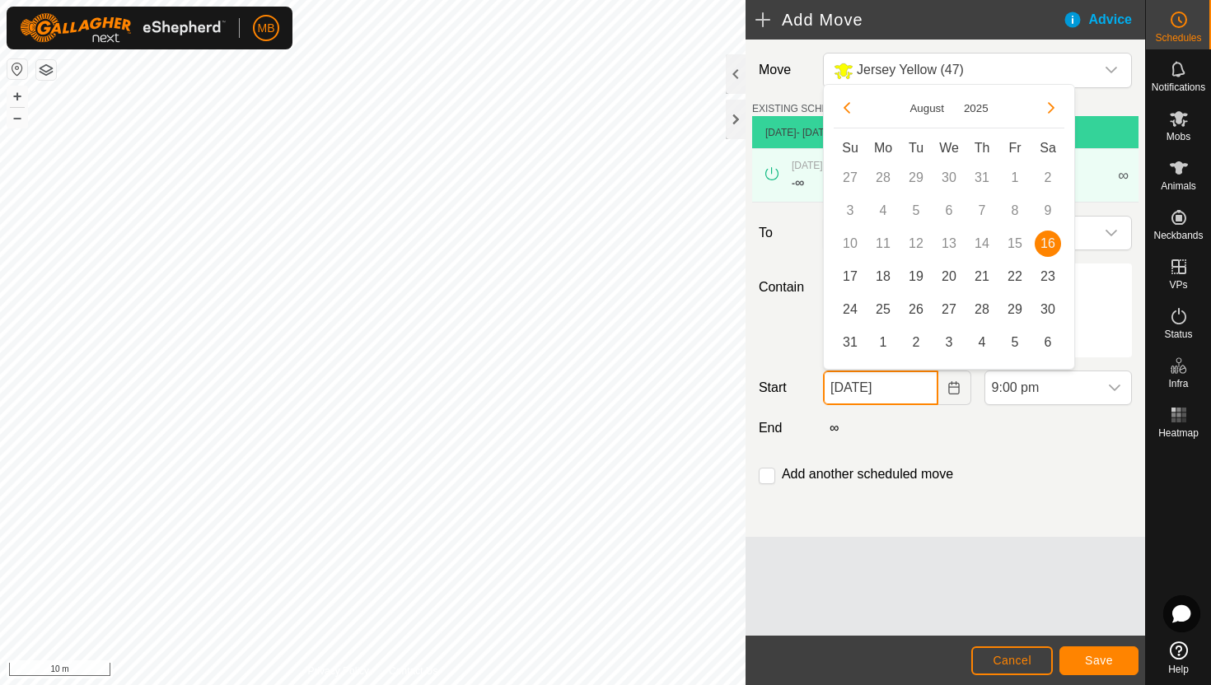
click at [923, 391] on input "16 Aug, 2025" at bounding box center [880, 388] width 115 height 35
click at [848, 274] on span "17" at bounding box center [850, 277] width 26 height 26
type input "17 Aug, 2025"
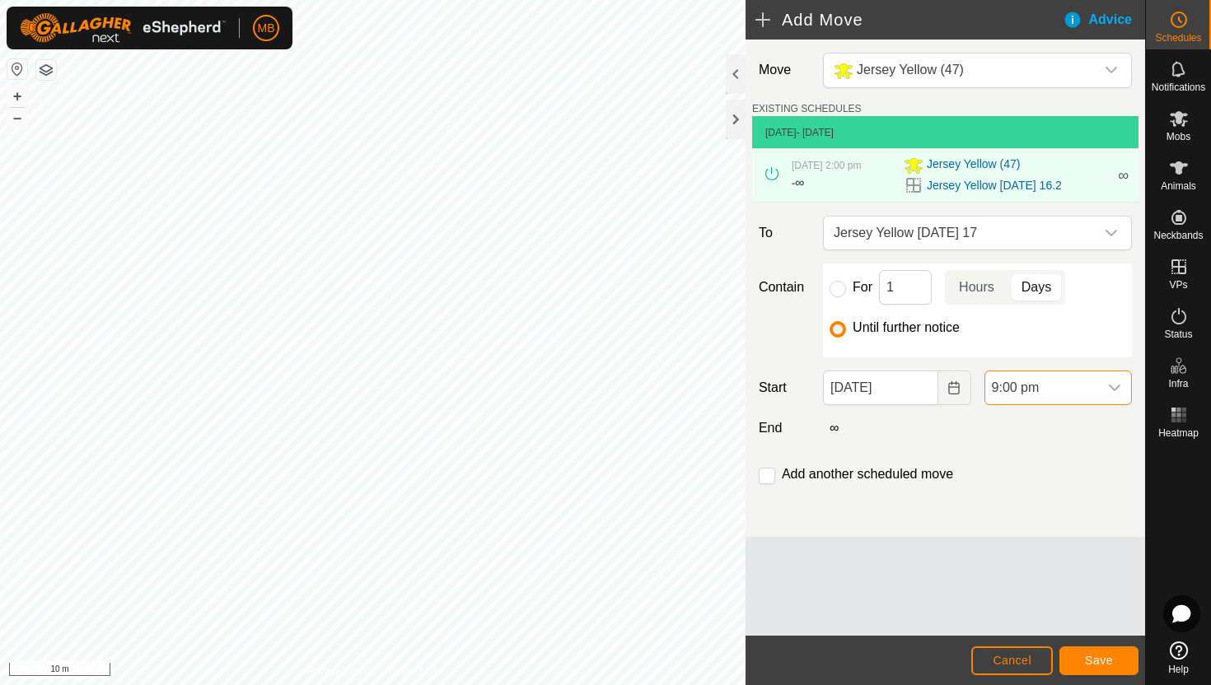
click at [1054, 389] on span "9:00 pm" at bounding box center [1041, 388] width 113 height 33
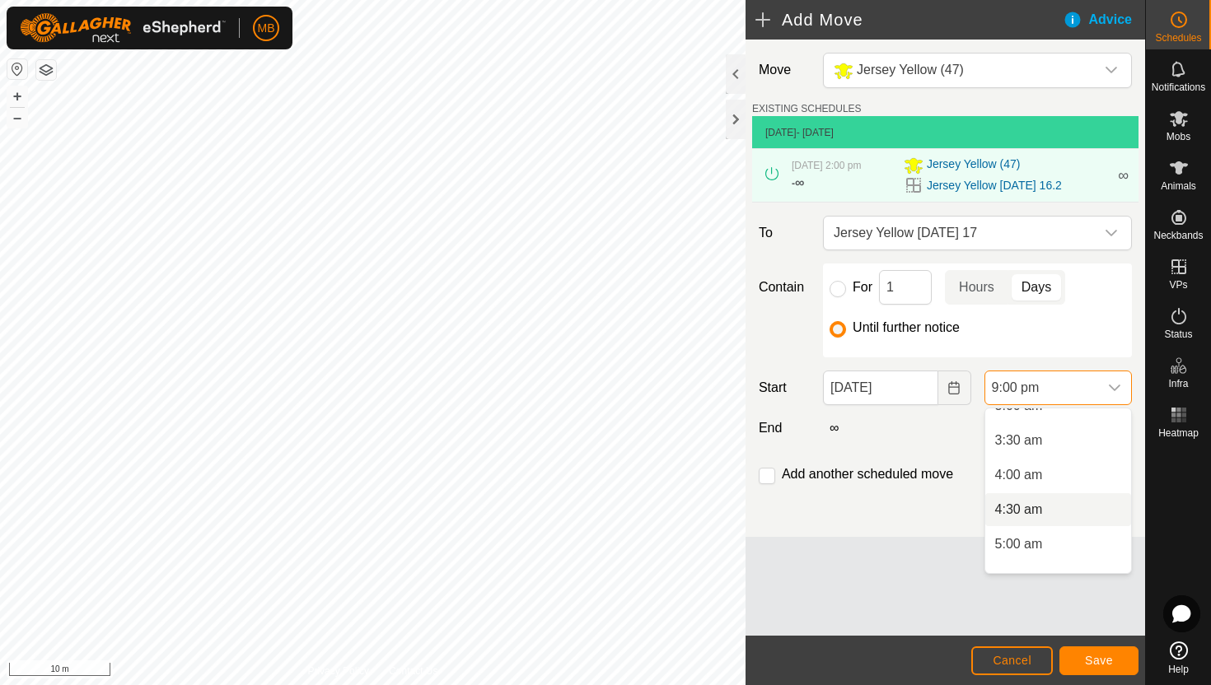
scroll to position [226, 0]
click at [1060, 447] on li "3:30 am" at bounding box center [1058, 441] width 146 height 33
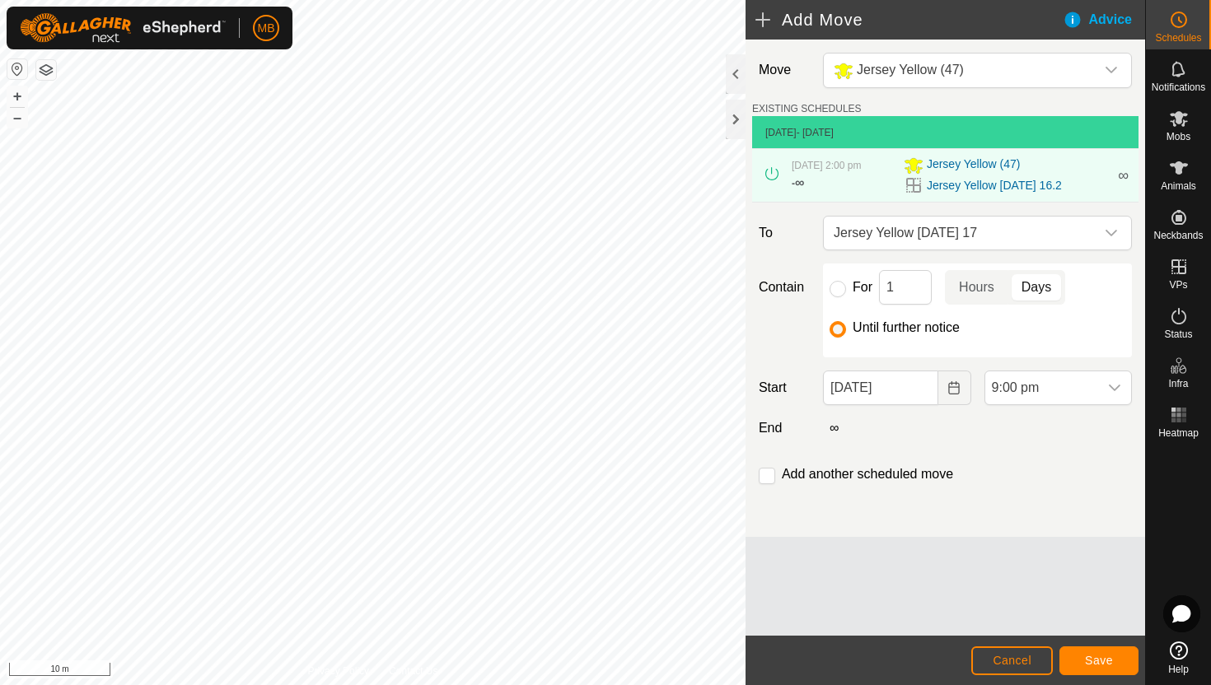
scroll to position [1321, 0]
click at [767, 477] on input "checkbox" at bounding box center [767, 476] width 16 height 16
checkbox input "true"
click at [1101, 662] on span "Save" at bounding box center [1099, 660] width 28 height 13
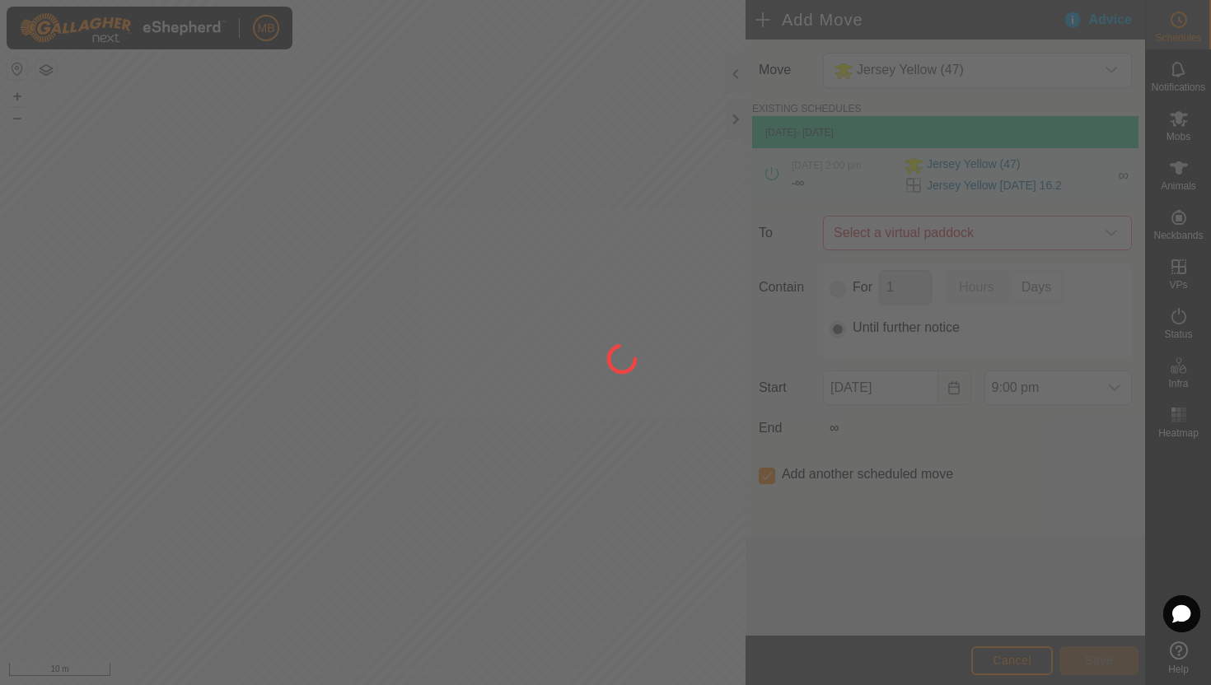
type input "17 Aug, 2025"
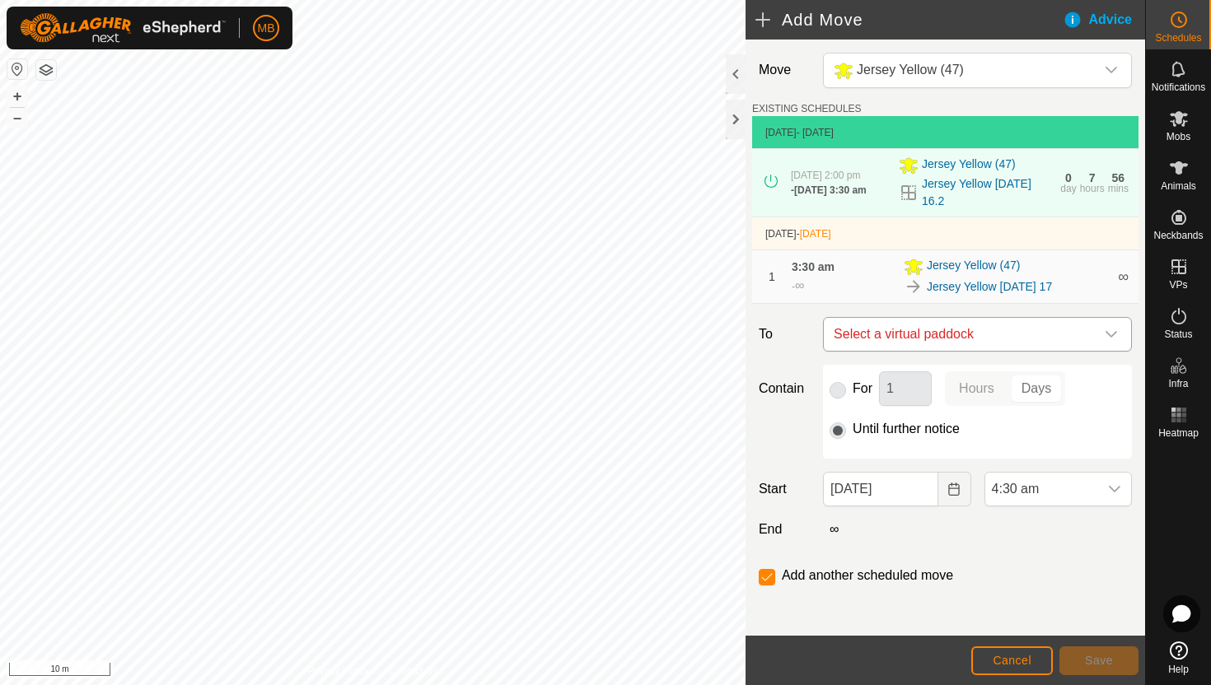
click at [1106, 336] on icon "dropdown trigger" at bounding box center [1111, 334] width 13 height 13
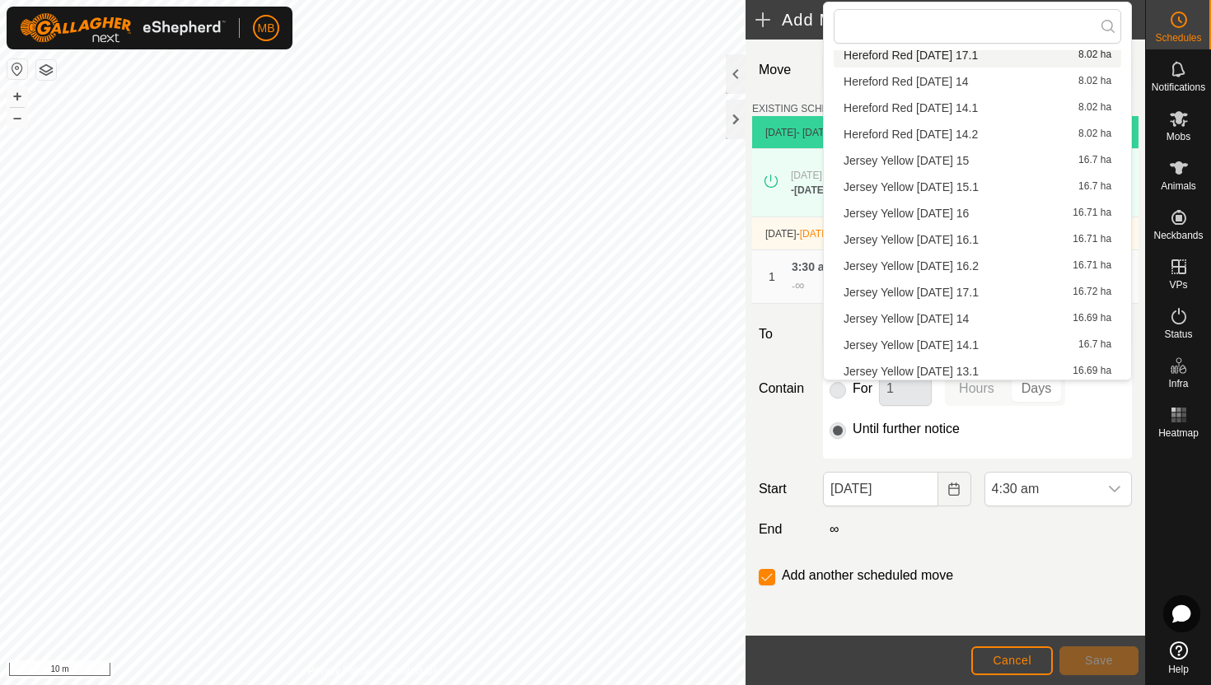
scroll to position [260, 0]
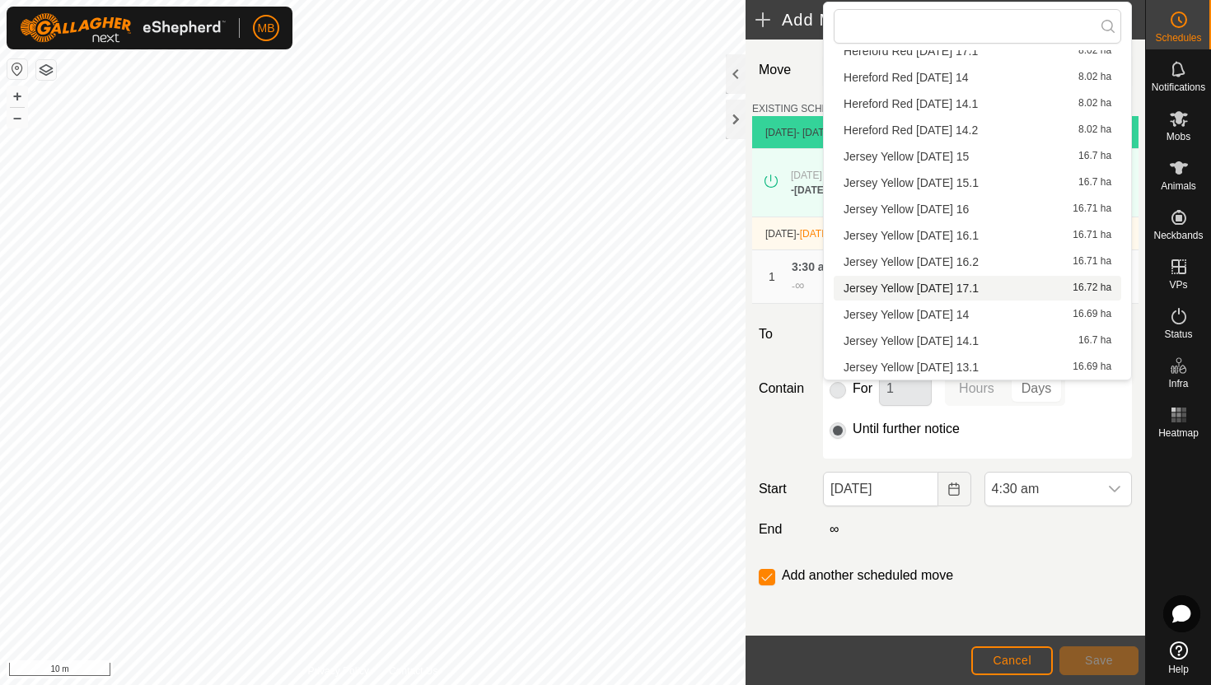
click at [970, 290] on li "Jersey Yellow Sunday 17.1 16.72 ha" at bounding box center [978, 288] width 288 height 25
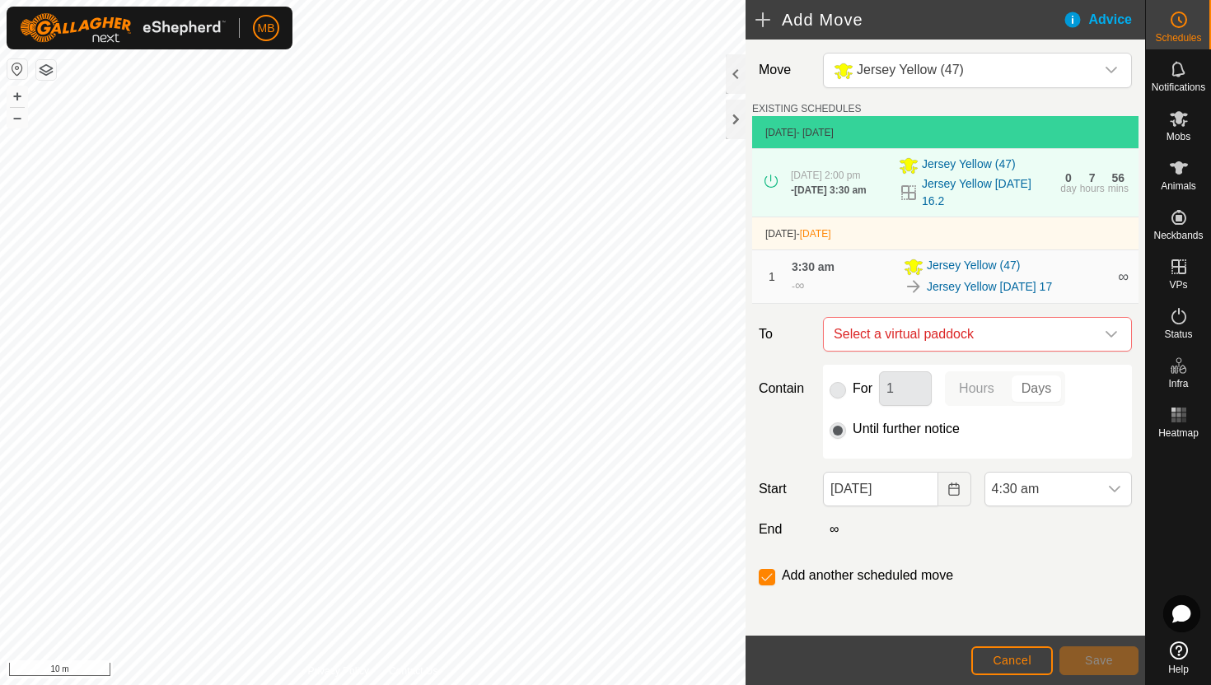
checkbox input "false"
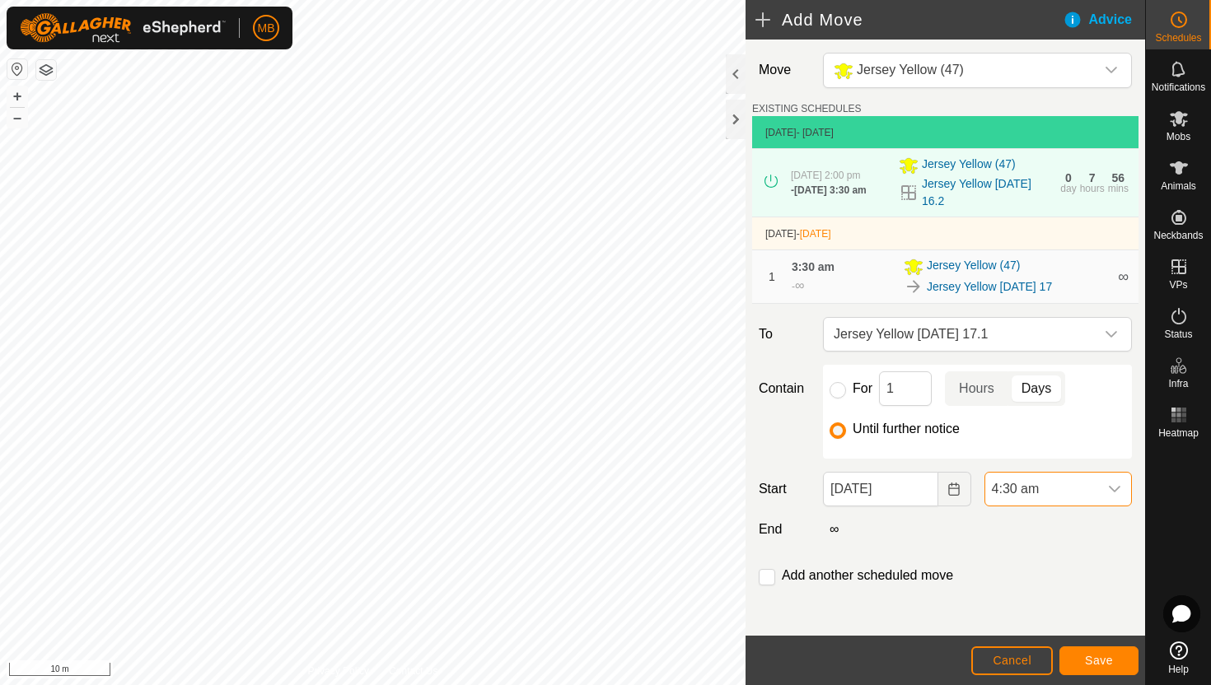
click at [1073, 492] on span "4:30 am" at bounding box center [1041, 489] width 113 height 33
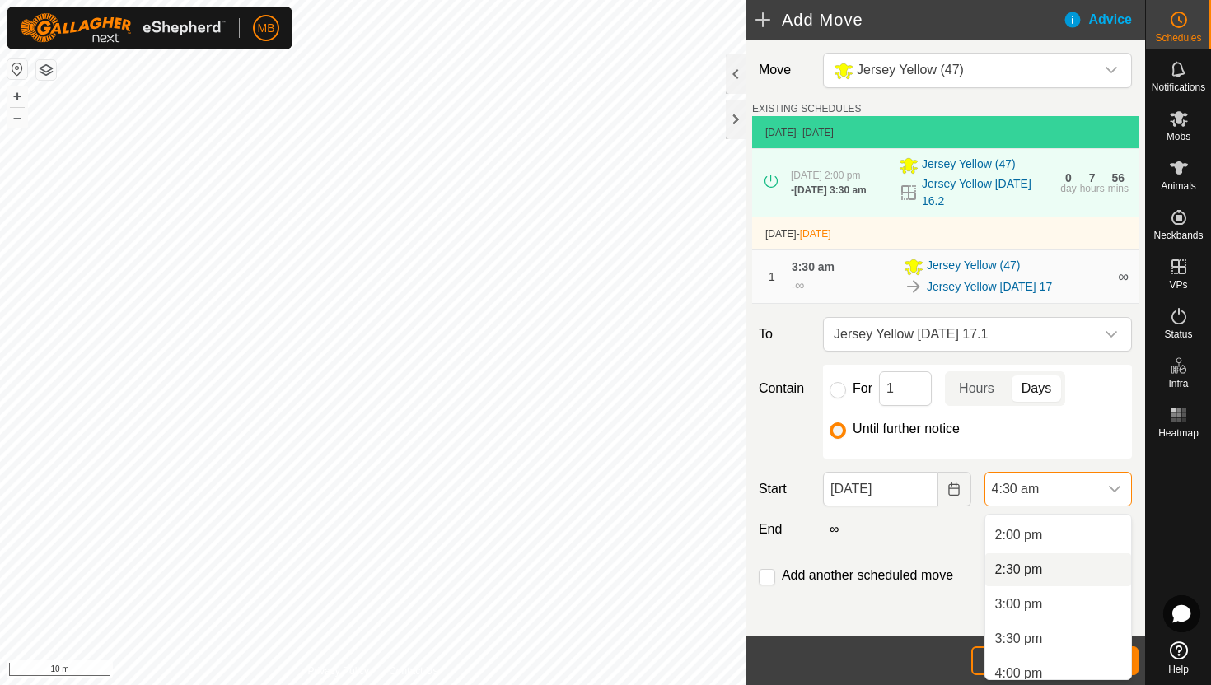
scroll to position [961, 0]
click at [1072, 542] on li "2:00 pm" at bounding box center [1058, 539] width 146 height 33
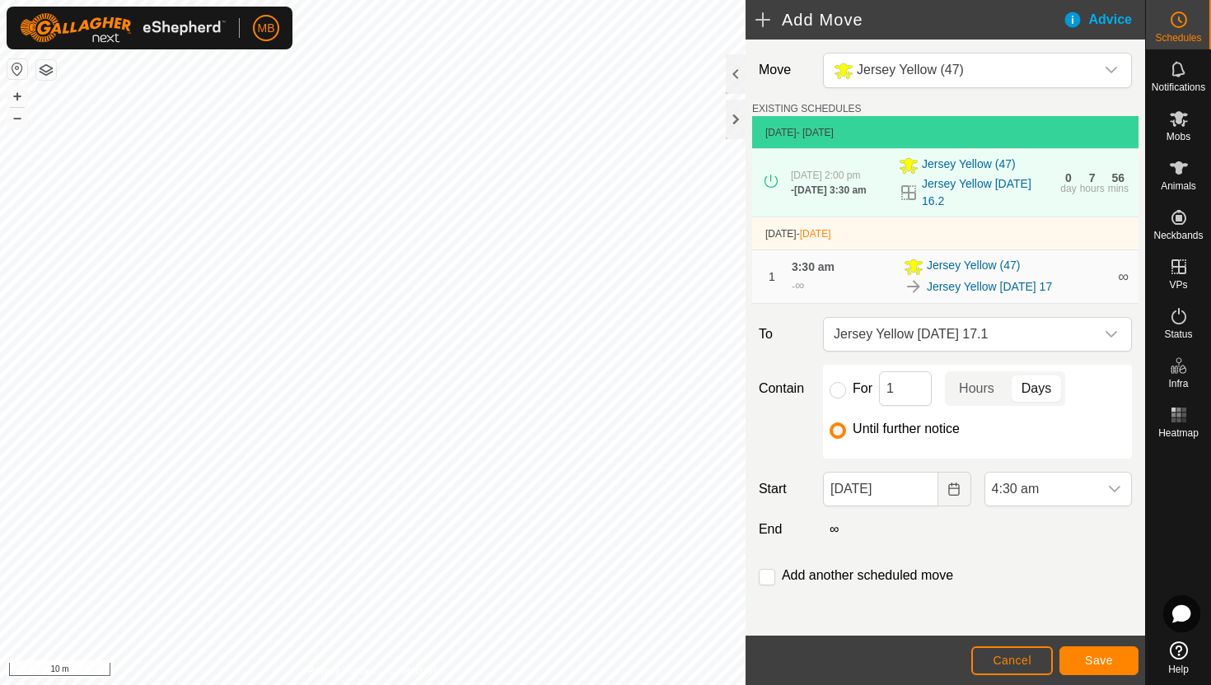
scroll to position [311, 0]
click at [1101, 658] on span "Save" at bounding box center [1099, 660] width 28 height 13
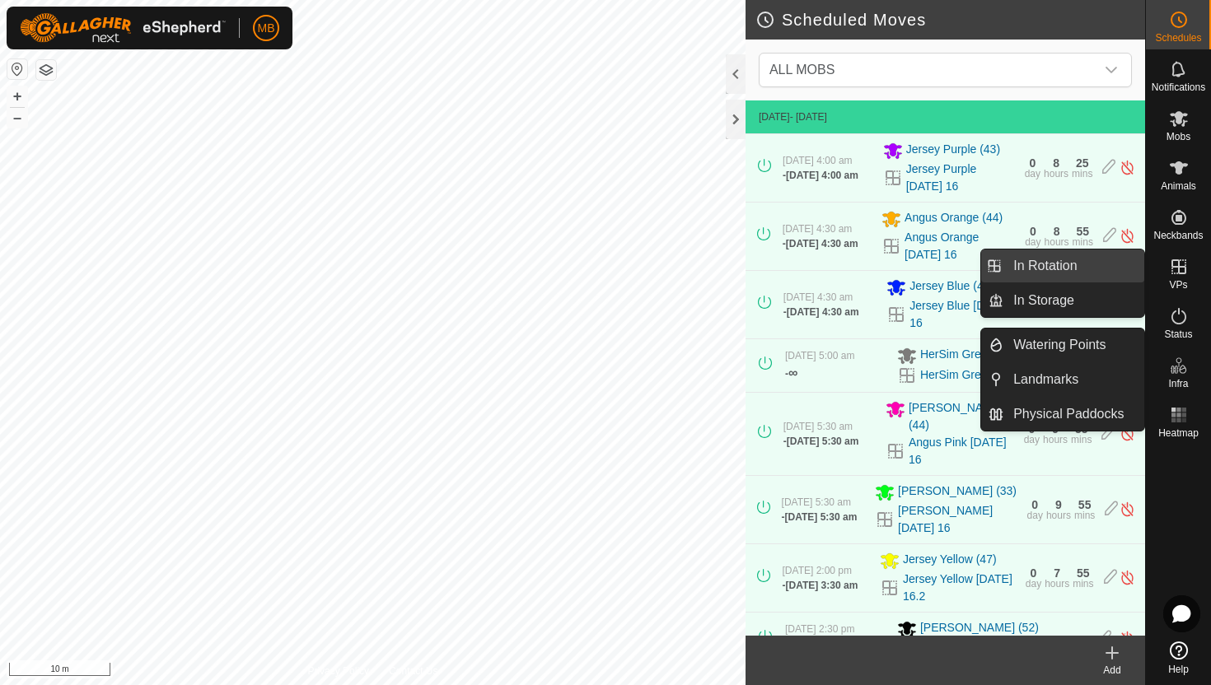
click at [1107, 271] on link "In Rotation" at bounding box center [1073, 266] width 141 height 33
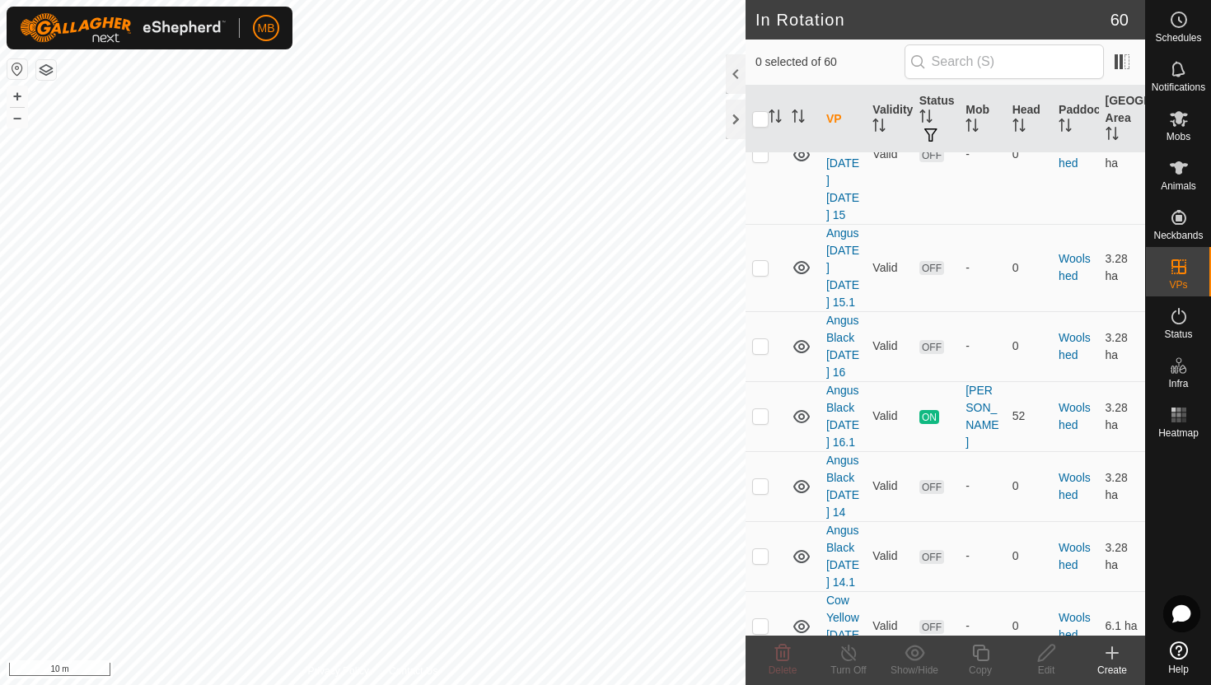
scroll to position [4367, 0]
click at [761, 422] on p-checkbox at bounding box center [760, 415] width 16 height 13
checkbox input "true"
click at [983, 657] on icon at bounding box center [980, 653] width 21 height 20
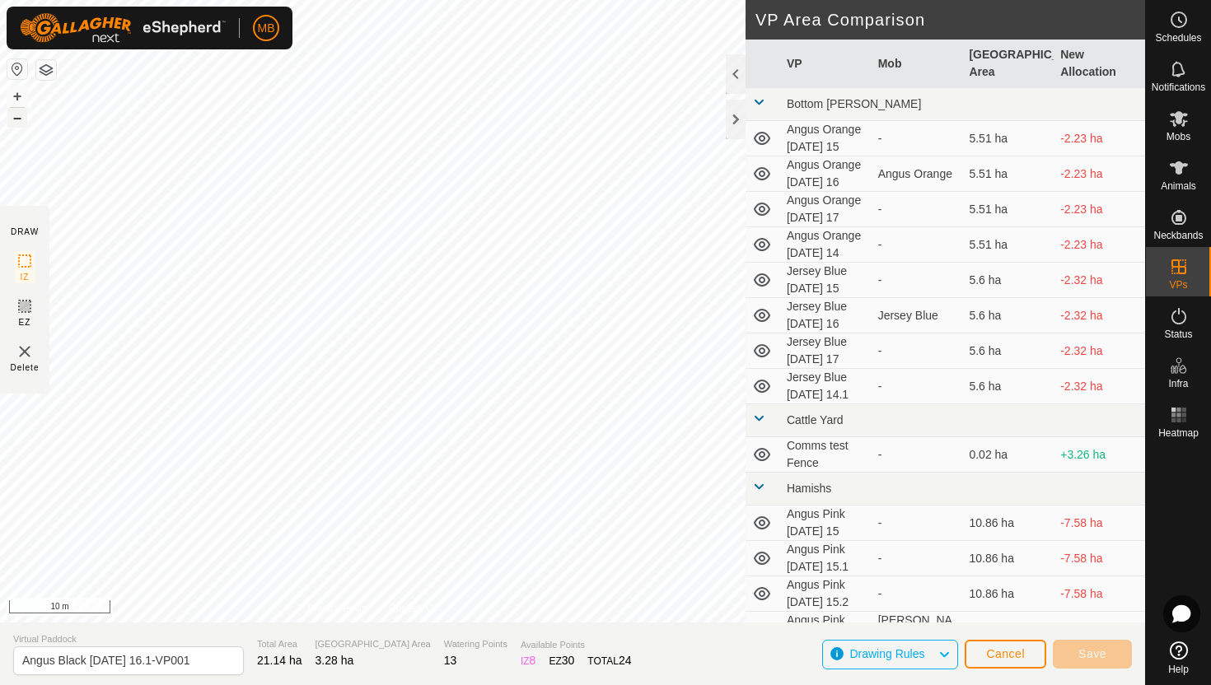
click at [19, 119] on button "–" at bounding box center [17, 118] width 20 height 20
click at [311, 0] on html "MB Schedules Notifications Mobs Animals Neckbands VPs Status Infra Heatmap Help…" at bounding box center [605, 342] width 1211 height 685
click at [351, 0] on html "MB Schedules Notifications Mobs Animals Neckbands VPs Status Infra Heatmap Help…" at bounding box center [605, 342] width 1211 height 685
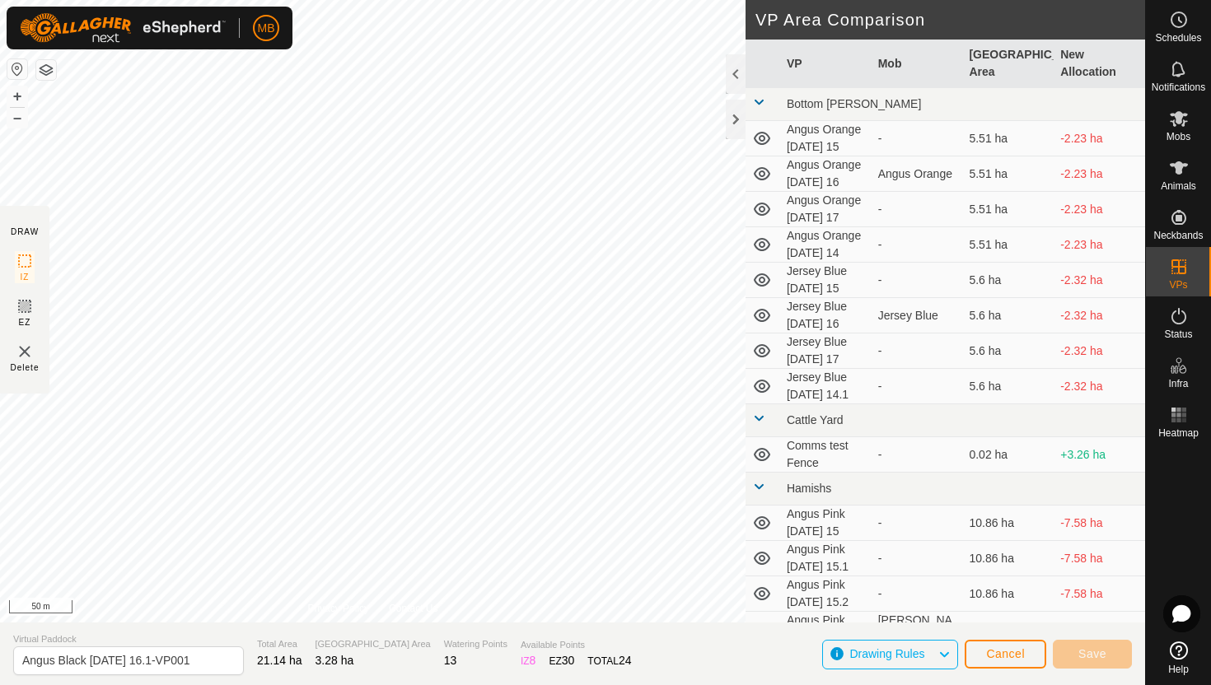
click at [376, 0] on html "MB Schedules Notifications Mobs Animals Neckbands VPs Status Infra Heatmap Help…" at bounding box center [605, 342] width 1211 height 685
click at [366, 0] on html "MB Schedules Notifications Mobs Animals Neckbands VPs Status Infra Heatmap Help…" at bounding box center [605, 342] width 1211 height 685
click at [15, 96] on button "+" at bounding box center [17, 96] width 20 height 20
click at [15, 91] on button "+" at bounding box center [17, 96] width 20 height 20
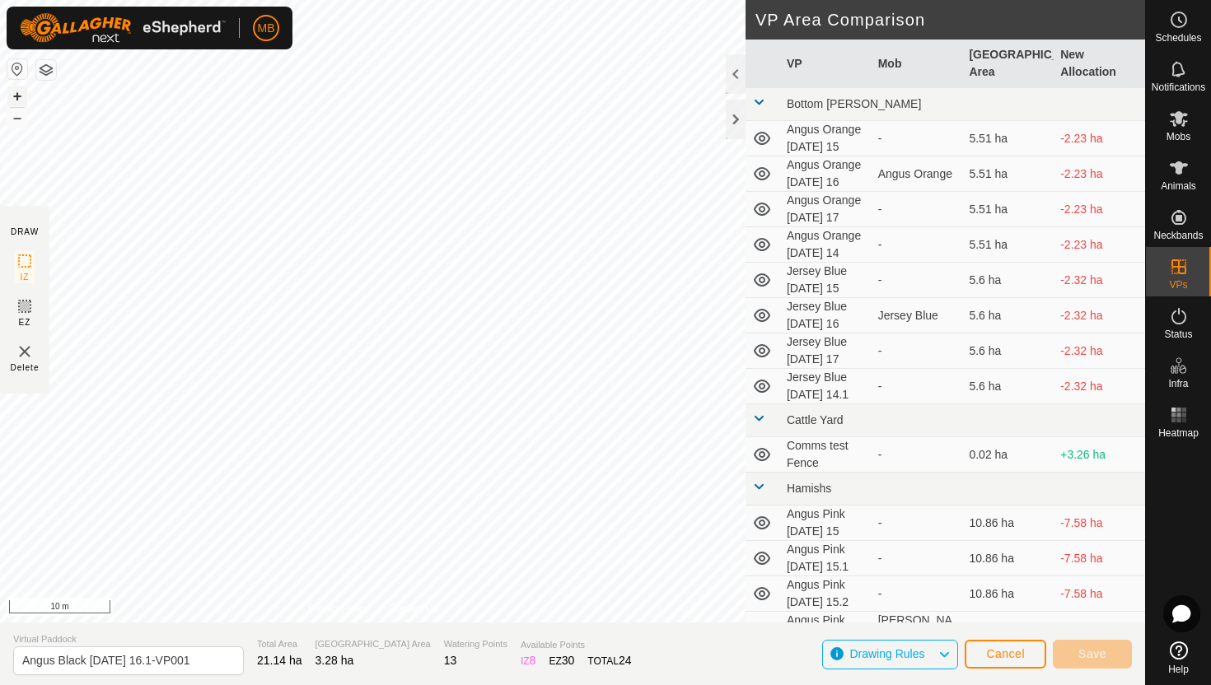
click at [15, 91] on button "+" at bounding box center [17, 96] width 20 height 20
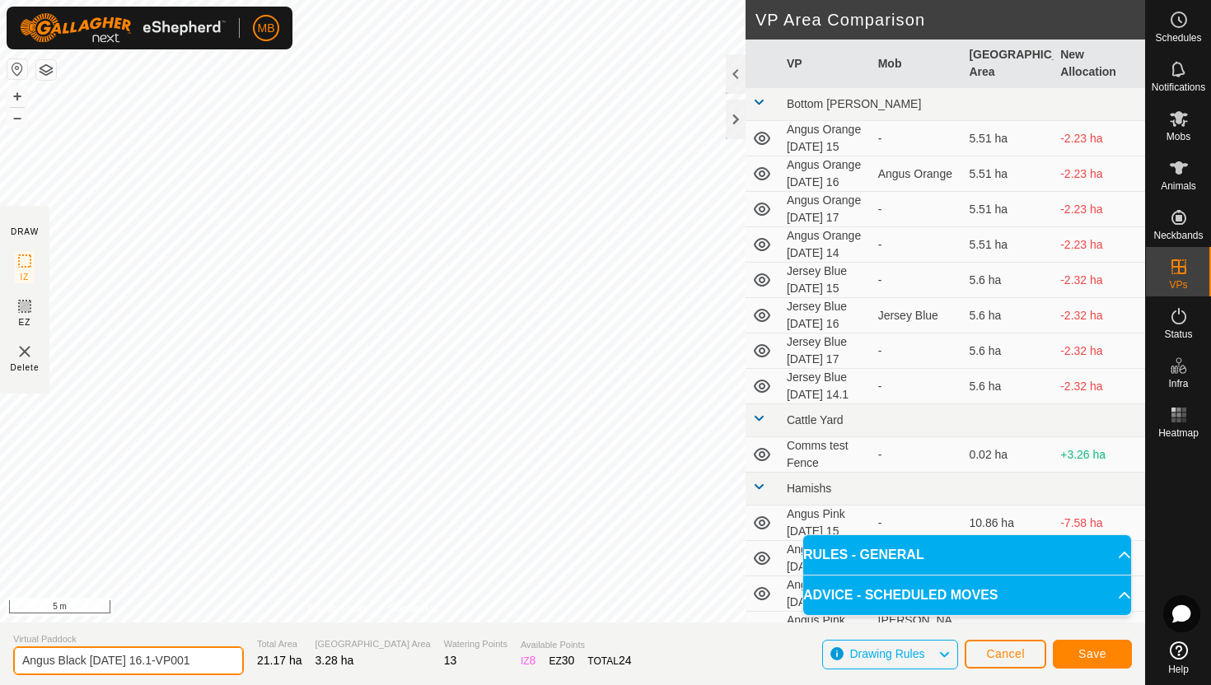
click at [205, 663] on input "Angus Black [DATE] 16.1-VP001" at bounding box center [128, 661] width 231 height 29
type input "Angus Black [DATE] 17"
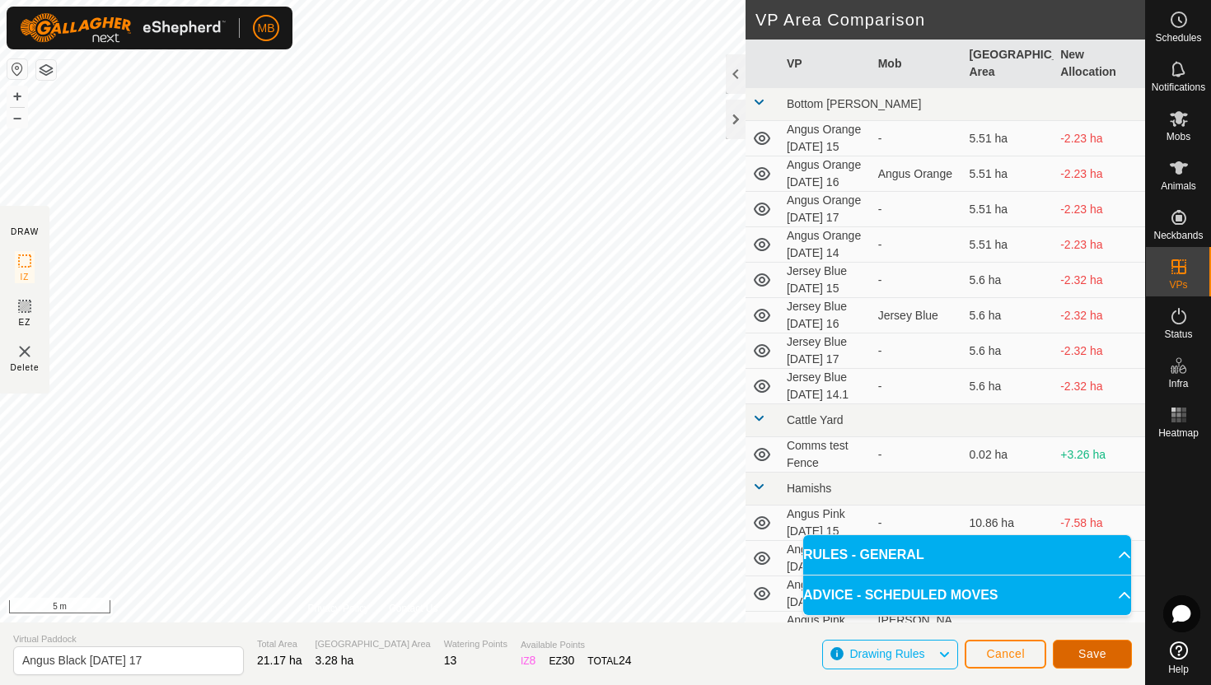
click at [1101, 646] on button "Save" at bounding box center [1092, 654] width 79 height 29
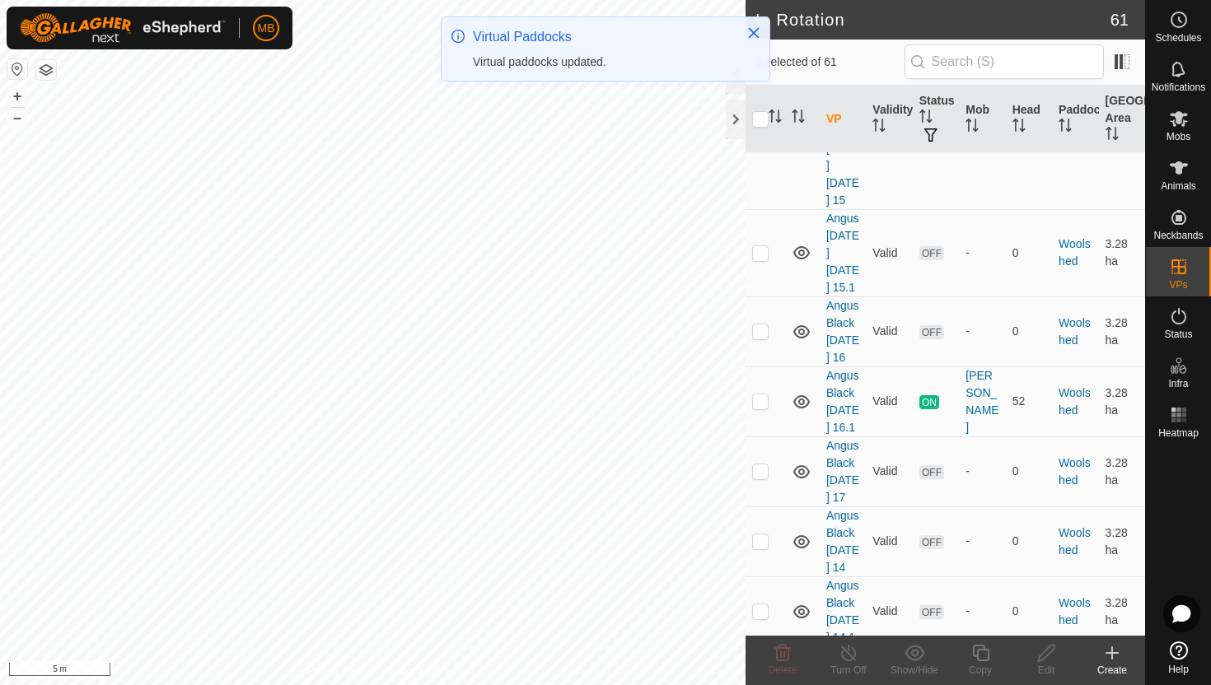
scroll to position [4384, 0]
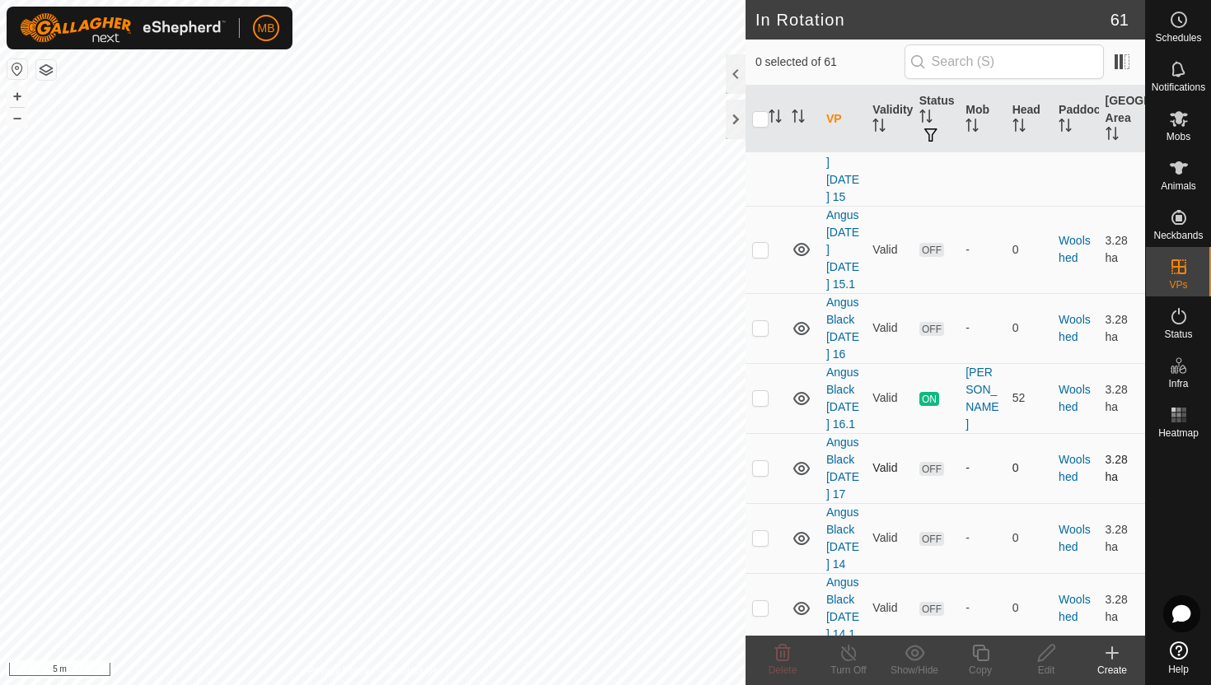
click at [764, 475] on p-checkbox at bounding box center [760, 467] width 16 height 13
checkbox input "true"
click at [981, 657] on icon at bounding box center [980, 653] width 21 height 20
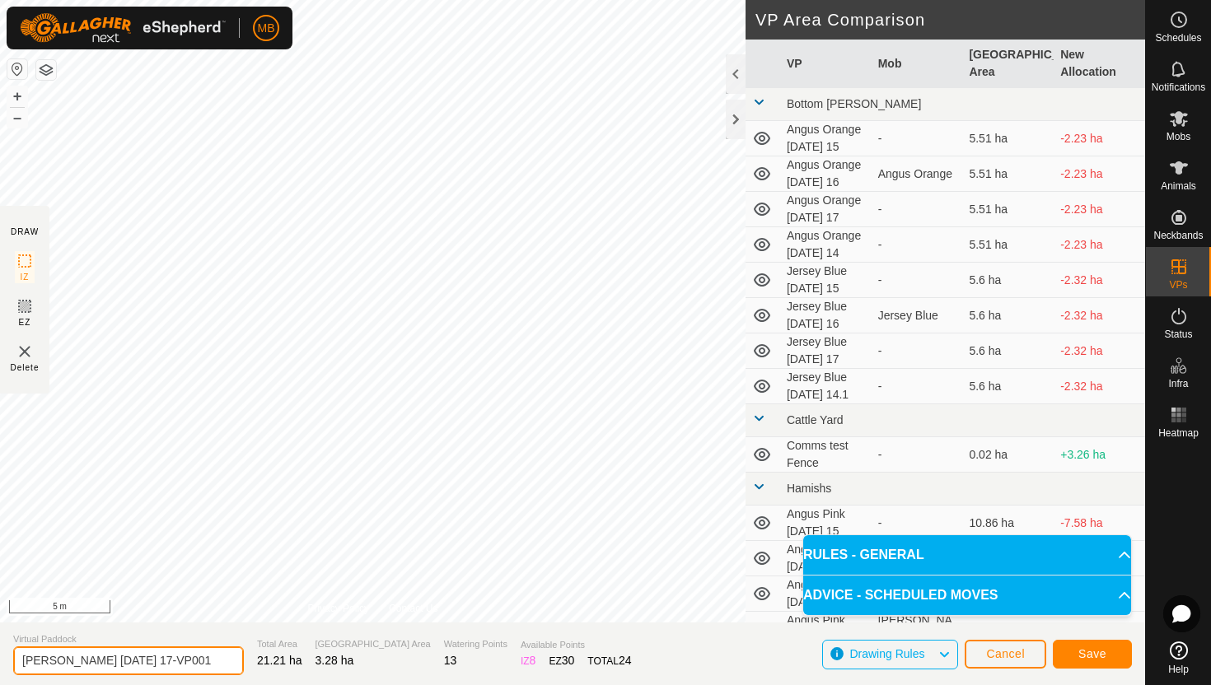
click at [192, 663] on input "Angus Black Sunday 17-VP001" at bounding box center [128, 661] width 231 height 29
type input "Angus Black [DATE] 17.1"
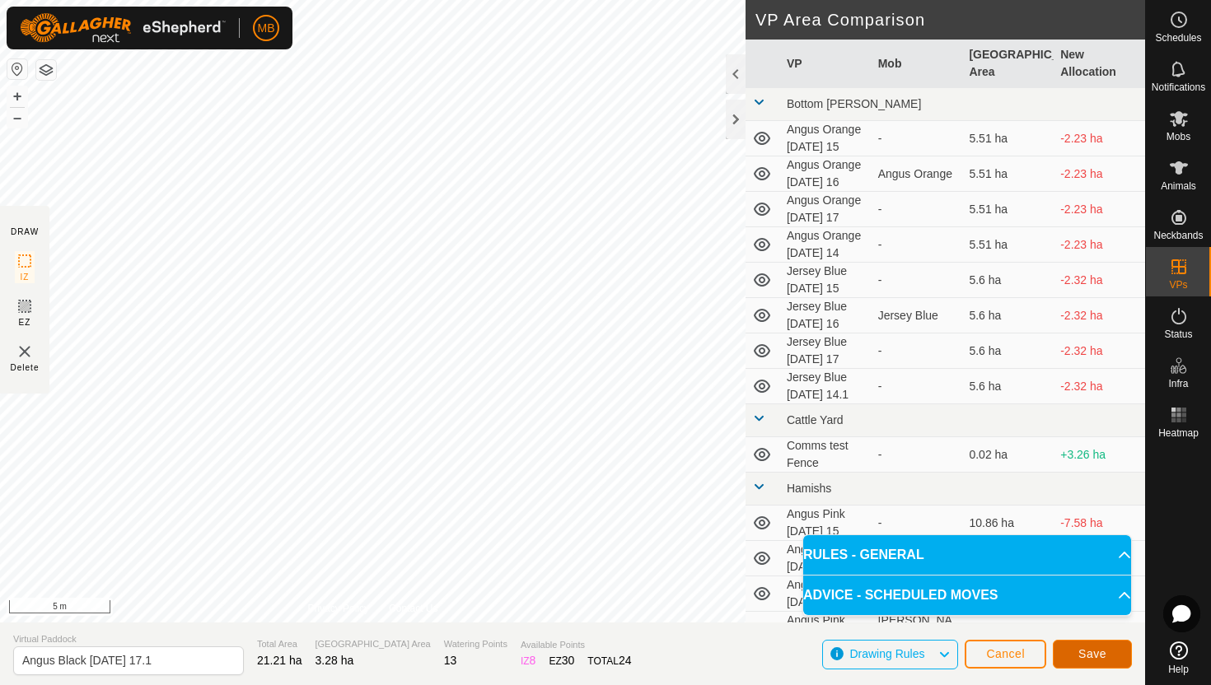
click at [1097, 652] on span "Save" at bounding box center [1092, 654] width 28 height 13
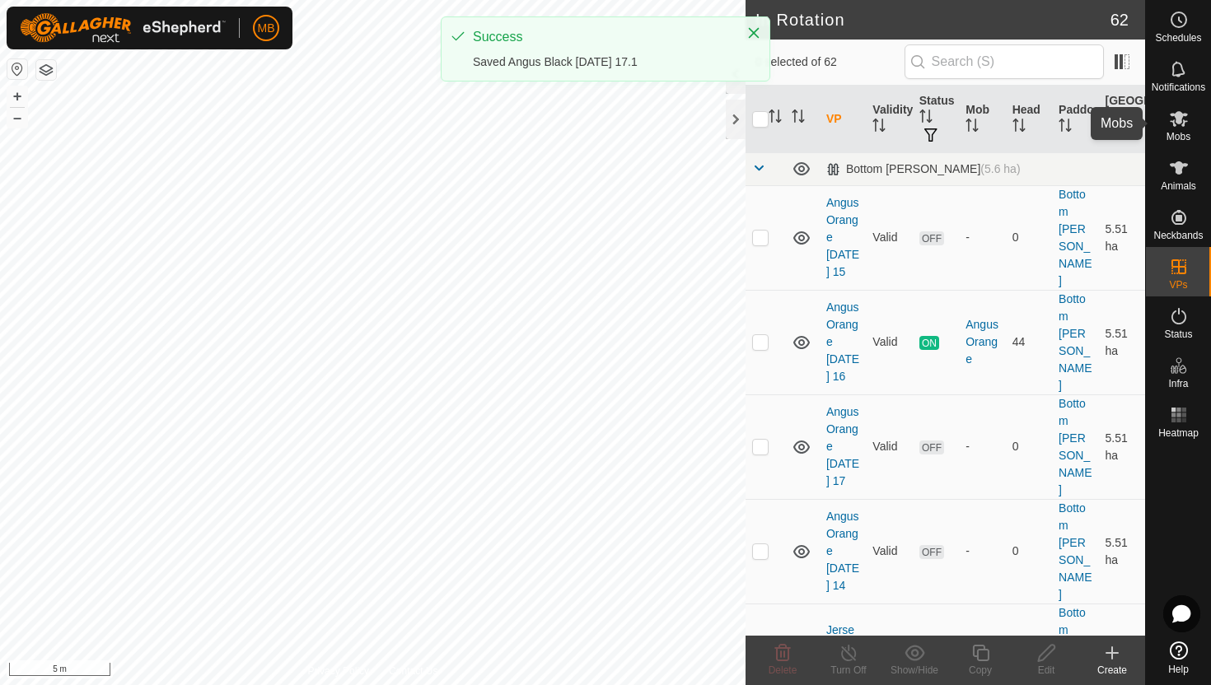
click at [1178, 125] on icon at bounding box center [1179, 119] width 20 height 20
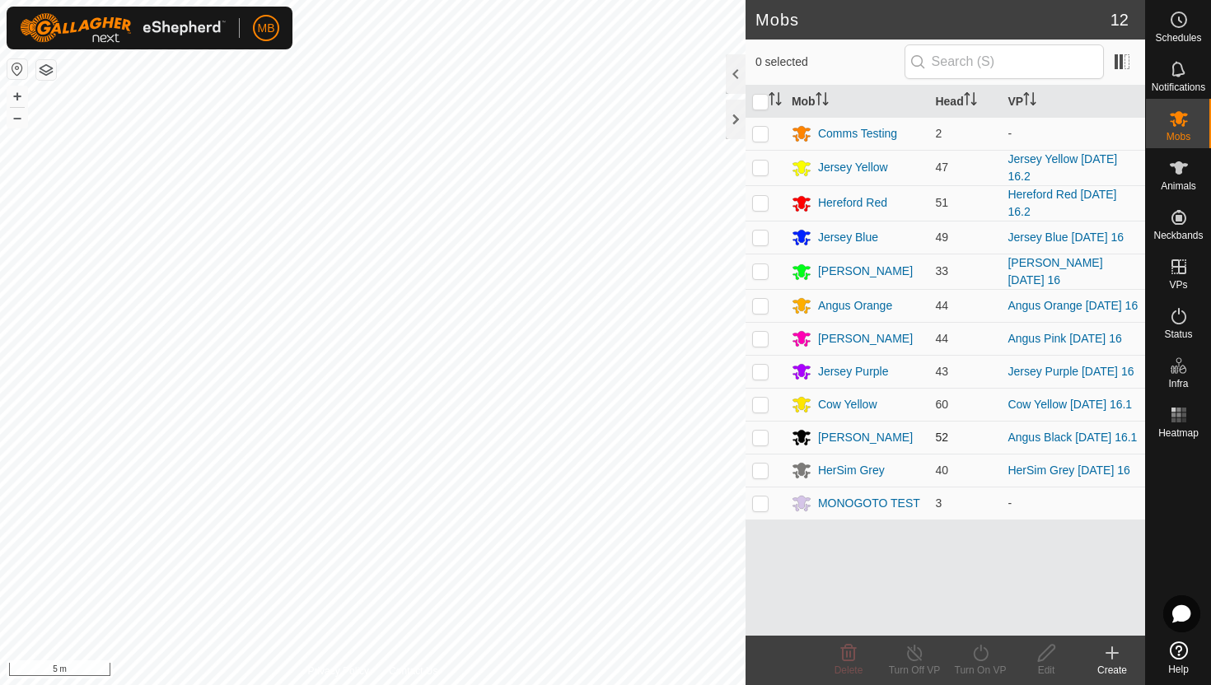
click at [761, 444] on p-checkbox at bounding box center [760, 437] width 16 height 13
checkbox input "true"
click at [982, 653] on icon at bounding box center [980, 653] width 21 height 20
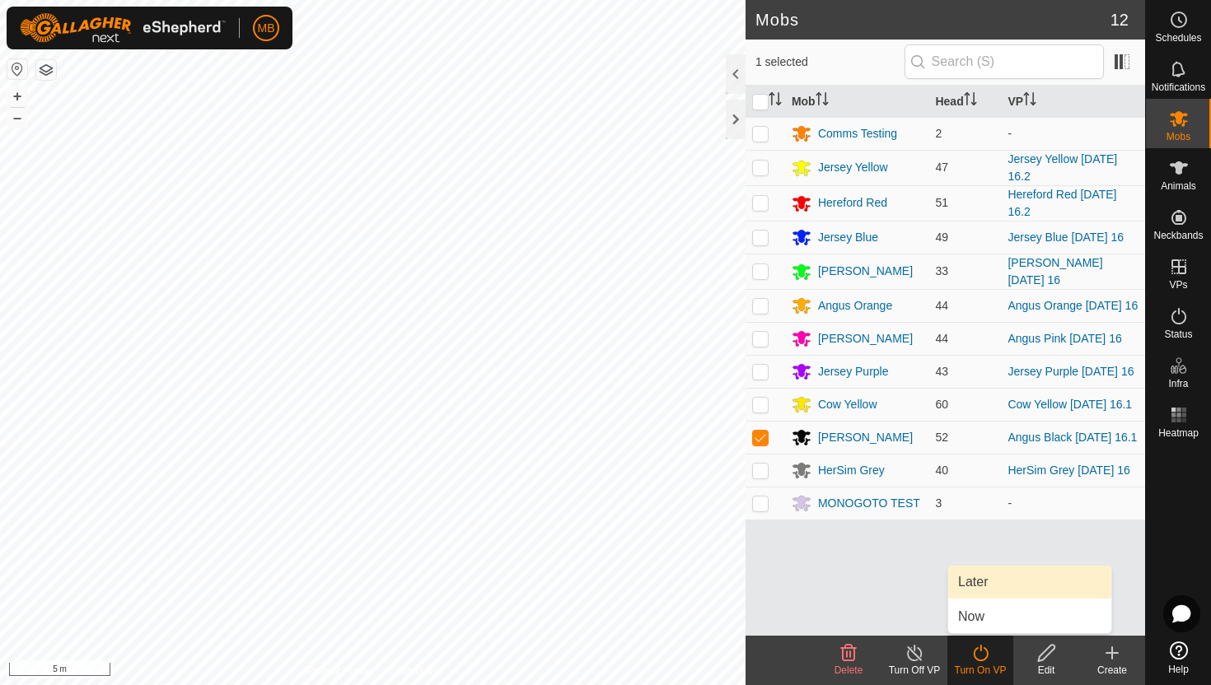
click at [980, 580] on link "Later" at bounding box center [1029, 582] width 163 height 33
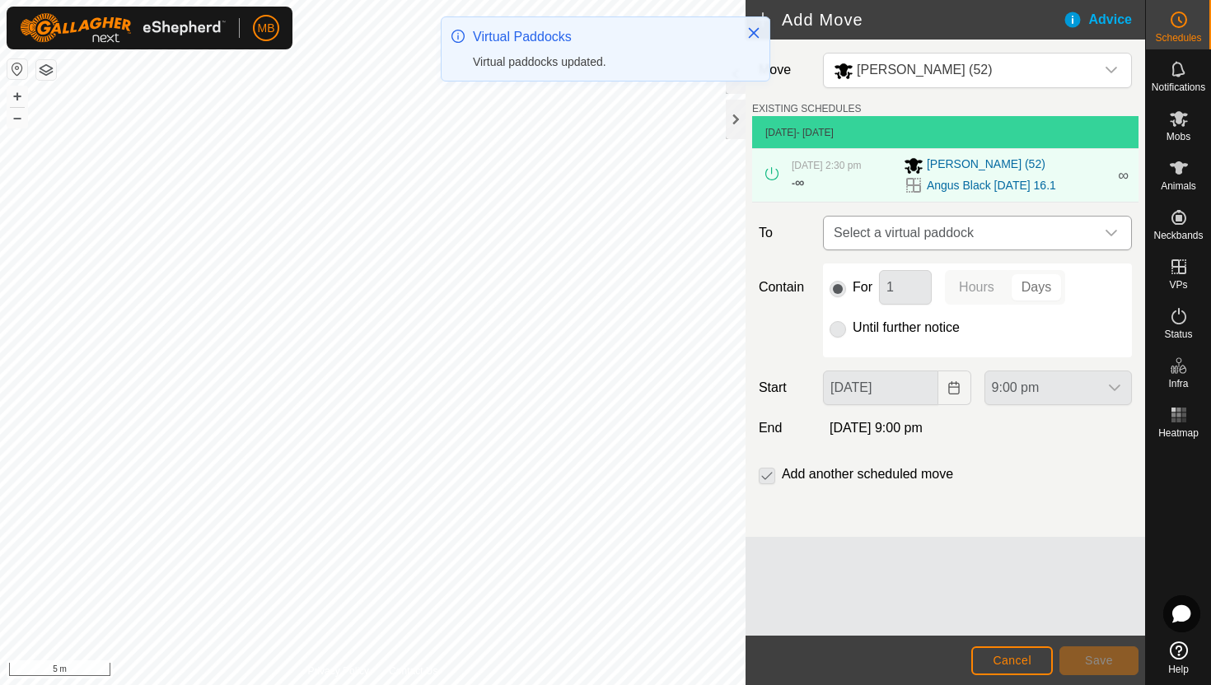
click at [1032, 239] on span "Select a virtual paddock" at bounding box center [961, 233] width 268 height 33
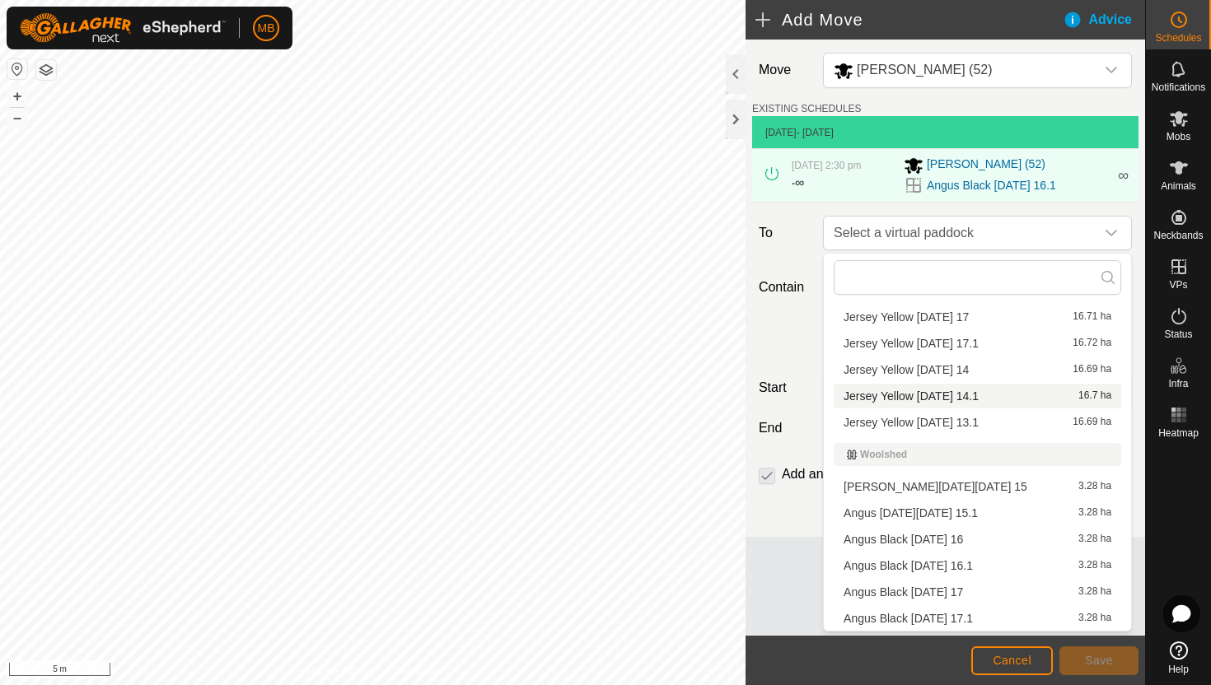
scroll to position [1297, 0]
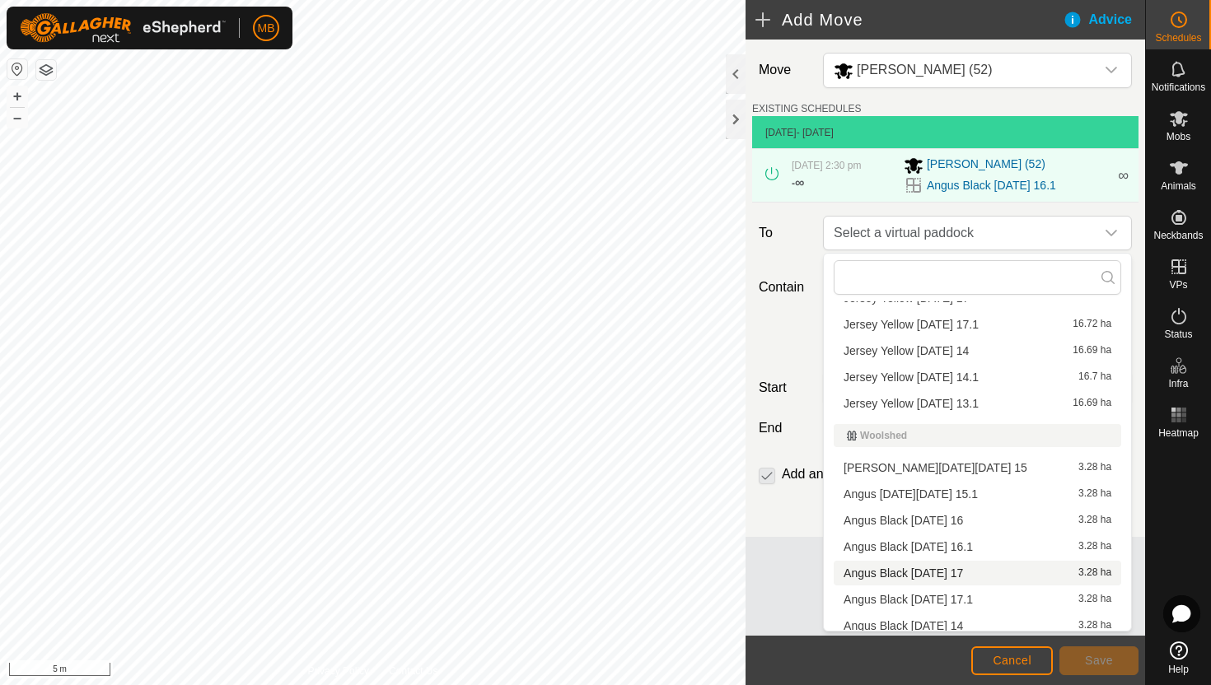
click at [914, 574] on li "Angus Black Sunday 17 3.28 ha" at bounding box center [978, 573] width 288 height 25
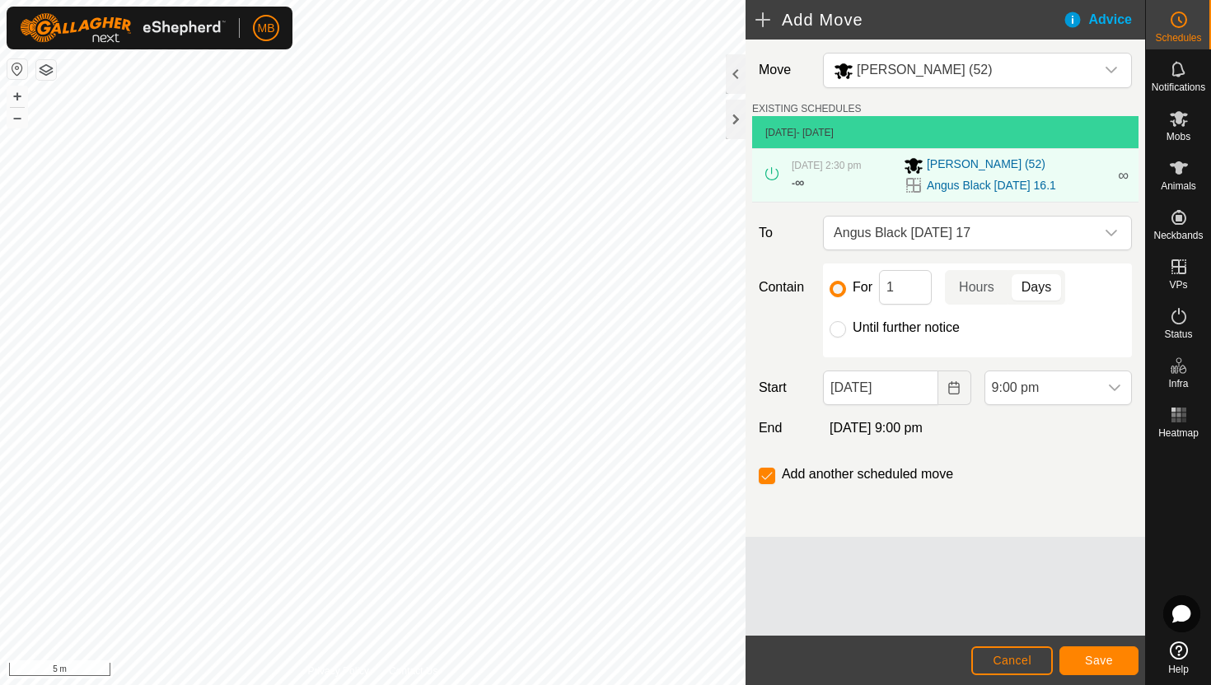
click at [895, 330] on label "Until further notice" at bounding box center [906, 327] width 107 height 13
click at [846, 330] on input "Until further notice" at bounding box center [838, 329] width 16 height 16
radio input "true"
checkbox input "false"
click at [917, 390] on input "16 Aug, 2025" at bounding box center [880, 388] width 115 height 35
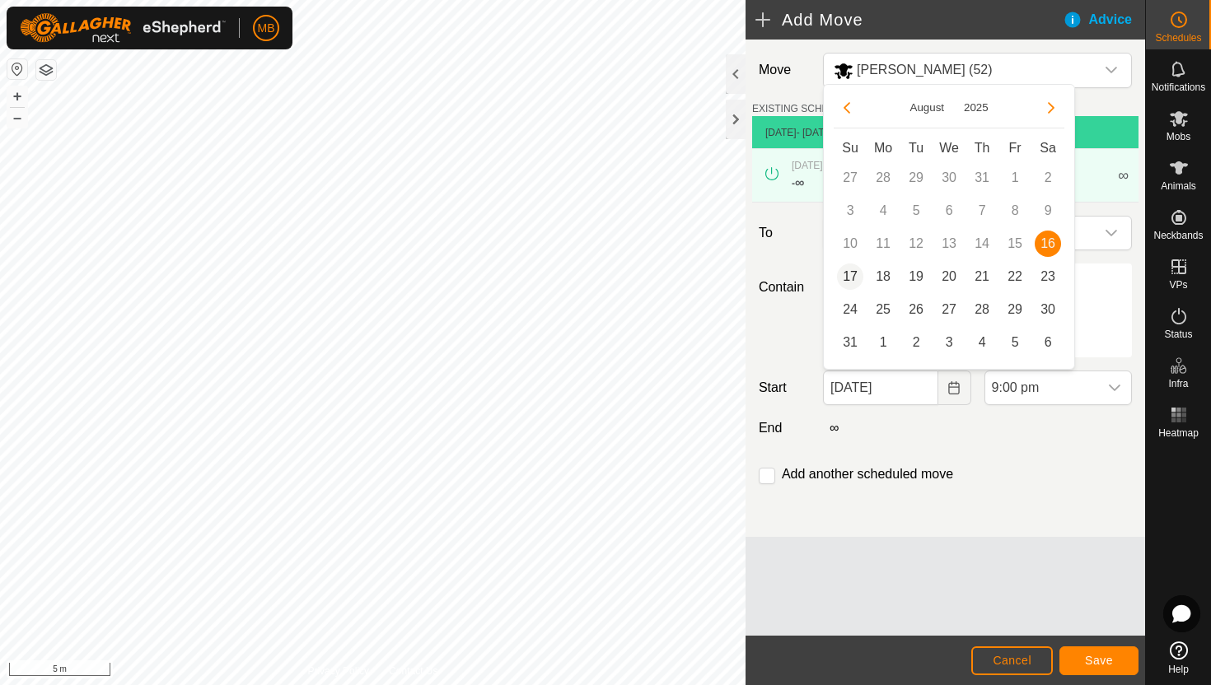
click at [850, 274] on span "17" at bounding box center [850, 277] width 26 height 26
type input "17 Aug, 2025"
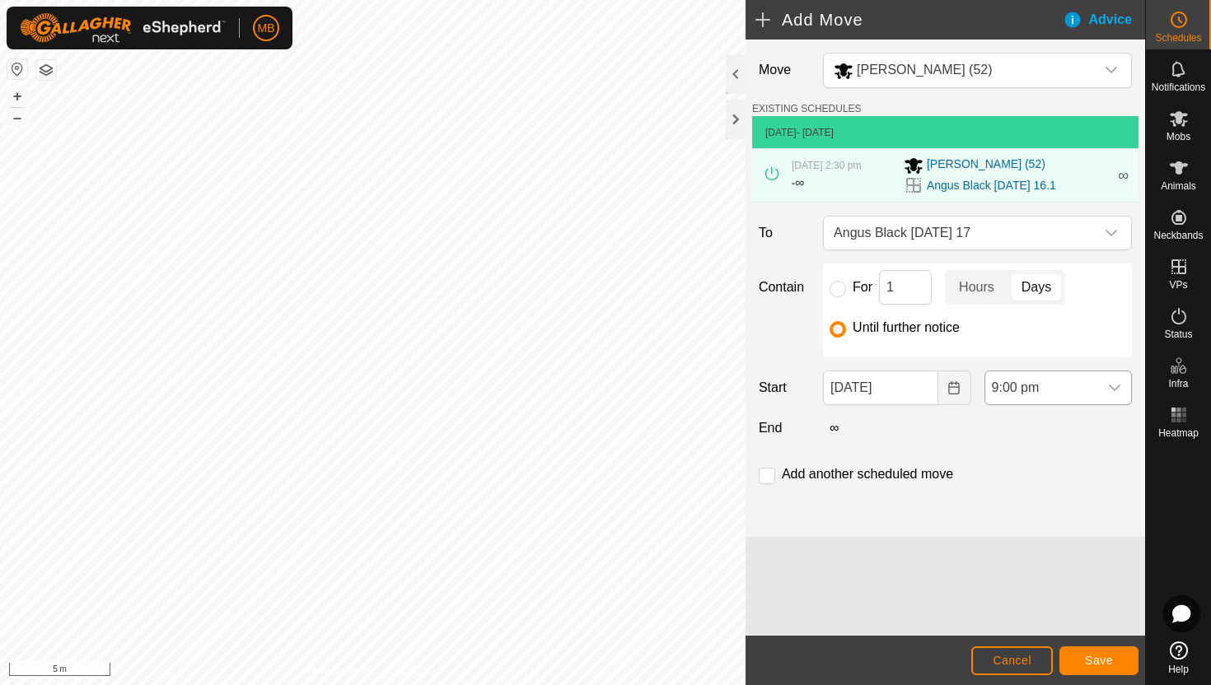
click at [1065, 395] on span "9:00 pm" at bounding box center [1041, 388] width 113 height 33
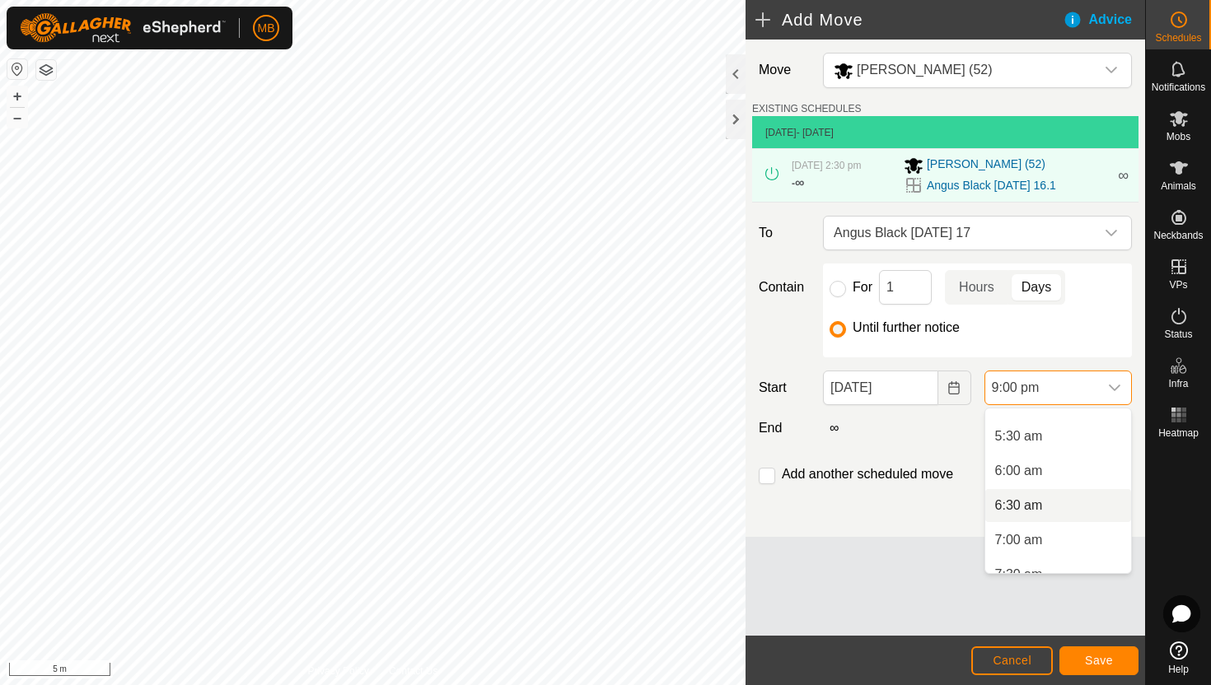
scroll to position [366, 0]
click at [1060, 447] on li "5:30 am" at bounding box center [1058, 439] width 146 height 33
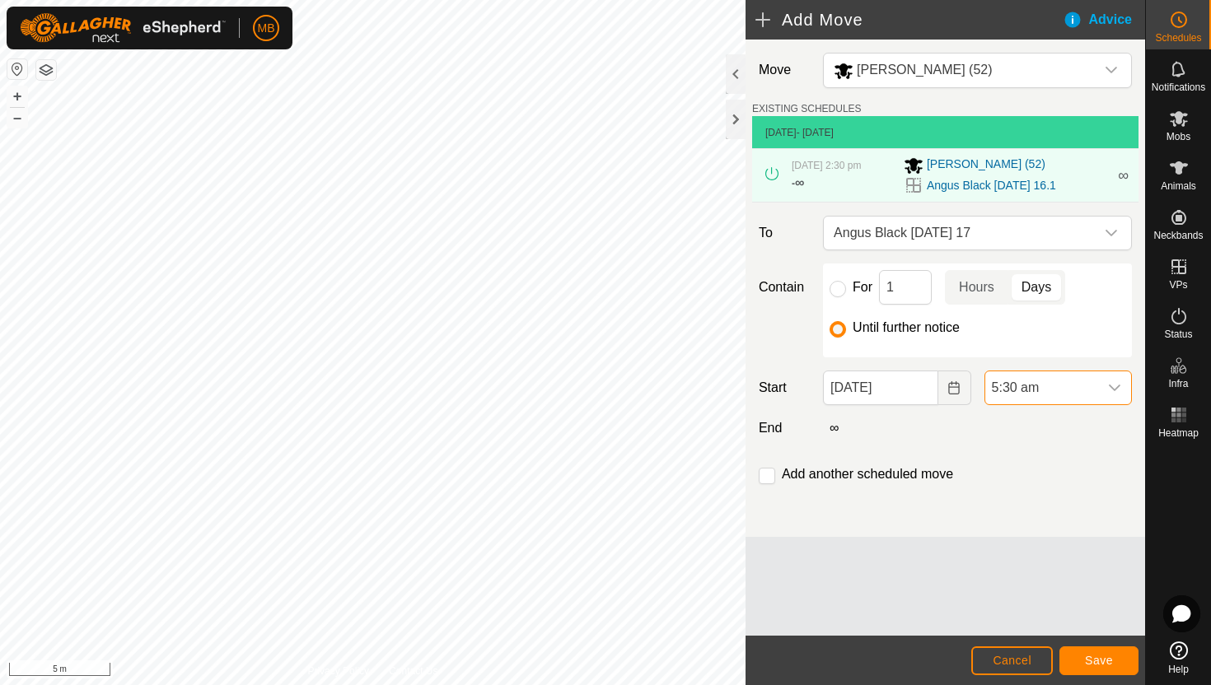
scroll to position [1321, 0]
click at [769, 475] on input "checkbox" at bounding box center [767, 476] width 16 height 16
checkbox input "true"
click at [1099, 662] on span "Save" at bounding box center [1099, 660] width 28 height 13
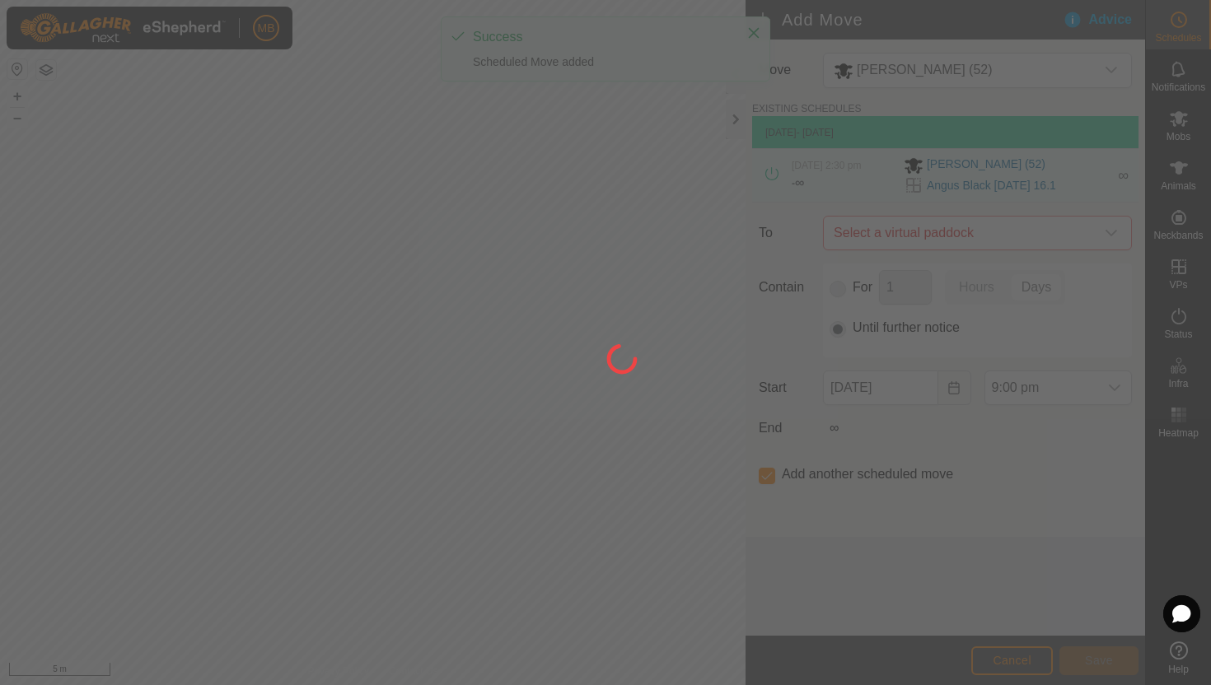
type input "17 Aug, 2025"
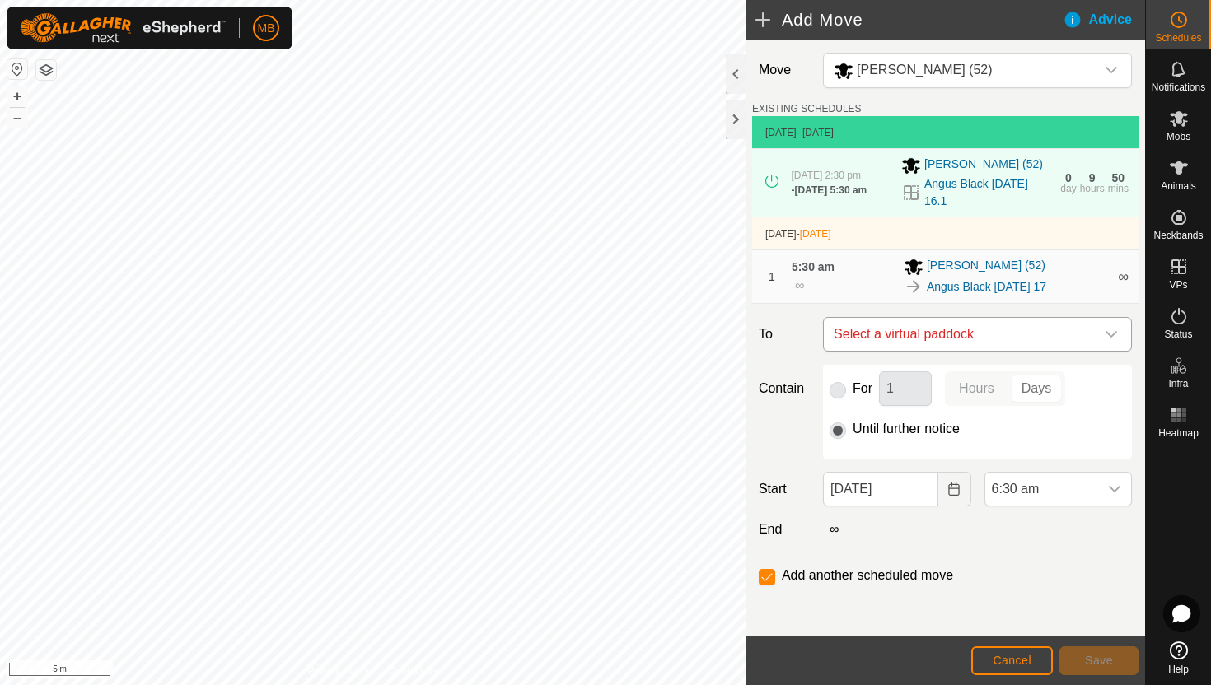
click at [1114, 338] on icon "dropdown trigger" at bounding box center [1111, 334] width 13 height 13
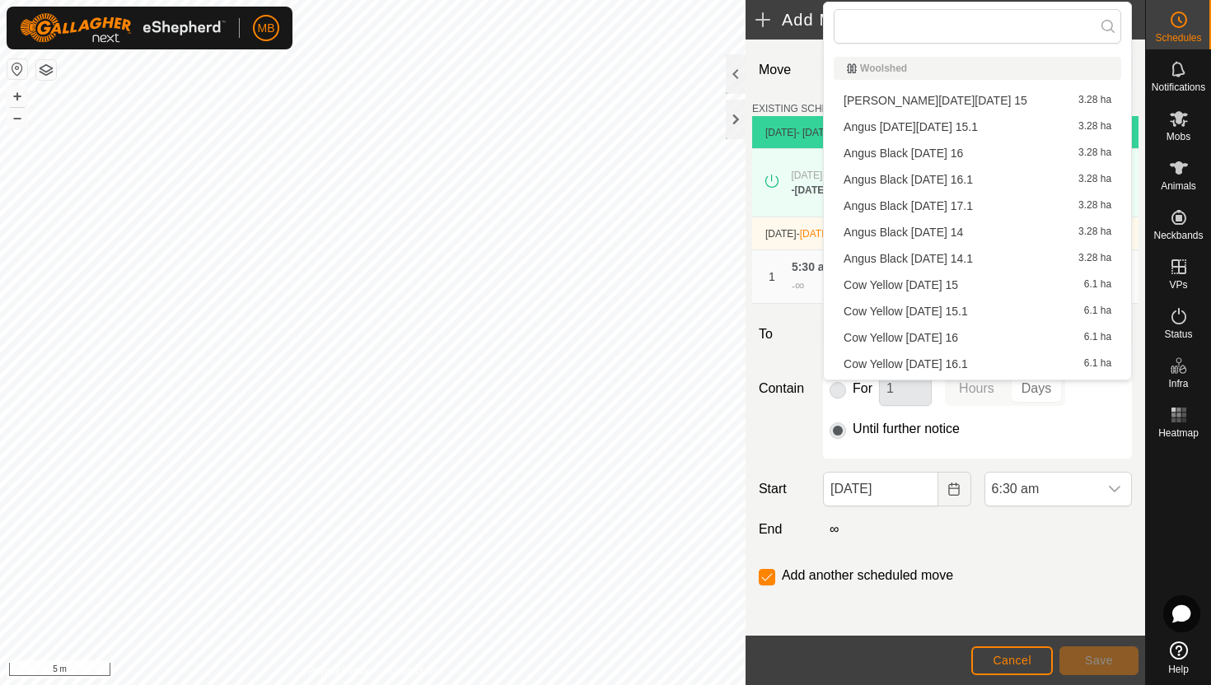
click at [951, 207] on li "Angus Black Sunday 17.1 3.28 ha" at bounding box center [978, 206] width 288 height 25
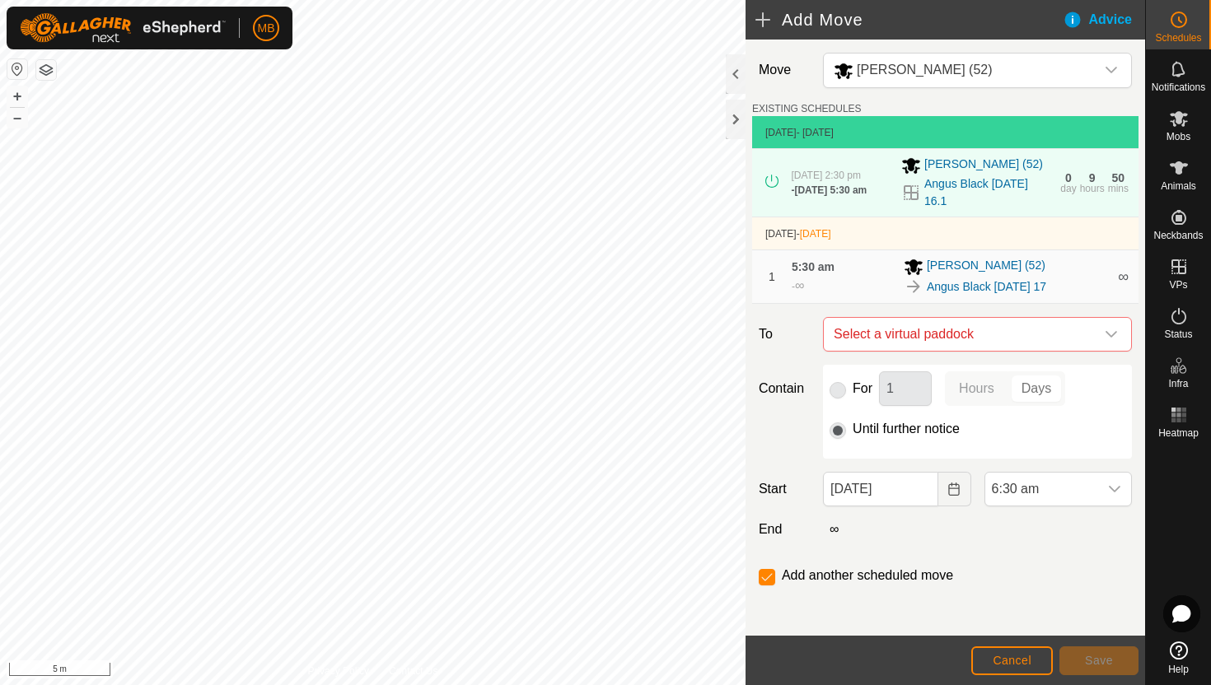
checkbox input "false"
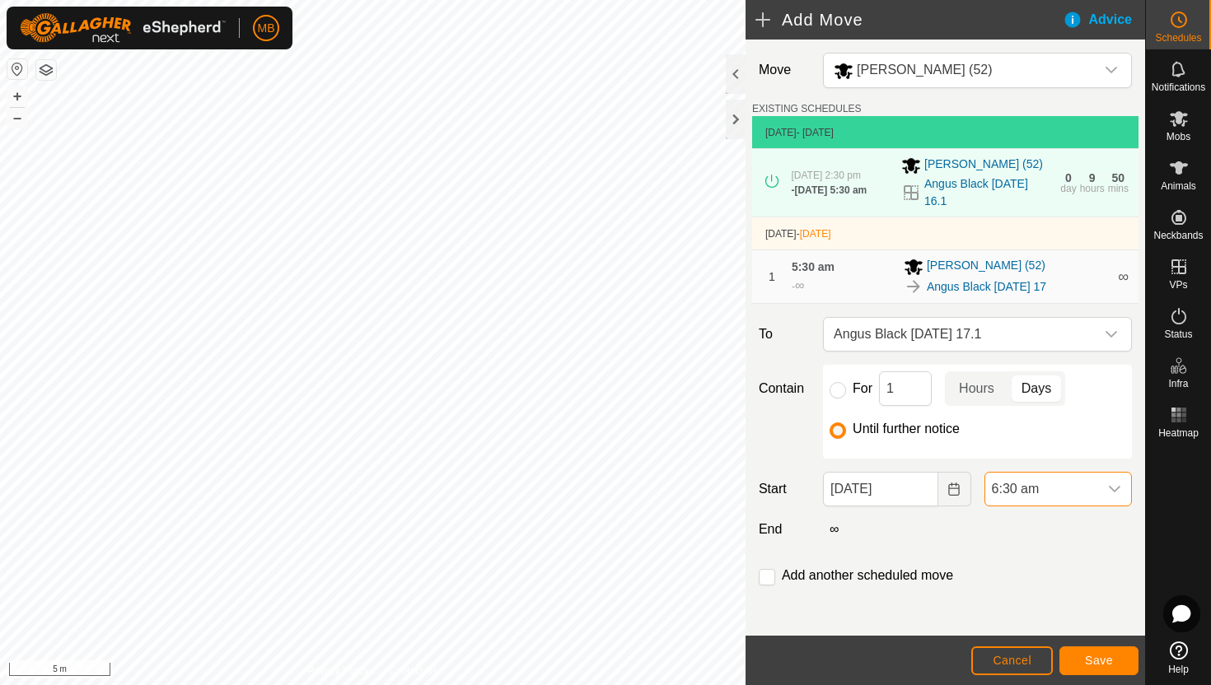
click at [1059, 493] on span "6:30 am" at bounding box center [1041, 489] width 113 height 33
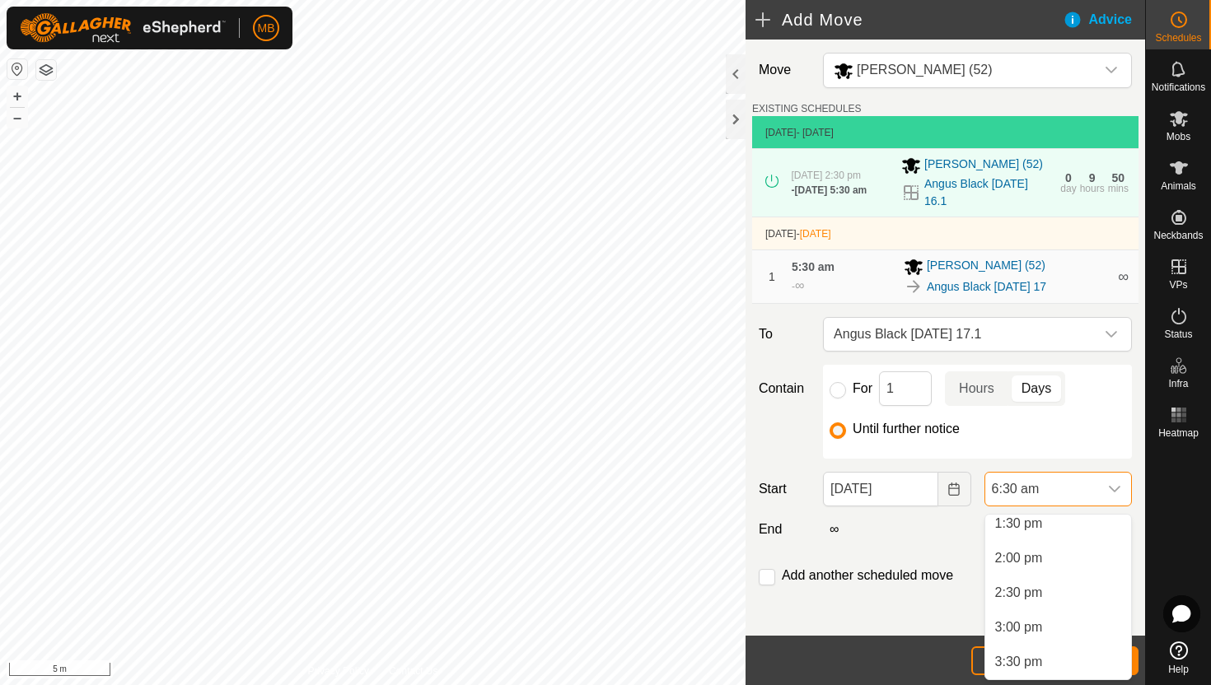
scroll to position [947, 0]
click at [1052, 622] on li "3:00 pm" at bounding box center [1058, 622] width 146 height 33
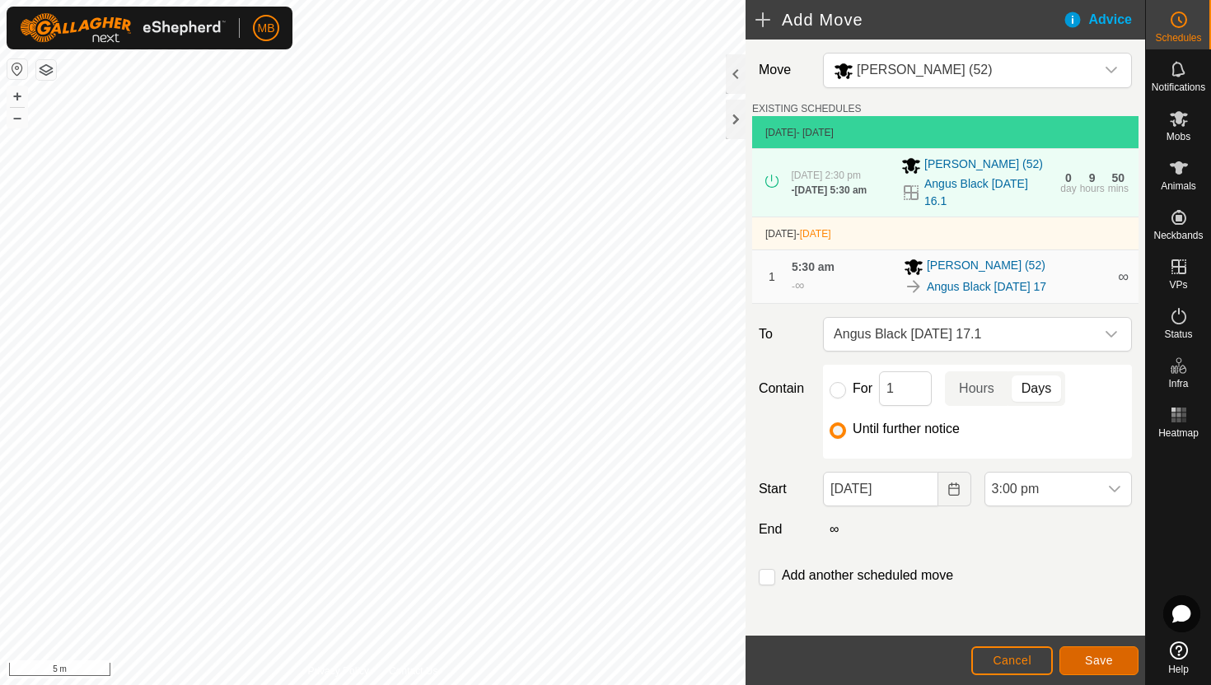
click at [1106, 656] on span "Save" at bounding box center [1099, 660] width 28 height 13
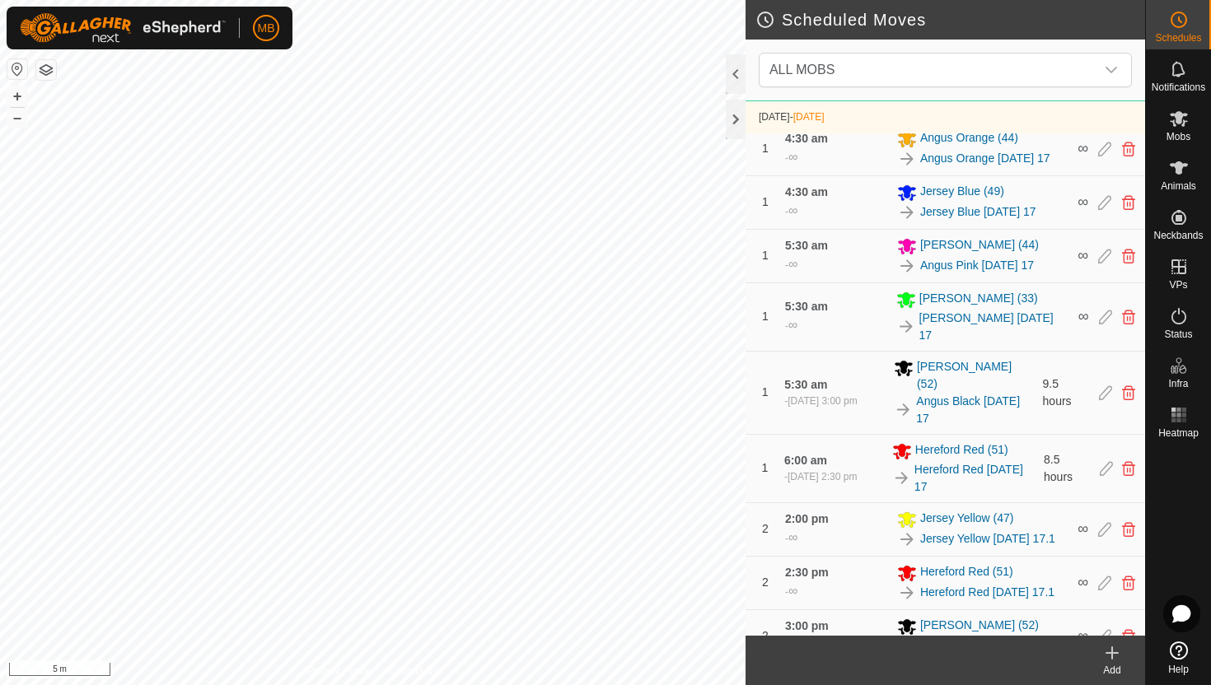
scroll to position [784, 0]
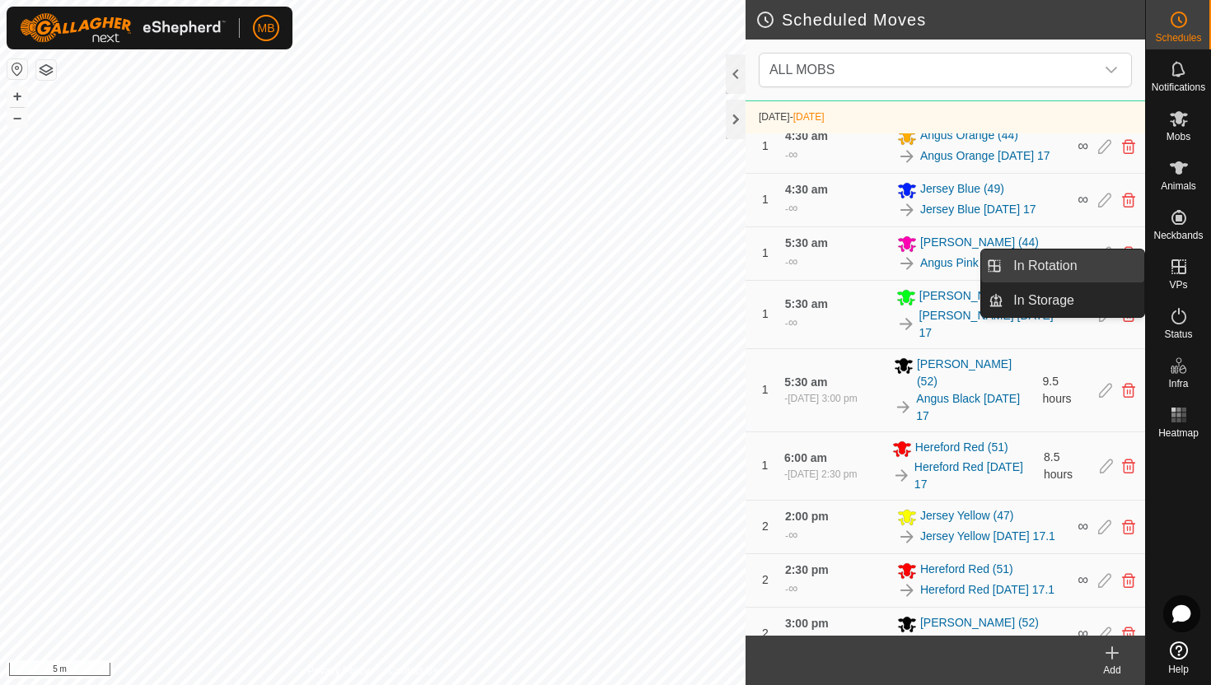
click at [1082, 269] on link "In Rotation" at bounding box center [1073, 266] width 141 height 33
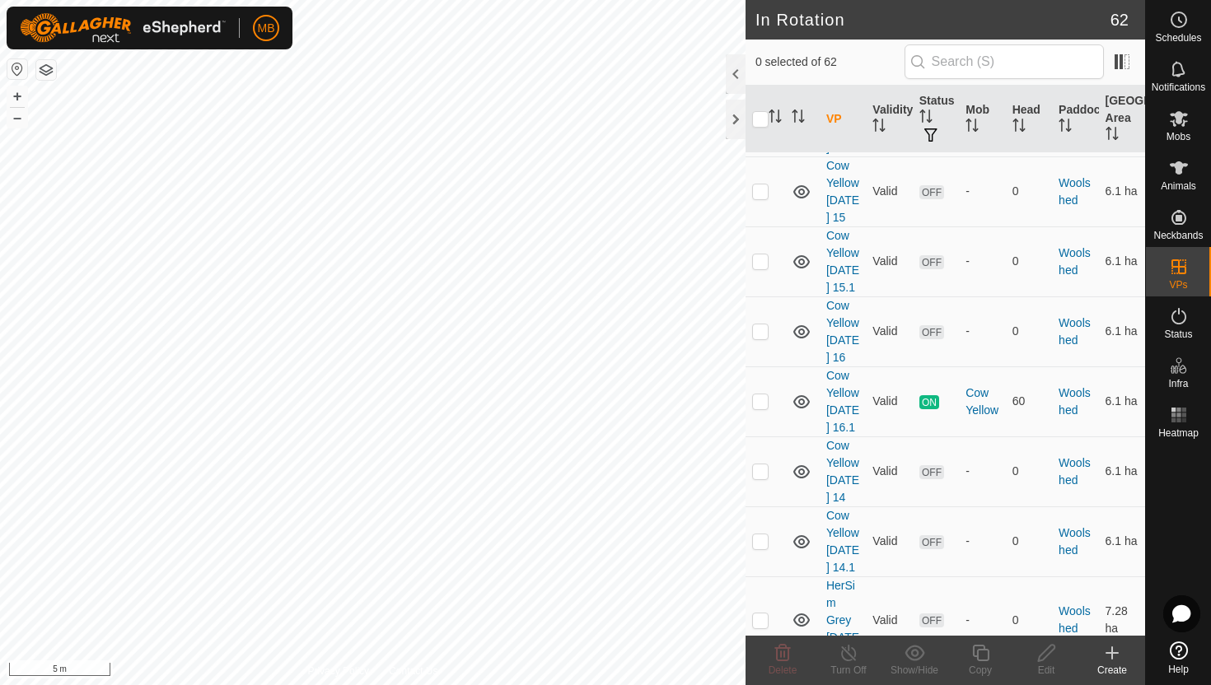
scroll to position [4943, 0]
click at [763, 406] on p-checkbox at bounding box center [760, 399] width 16 height 13
checkbox input "true"
click at [978, 650] on icon at bounding box center [980, 653] width 16 height 16
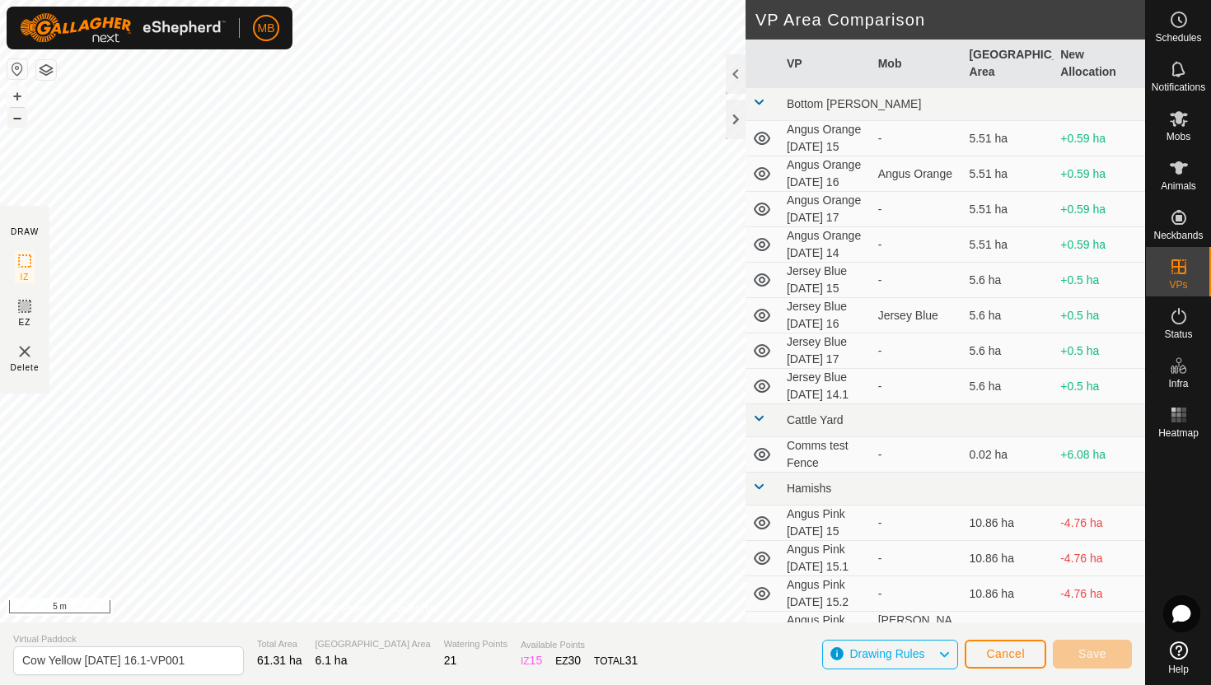
click at [21, 116] on button "–" at bounding box center [17, 118] width 20 height 20
click at [288, 0] on html "MB Schedules Notifications Mobs Animals Neckbands VPs Status Infra Heatmap Help…" at bounding box center [605, 342] width 1211 height 685
click at [489, 0] on html "MB Schedules Notifications Mobs Animals Neckbands VPs Status Infra Heatmap Help…" at bounding box center [605, 342] width 1211 height 685
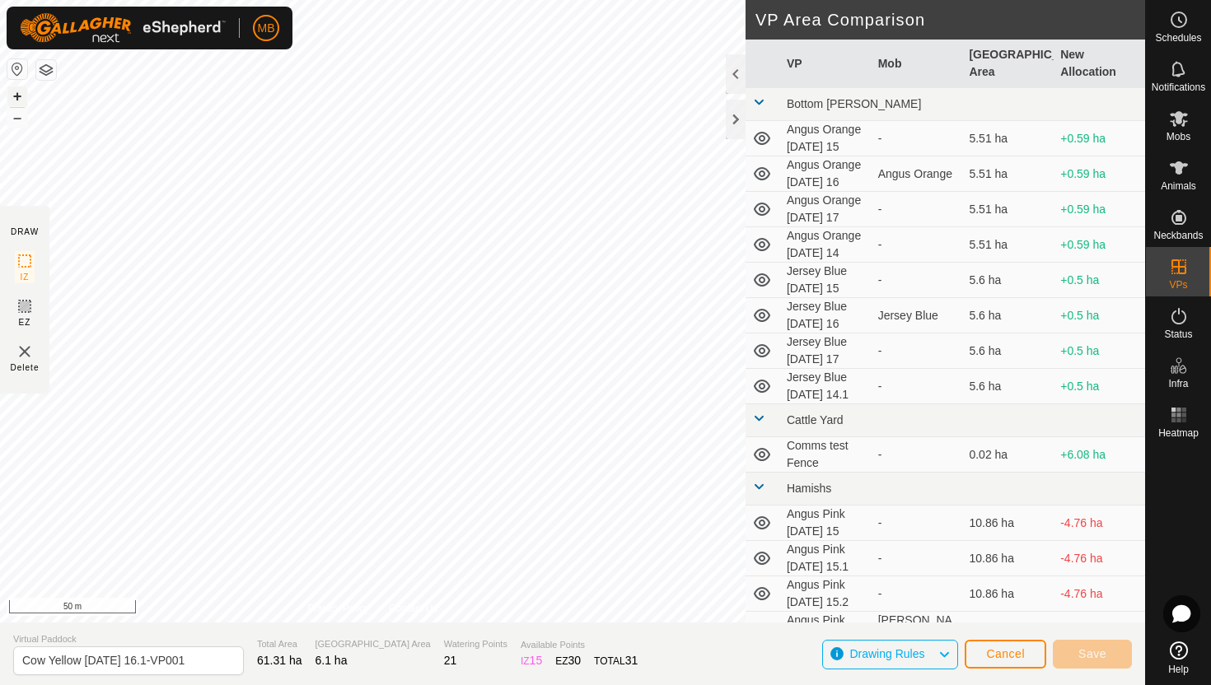
click at [14, 97] on button "+" at bounding box center [17, 96] width 20 height 20
click at [21, 96] on button "+" at bounding box center [17, 96] width 20 height 20
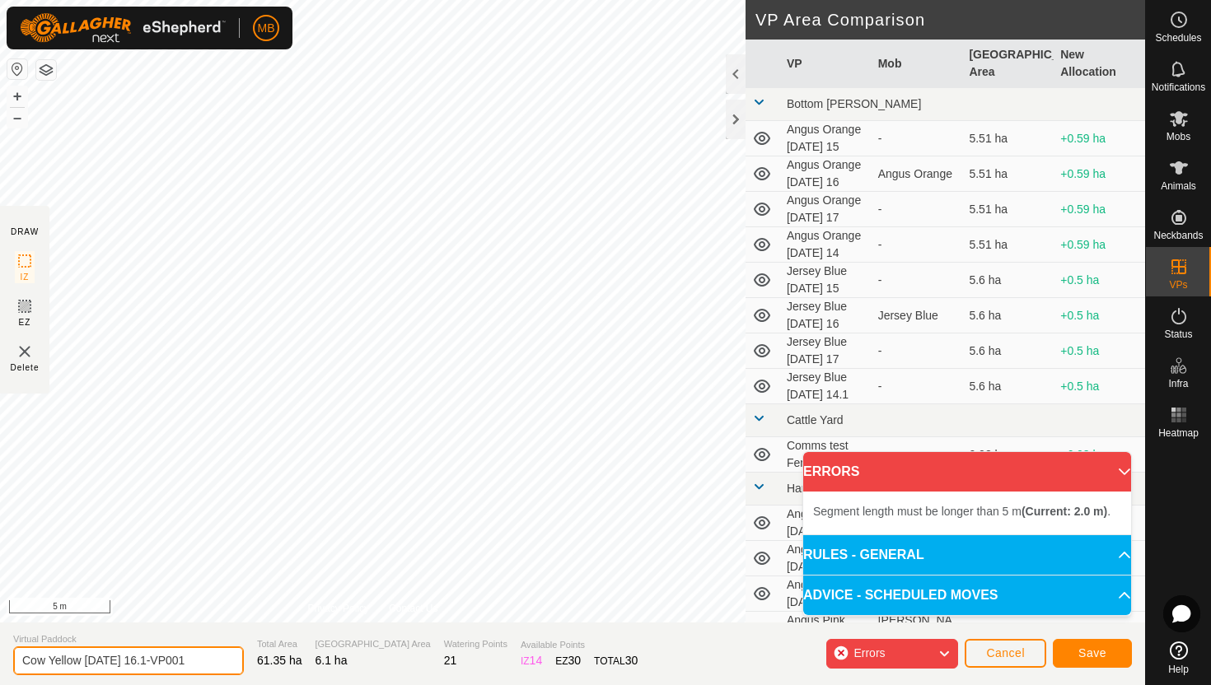
click at [201, 658] on input "Cow Yellow Saturday 16.1-VP001" at bounding box center [128, 661] width 231 height 29
type input "Cow Yellow [DATE] 17"
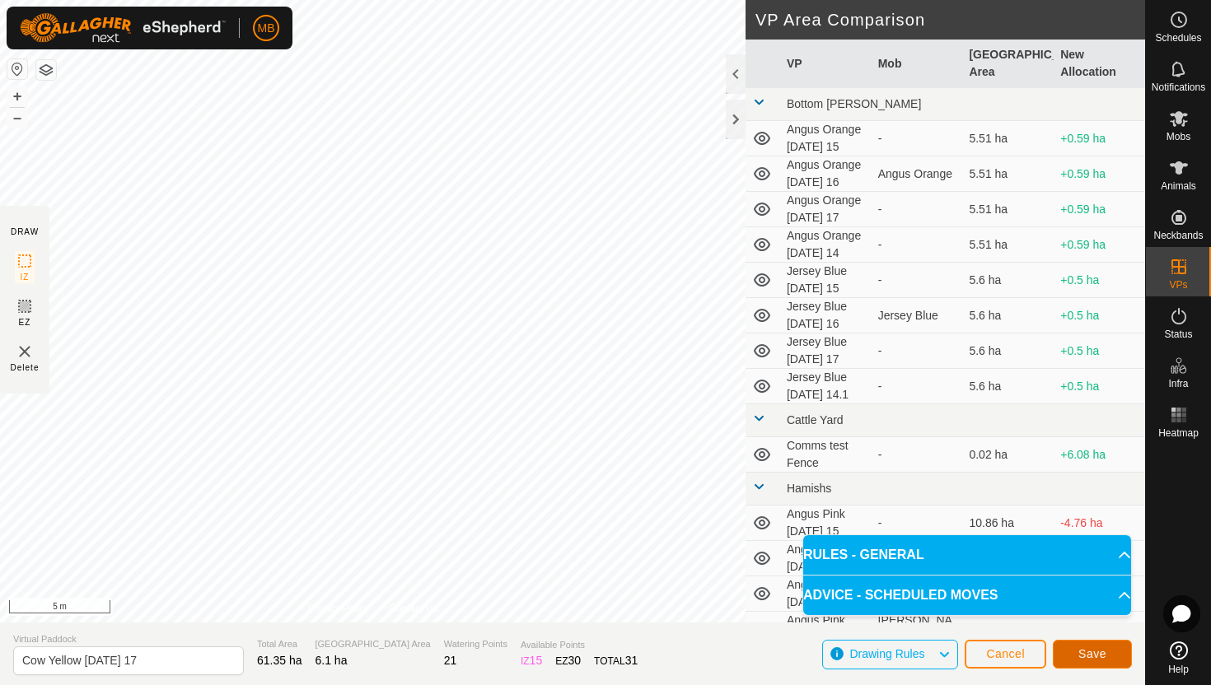
click at [1108, 653] on button "Save" at bounding box center [1092, 654] width 79 height 29
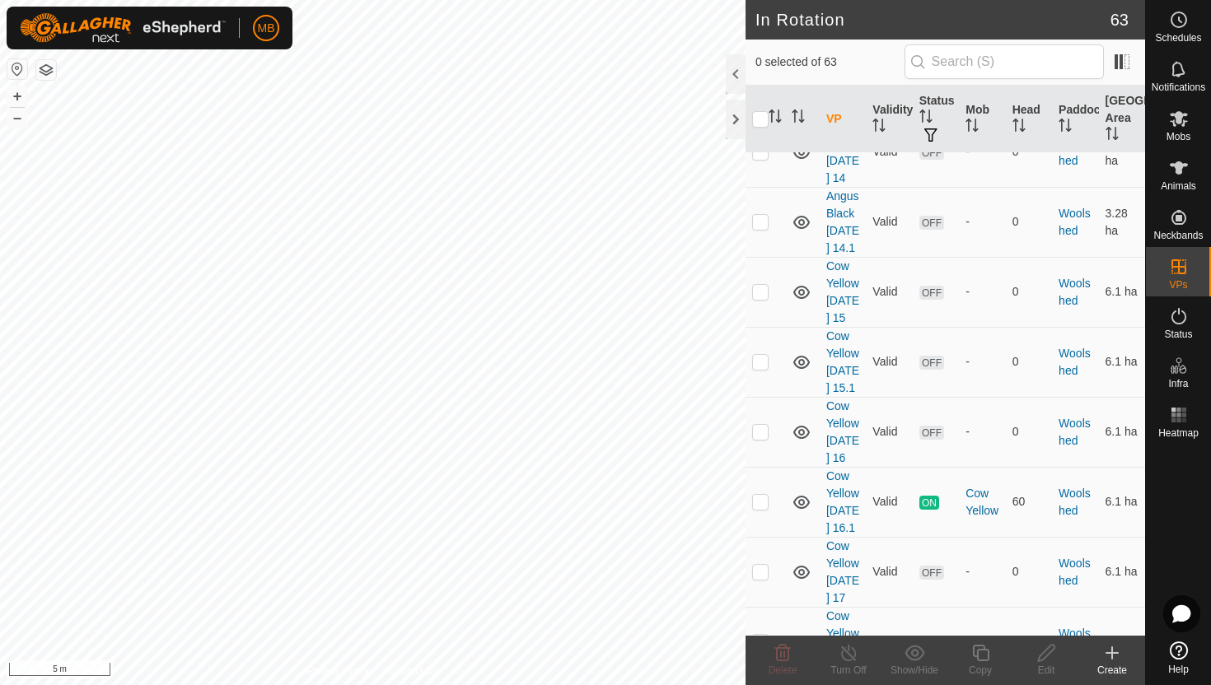
scroll to position [4949, 0]
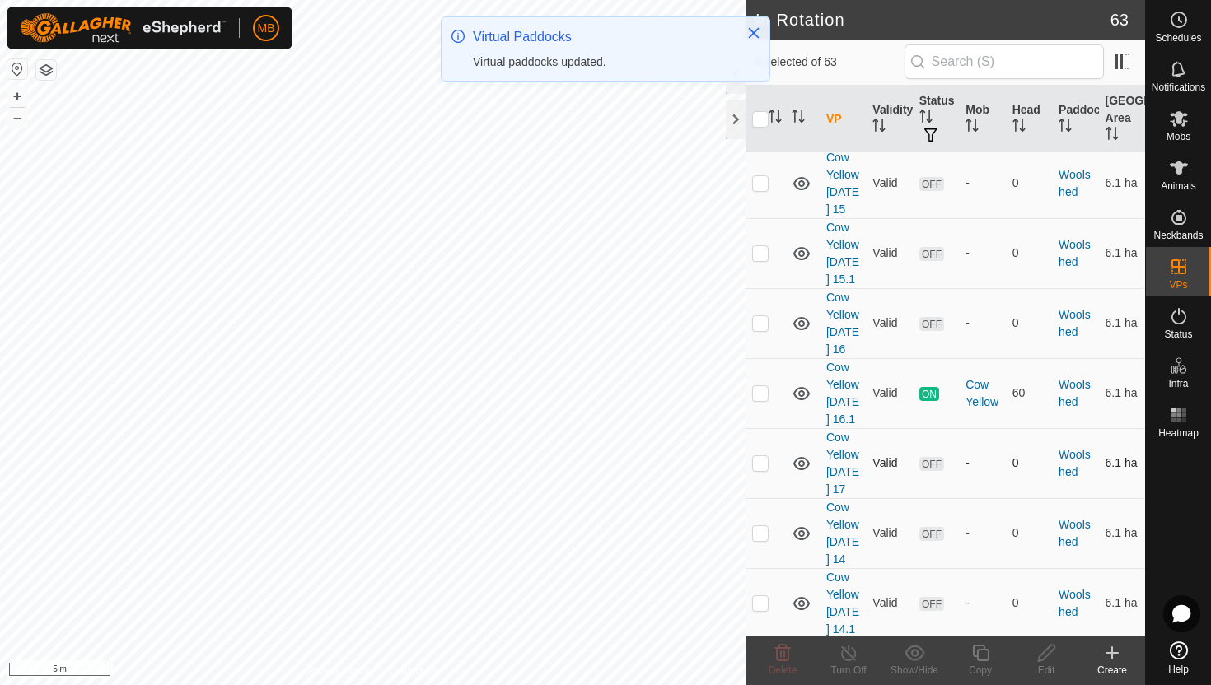
click at [757, 470] on p-checkbox at bounding box center [760, 462] width 16 height 13
checkbox input "true"
click at [979, 657] on icon at bounding box center [980, 653] width 21 height 20
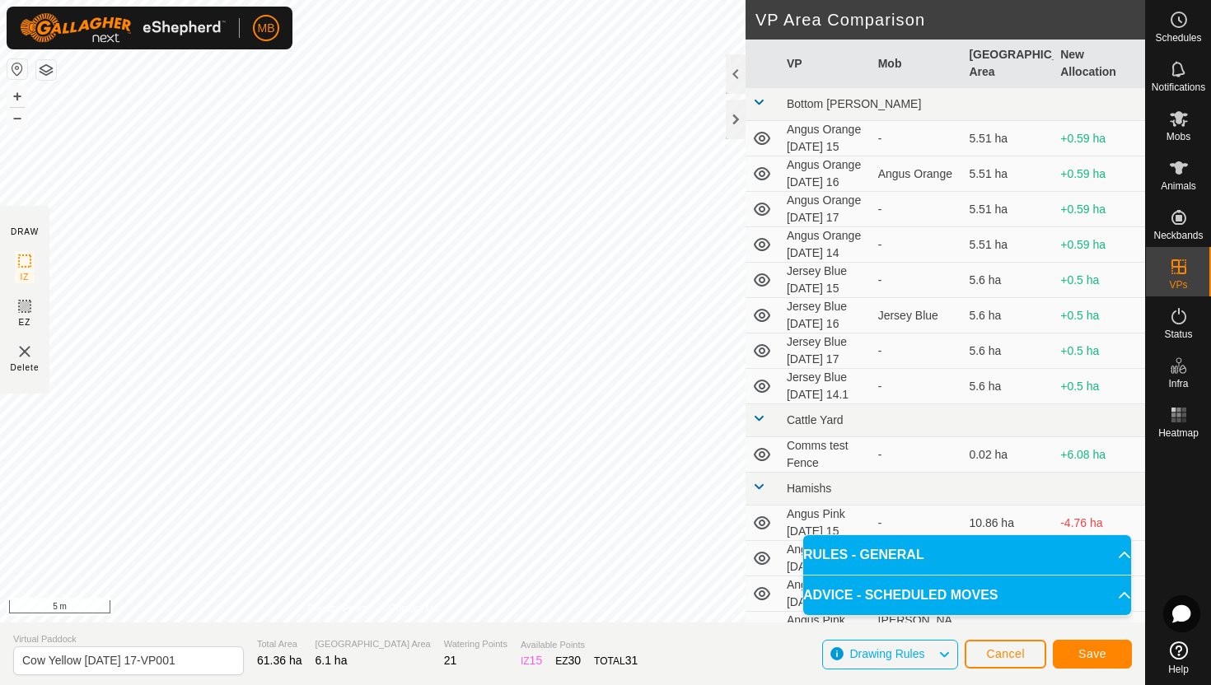
click at [462, 624] on div "DRAW IZ EZ Delete Privacy Policy Contact Us Segment length must be longer than …" at bounding box center [572, 342] width 1145 height 685
click at [193, 661] on input "Cow Yellow Sunday 17-VP001" at bounding box center [128, 661] width 231 height 29
type input "Cow Yellow [DATE] 17.1"
click at [1078, 644] on button "Save" at bounding box center [1092, 654] width 79 height 29
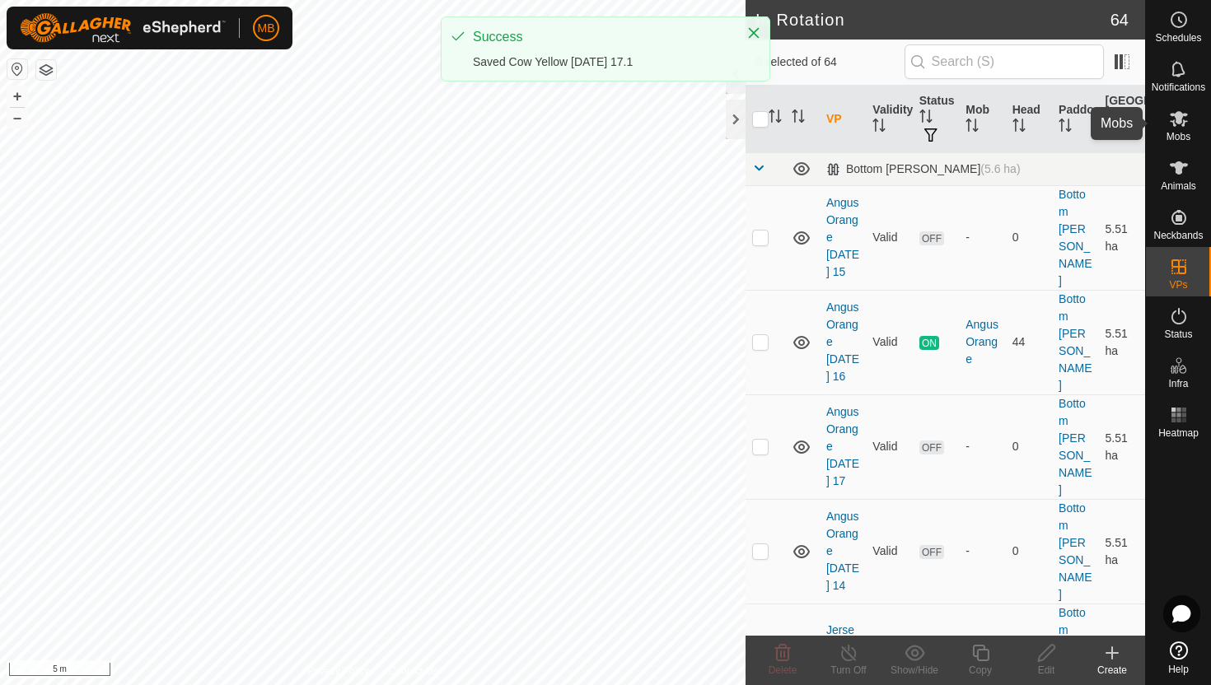
click at [1175, 115] on icon at bounding box center [1179, 119] width 18 height 16
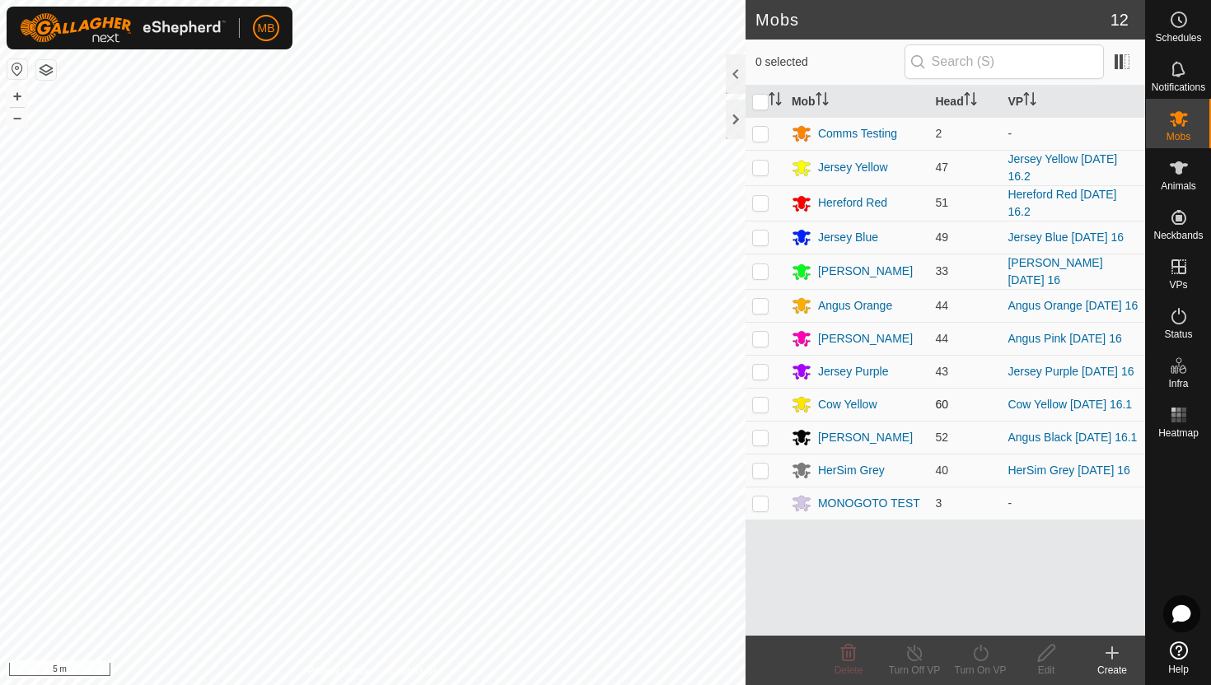
click at [763, 411] on p-checkbox at bounding box center [760, 404] width 16 height 13
checkbox input "true"
click at [977, 653] on icon at bounding box center [980, 653] width 21 height 20
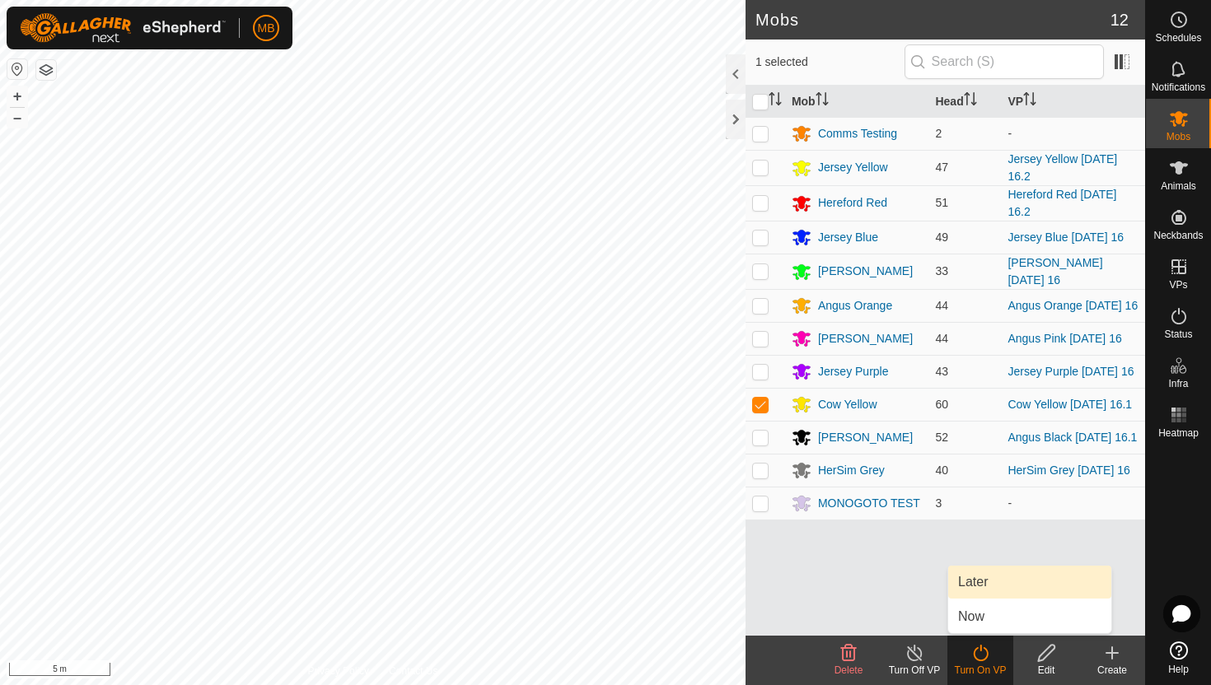
click at [980, 587] on link "Later" at bounding box center [1029, 582] width 163 height 33
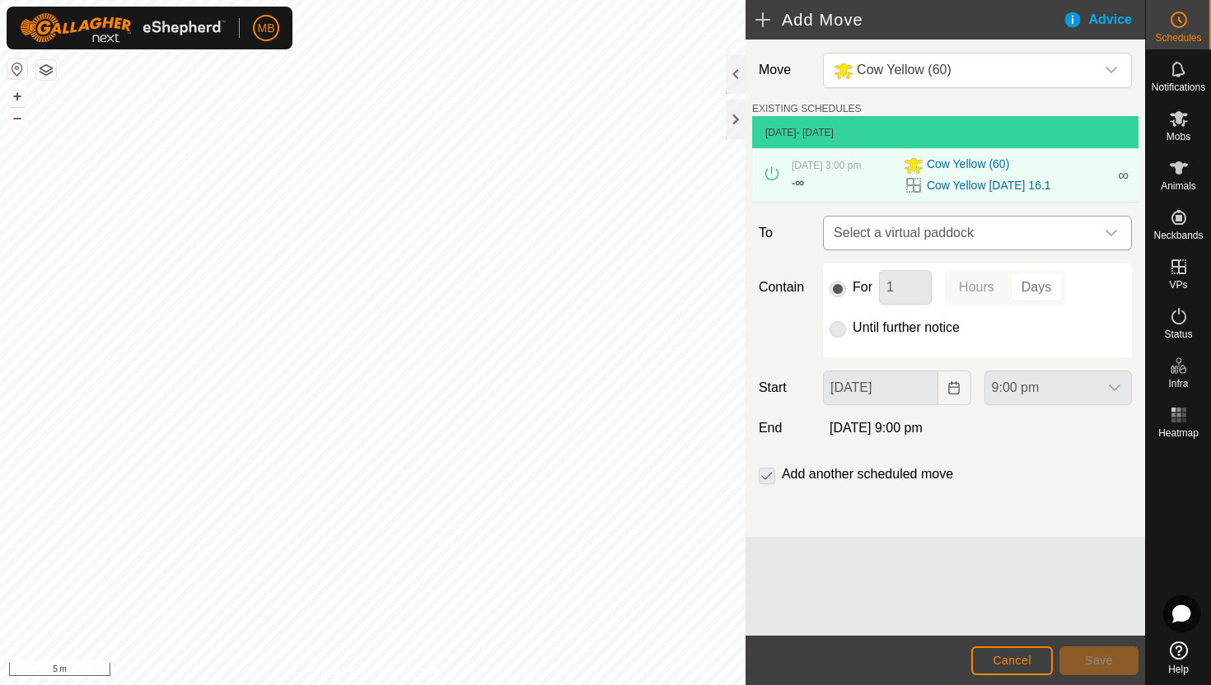
click at [1110, 237] on icon "dropdown trigger" at bounding box center [1111, 233] width 13 height 13
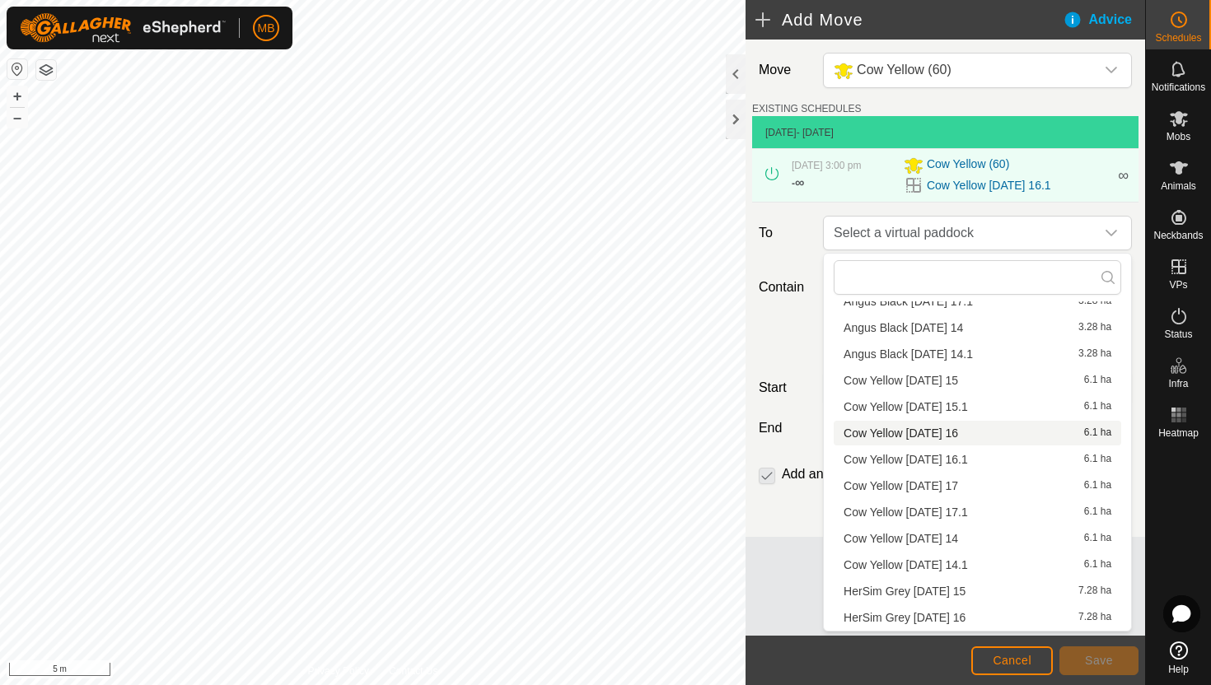
scroll to position [1598, 0]
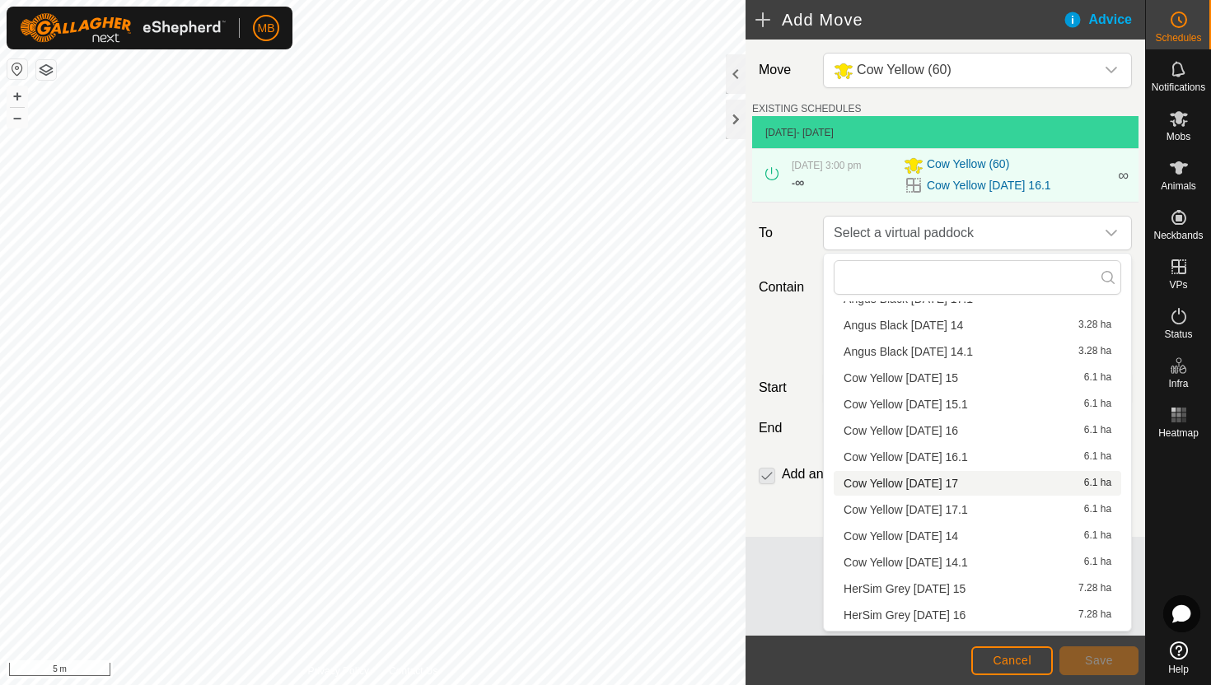
click at [944, 480] on li "Cow Yellow Sunday 17 6.1 ha" at bounding box center [978, 483] width 288 height 25
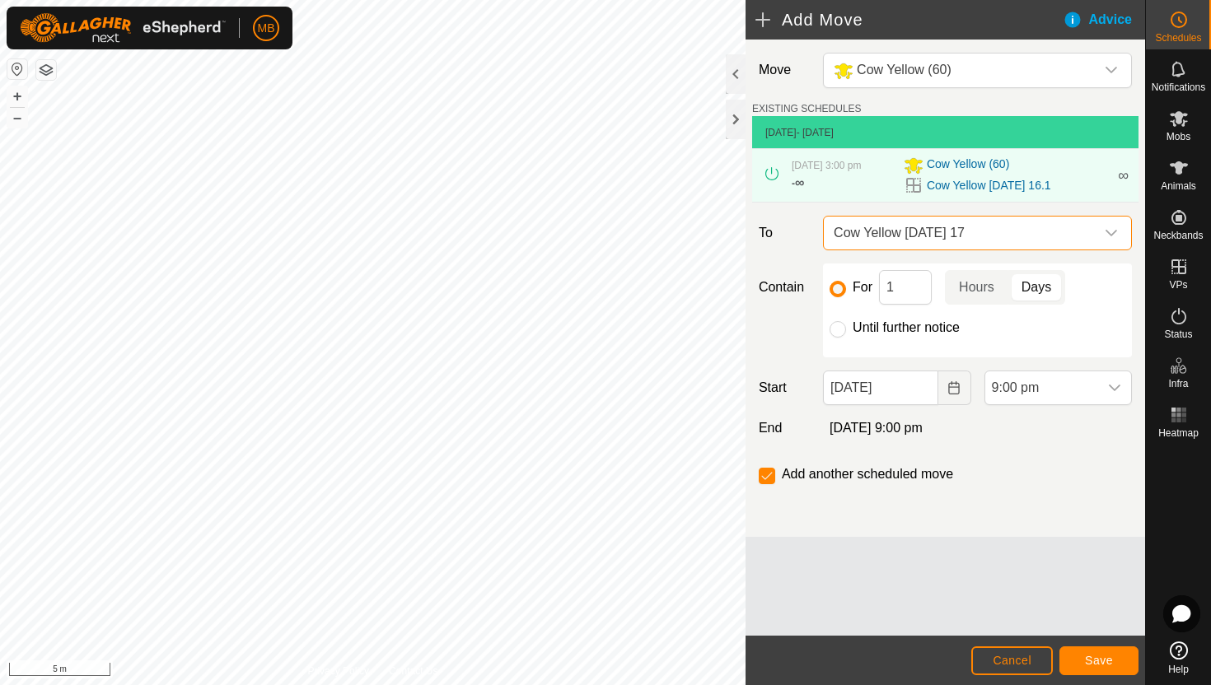
click at [919, 330] on label "Until further notice" at bounding box center [906, 327] width 107 height 13
click at [846, 330] on input "Until further notice" at bounding box center [838, 329] width 16 height 16
radio input "true"
checkbox input "false"
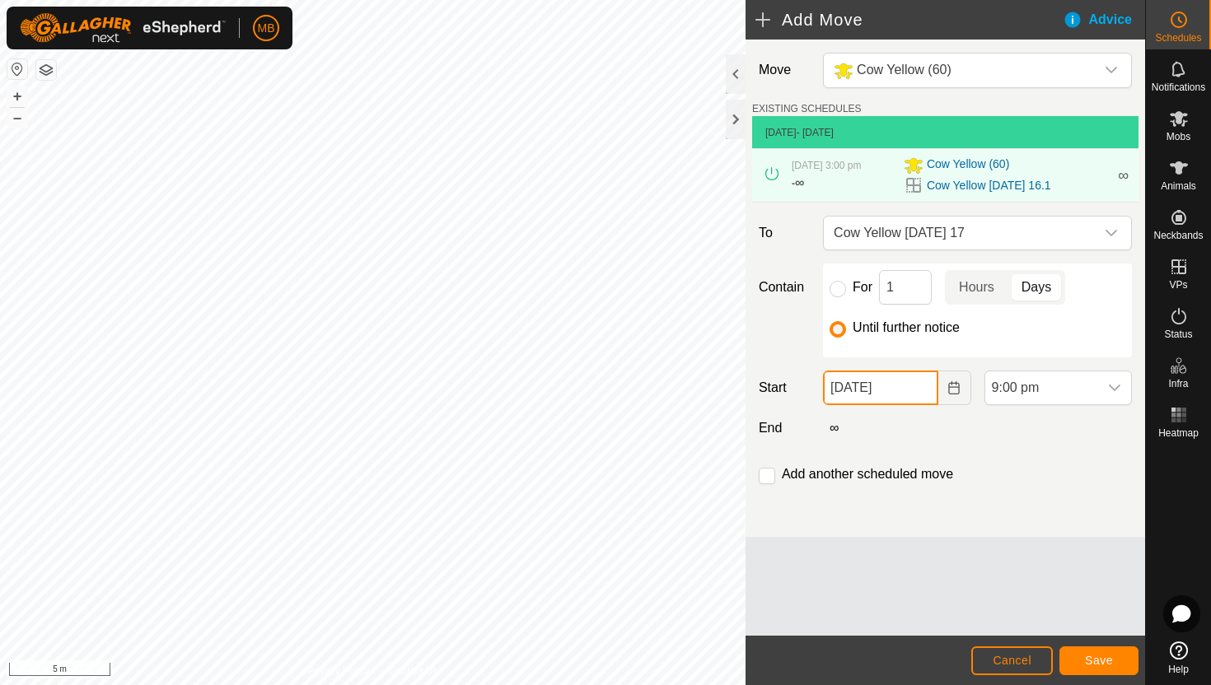
click at [919, 395] on input "16 Aug, 2025" at bounding box center [880, 388] width 115 height 35
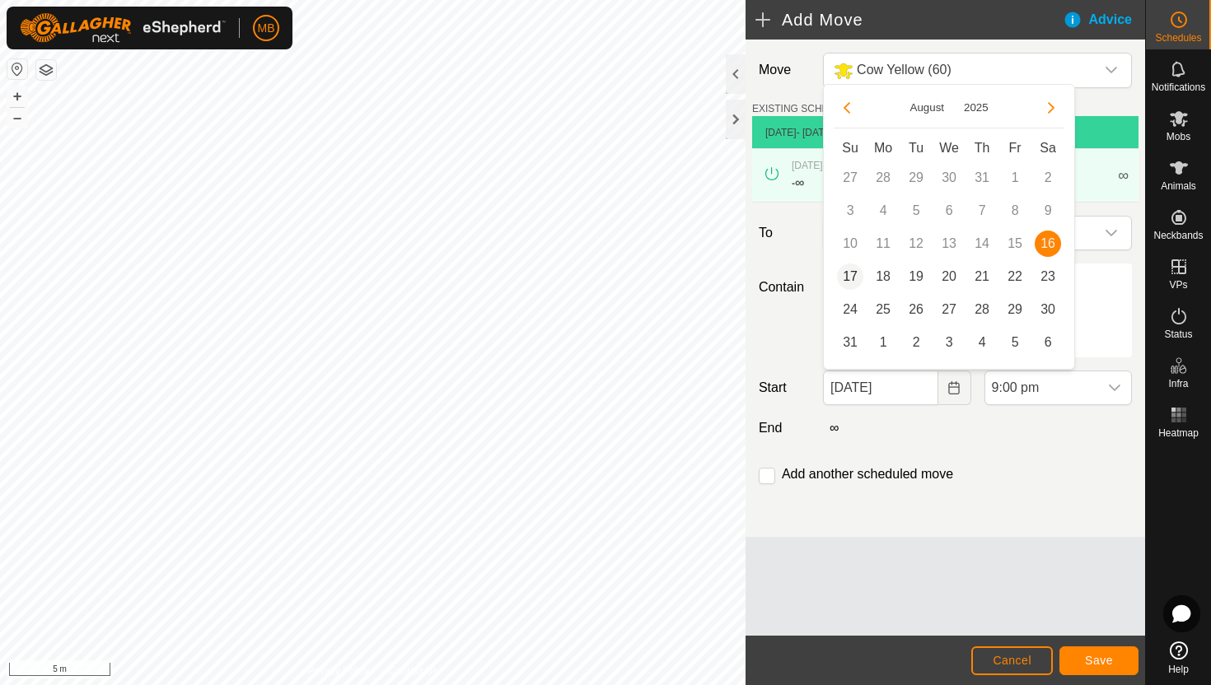
click at [854, 277] on span "17" at bounding box center [850, 277] width 26 height 26
type input "17 Aug, 2025"
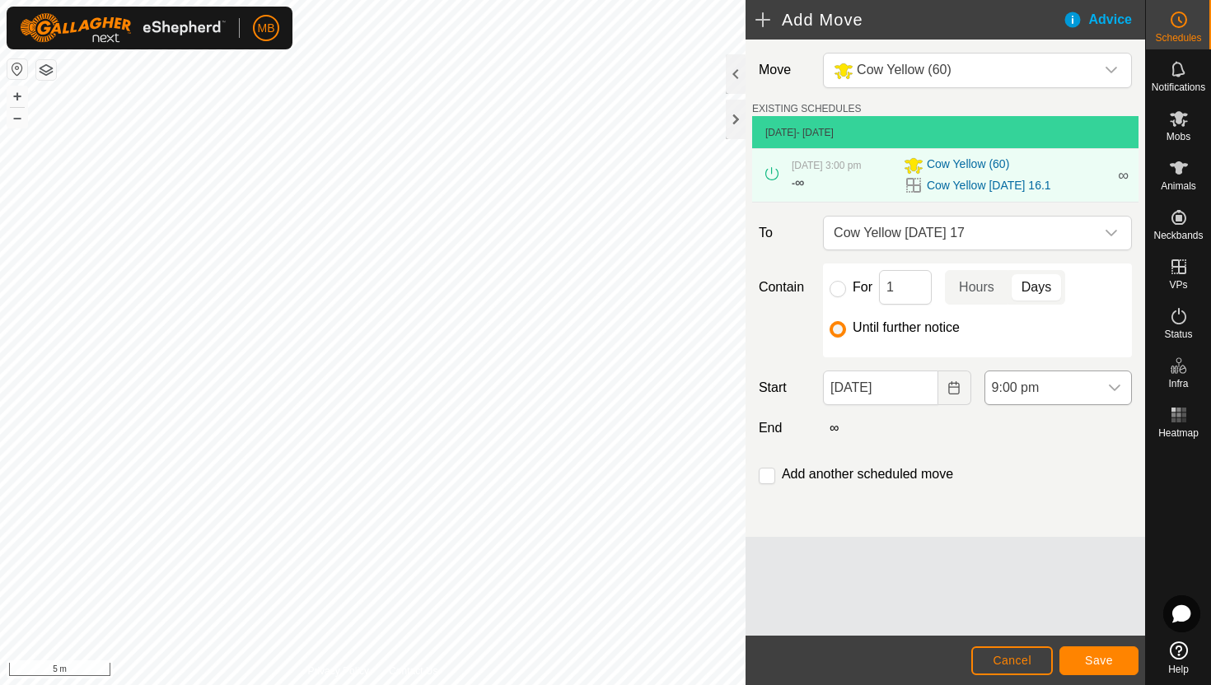
click at [1066, 391] on span "9:00 pm" at bounding box center [1041, 388] width 113 height 33
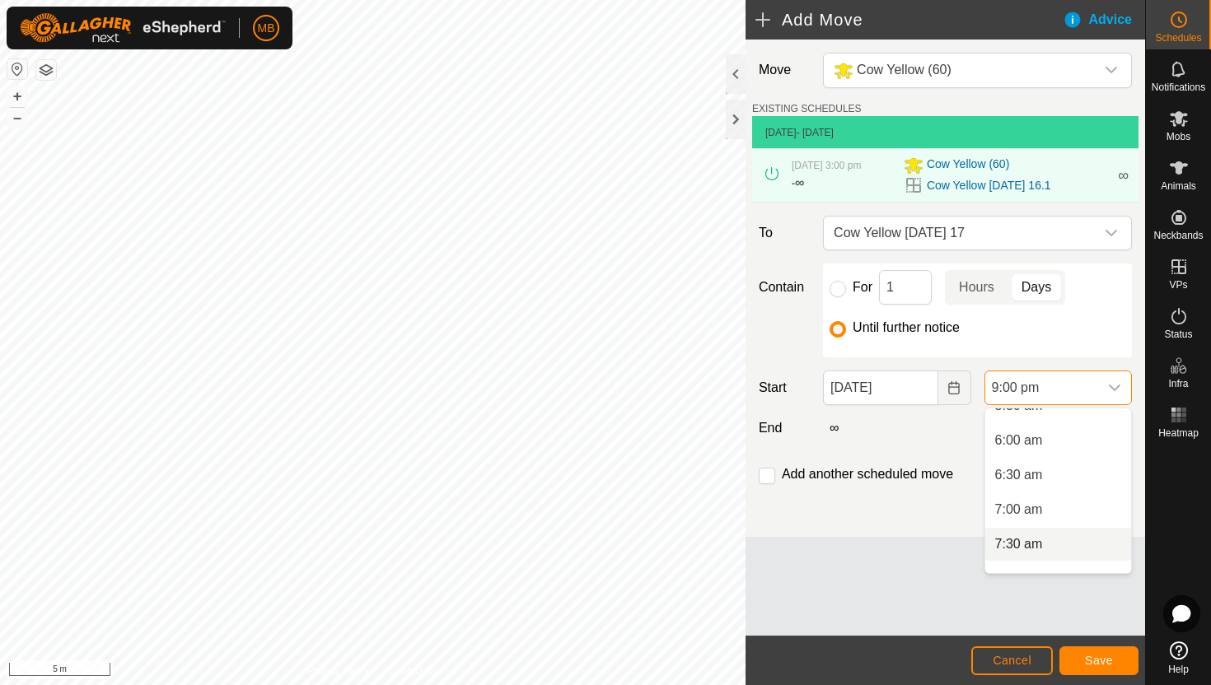
scroll to position [399, 0]
click at [1082, 446] on li "6:00 am" at bounding box center [1058, 441] width 146 height 33
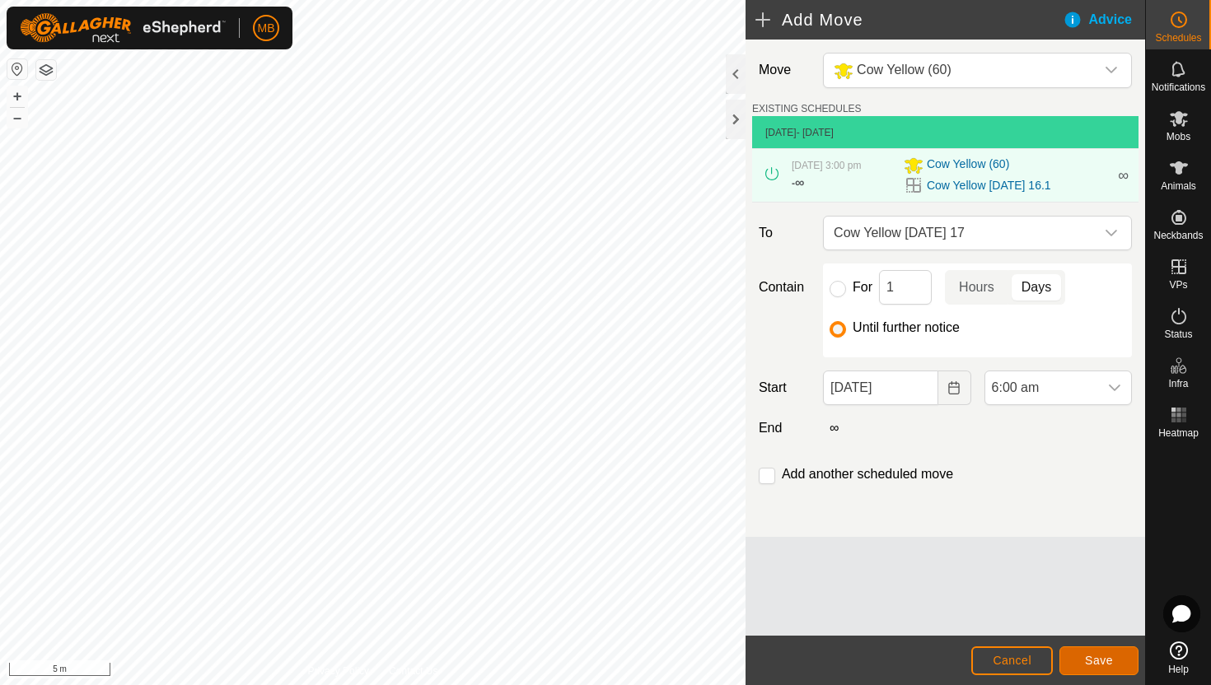
click at [1109, 657] on span "Save" at bounding box center [1099, 660] width 28 height 13
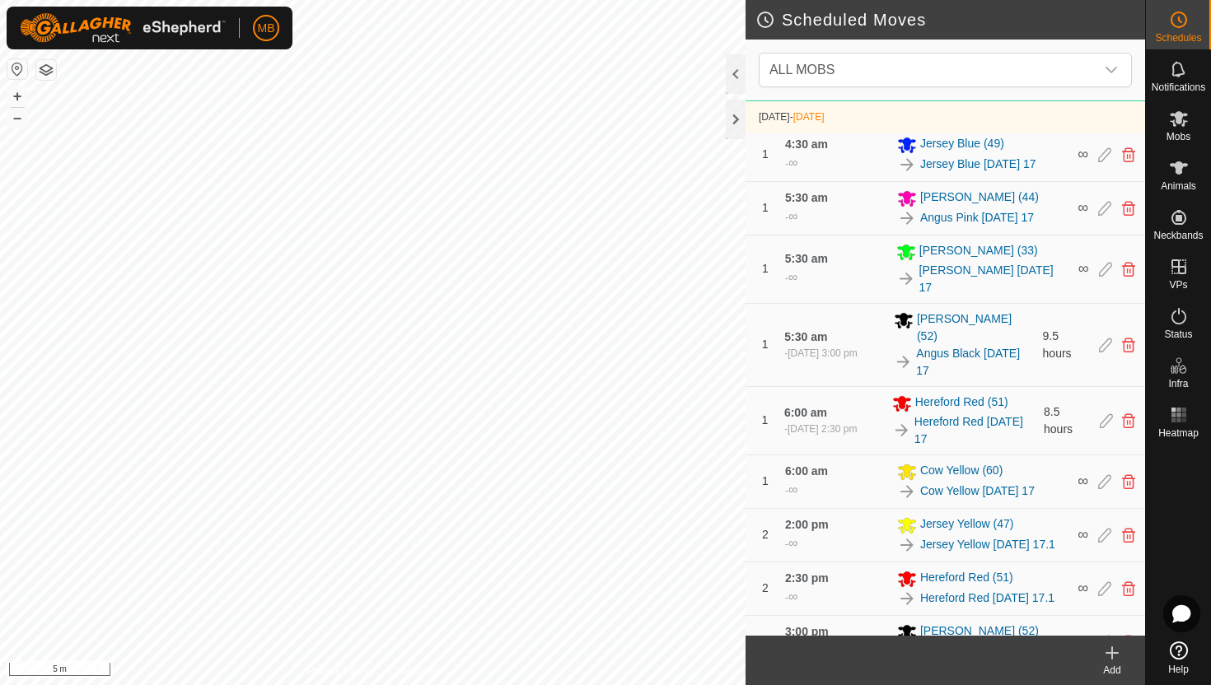
scroll to position [858, 0]
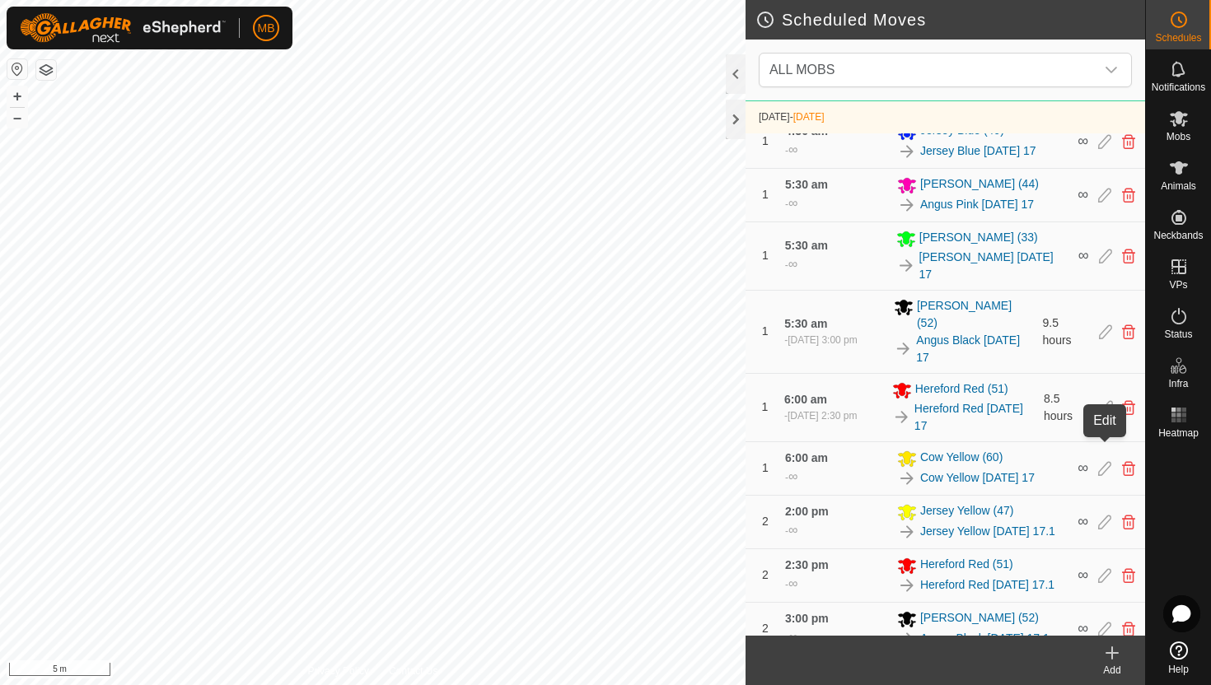
click at [1106, 461] on icon at bounding box center [1104, 468] width 13 height 15
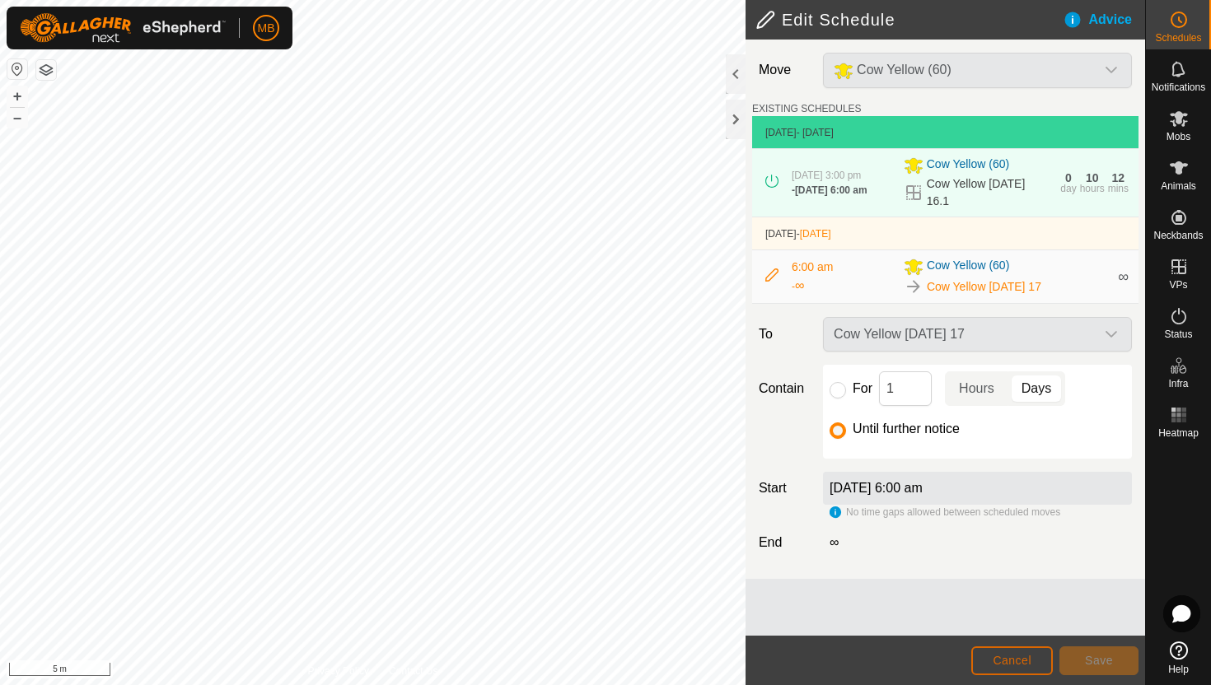
click at [1012, 666] on span "Cancel" at bounding box center [1012, 660] width 39 height 13
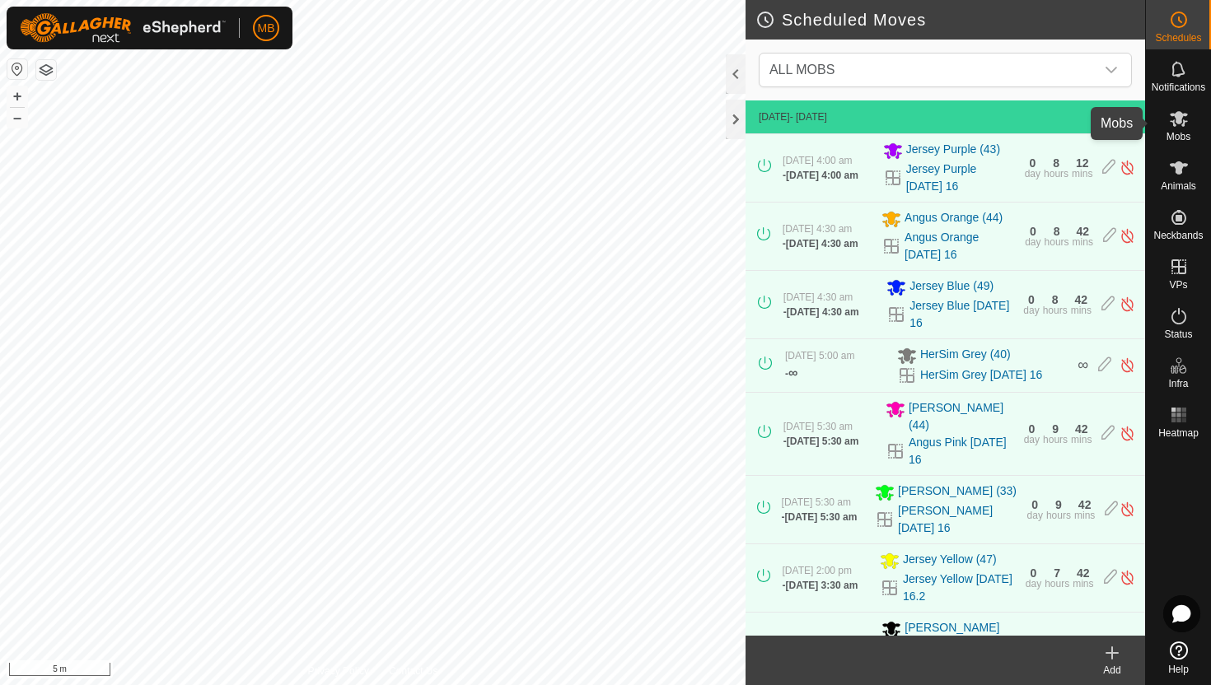
click at [1171, 124] on icon at bounding box center [1179, 119] width 20 height 20
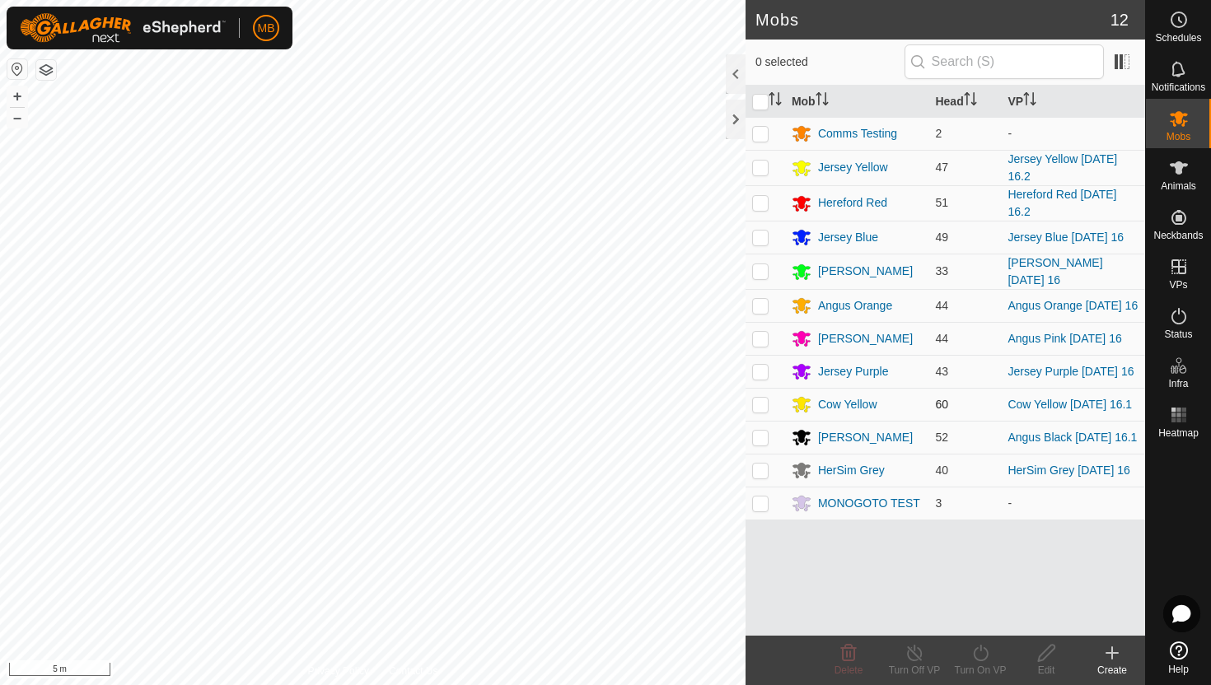
click at [759, 411] on p-checkbox at bounding box center [760, 404] width 16 height 13
checkbox input "true"
click at [984, 648] on icon at bounding box center [980, 653] width 15 height 16
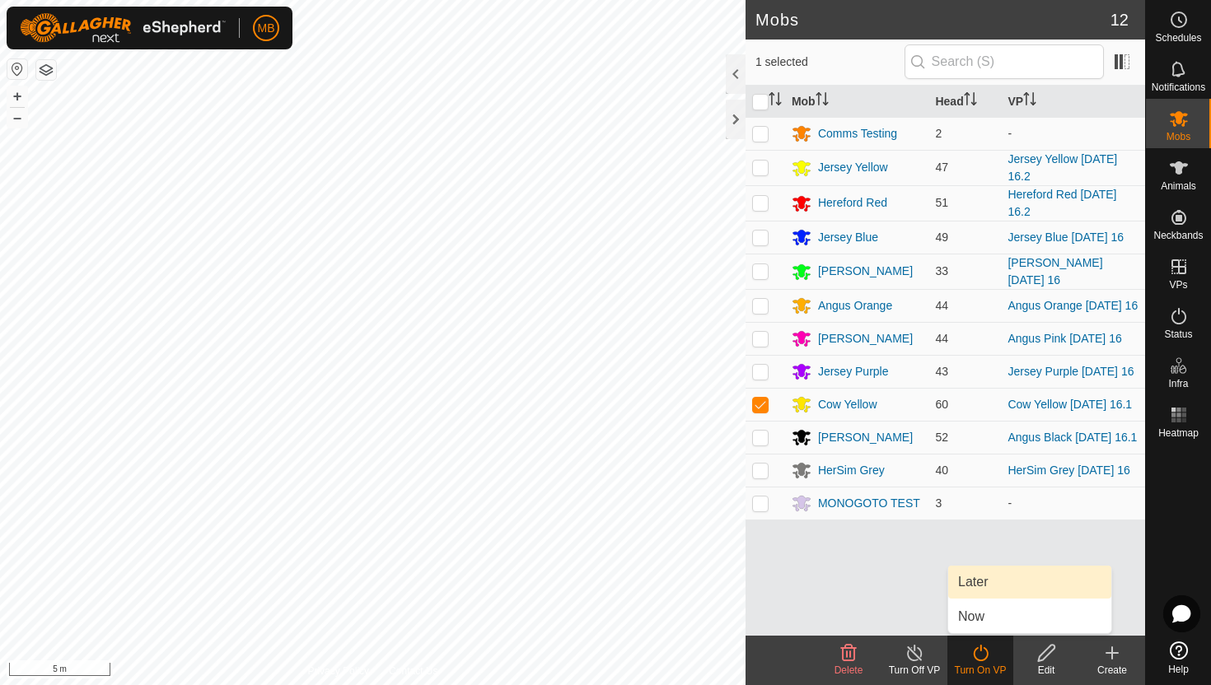
click at [993, 584] on link "Later" at bounding box center [1029, 582] width 163 height 33
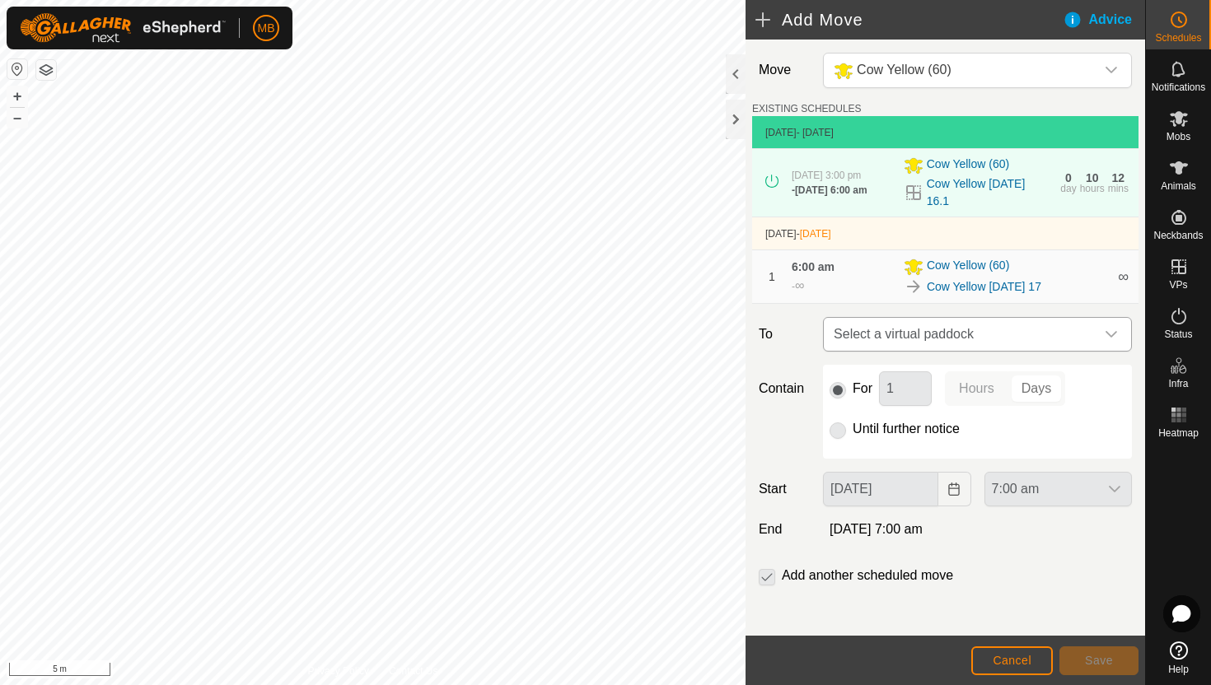
click at [1110, 330] on icon "dropdown trigger" at bounding box center [1111, 334] width 13 height 13
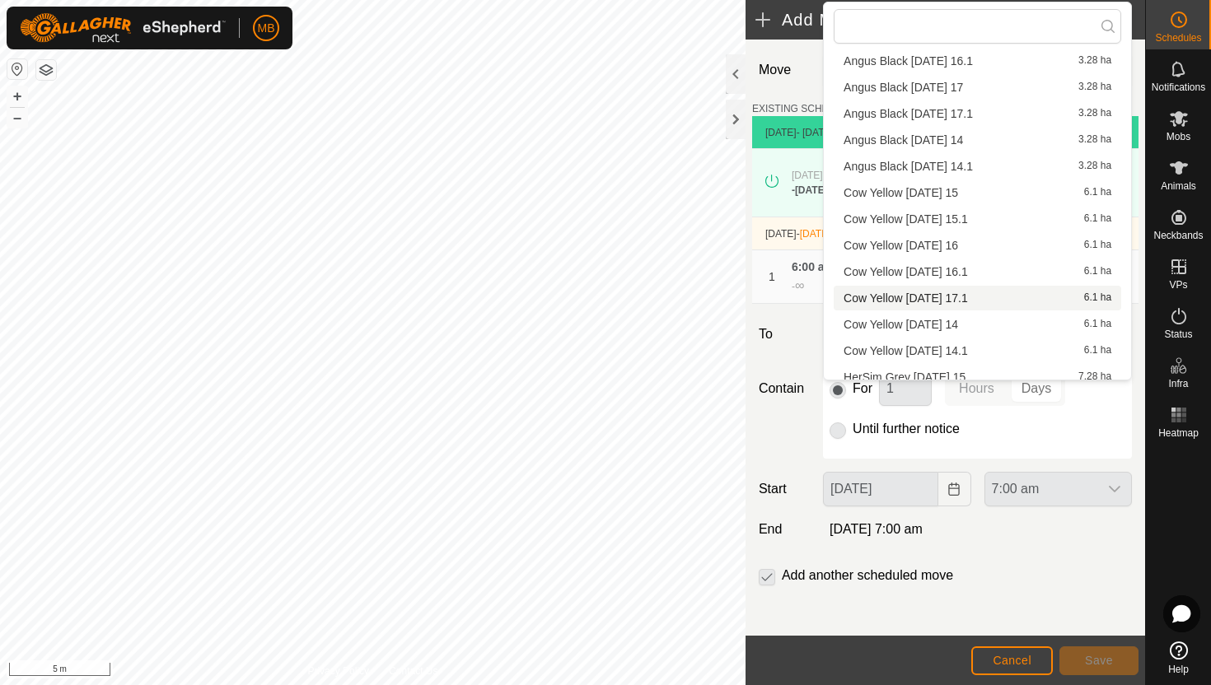
scroll to position [119, 0]
click at [996, 301] on li "Cow Yellow Sunday 17.1 6.1 ha" at bounding box center [978, 297] width 288 height 25
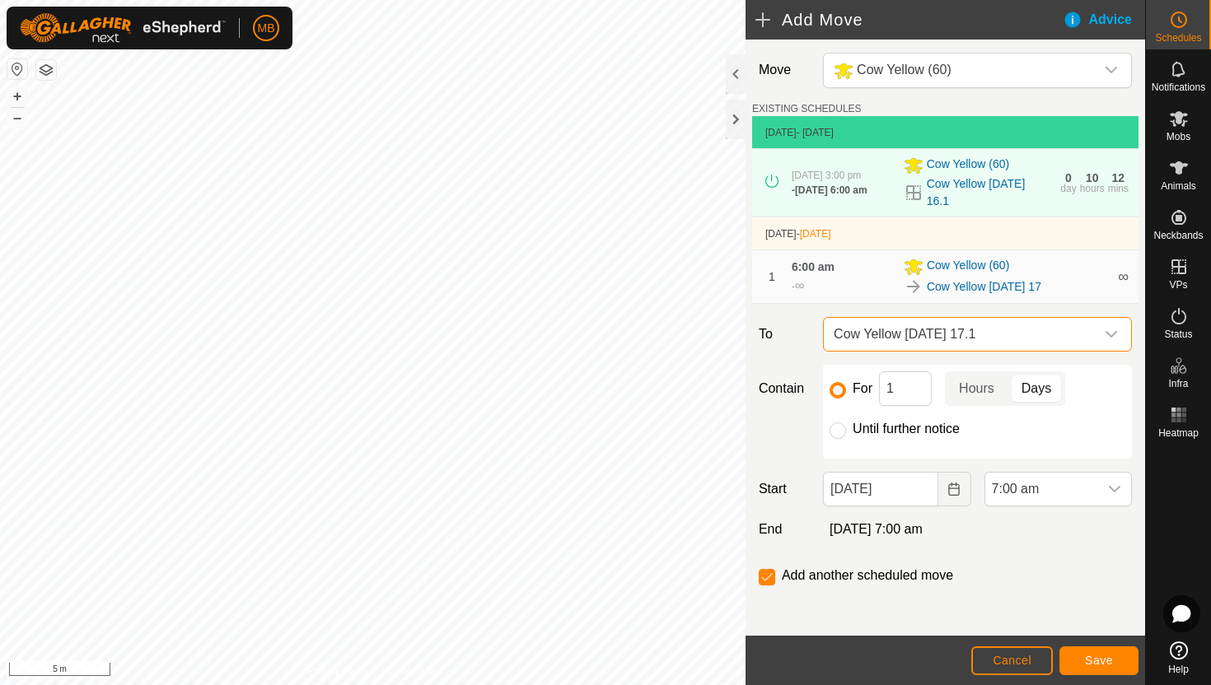
click at [889, 428] on label "Until further notice" at bounding box center [906, 429] width 107 height 13
click at [846, 428] on input "Until further notice" at bounding box center [838, 431] width 16 height 16
radio input "true"
checkbox input "false"
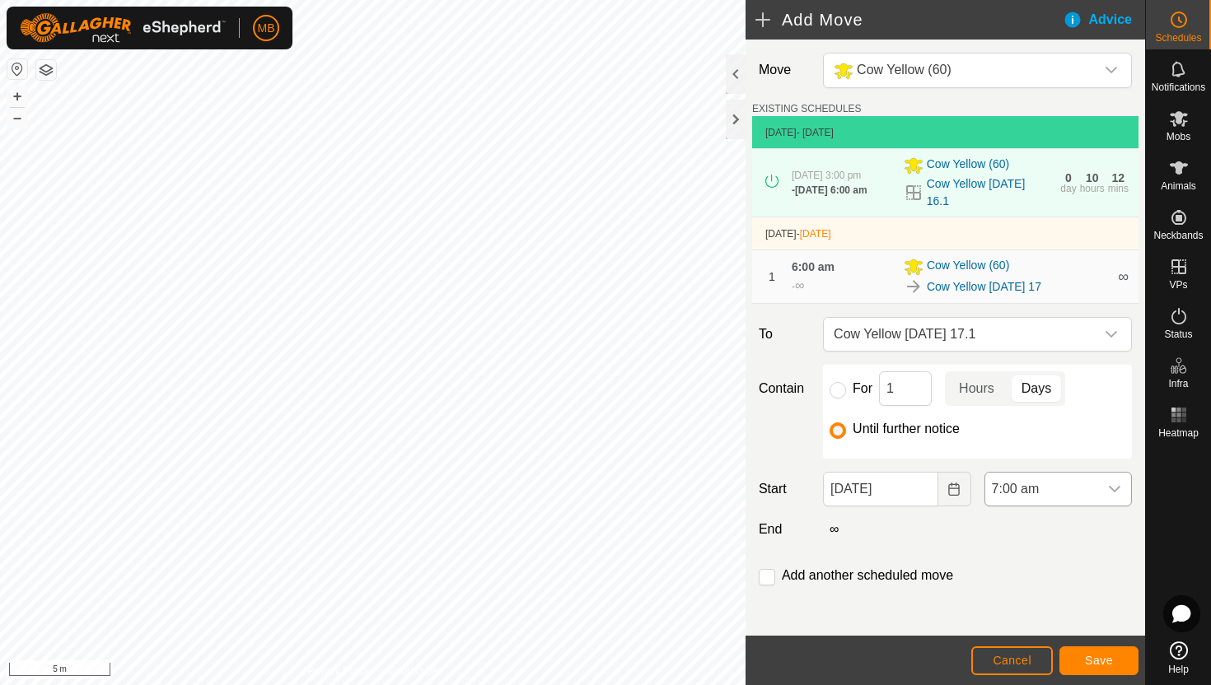
click at [1105, 485] on div "dropdown trigger" at bounding box center [1114, 489] width 33 height 33
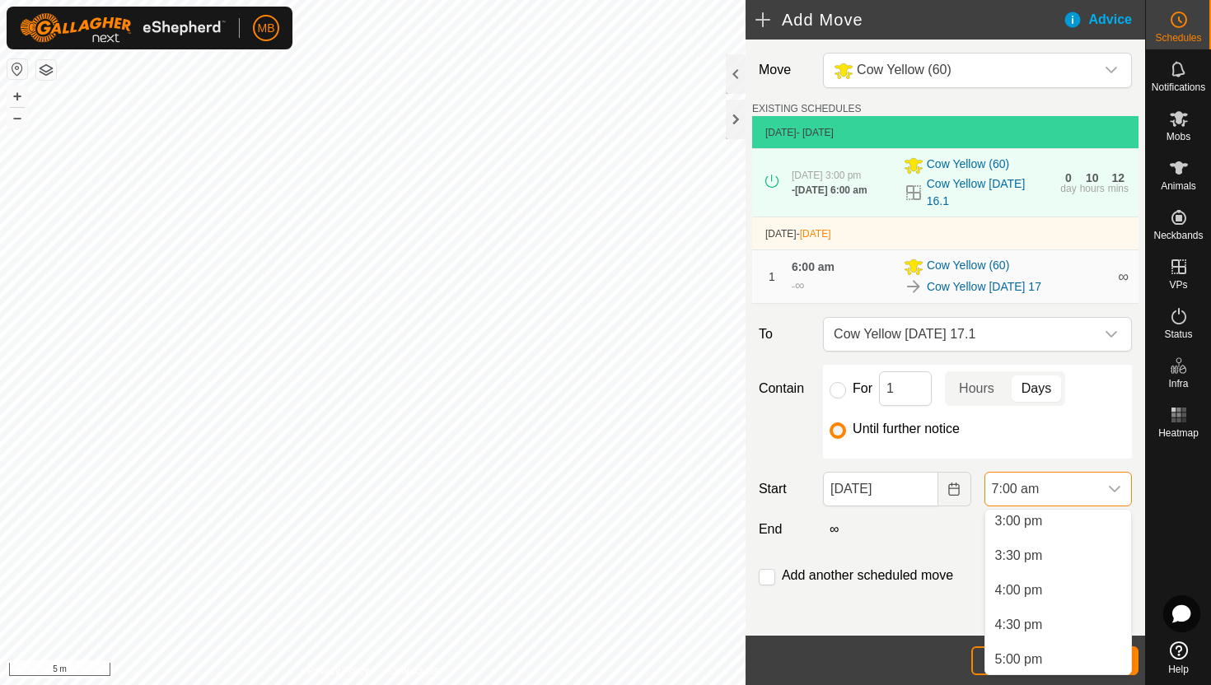
scroll to position [1045, 0]
click at [1056, 524] on li "3:00 pm" at bounding box center [1058, 526] width 146 height 33
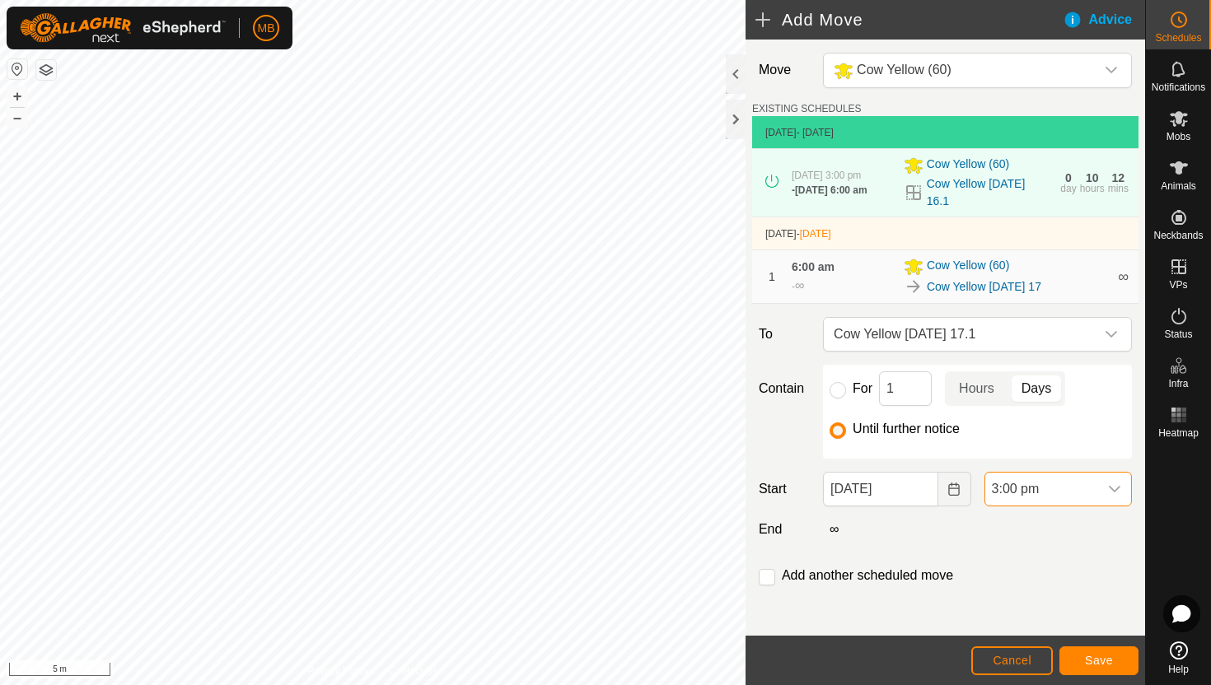
scroll to position [484, 0]
click at [1113, 662] on button "Save" at bounding box center [1098, 661] width 79 height 29
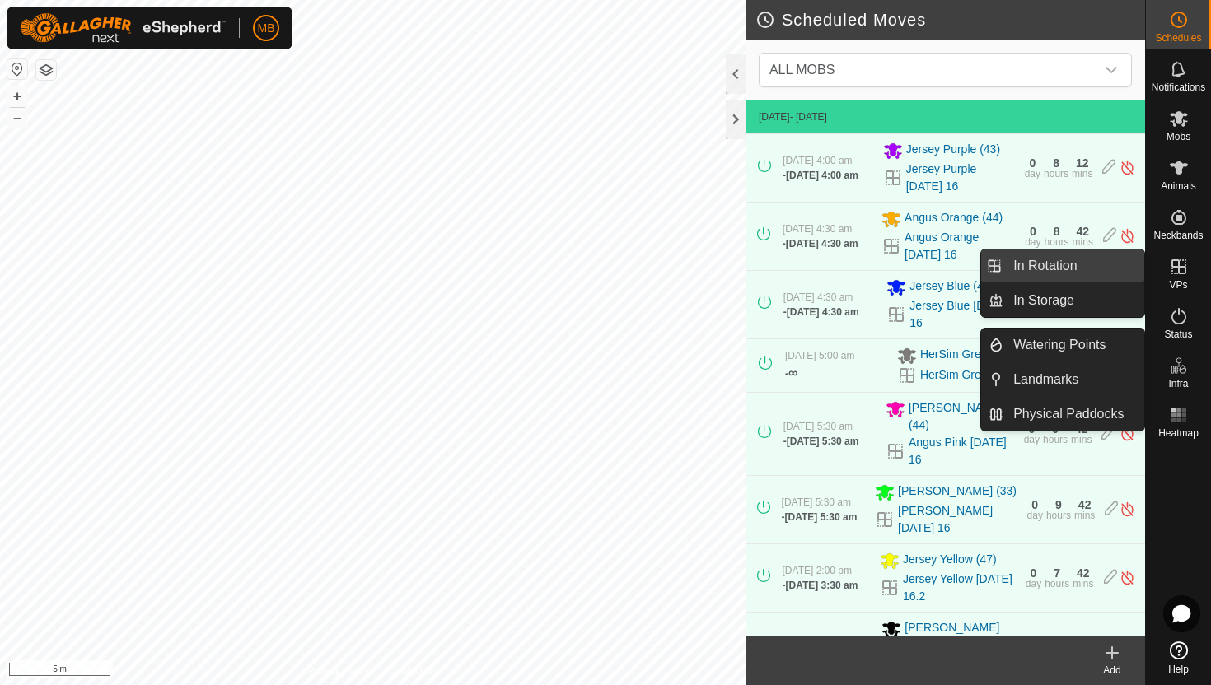
click at [1072, 268] on link "In Rotation" at bounding box center [1073, 266] width 141 height 33
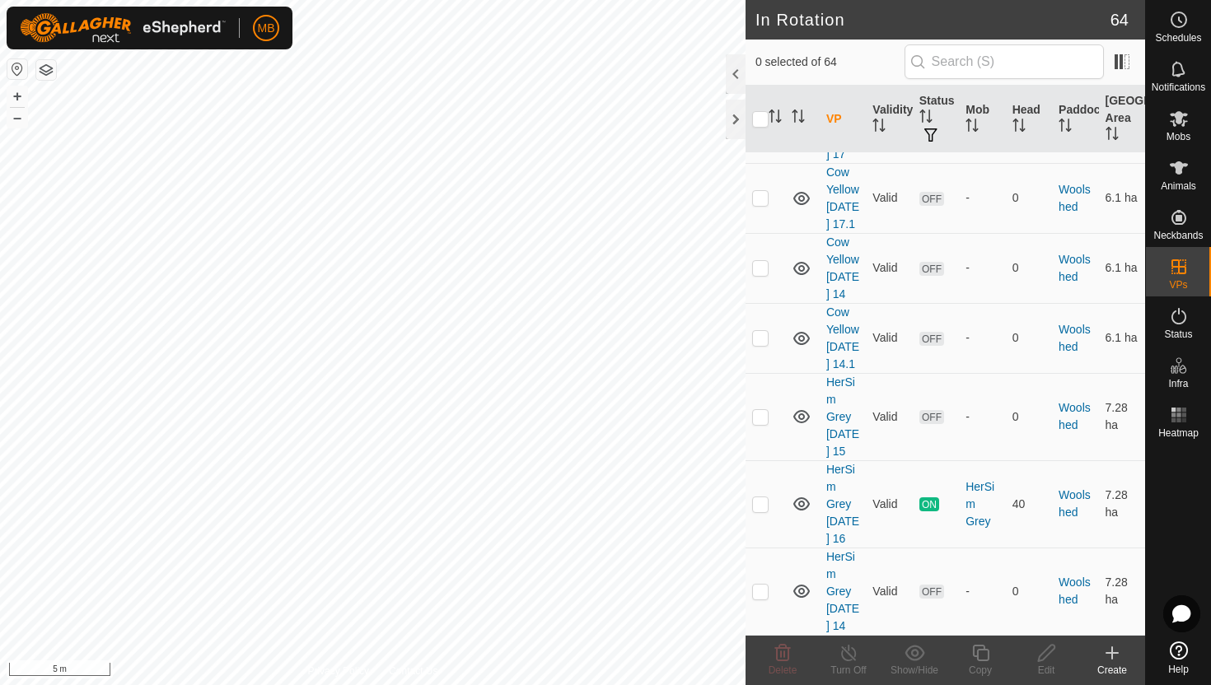
scroll to position [5474, 0]
click at [761, 498] on p-checkbox at bounding box center [760, 504] width 16 height 13
checkbox input "true"
click at [981, 653] on icon at bounding box center [980, 653] width 21 height 20
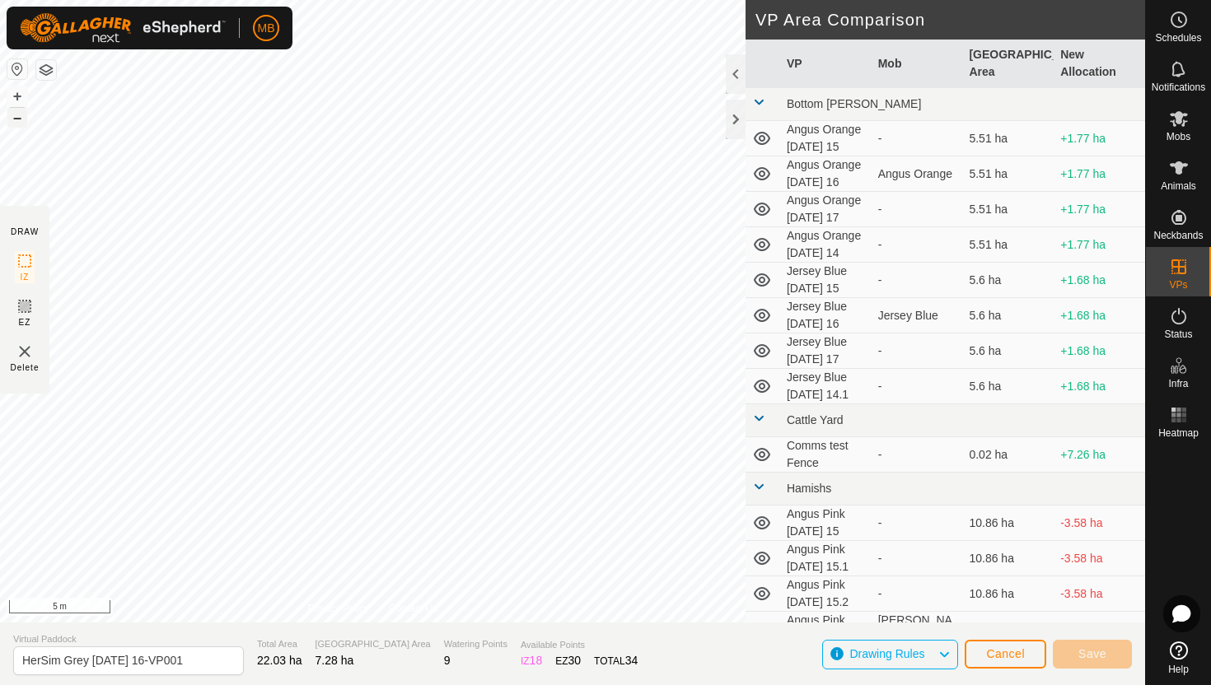
click at [15, 116] on button "–" at bounding box center [17, 118] width 20 height 20
click at [15, 115] on button "–" at bounding box center [17, 118] width 20 height 20
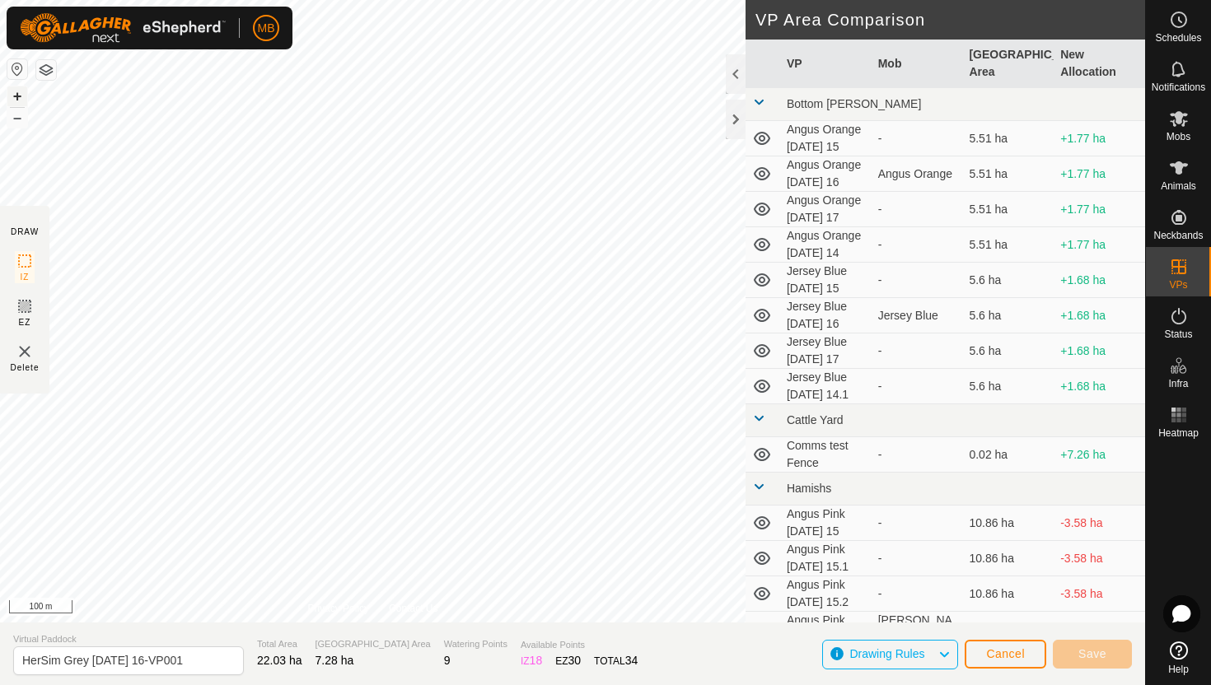
click at [16, 100] on button "+" at bounding box center [17, 96] width 20 height 20
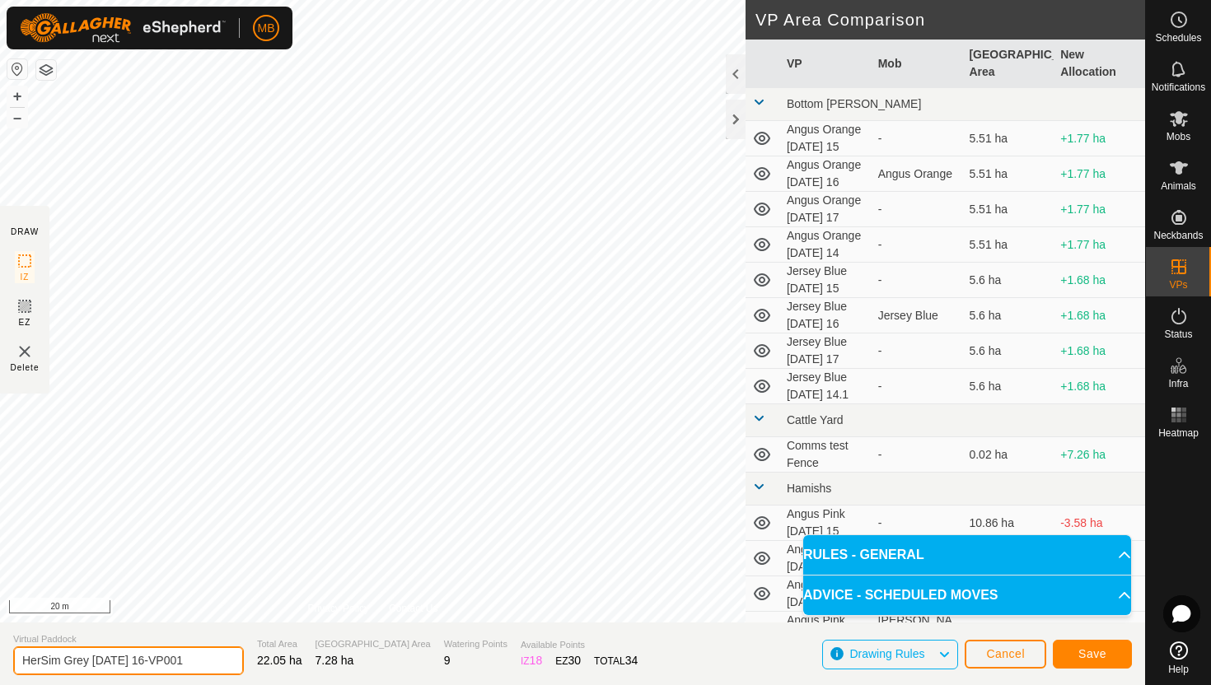
click at [201, 658] on input "HerSim Grey Saturday 16-VP001" at bounding box center [128, 661] width 231 height 29
type input "HerSim Grey [DATE] 17"
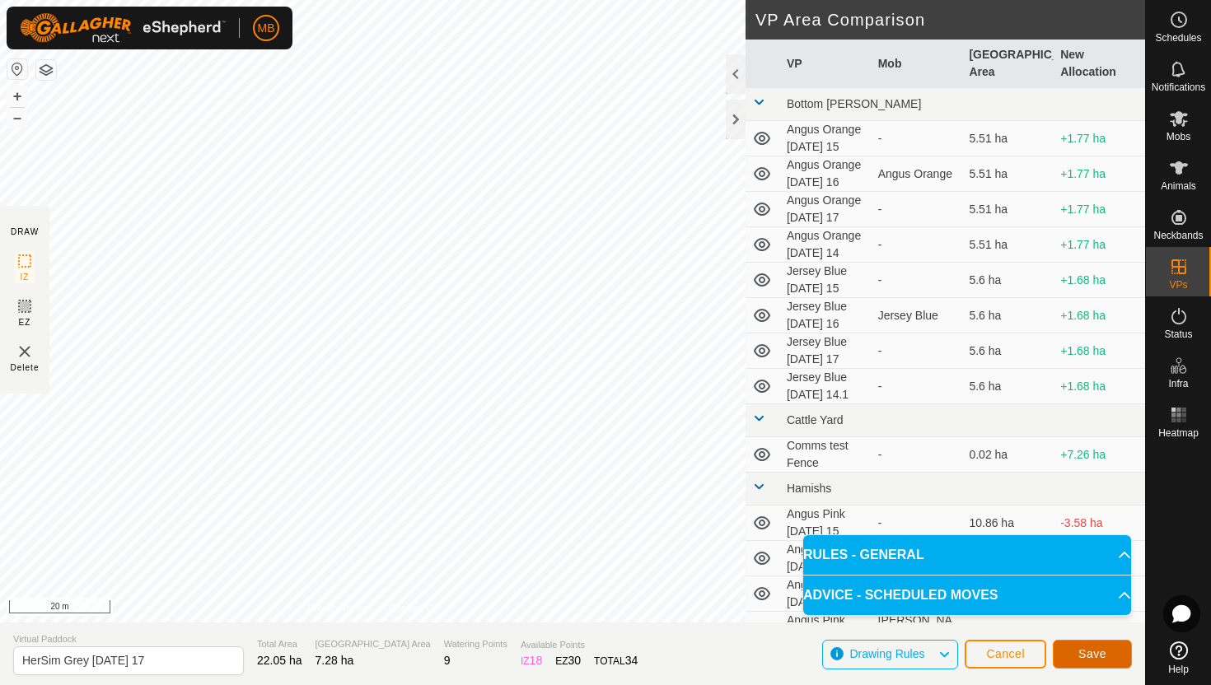
click at [1094, 649] on span "Save" at bounding box center [1092, 654] width 28 height 13
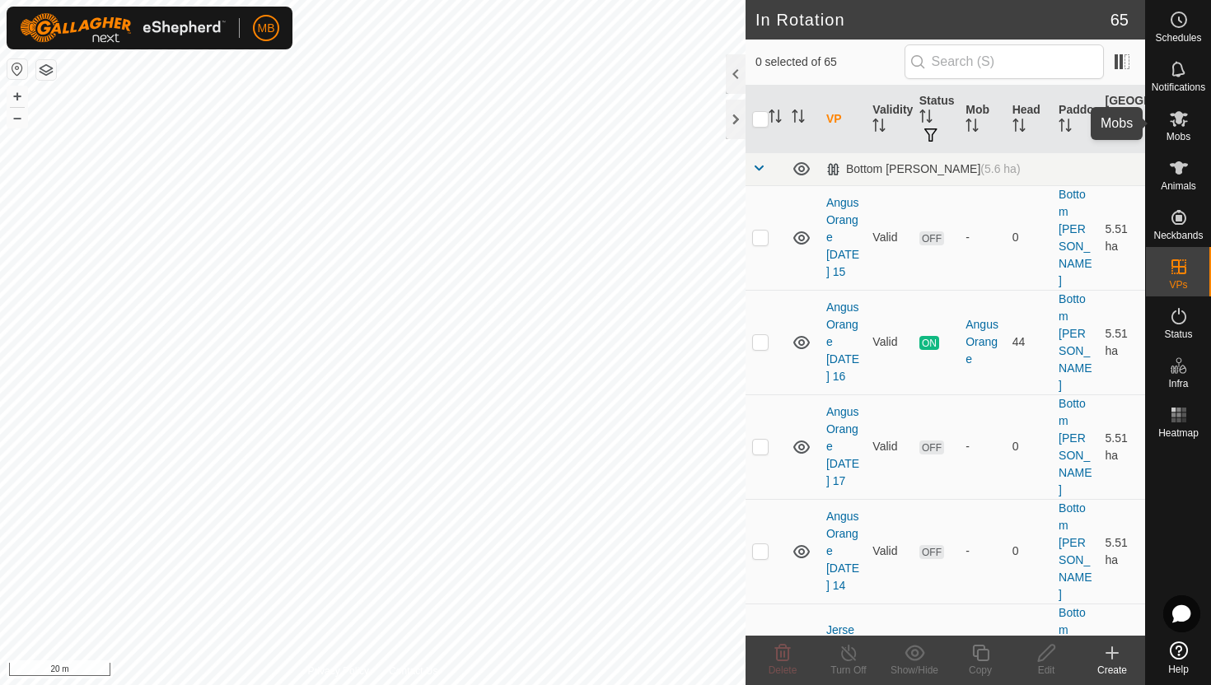
click at [1176, 115] on icon at bounding box center [1179, 119] width 18 height 16
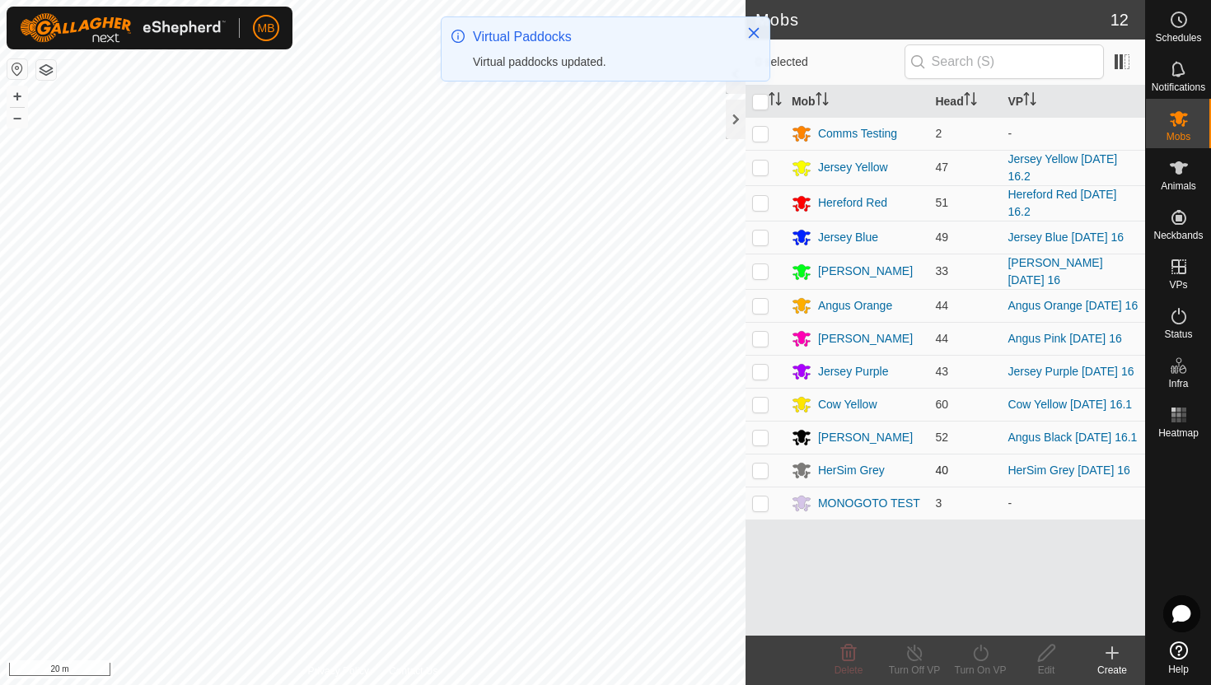
click at [764, 477] on p-checkbox at bounding box center [760, 470] width 16 height 13
checkbox input "true"
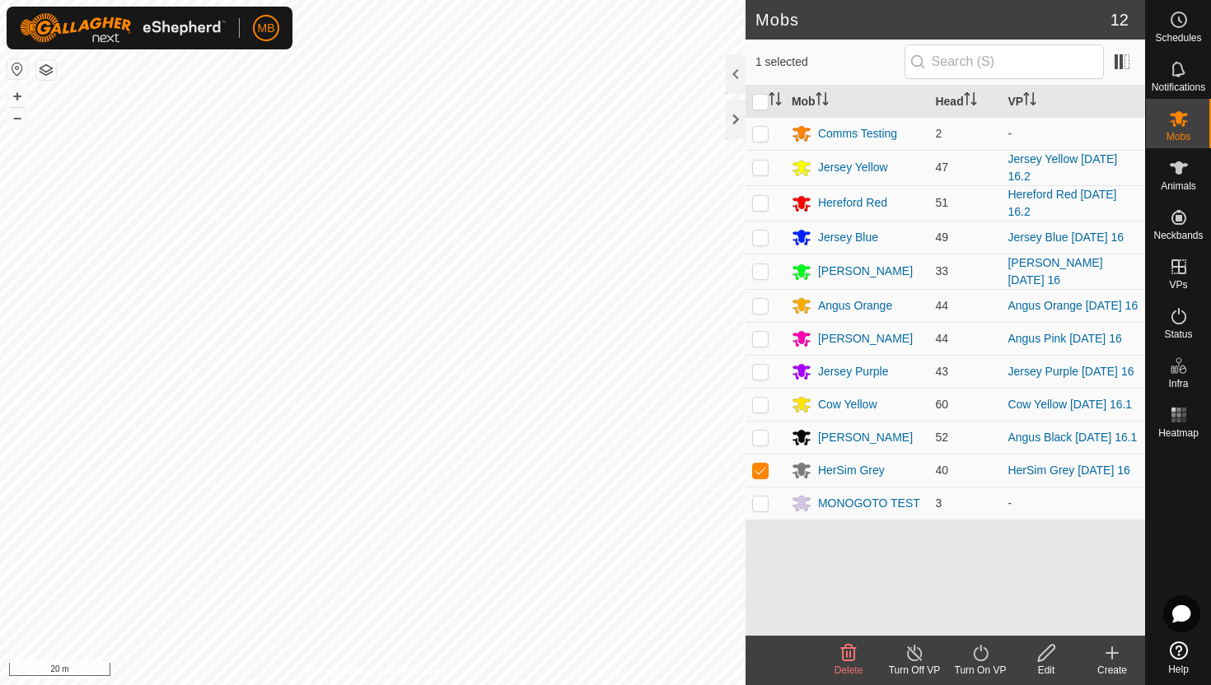
click at [985, 656] on icon at bounding box center [980, 653] width 21 height 20
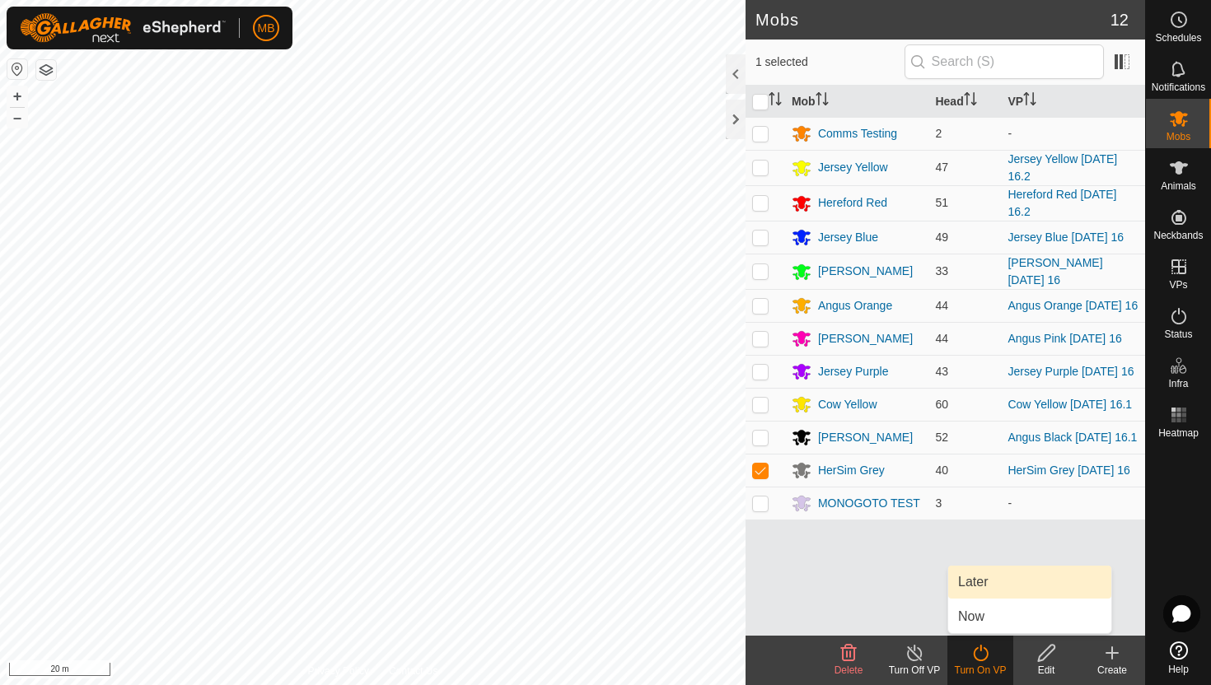
click at [998, 580] on link "Later" at bounding box center [1029, 582] width 163 height 33
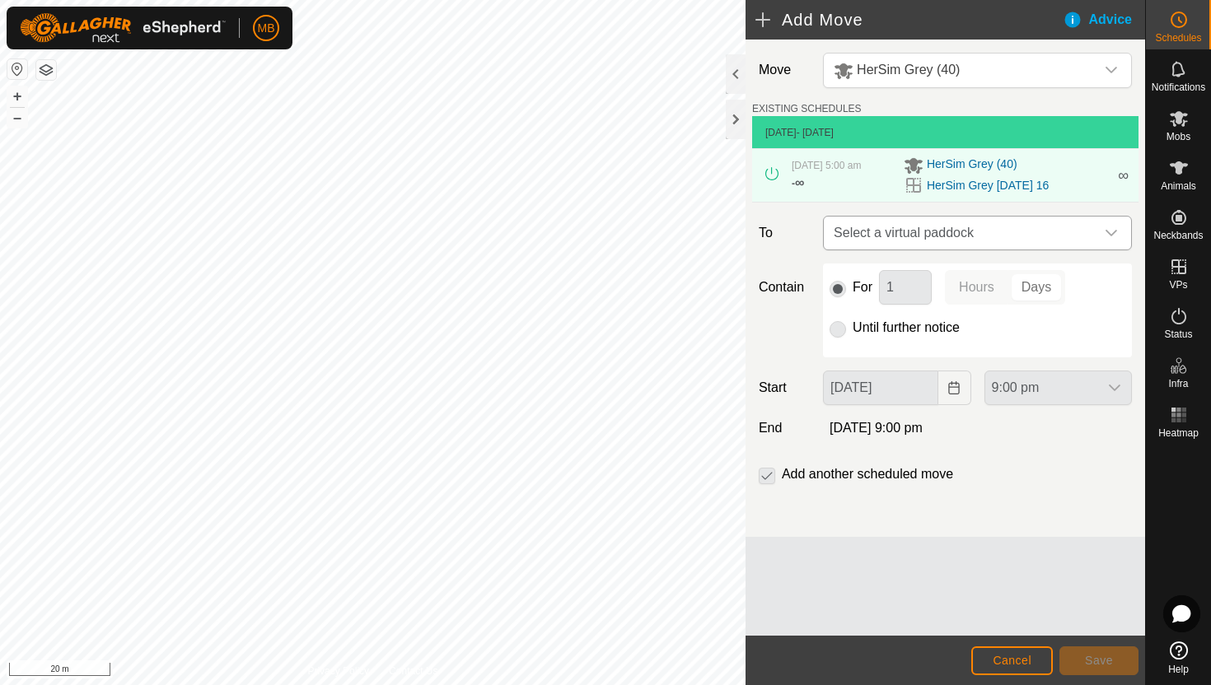
click at [1097, 235] on div "dropdown trigger" at bounding box center [1111, 233] width 33 height 33
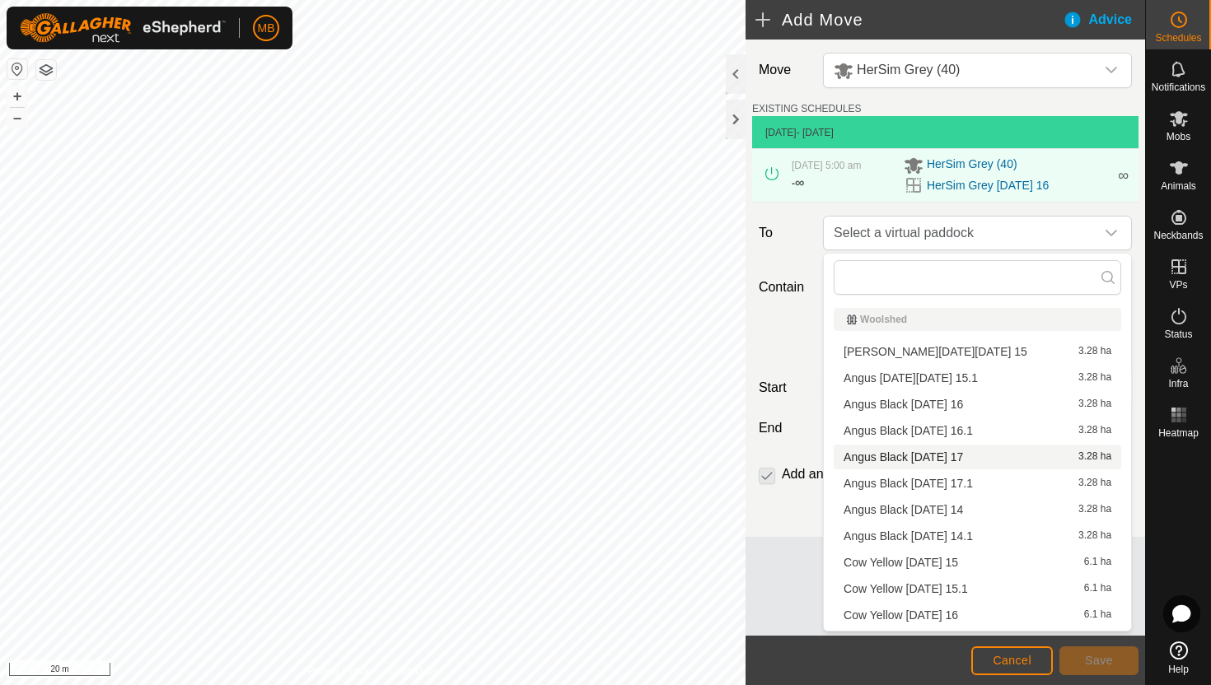
scroll to position [208, 0]
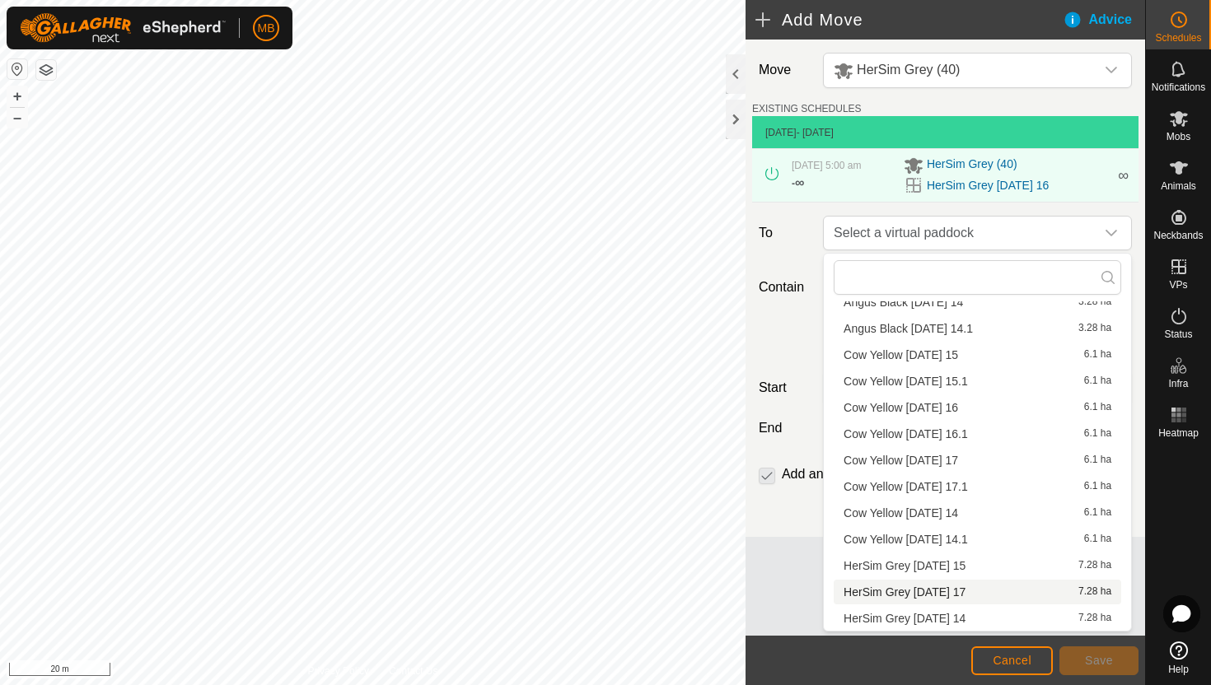
click at [942, 590] on li "HerSim Grey Sunday 17 7.28 ha" at bounding box center [978, 592] width 288 height 25
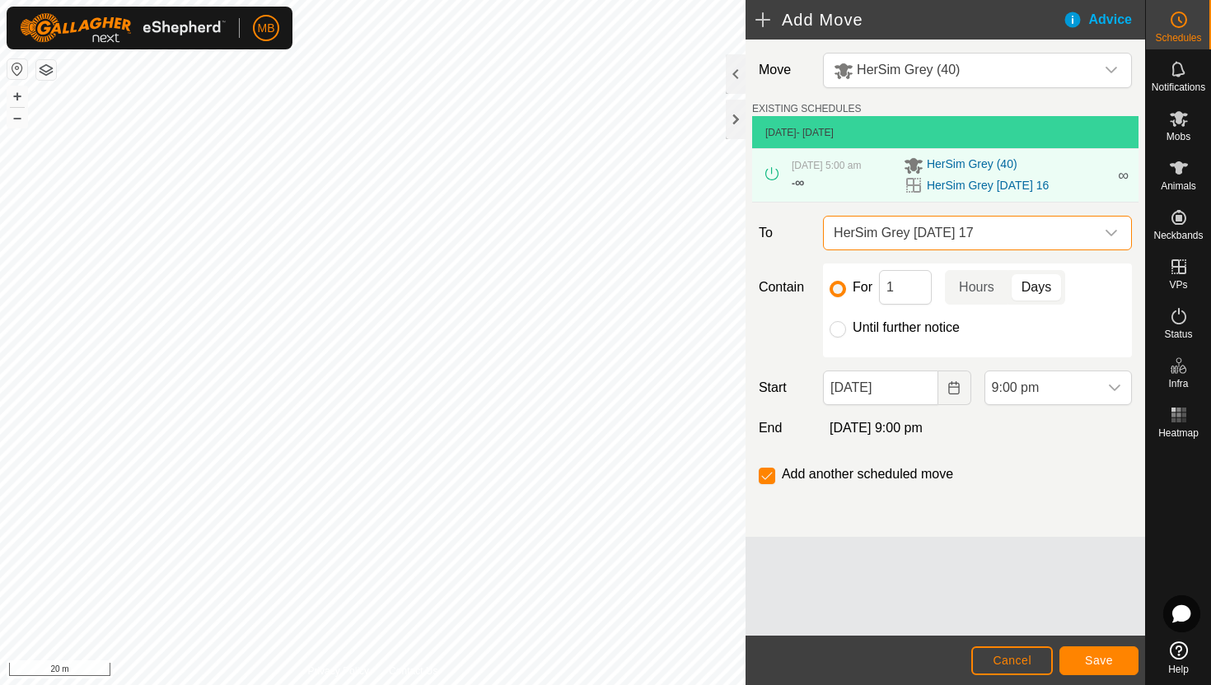
click at [898, 326] on label "Until further notice" at bounding box center [906, 327] width 107 height 13
click at [846, 326] on input "Until further notice" at bounding box center [838, 329] width 16 height 16
radio input "true"
checkbox input "false"
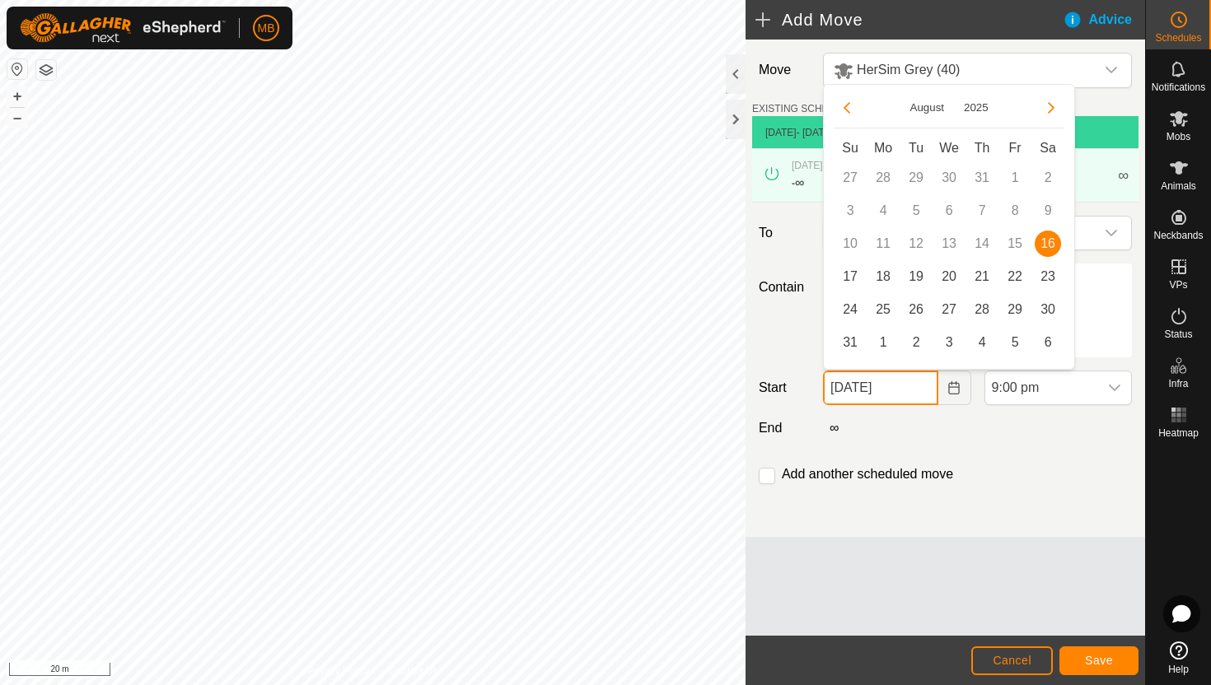
click at [909, 388] on input "16 Aug, 2025" at bounding box center [880, 388] width 115 height 35
click at [849, 274] on span "17" at bounding box center [850, 277] width 26 height 26
type input "17 Aug, 2025"
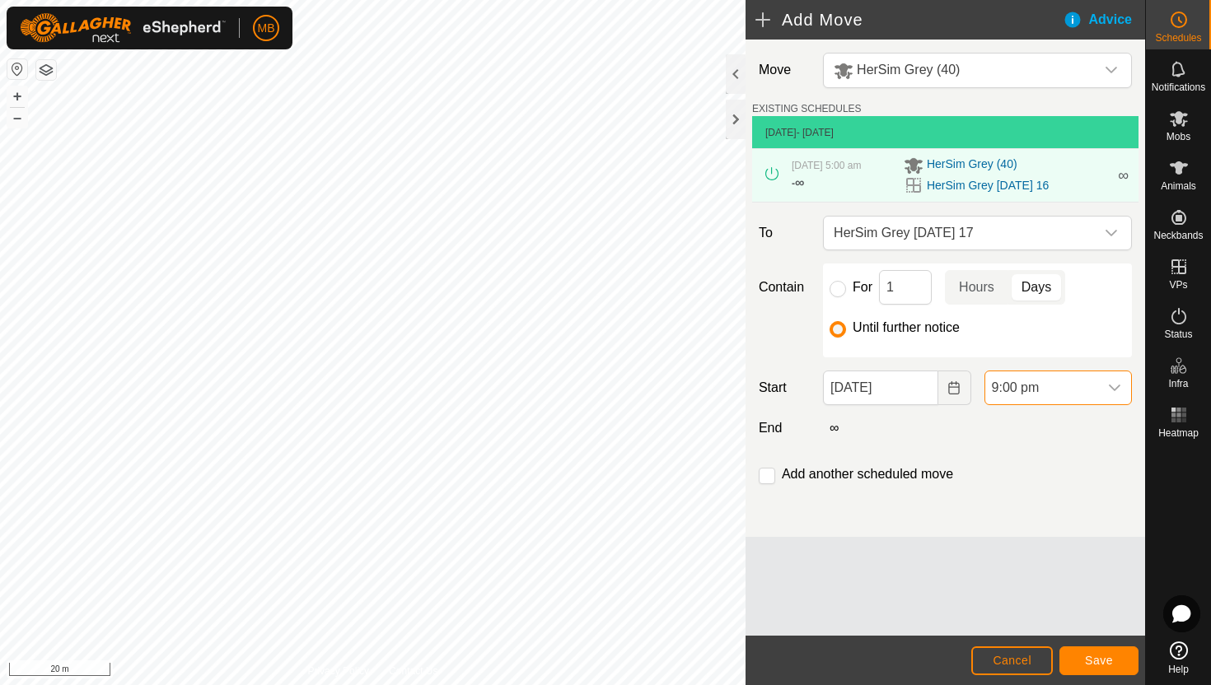
click at [1082, 387] on span "9:00 pm" at bounding box center [1041, 388] width 113 height 33
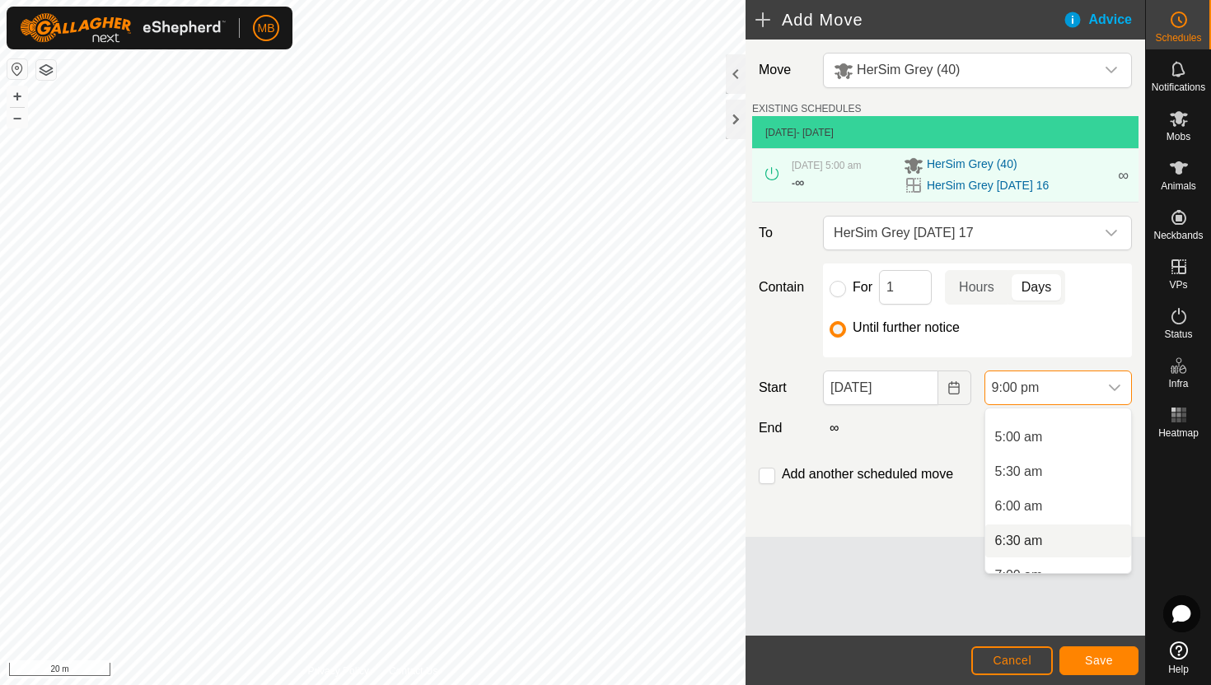
scroll to position [328, 0]
click at [1070, 447] on li "5:00 am" at bounding box center [1058, 443] width 146 height 33
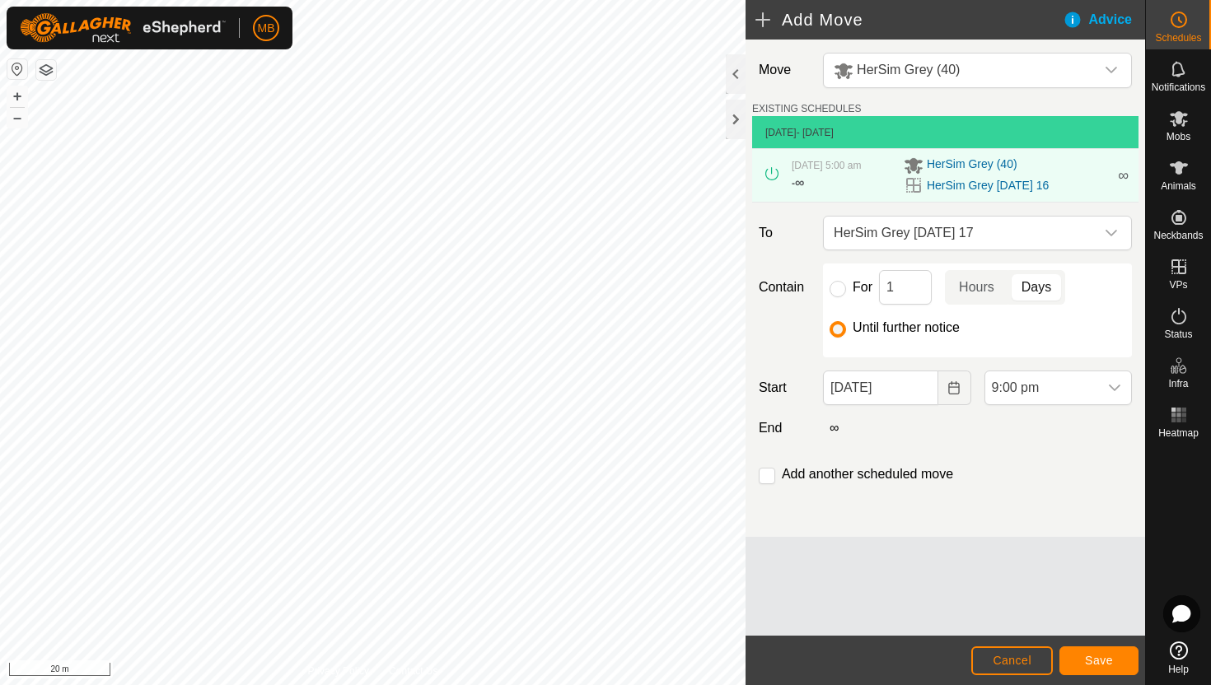
scroll to position [1321, 0]
click at [1097, 662] on span "Save" at bounding box center [1099, 660] width 28 height 13
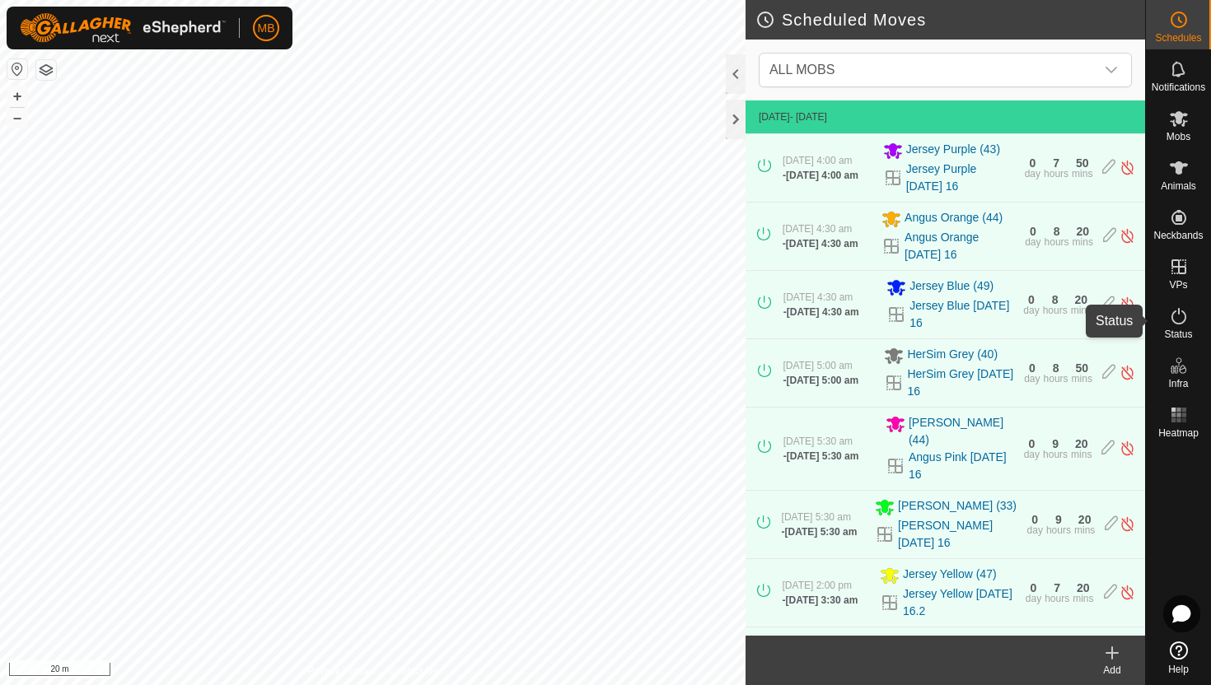
click at [1180, 314] on icon at bounding box center [1179, 316] width 20 height 20
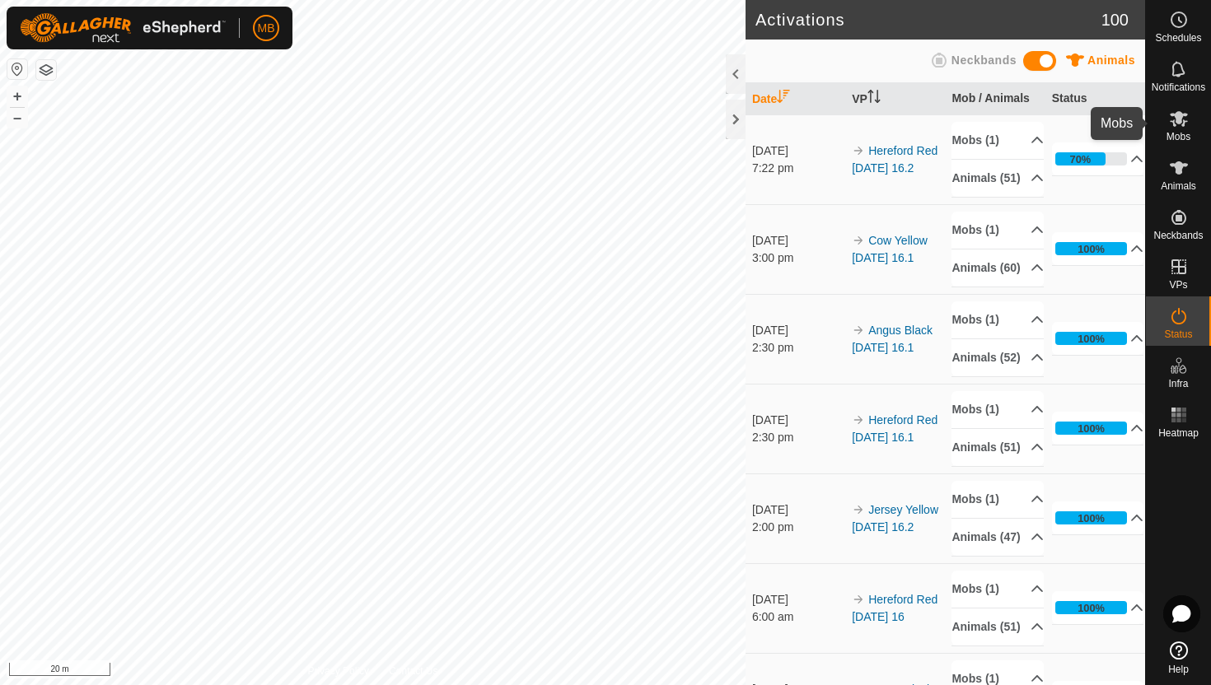
click at [1176, 122] on icon at bounding box center [1179, 119] width 18 height 16
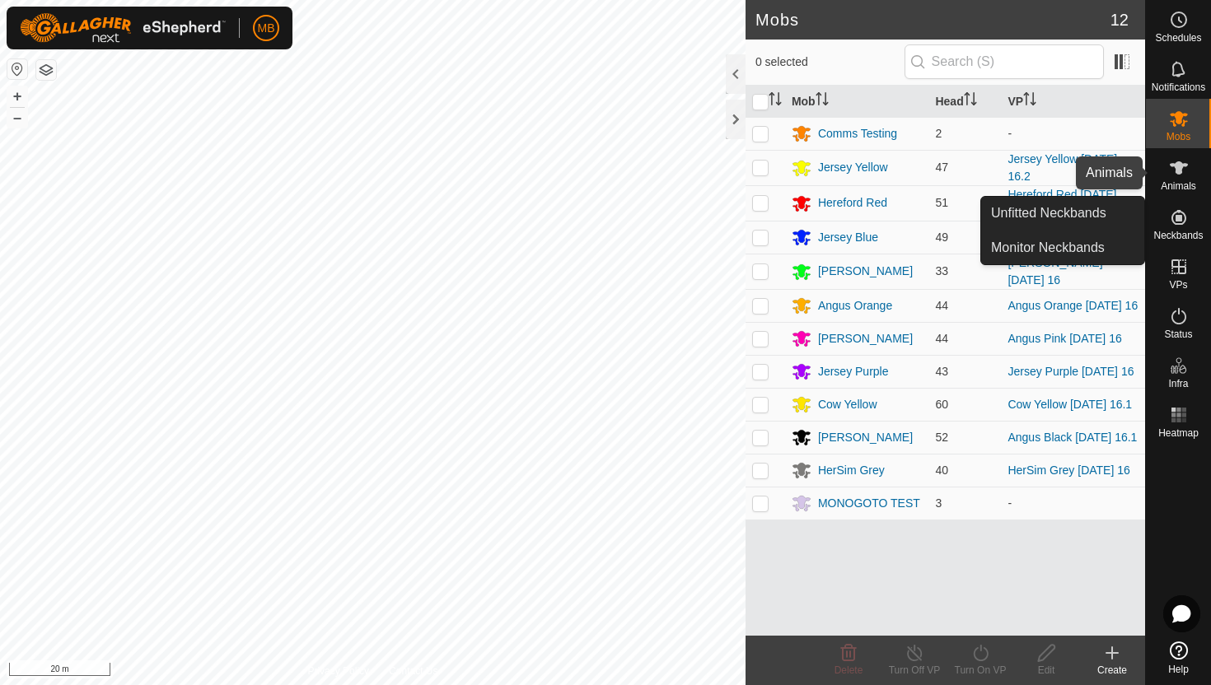
click at [1179, 173] on icon at bounding box center [1179, 167] width 18 height 13
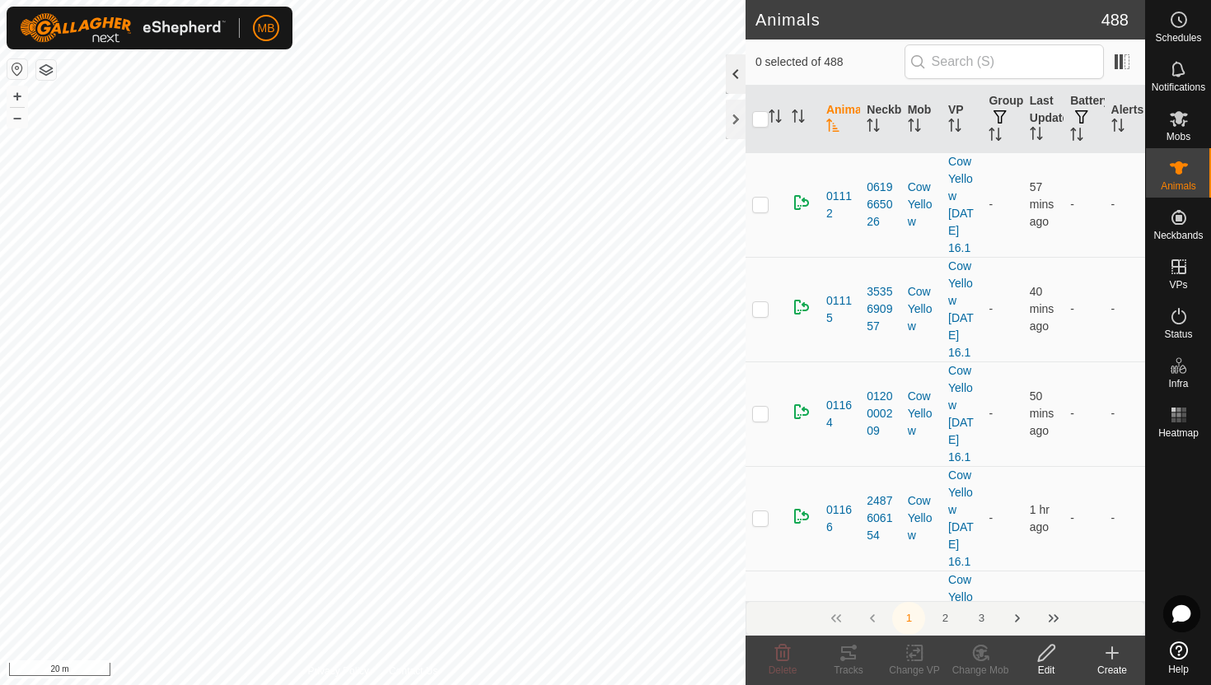
click at [738, 68] on div at bounding box center [736, 74] width 20 height 40
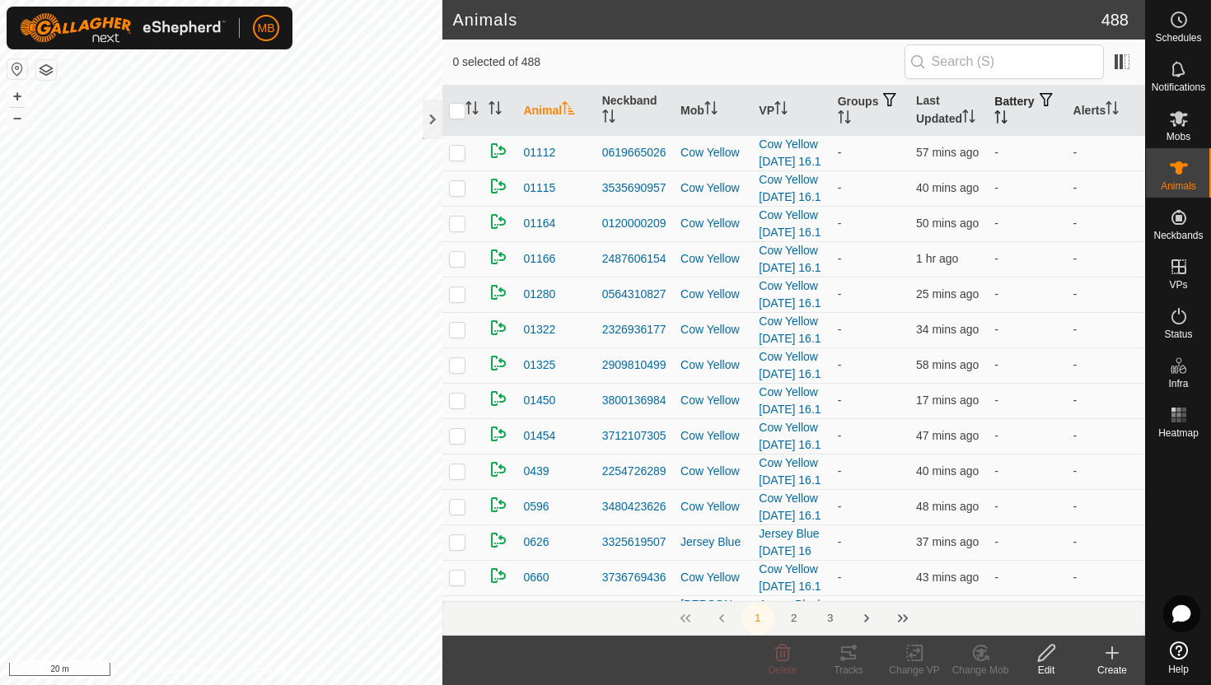
click at [1008, 117] on icon "Activate to sort" at bounding box center [1000, 116] width 13 height 13
